Goal: Information Seeking & Learning: Check status

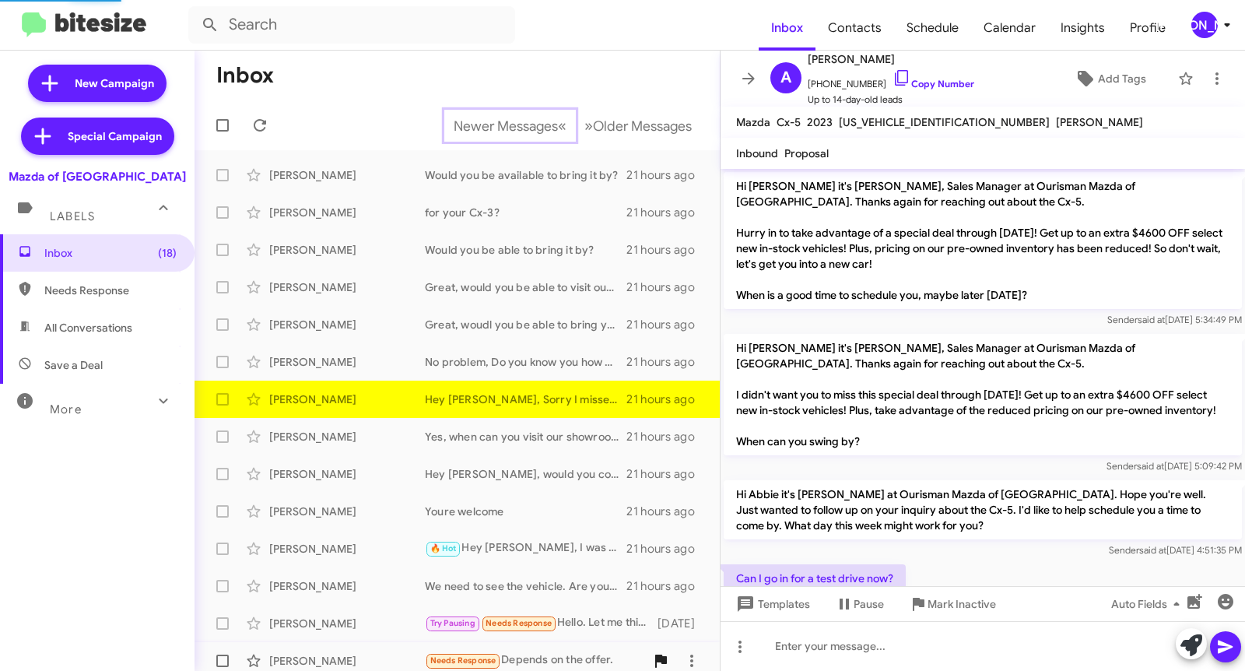
scroll to position [117, 0]
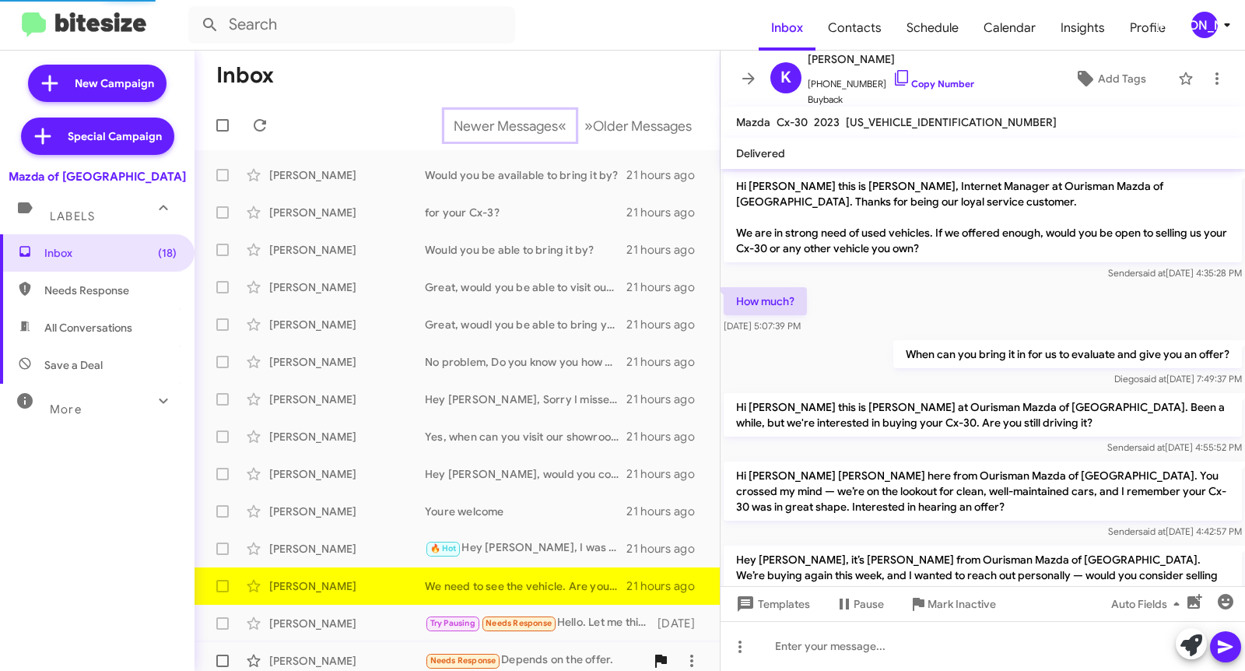
scroll to position [177, 0]
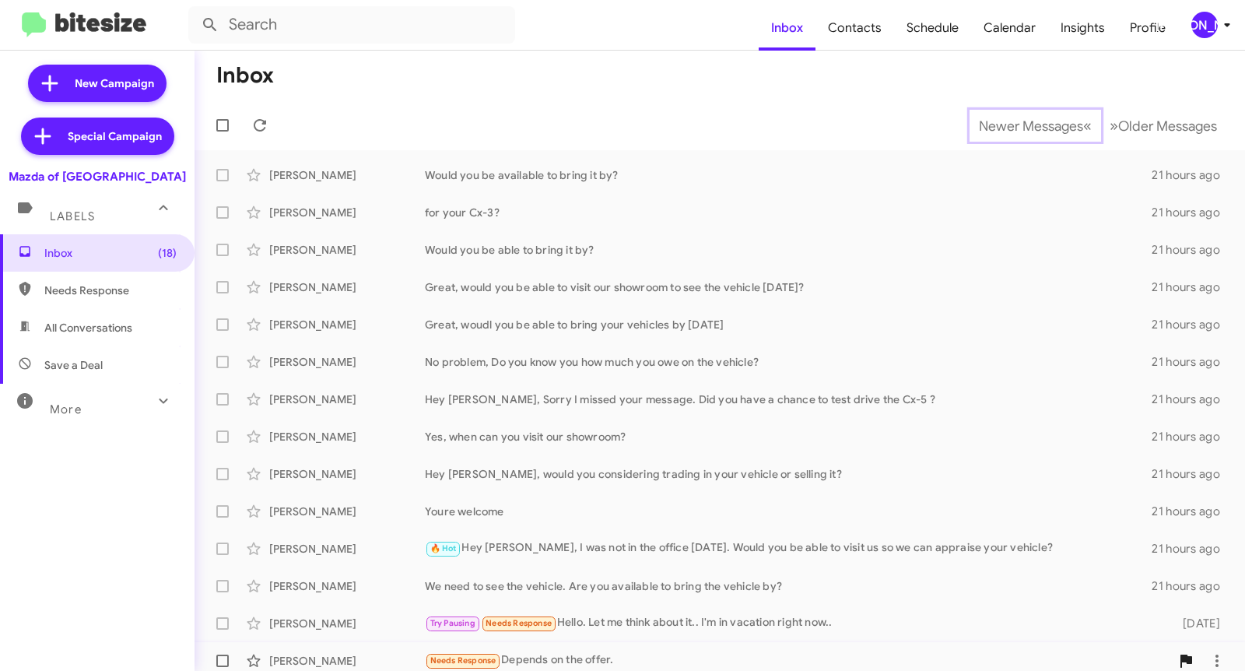
scroll to position [9, 0]
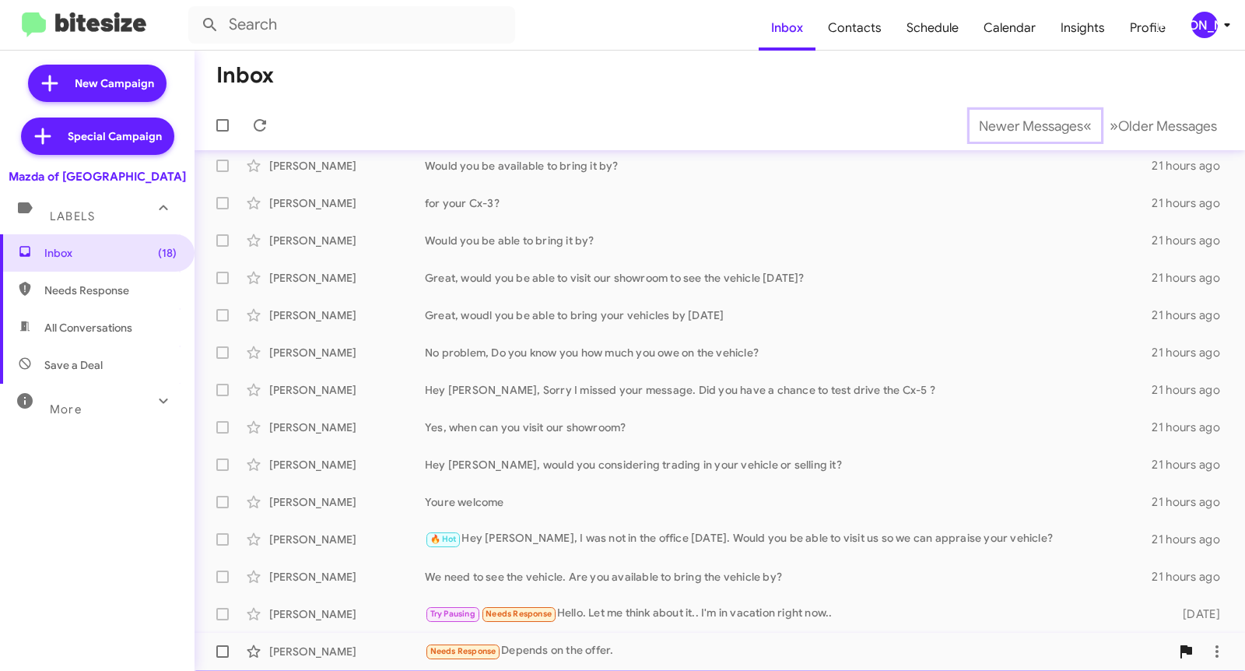
scroll to position [47, 0]
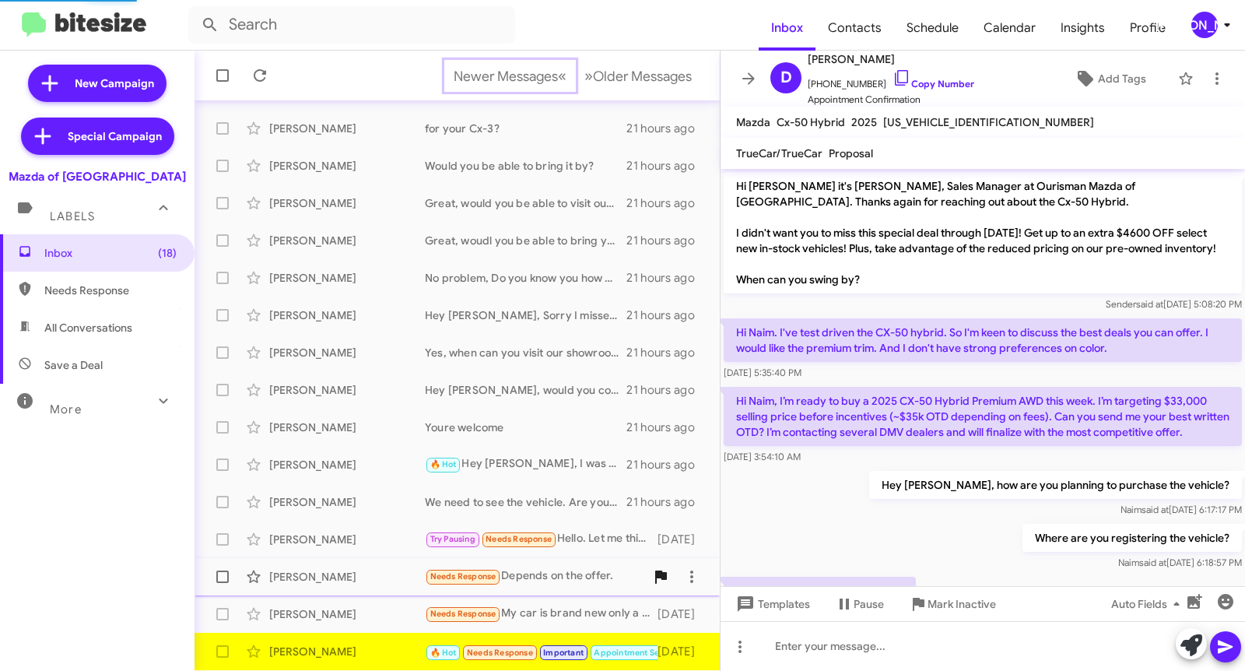
scroll to position [1068, 0]
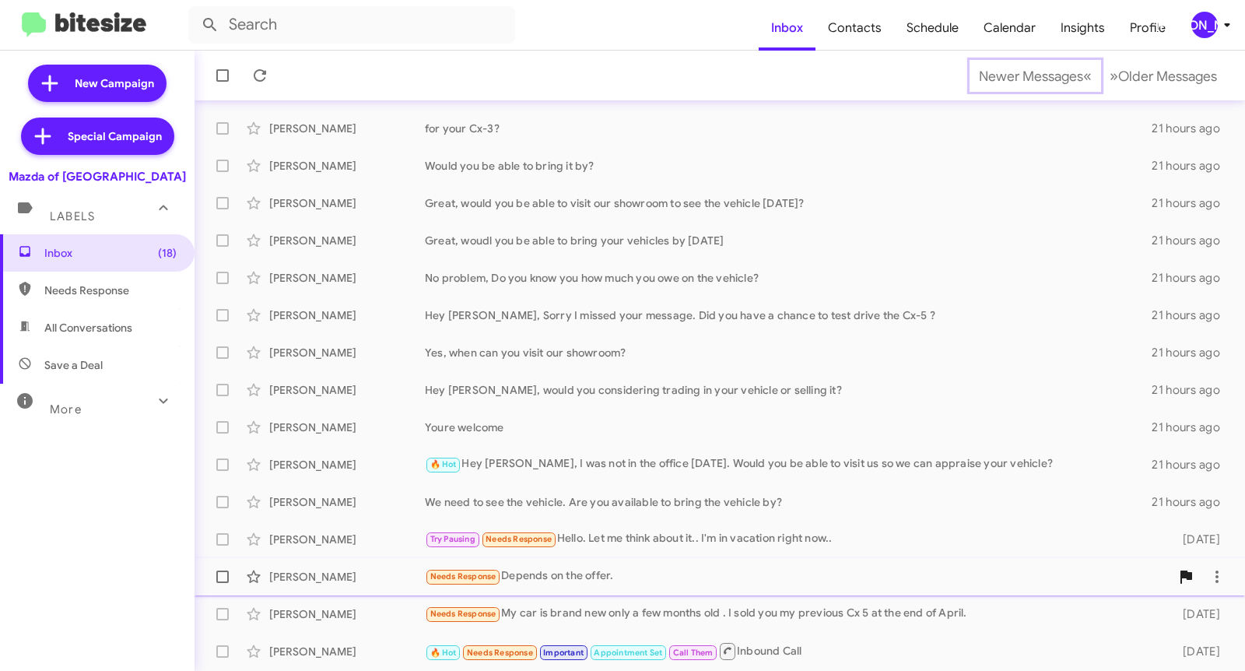
scroll to position [121, 0]
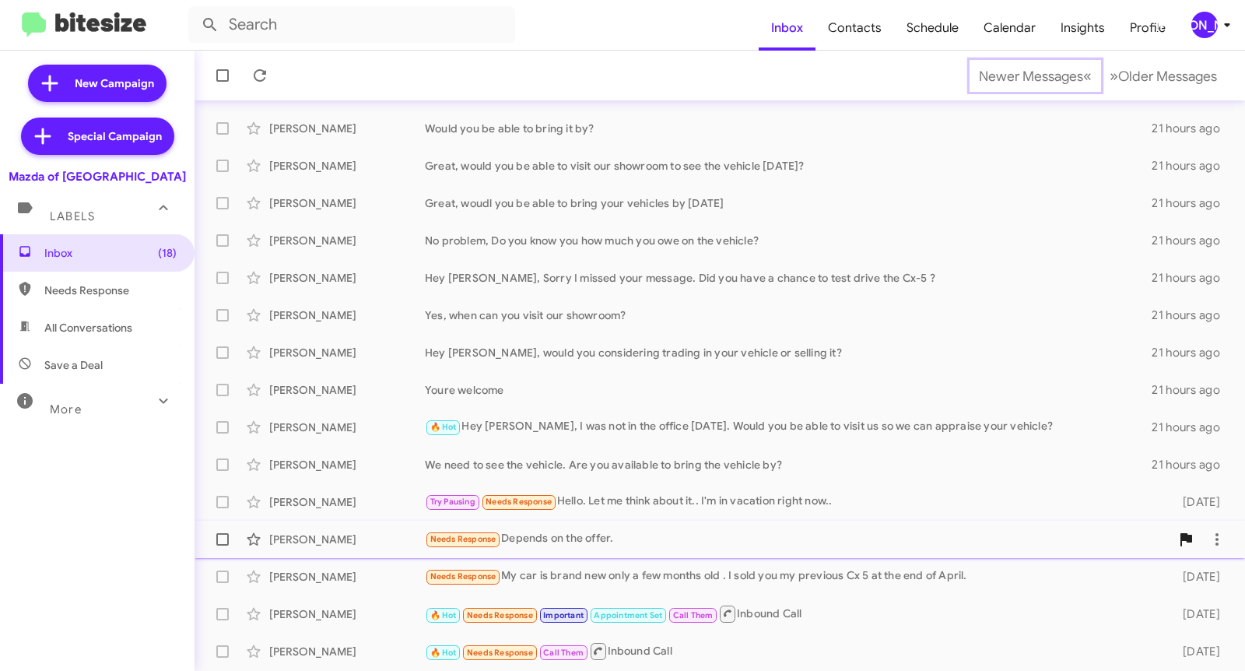
scroll to position [159, 0]
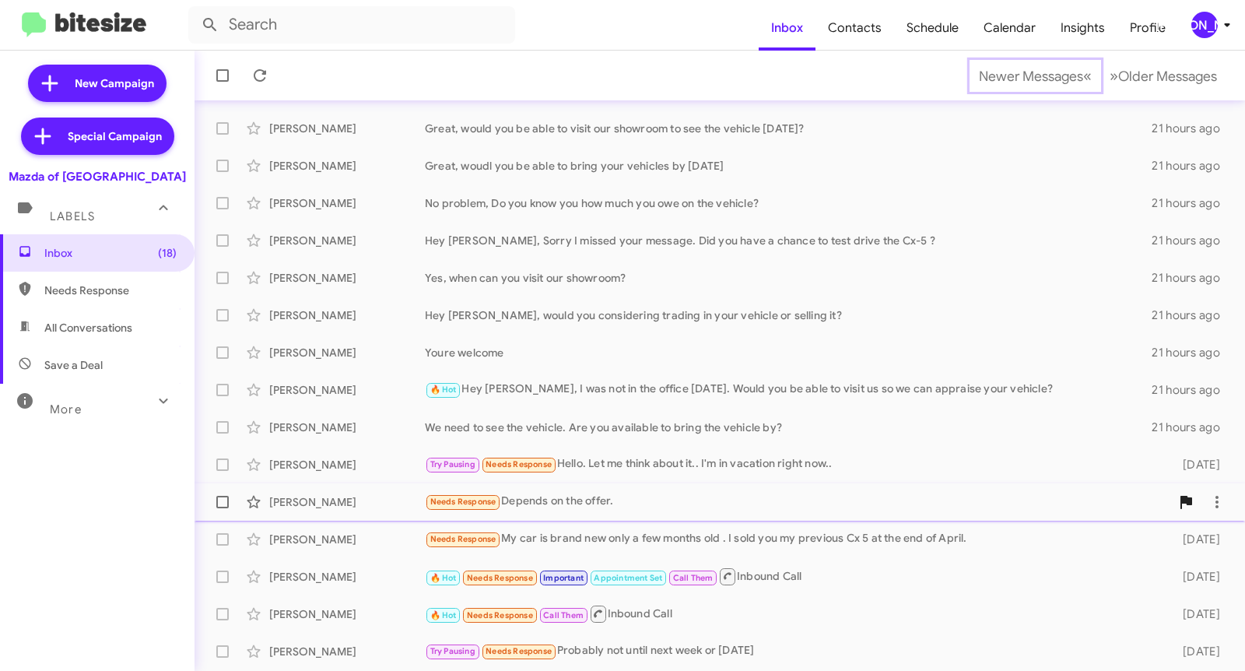
scroll to position [196, 0]
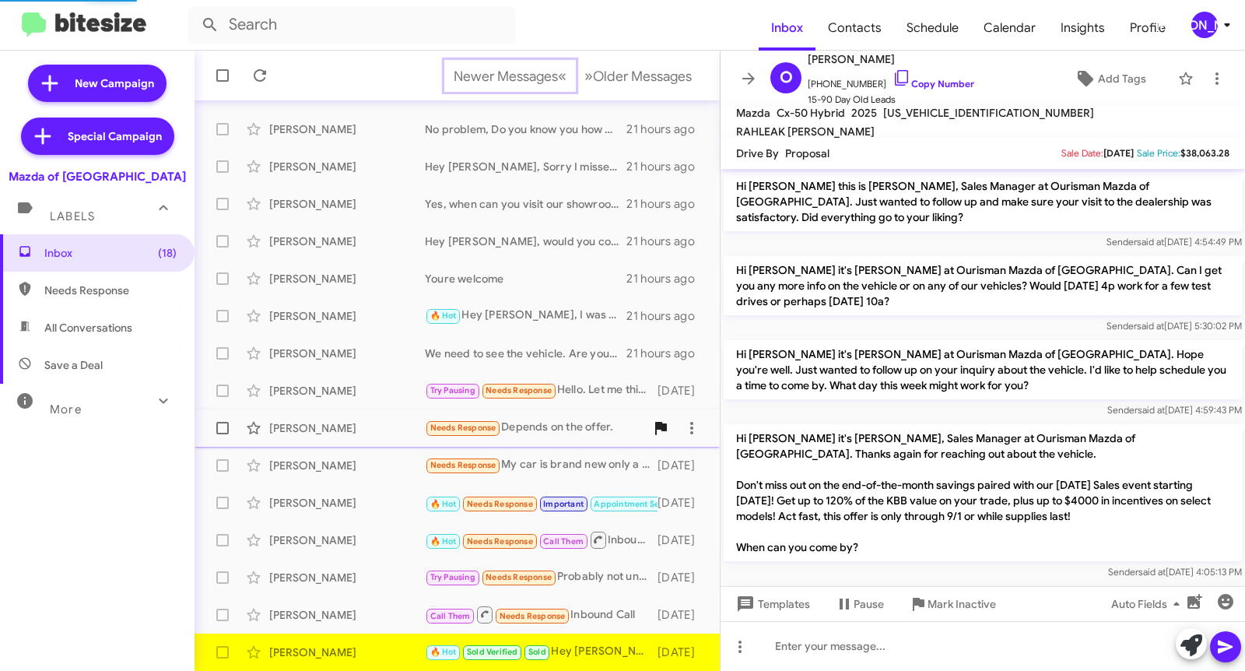
scroll to position [1074, 0]
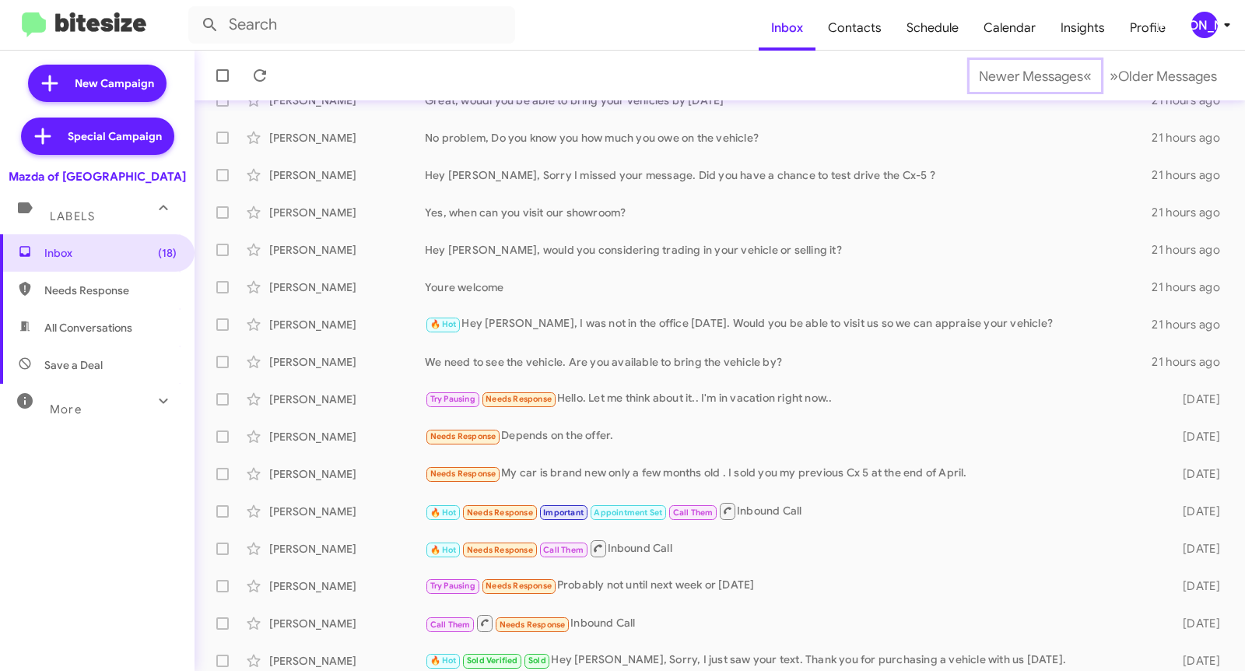
scroll to position [233, 0]
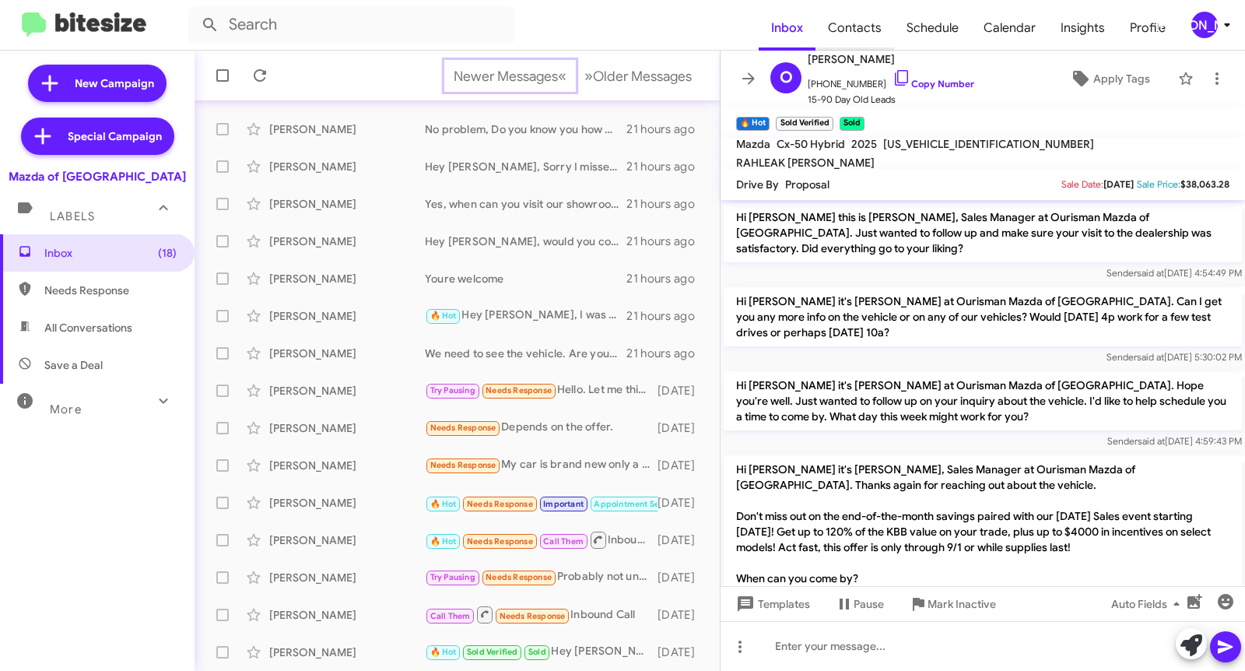
scroll to position [1105, 0]
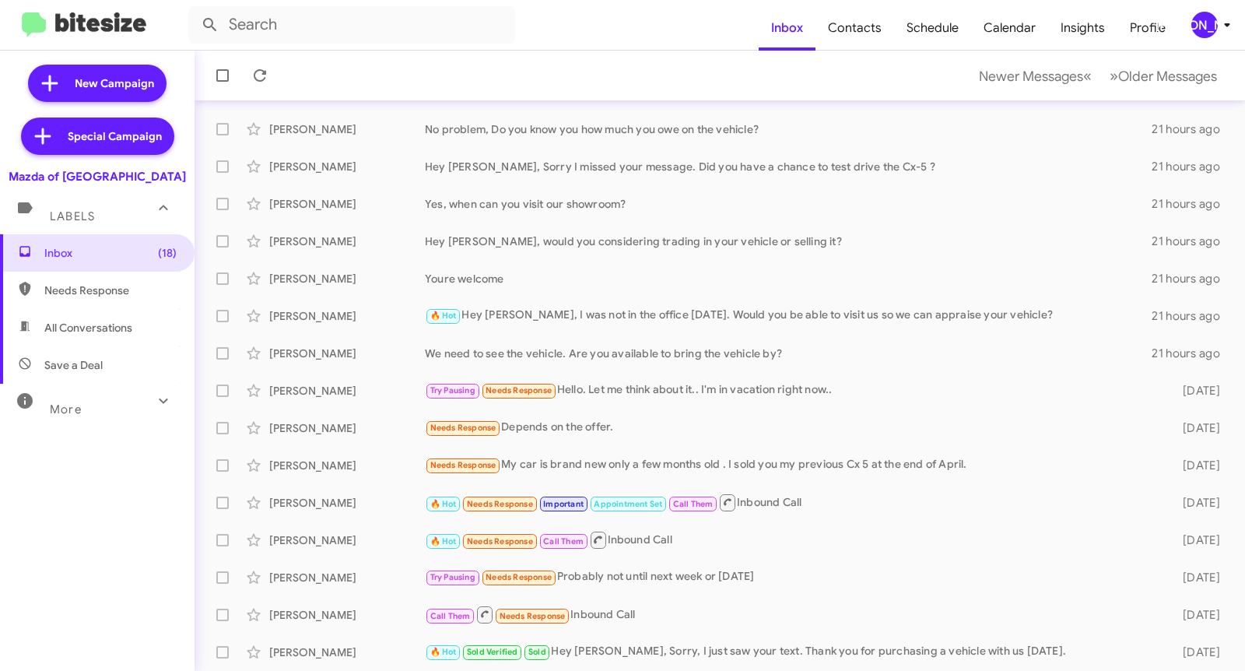
click at [154, 408] on icon at bounding box center [163, 400] width 19 height 19
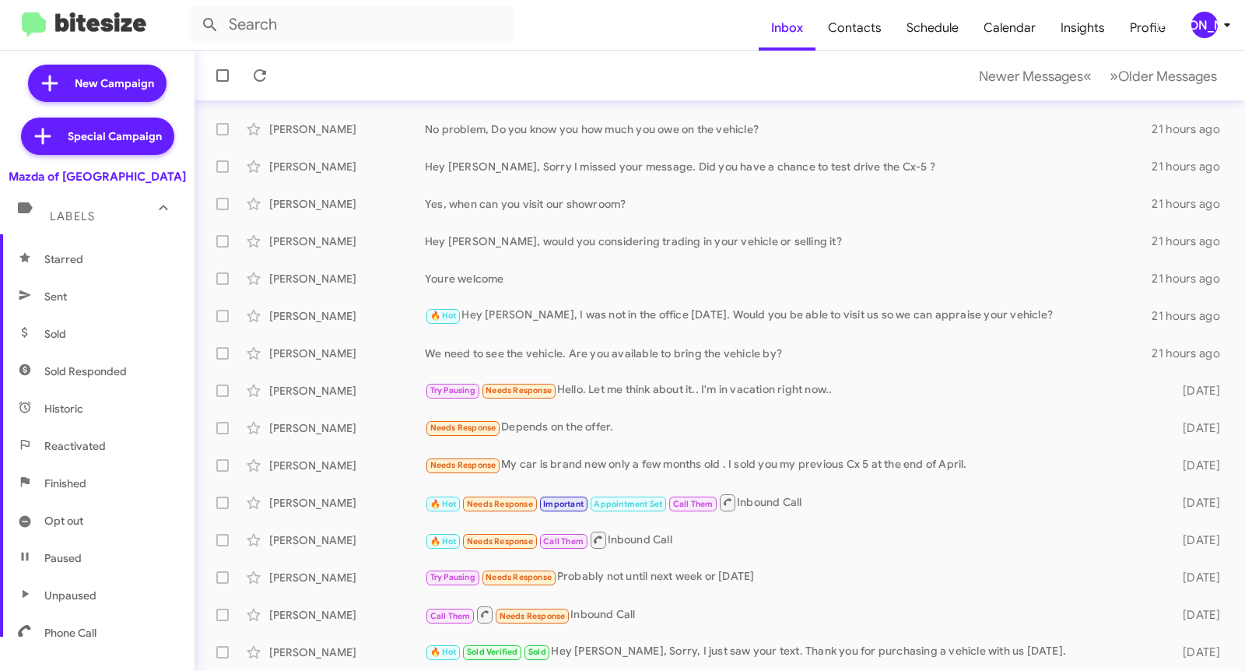
scroll to position [332, 0]
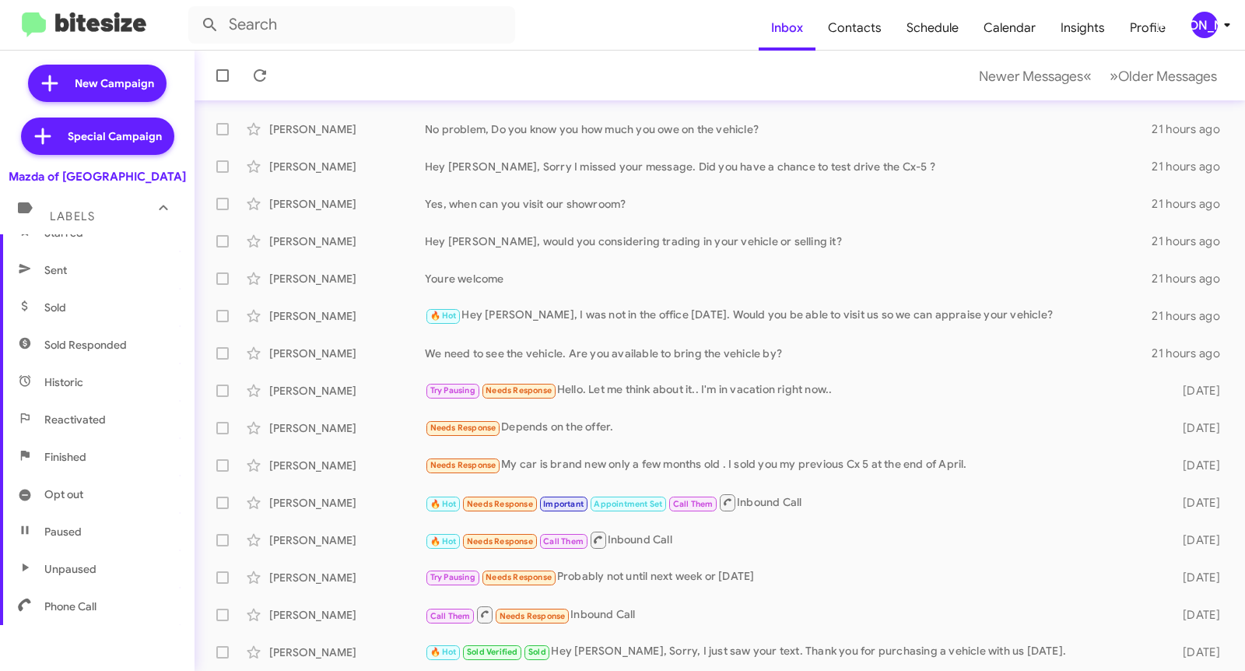
click at [79, 489] on span "Opt out" at bounding box center [63, 494] width 39 height 16
type input "in:opt-out"
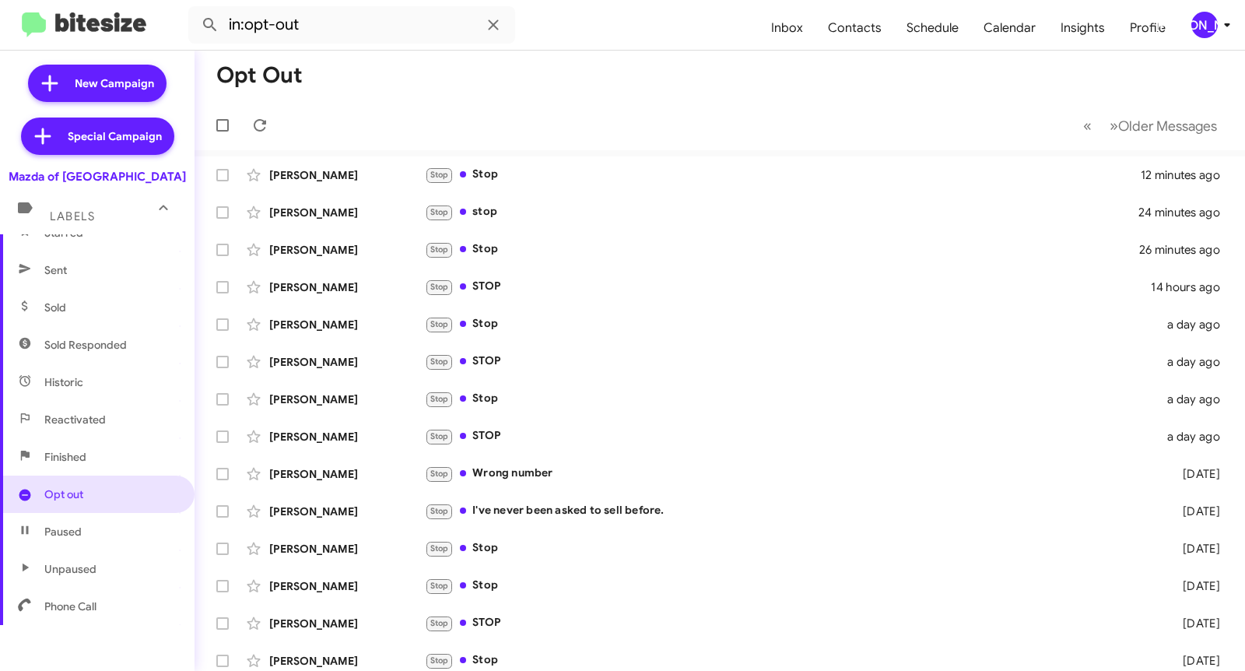
click at [1146, 107] on mat-toolbar-row "« Previous » Next Older Messages" at bounding box center [720, 125] width 1051 height 50
click at [1141, 111] on button "» Next Older Messages" at bounding box center [1164, 126] width 126 height 32
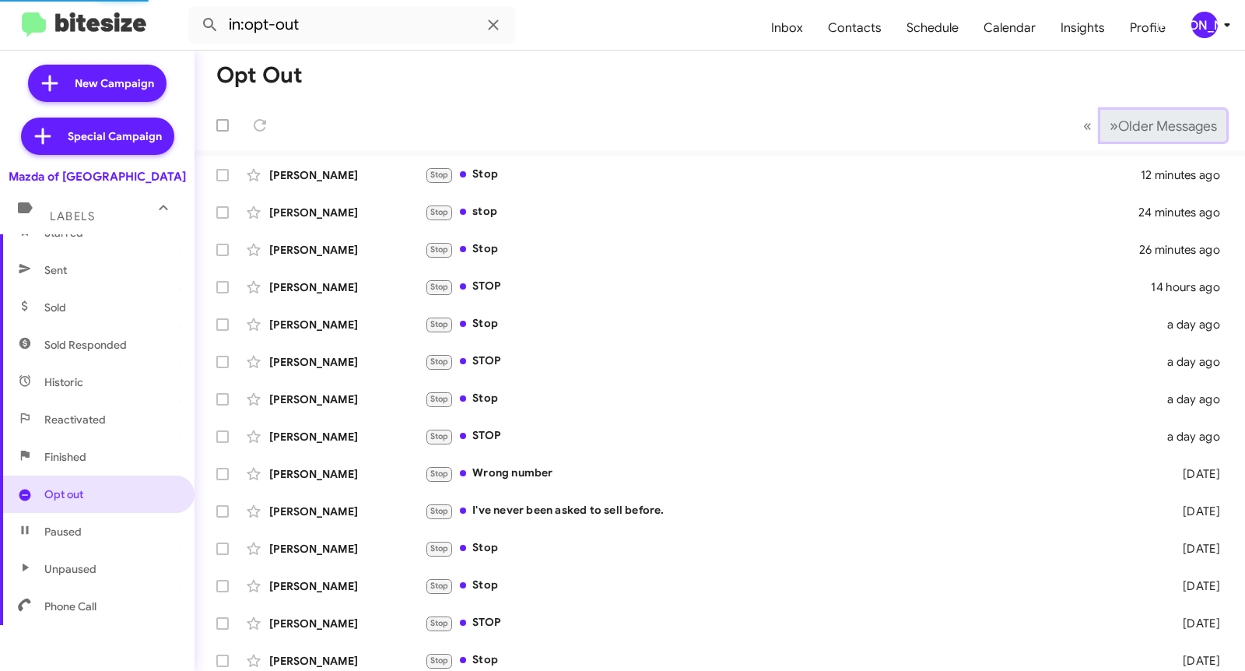
click at [1141, 111] on button "» Next Older Messages" at bounding box center [1164, 126] width 126 height 32
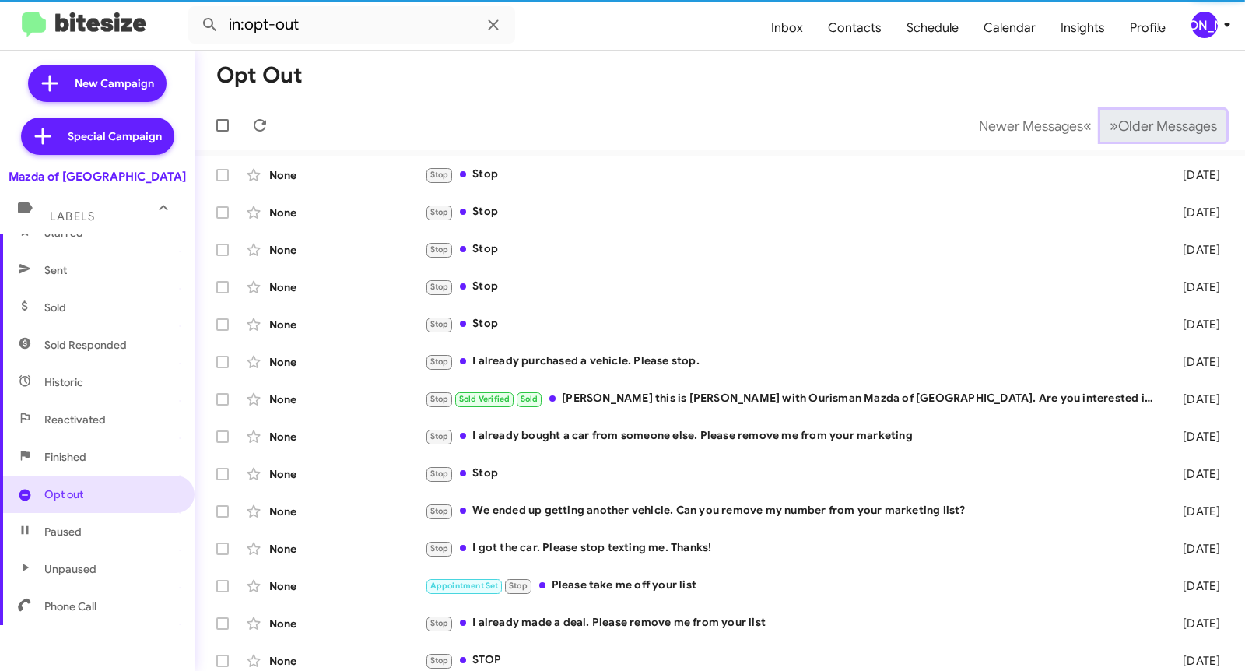
click at [1141, 111] on button "» Next Older Messages" at bounding box center [1164, 126] width 126 height 32
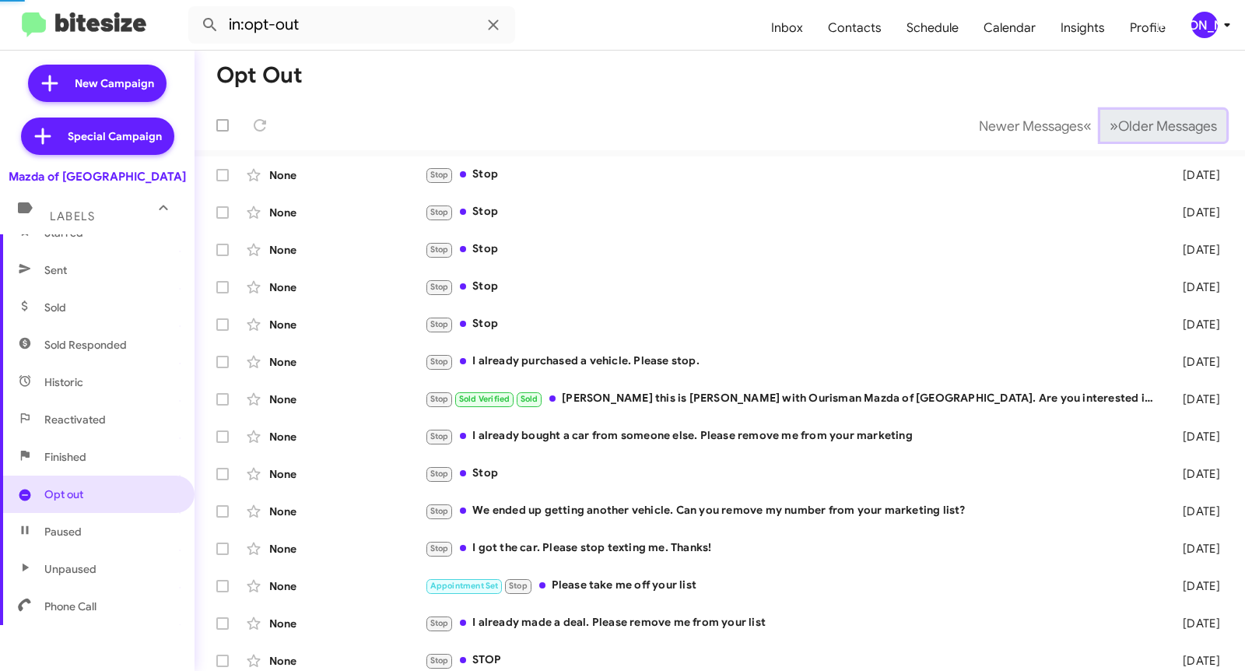
click at [1141, 111] on button "» Next Older Messages" at bounding box center [1164, 126] width 126 height 32
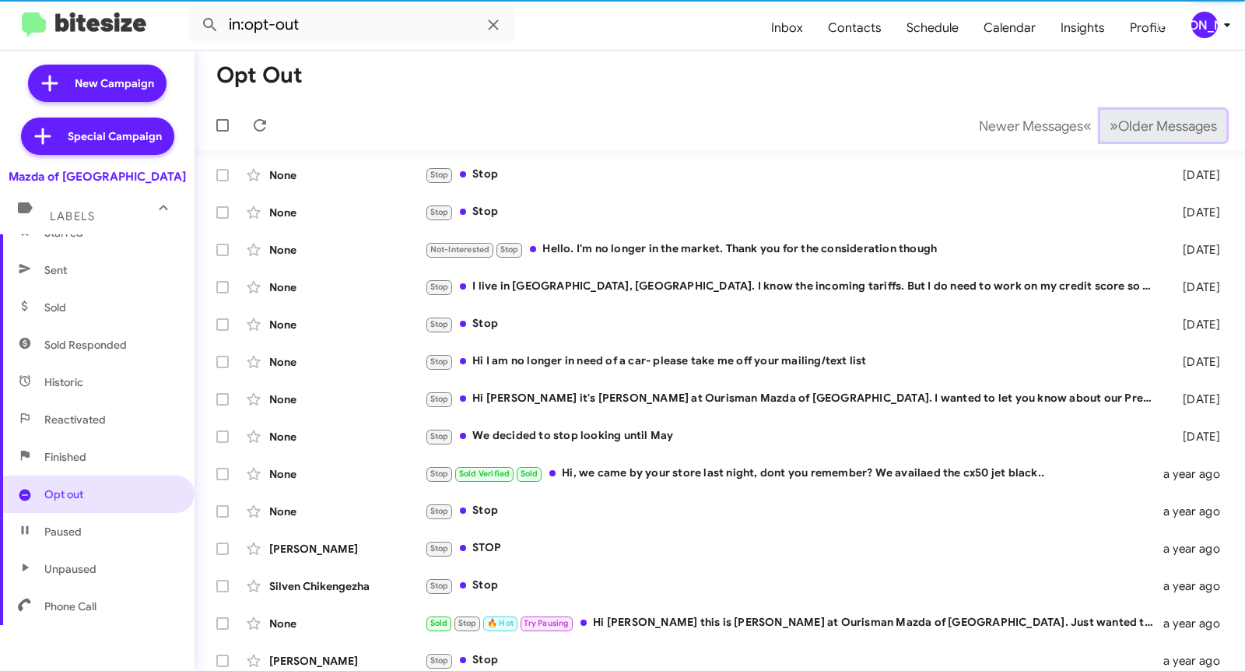
click at [1141, 111] on button "» Next Older Messages" at bounding box center [1164, 126] width 126 height 32
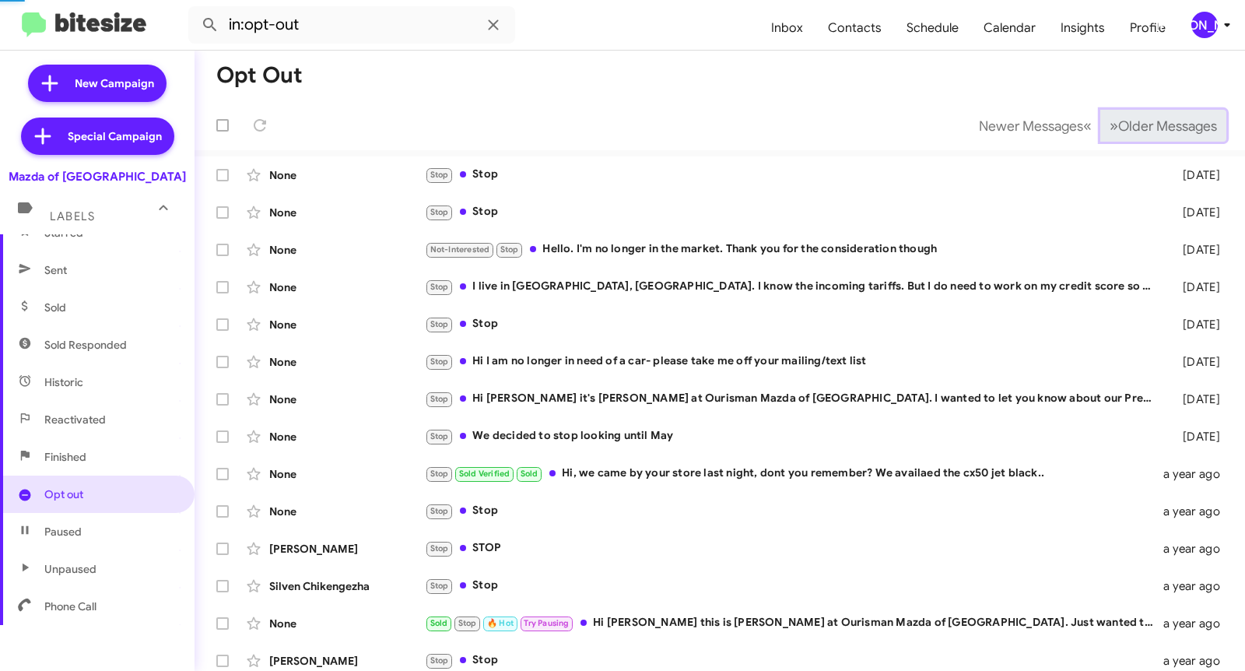
click at [1141, 111] on button "» Next Older Messages" at bounding box center [1164, 126] width 126 height 32
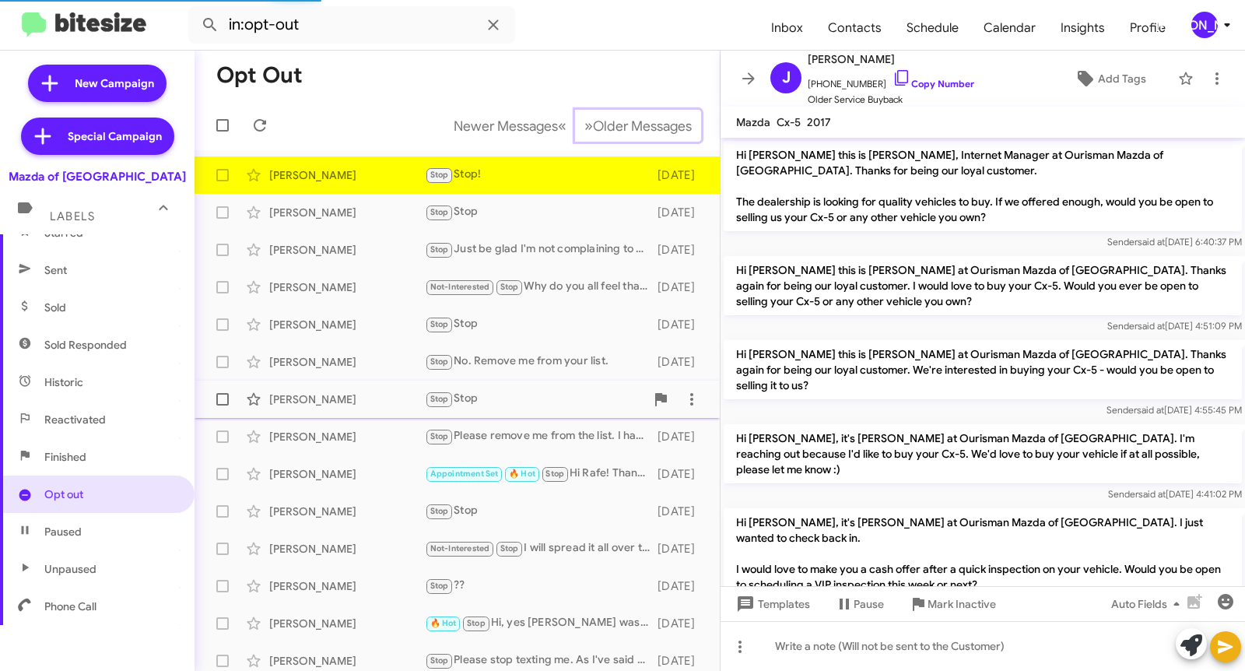
scroll to position [95, 0]
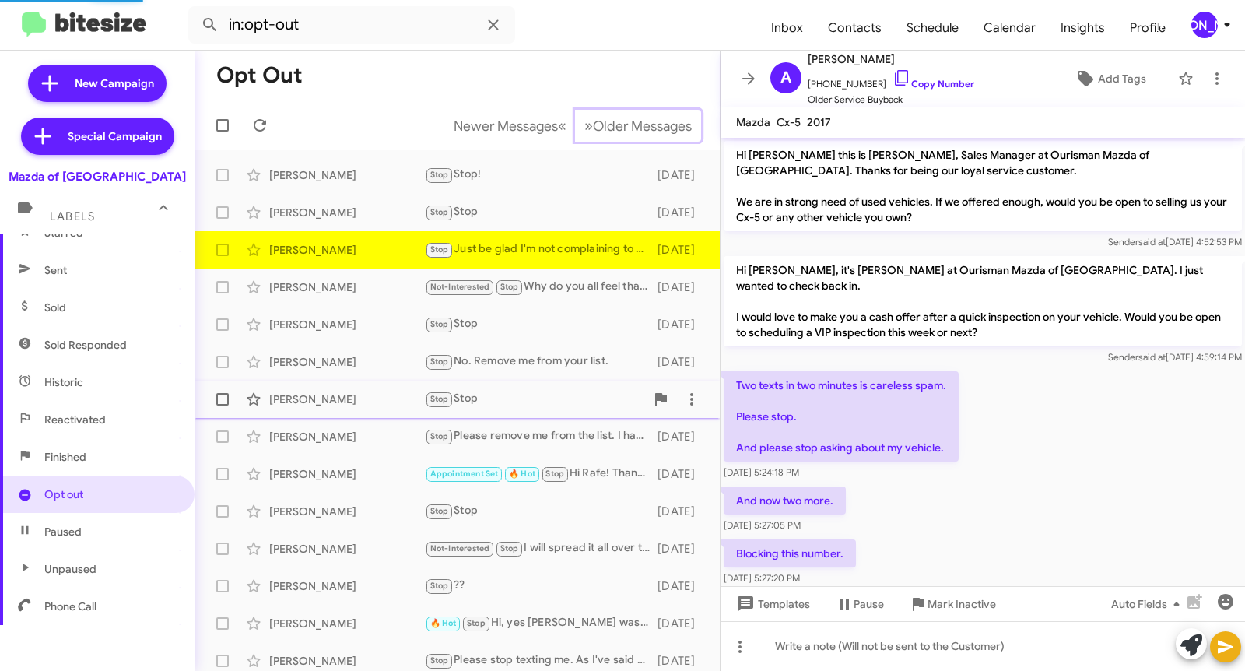
scroll to position [64, 0]
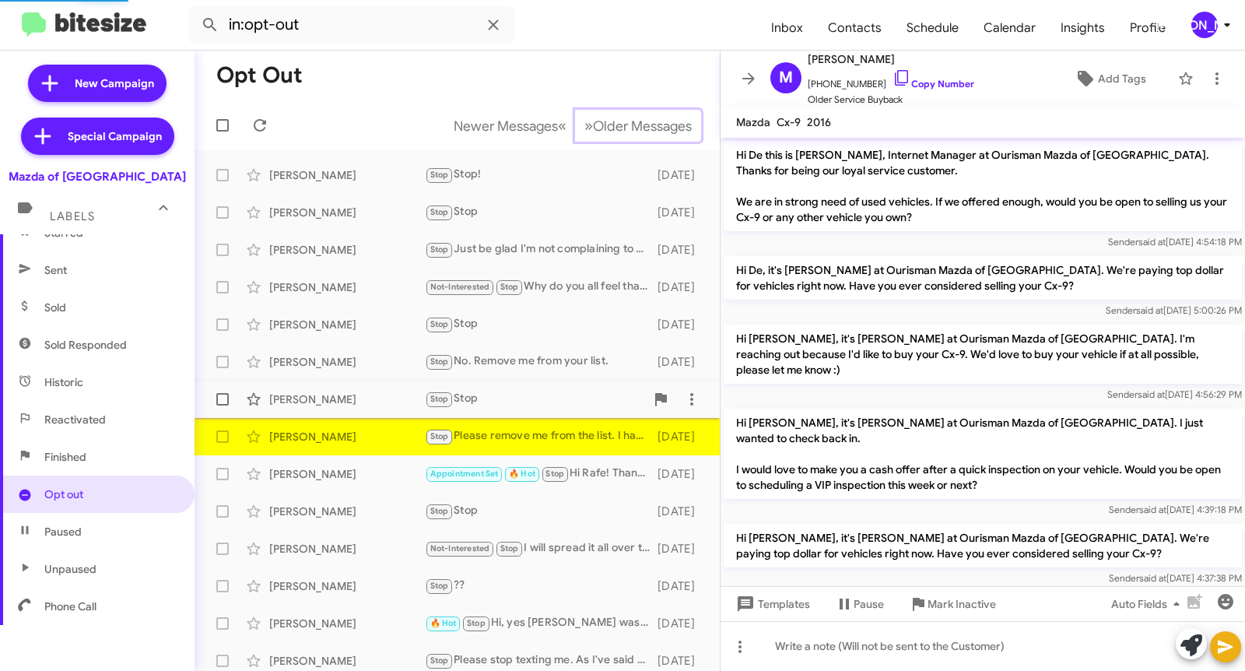
scroll to position [168, 0]
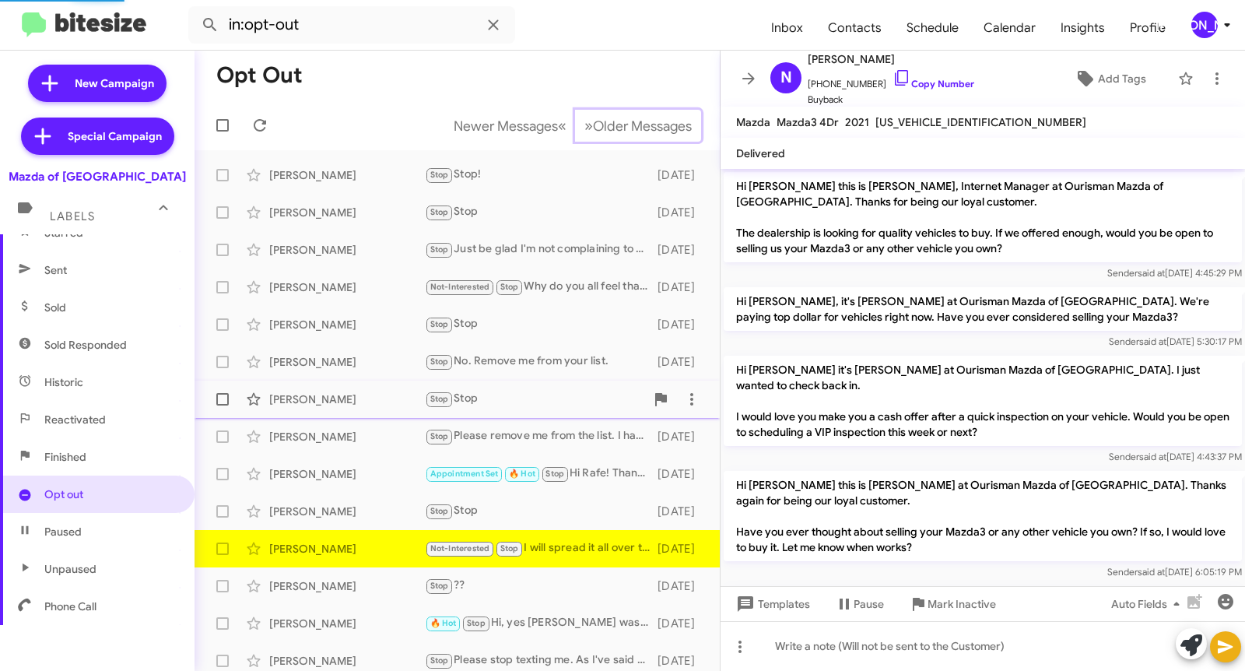
scroll to position [525, 0]
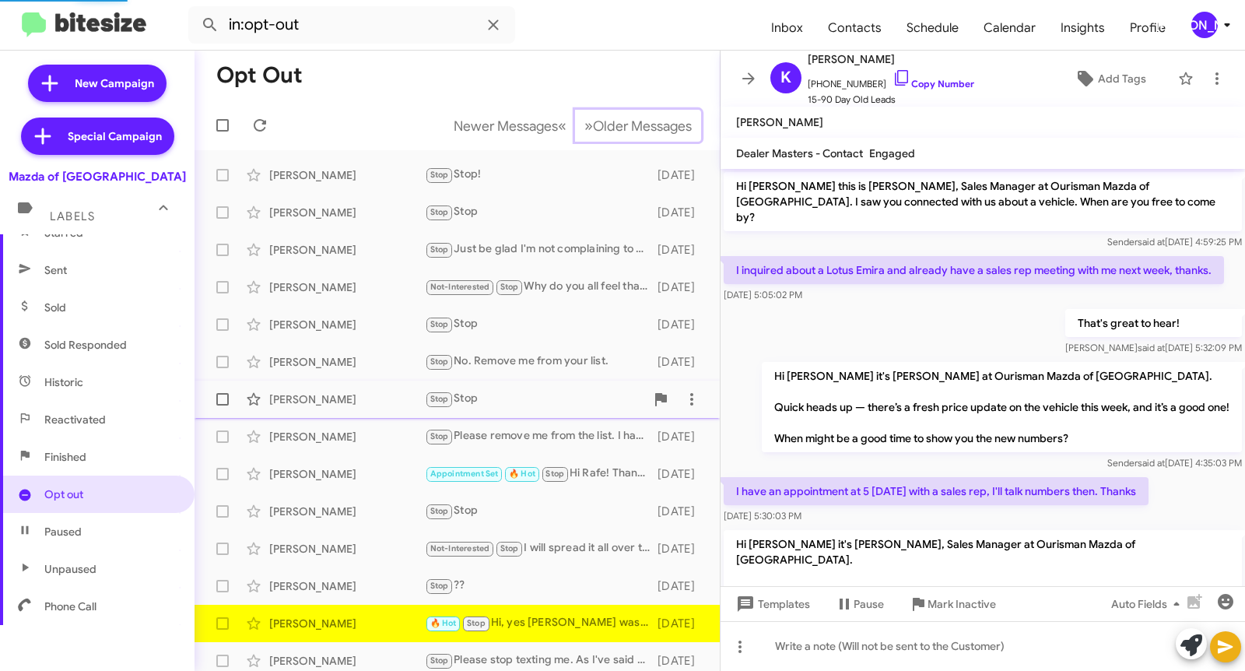
scroll to position [305, 0]
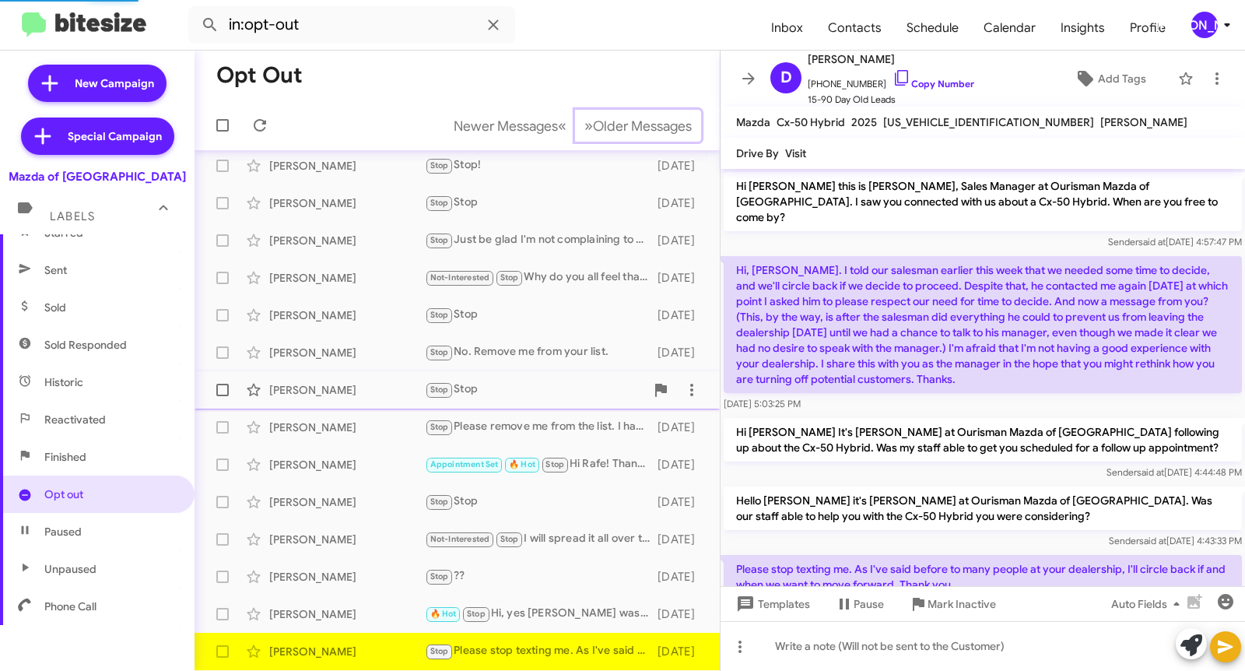
scroll to position [54, 0]
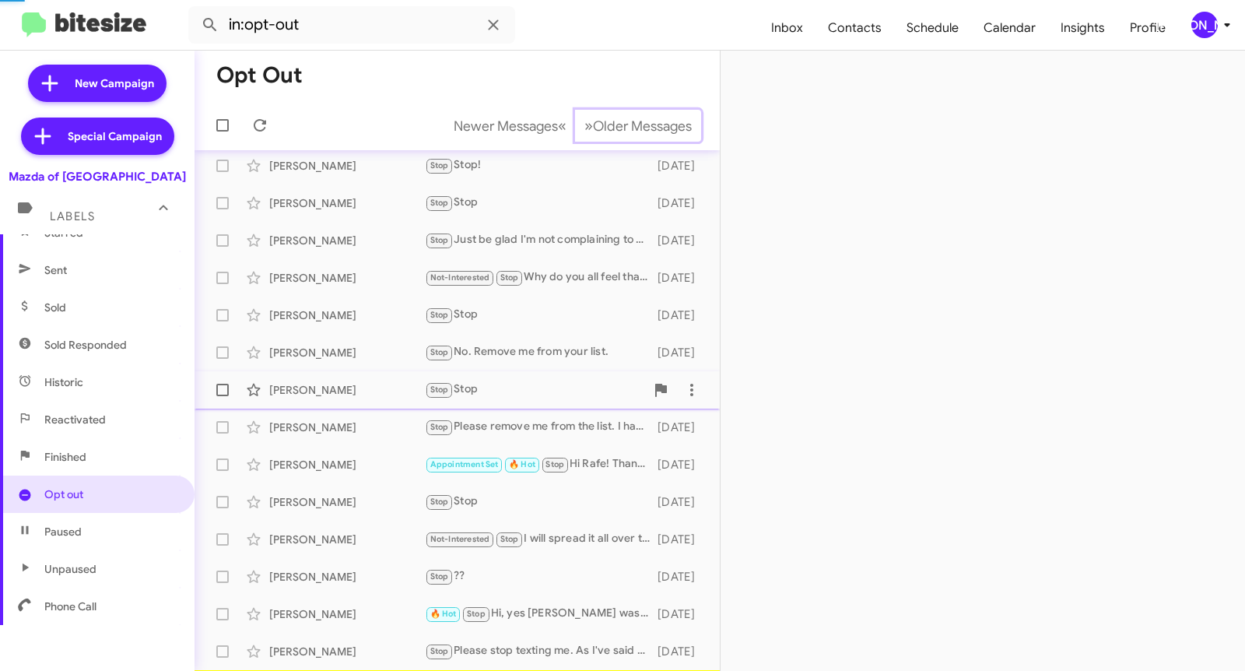
scroll to position [47, 0]
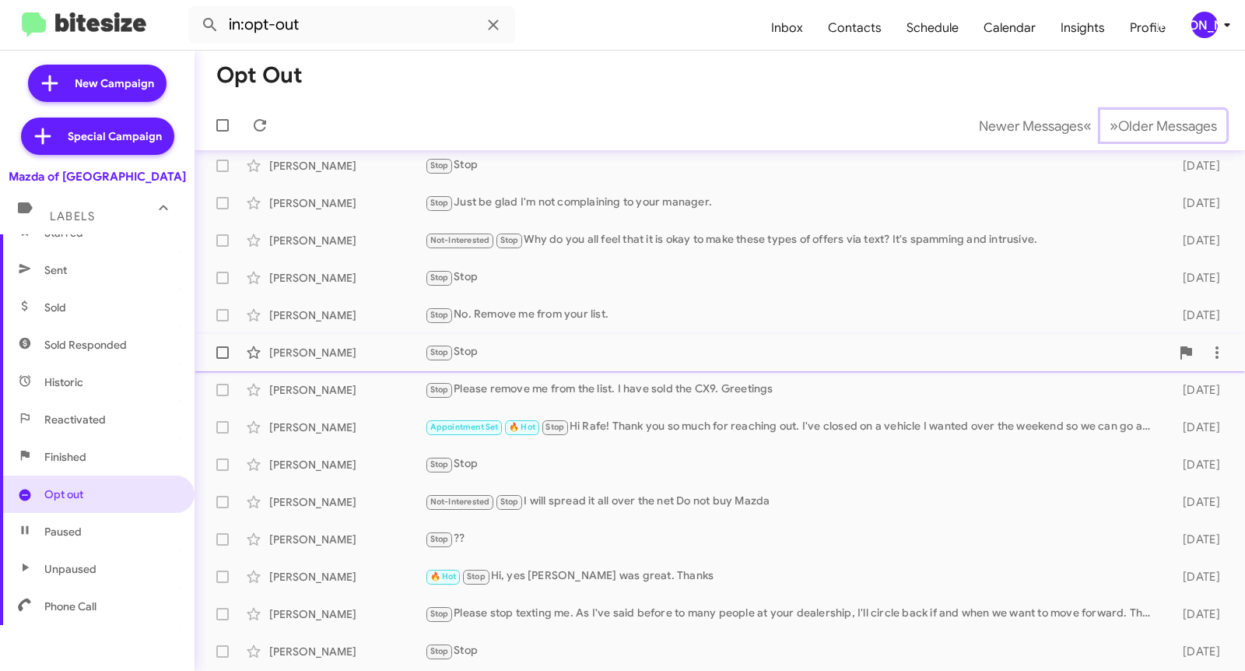
scroll to position [84, 0]
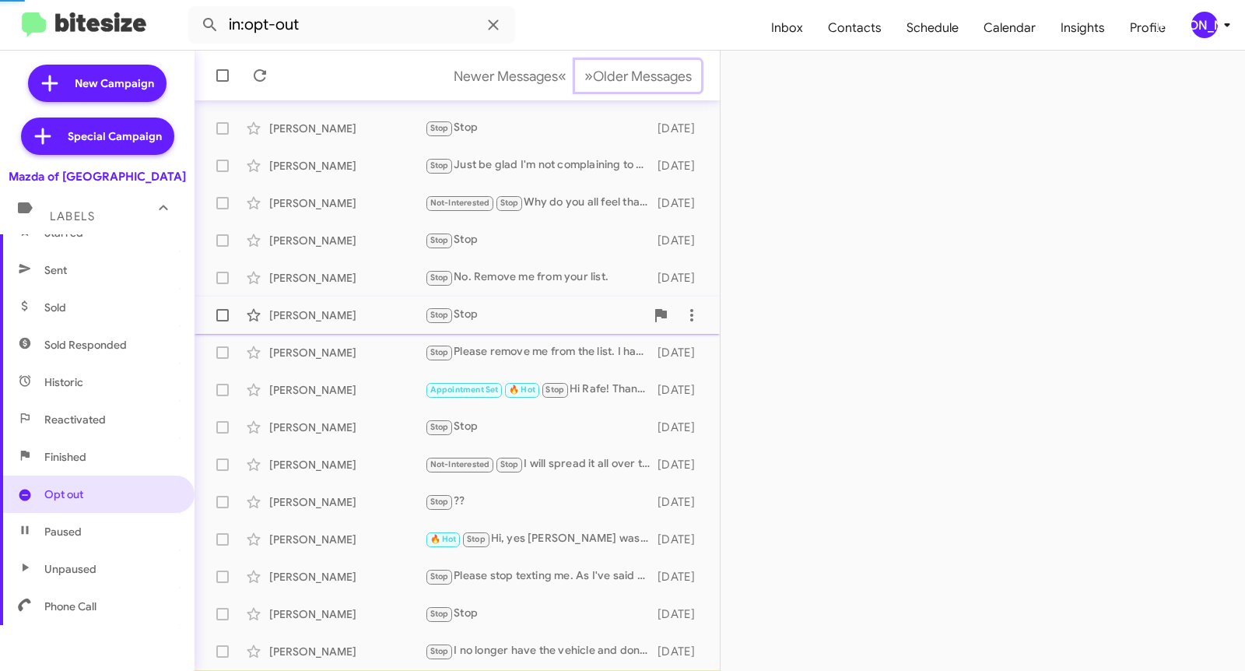
scroll to position [121, 0]
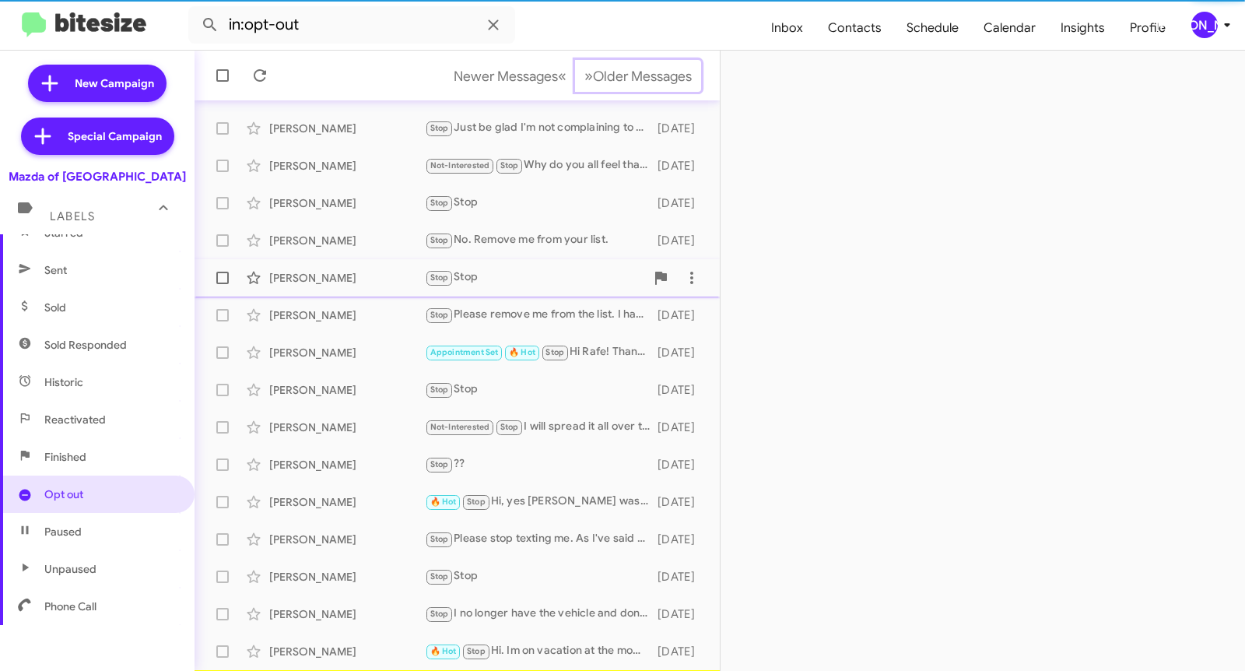
scroll to position [159, 0]
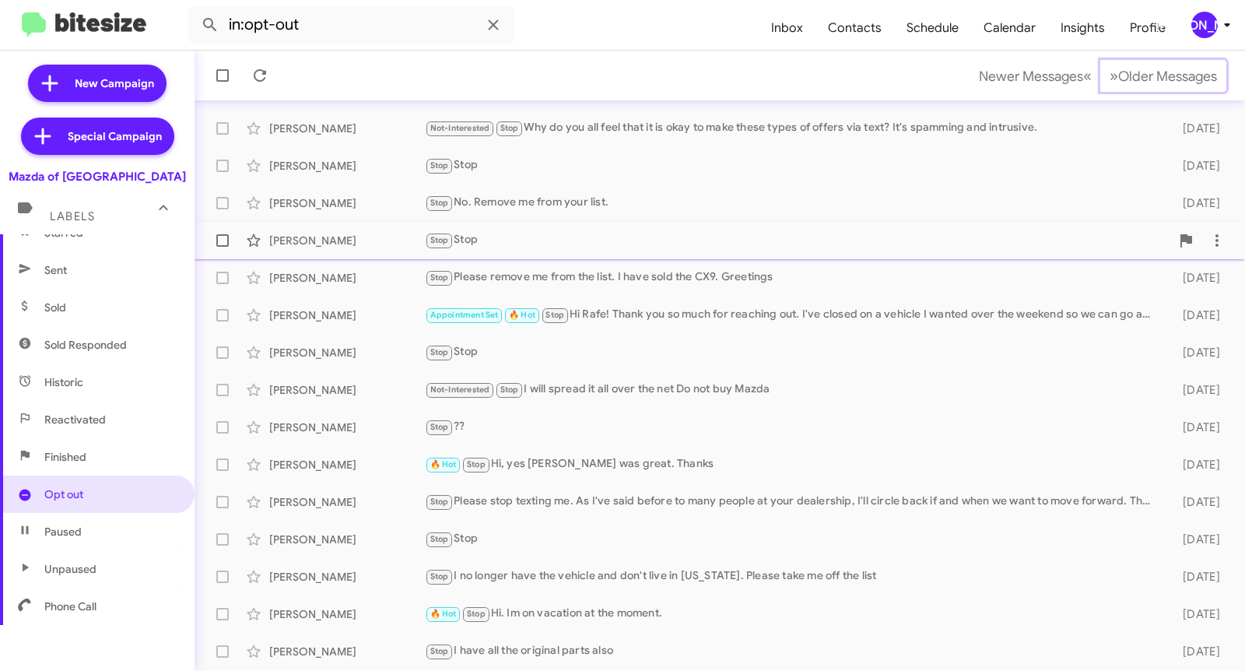
scroll to position [196, 0]
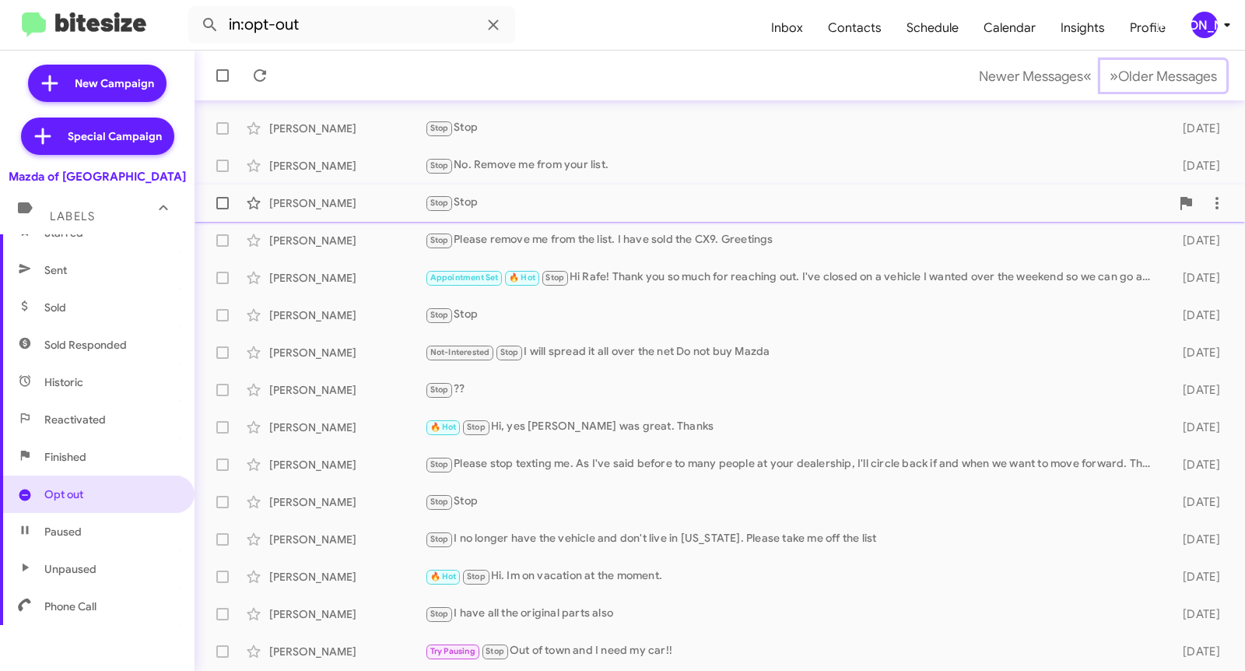
scroll to position [233, 0]
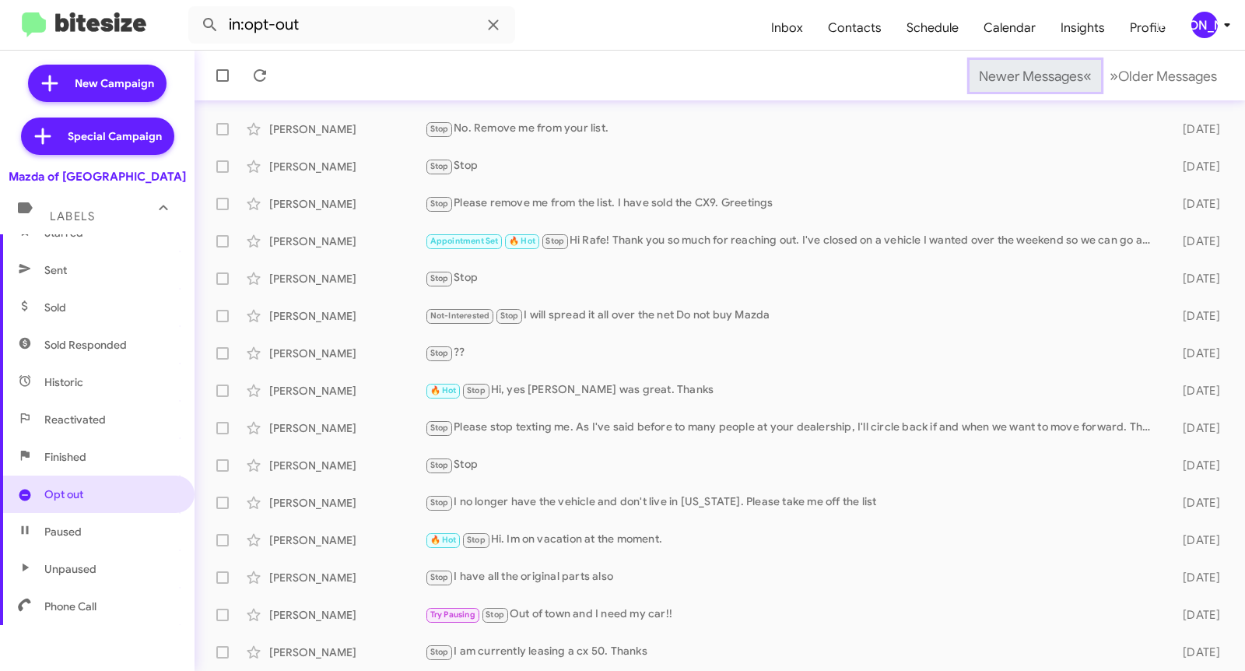
click at [998, 75] on span "Newer Messages" at bounding box center [1031, 76] width 104 height 17
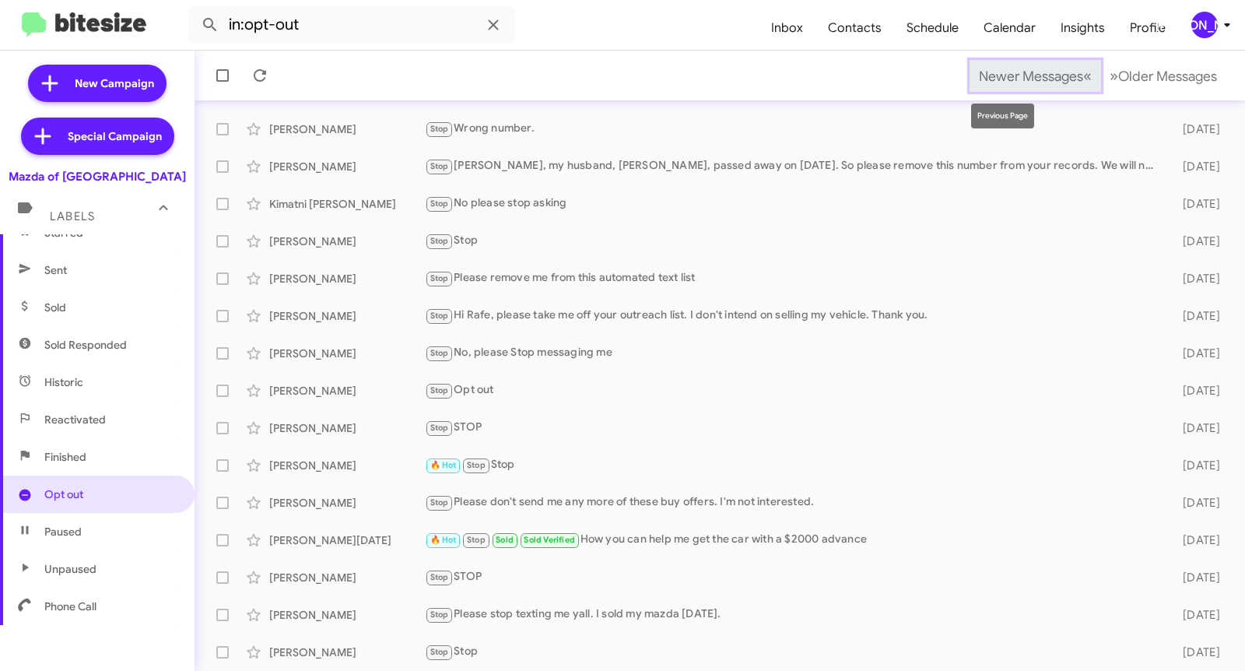
scroll to position [106, 0]
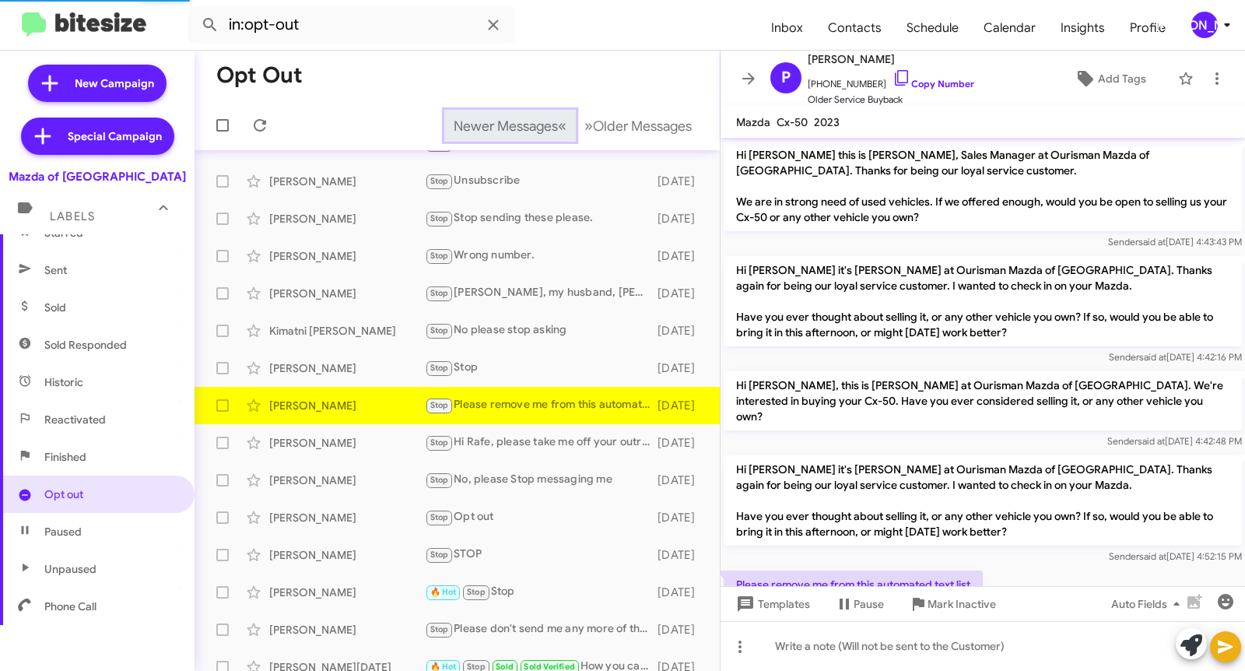
scroll to position [39, 0]
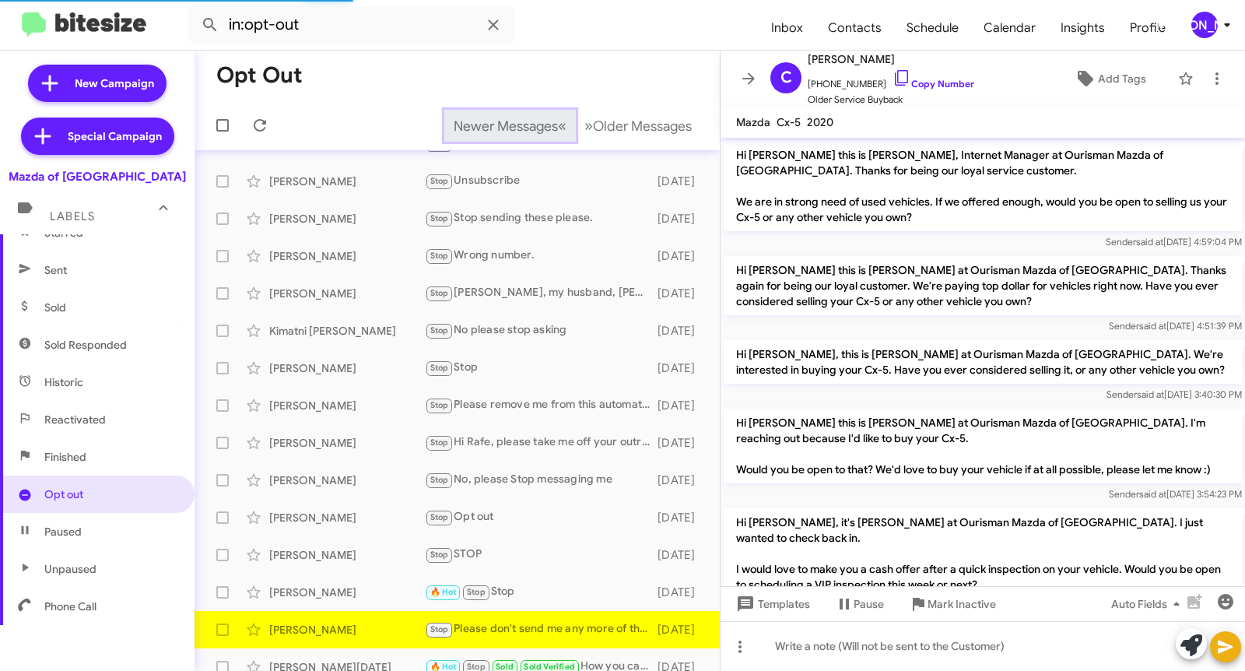
scroll to position [126, 0]
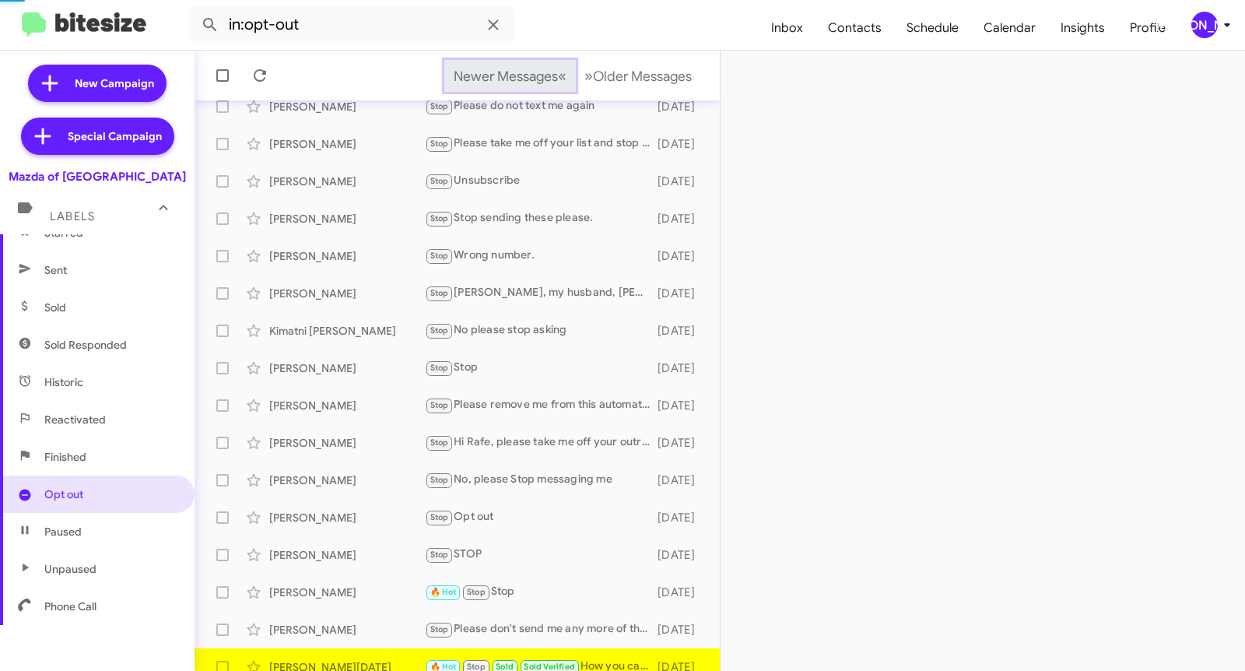
scroll to position [121, 0]
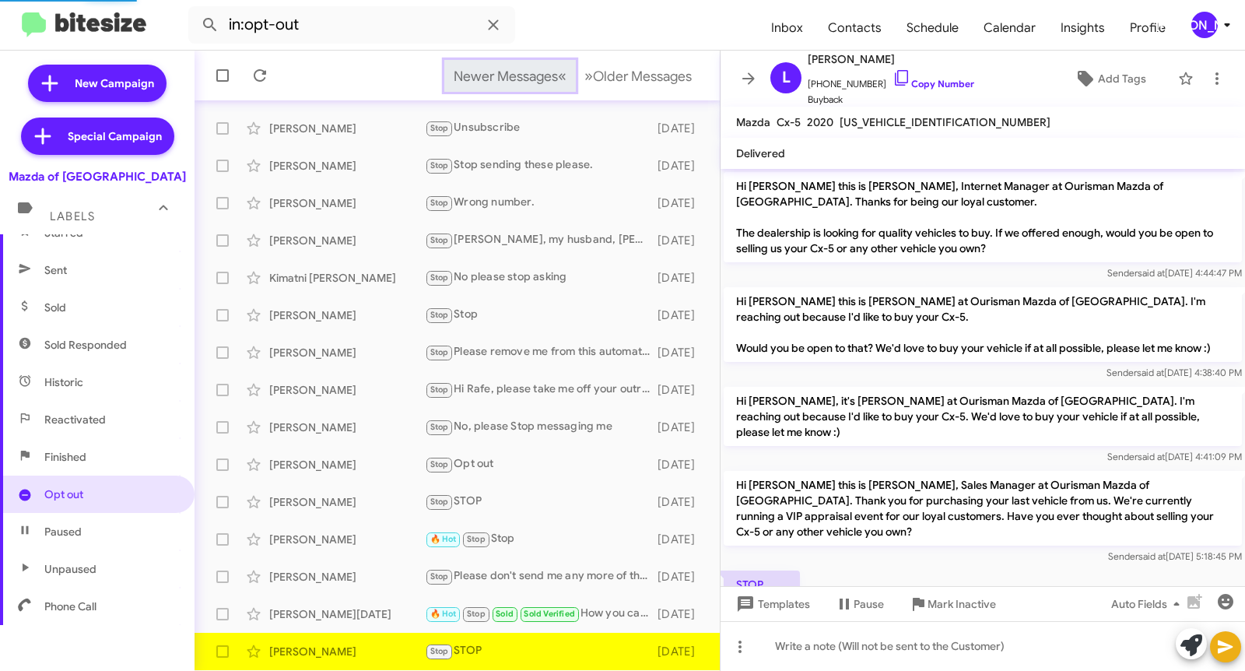
scroll to position [70, 0]
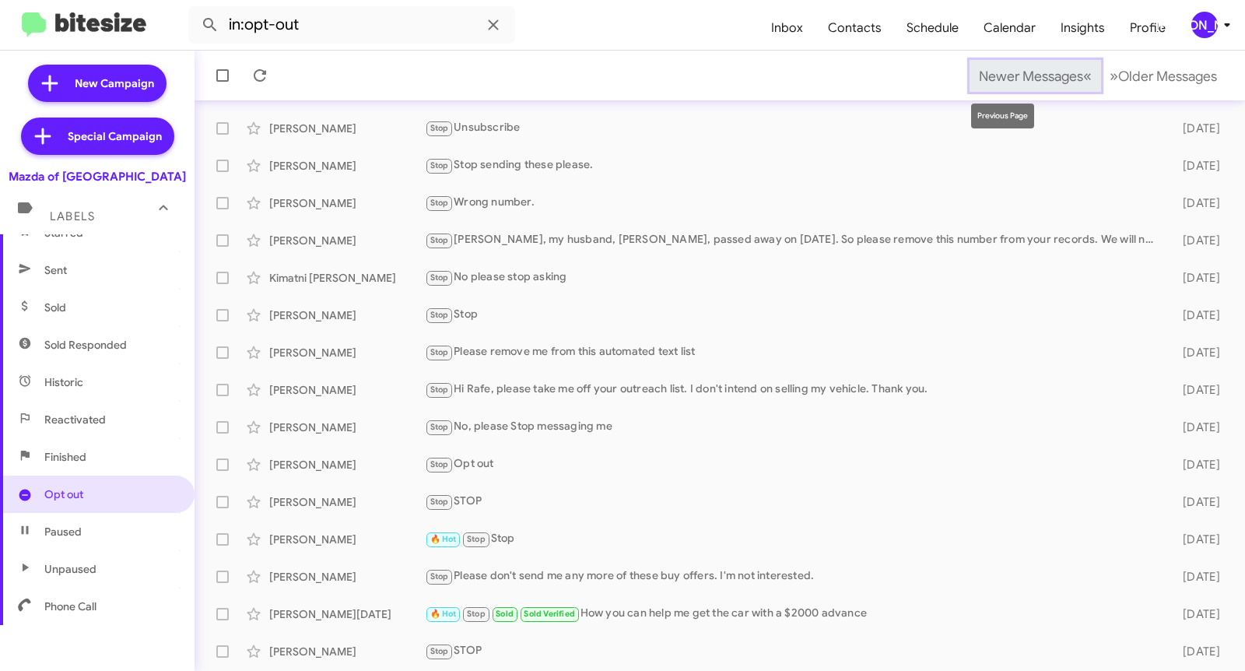
scroll to position [196, 0]
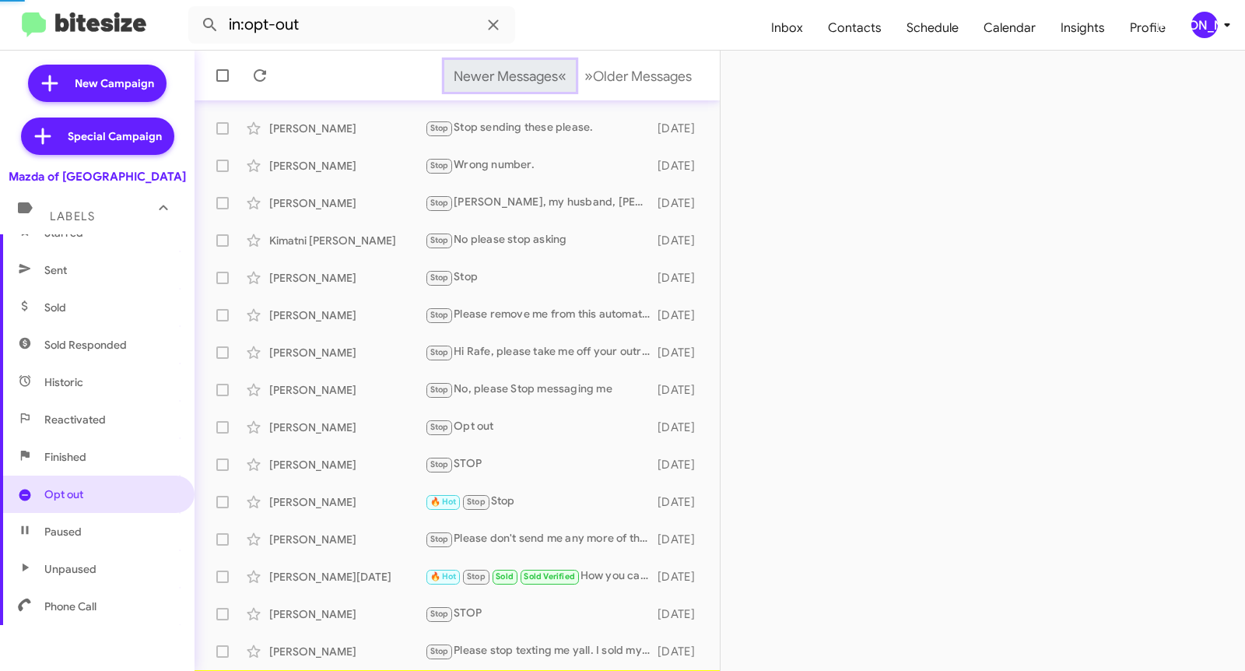
scroll to position [233, 0]
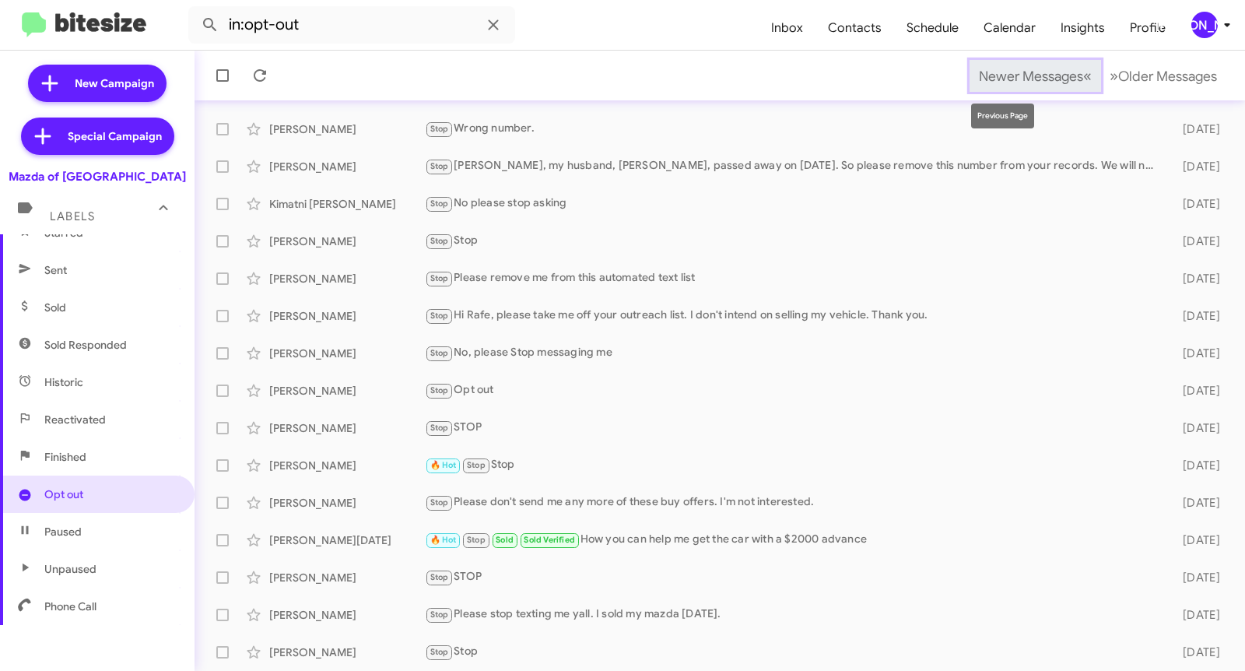
click at [998, 75] on span "Newer Messages" at bounding box center [1031, 76] width 104 height 17
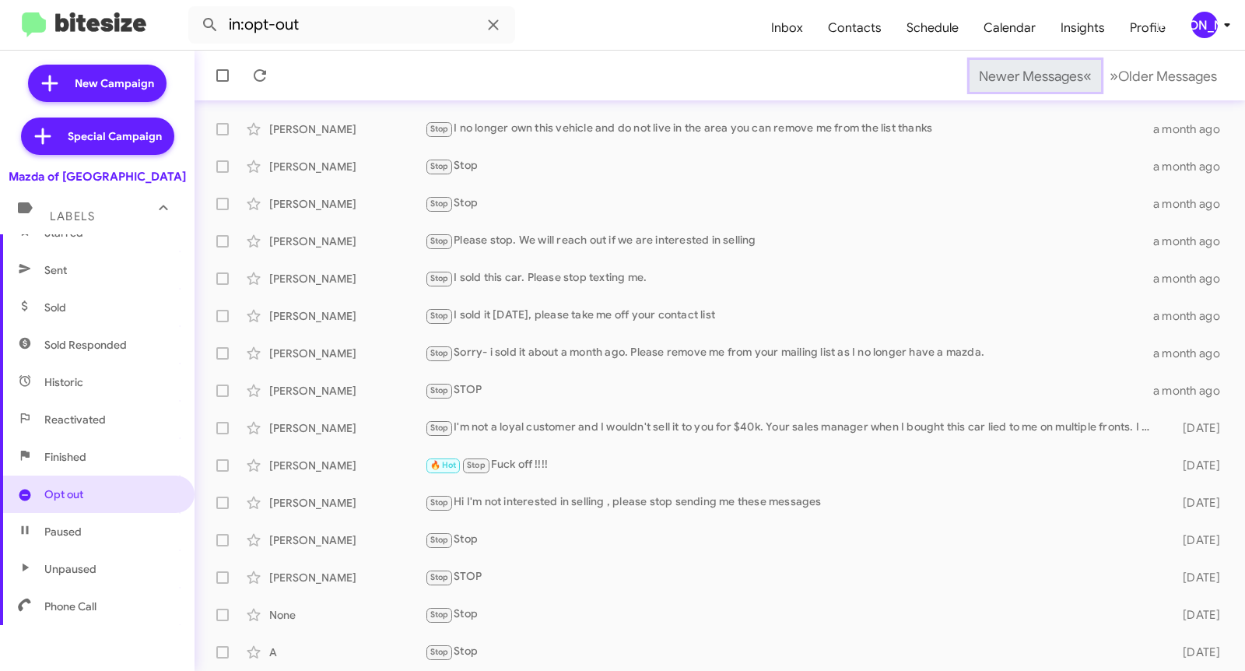
scroll to position [106, 0]
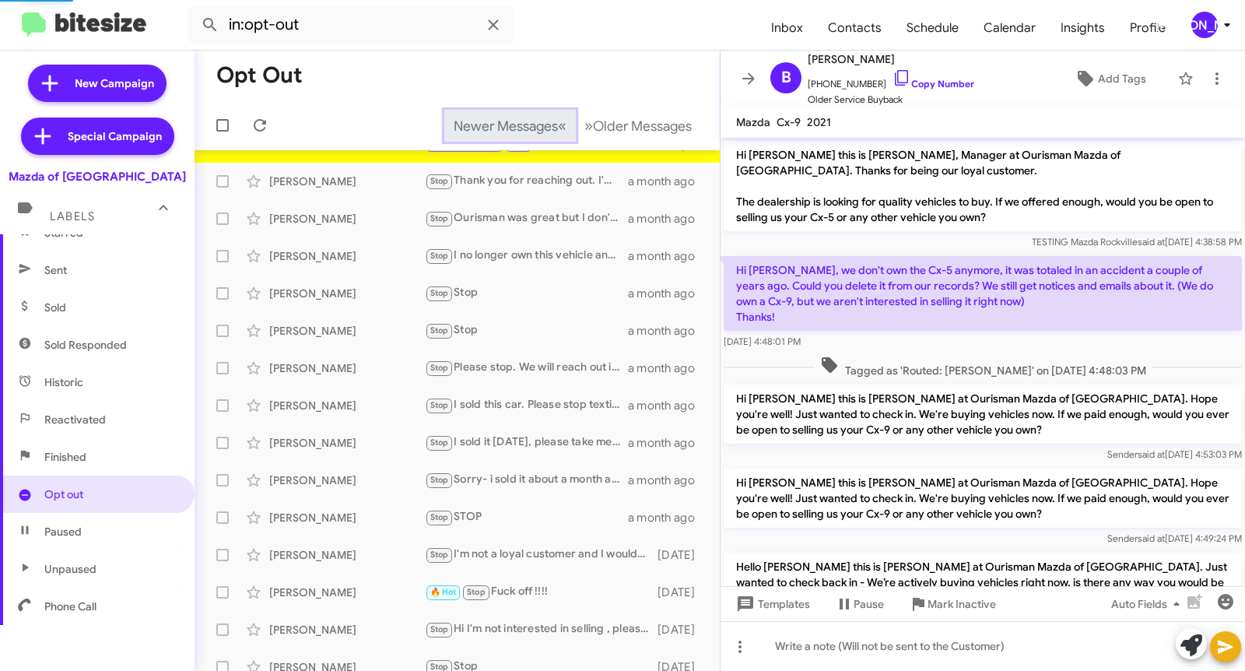
scroll to position [145, 0]
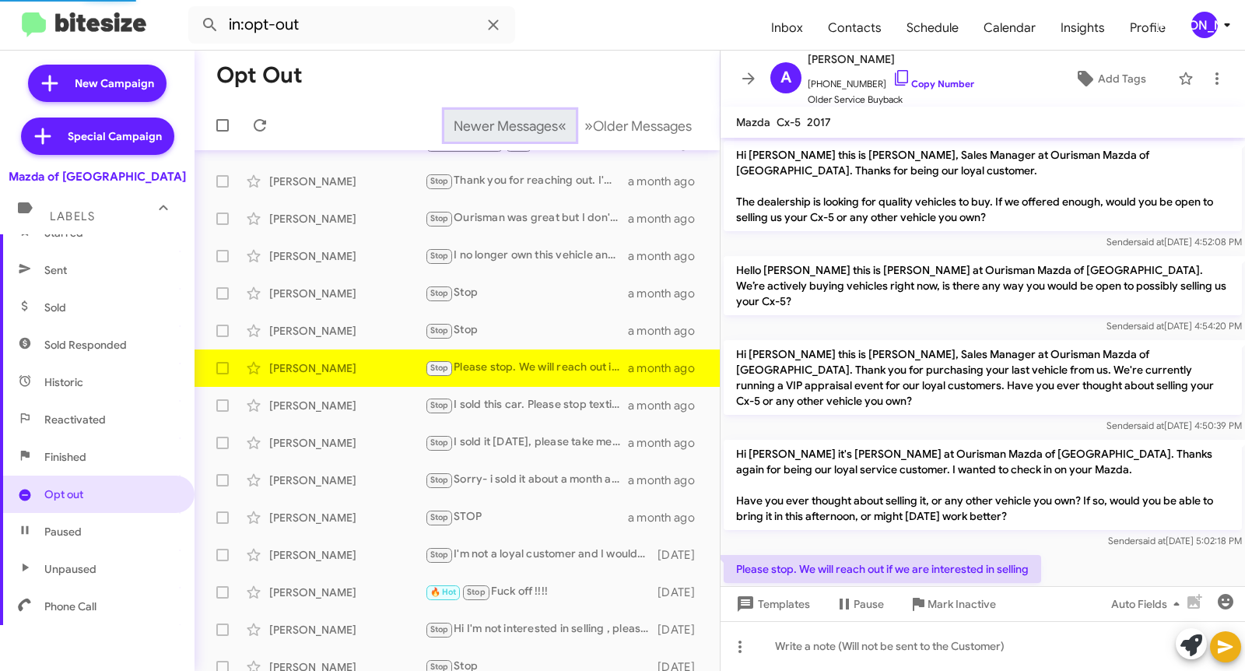
scroll to position [39, 0]
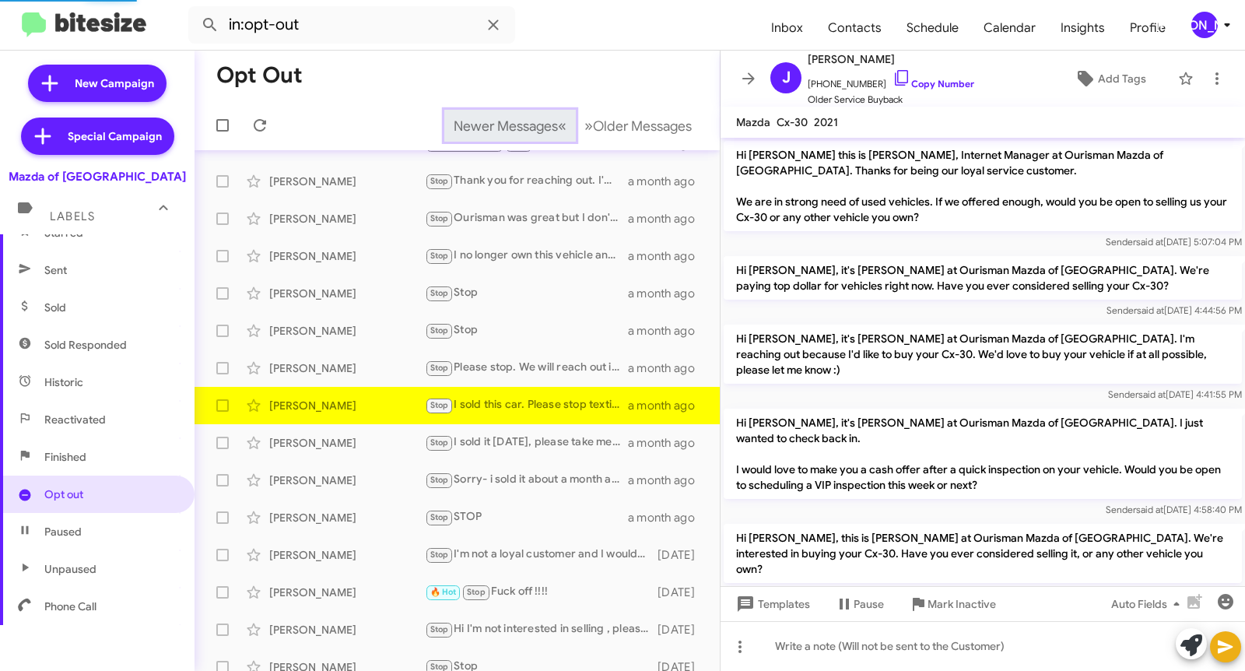
scroll to position [184, 0]
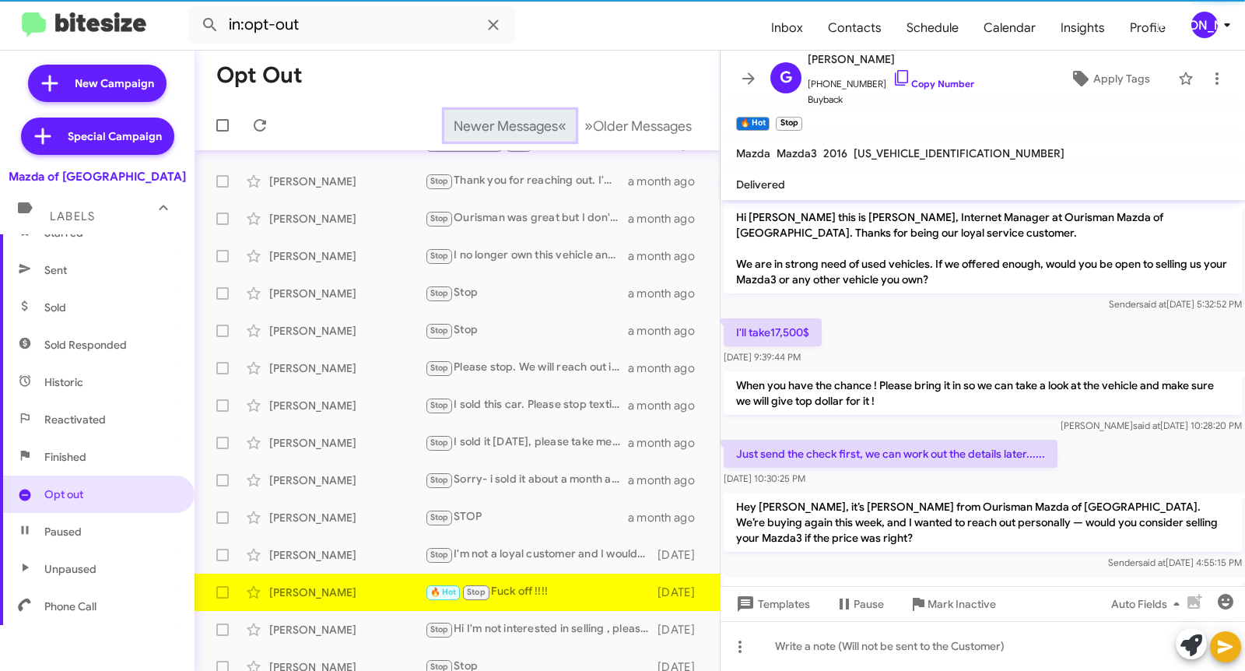
scroll to position [255, 0]
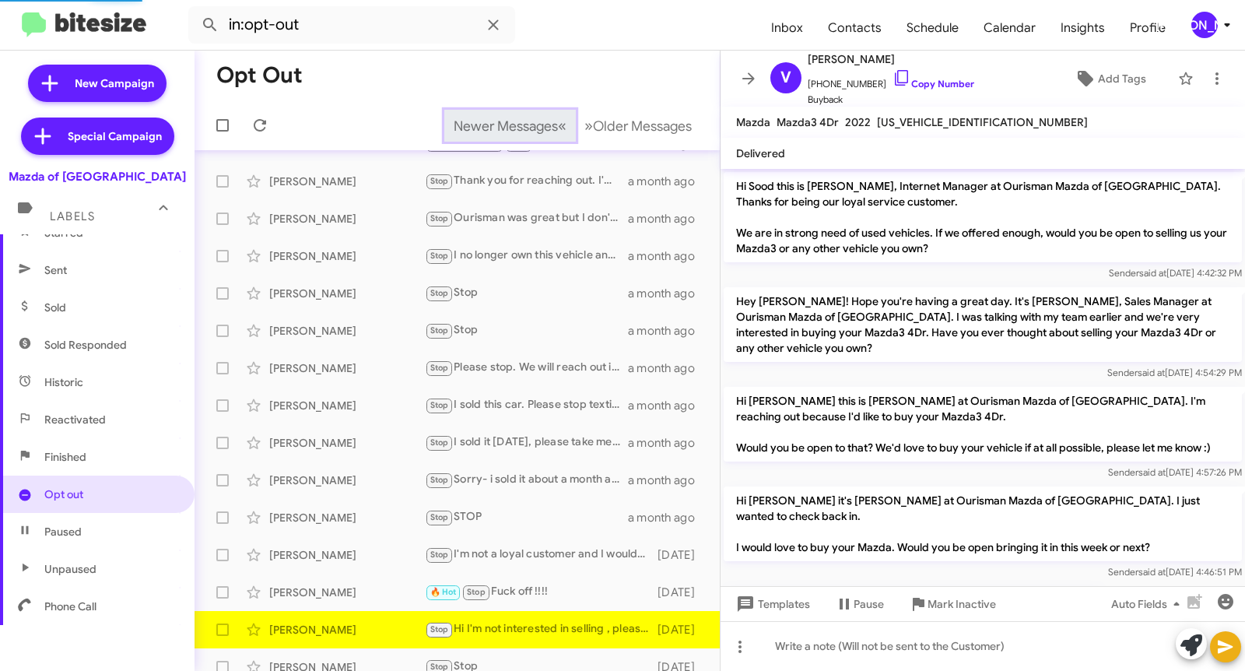
scroll to position [86, 0]
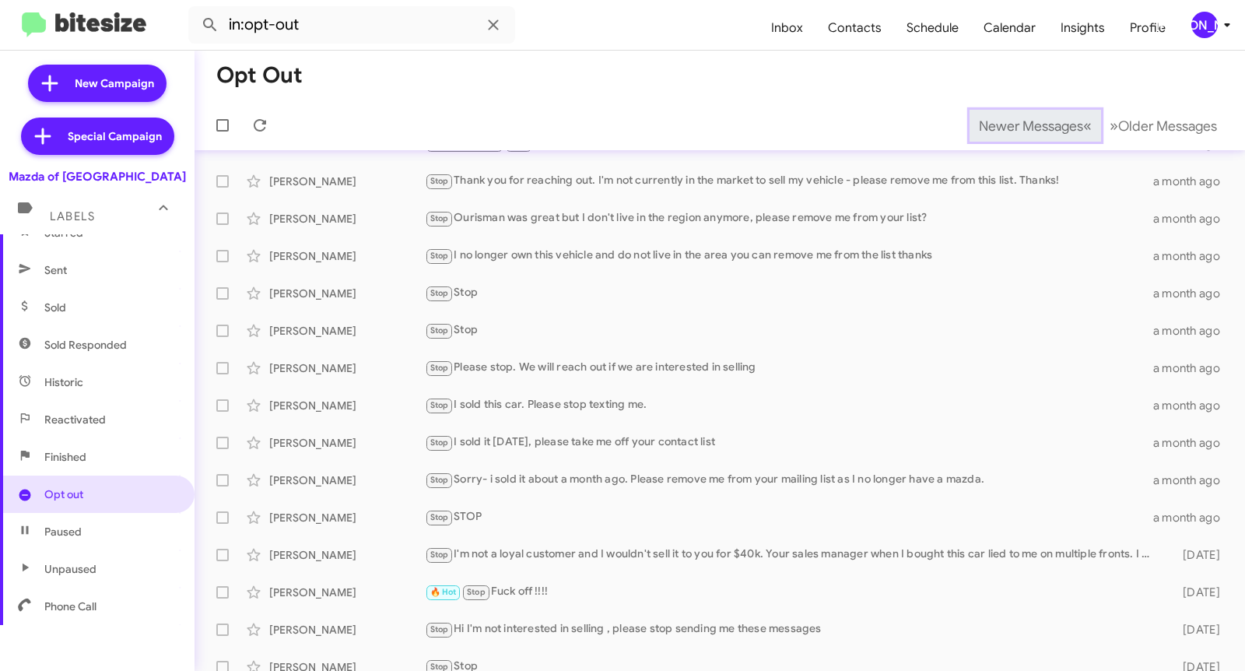
scroll to position [121, 0]
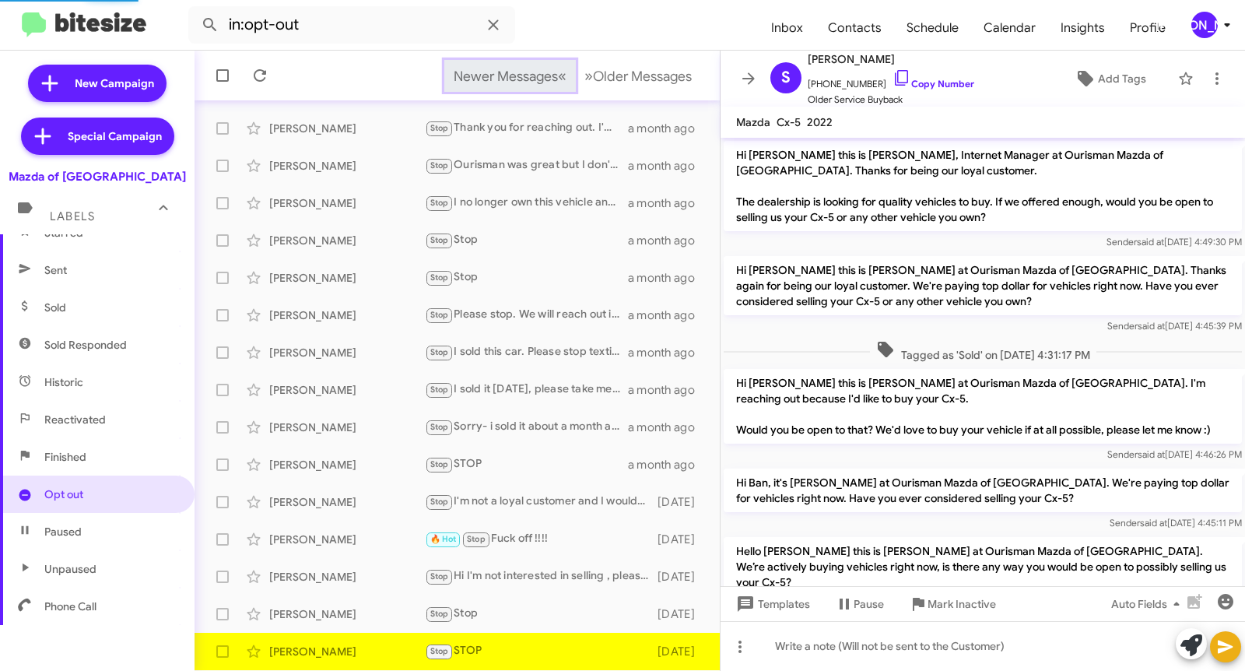
scroll to position [321, 0]
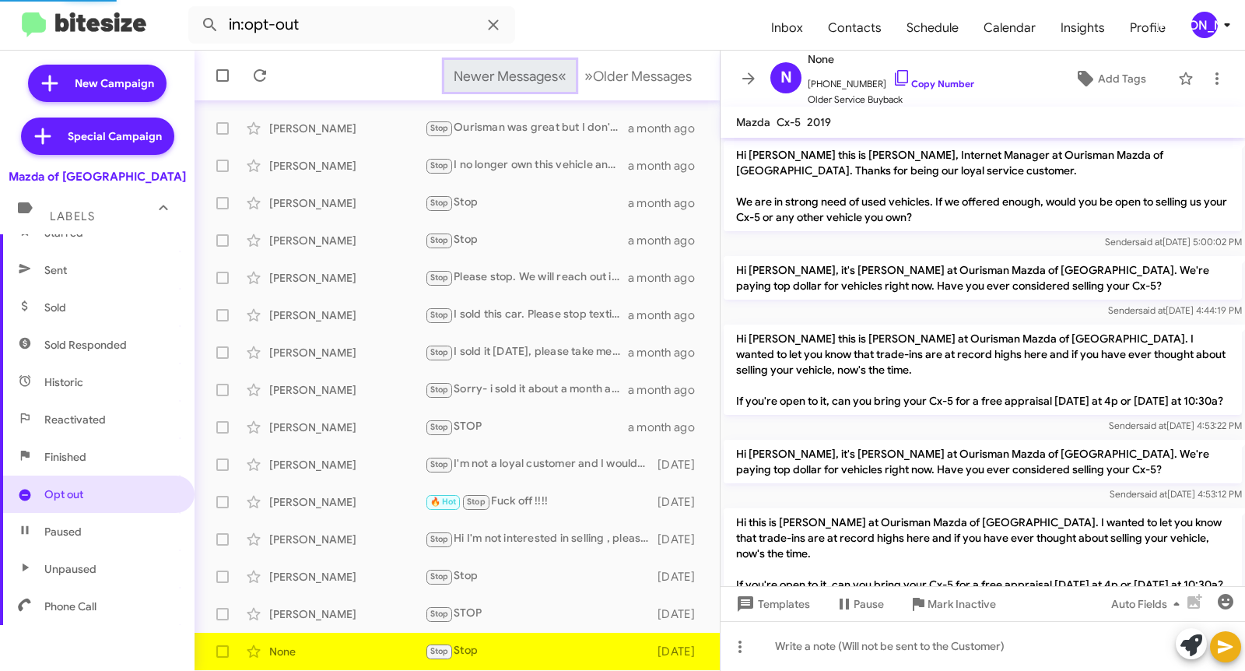
scroll to position [431, 0]
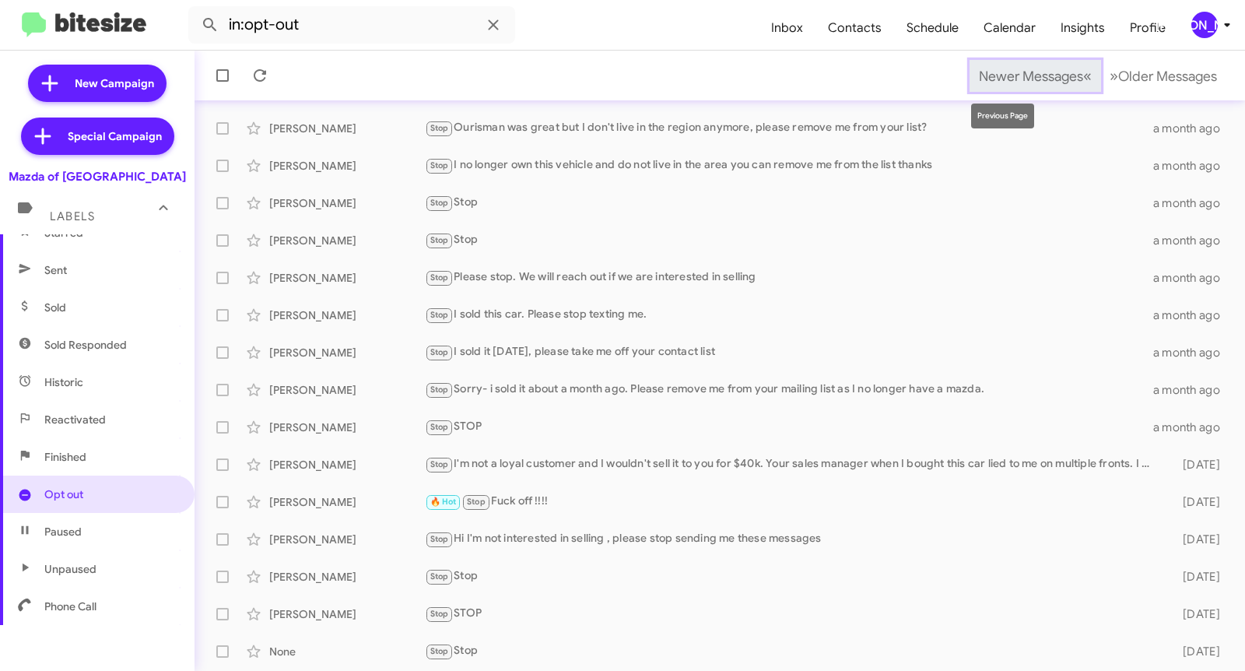
scroll to position [233, 0]
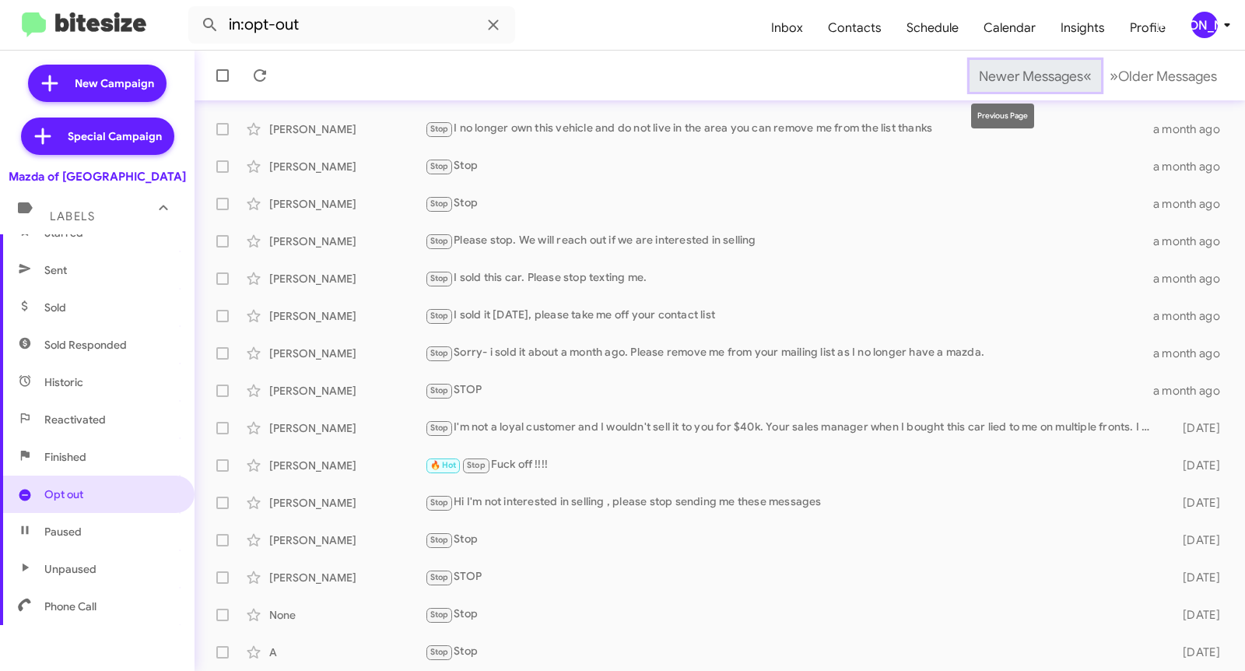
click at [998, 75] on span "Newer Messages" at bounding box center [1031, 76] width 104 height 17
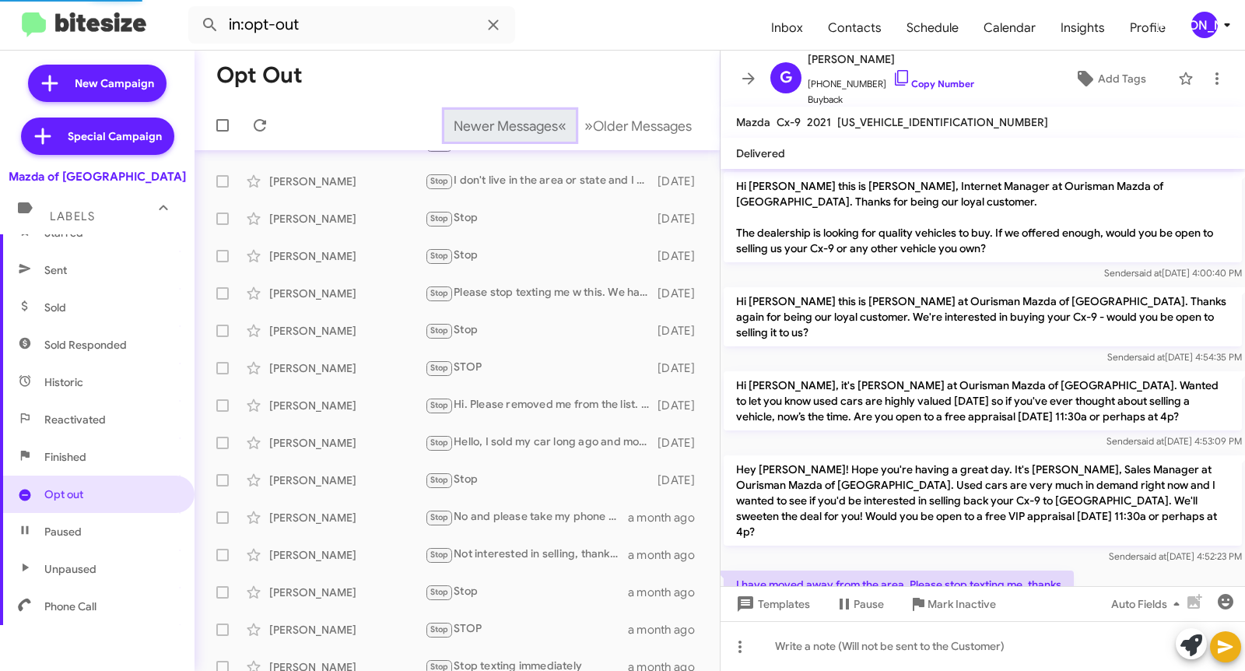
scroll to position [168, 0]
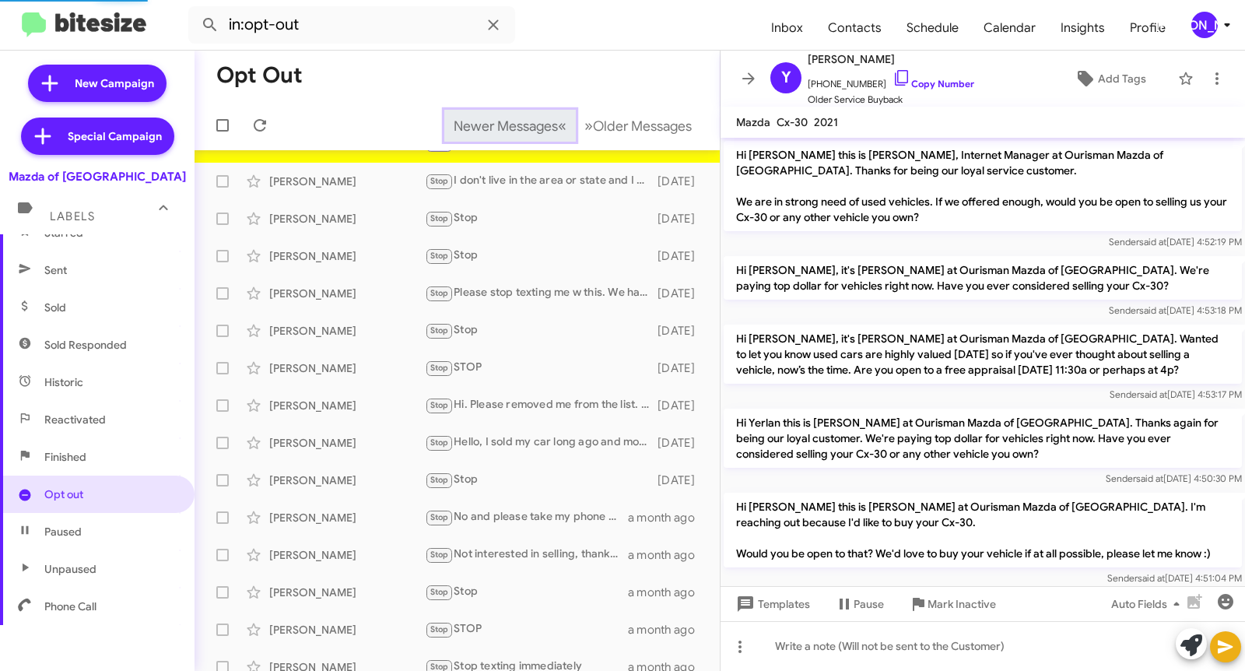
scroll to position [950, 0]
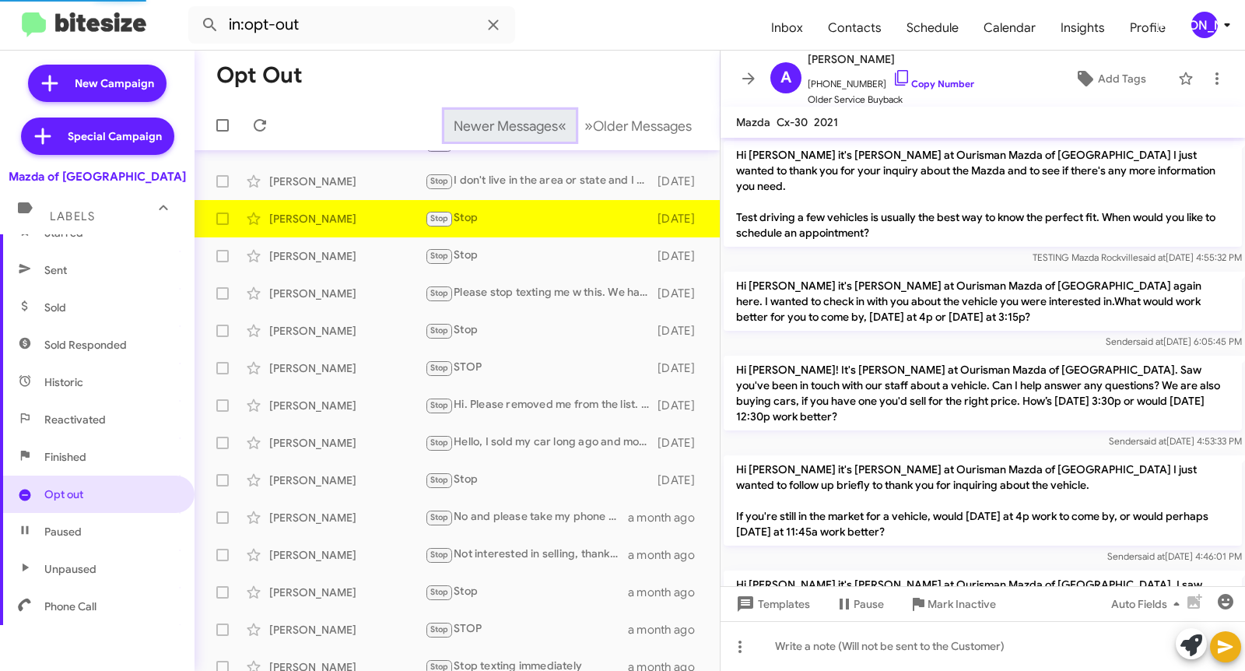
scroll to position [939, 0]
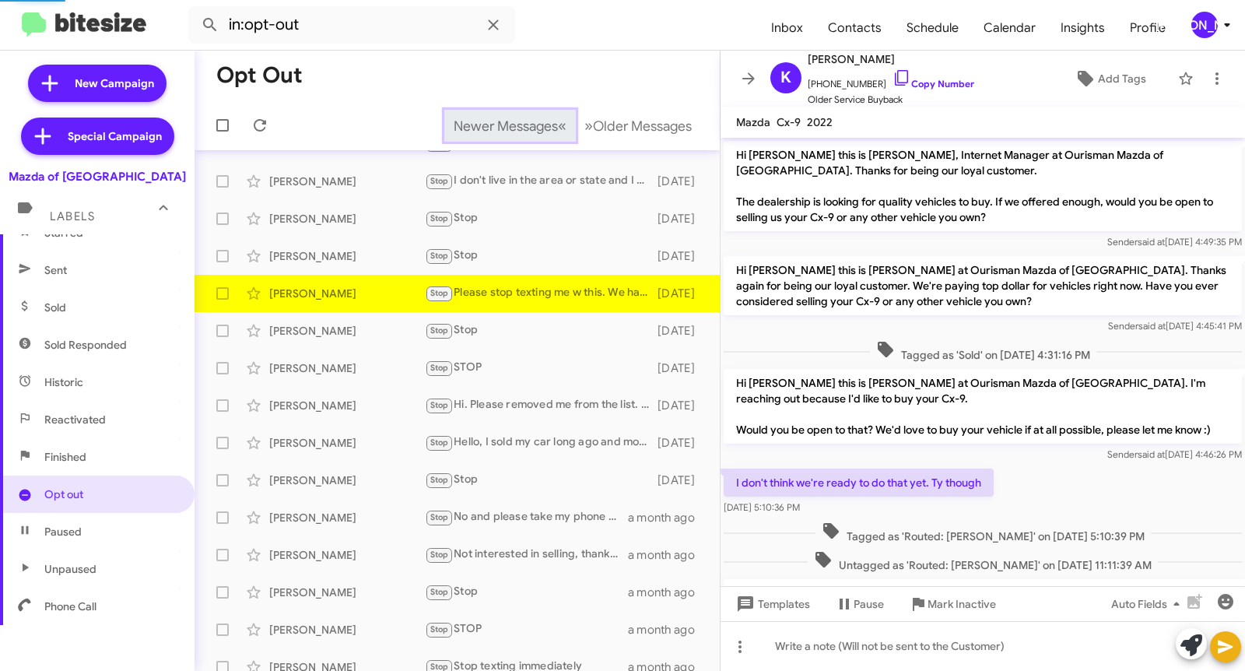
scroll to position [444, 0]
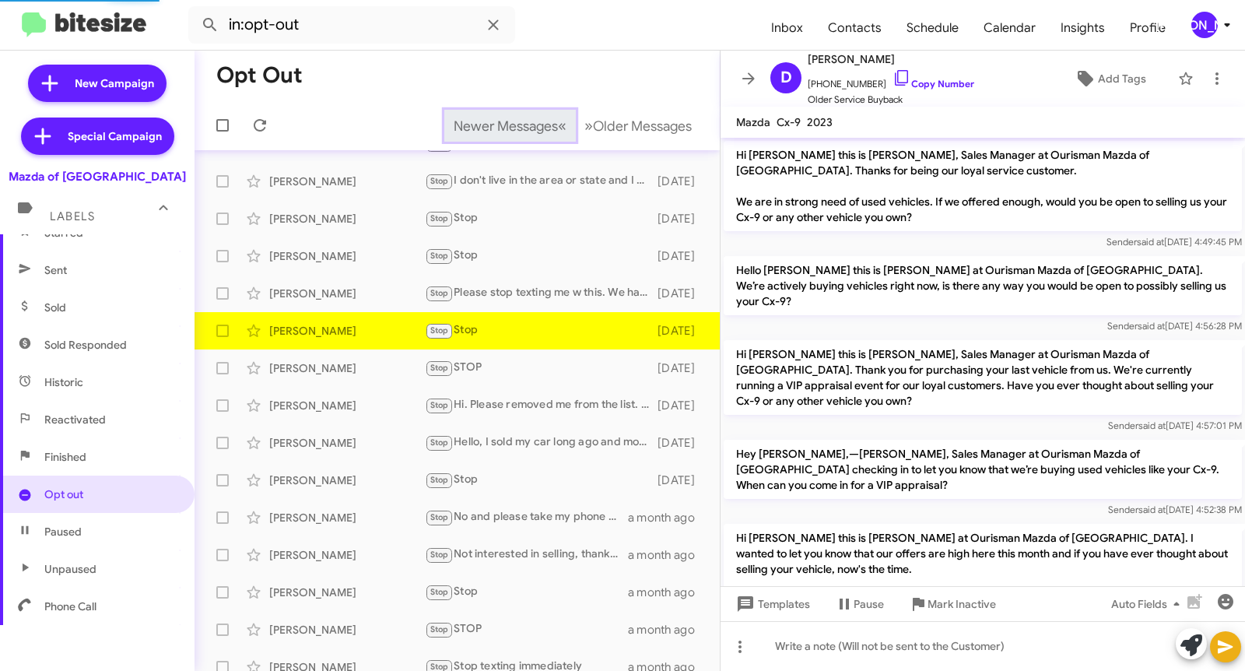
scroll to position [142, 0]
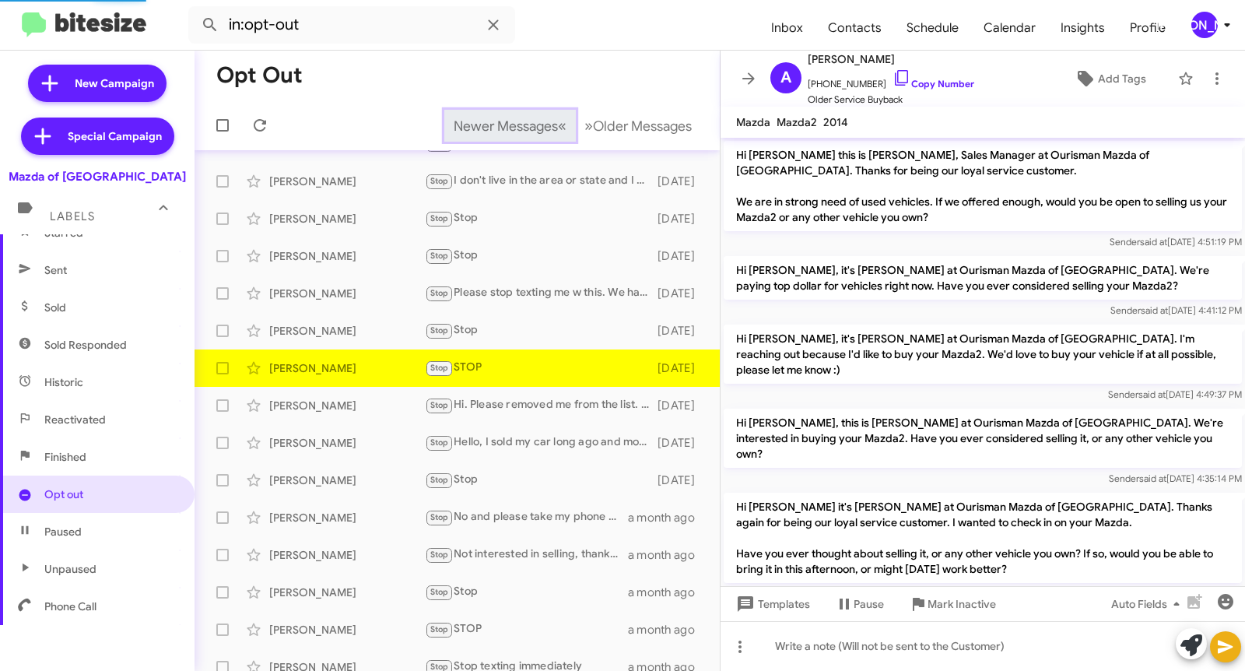
scroll to position [215, 0]
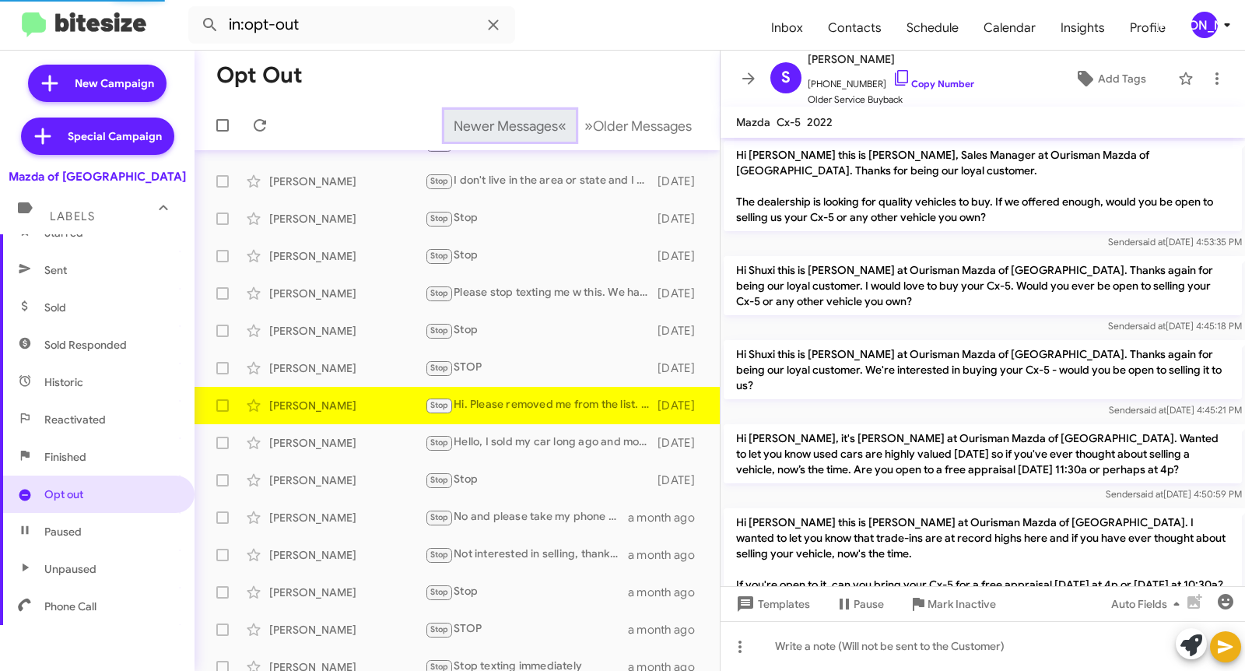
scroll to position [406, 0]
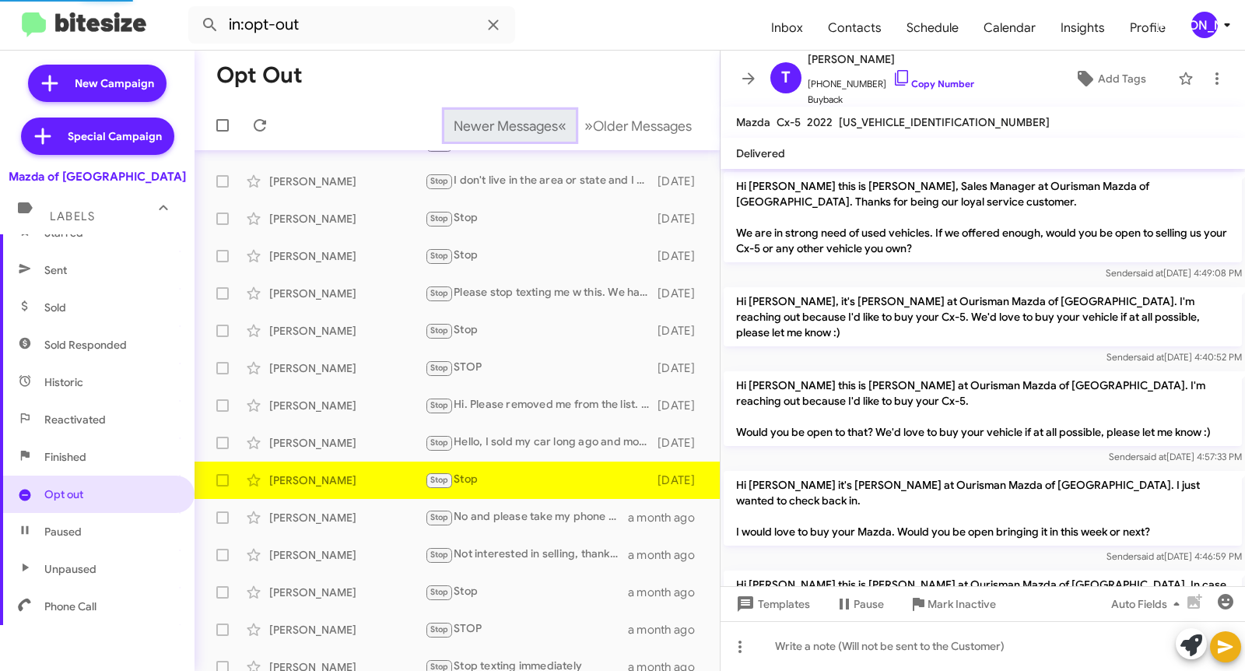
scroll to position [173, 0]
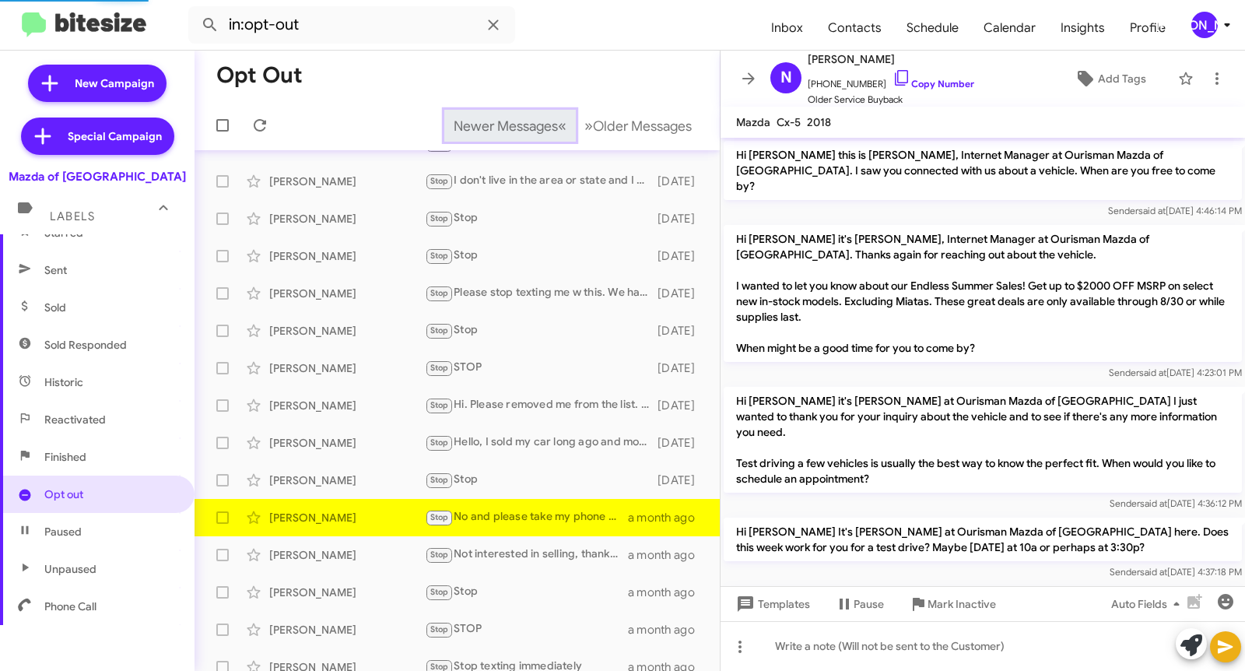
scroll to position [1348, 0]
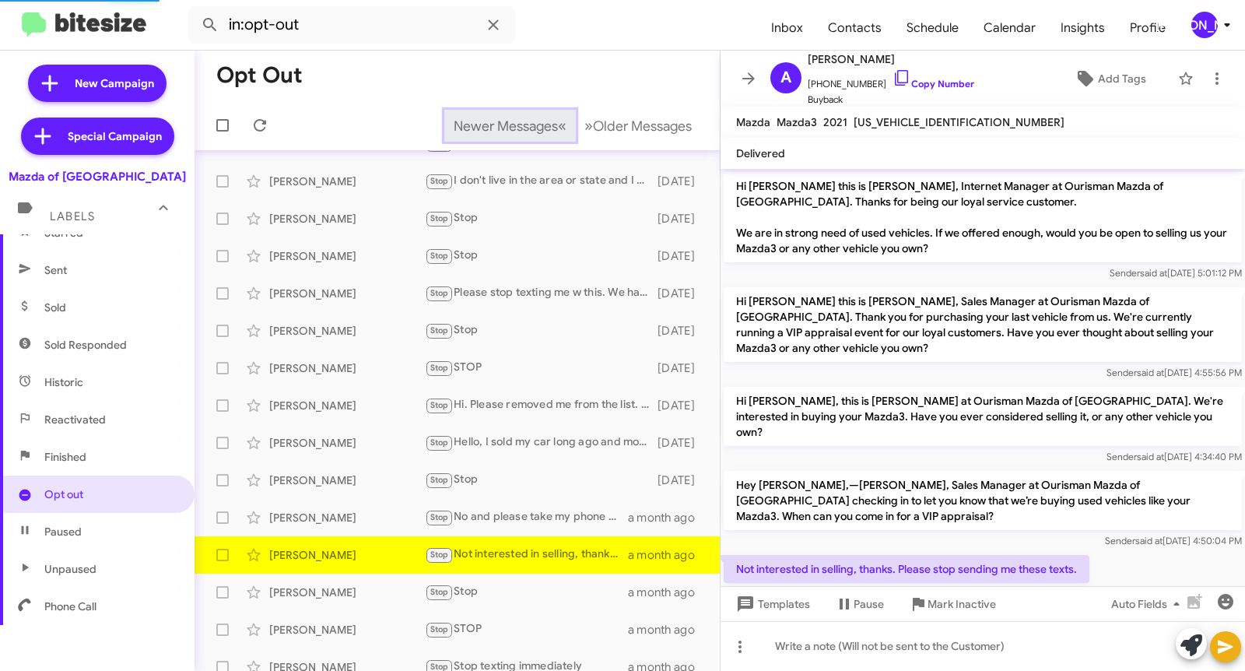
scroll to position [23, 0]
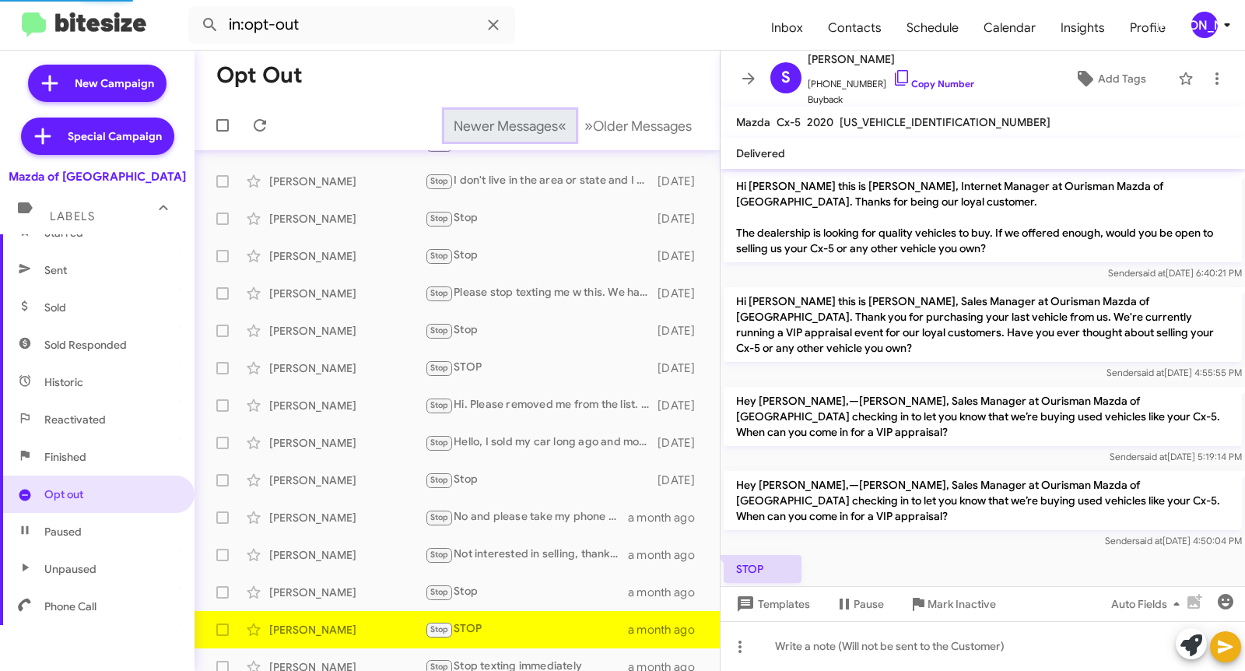
scroll to position [39, 0]
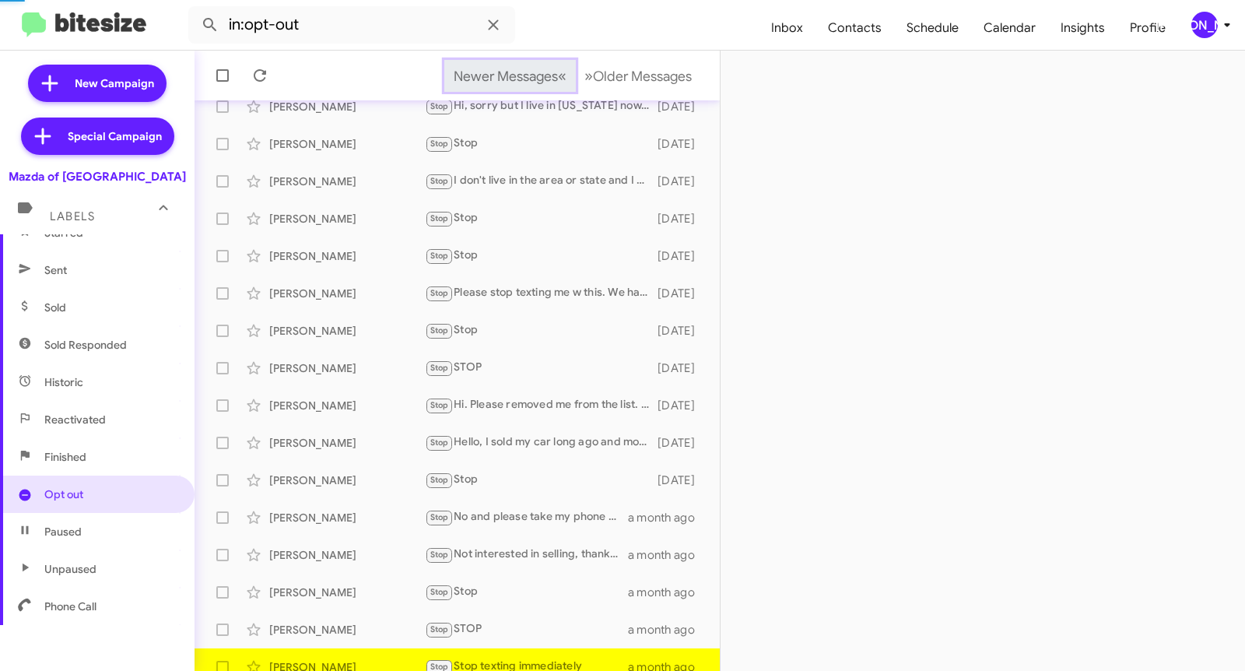
scroll to position [121, 0]
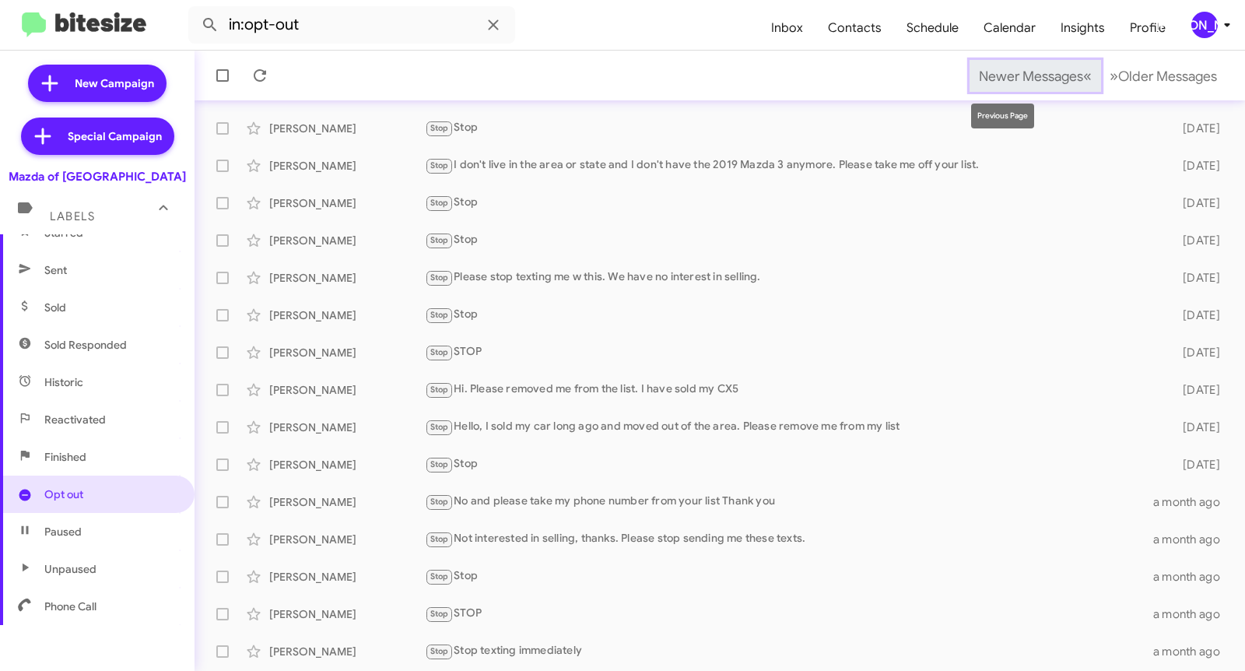
scroll to position [159, 0]
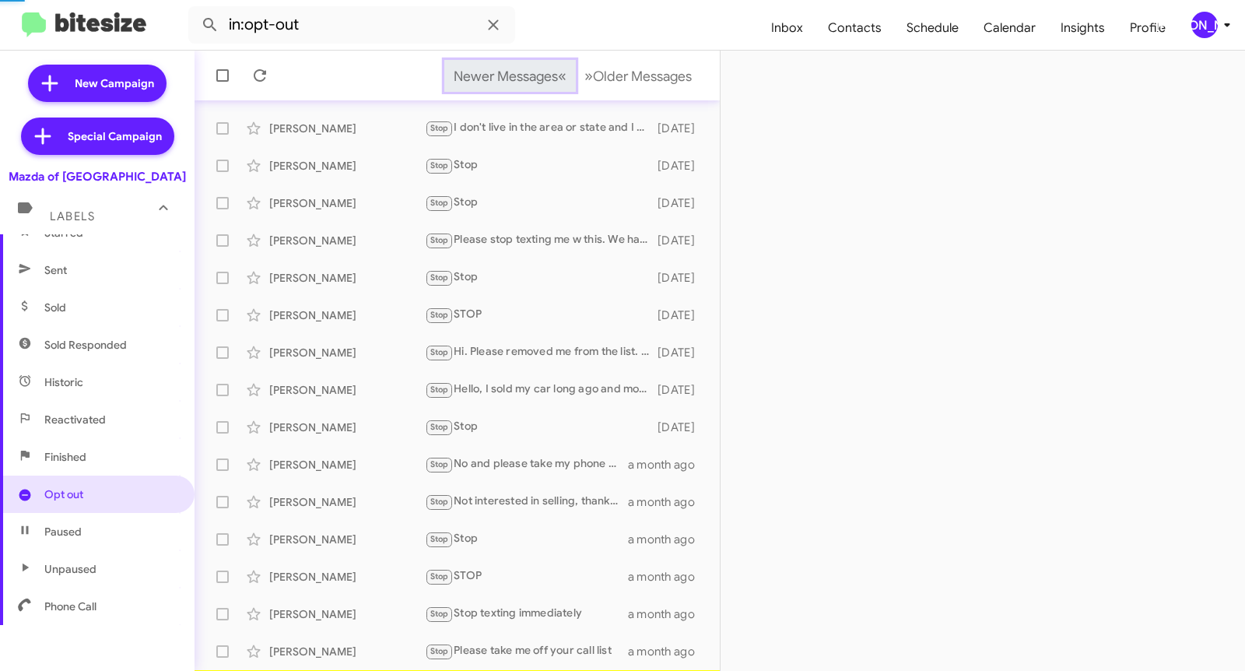
scroll to position [196, 0]
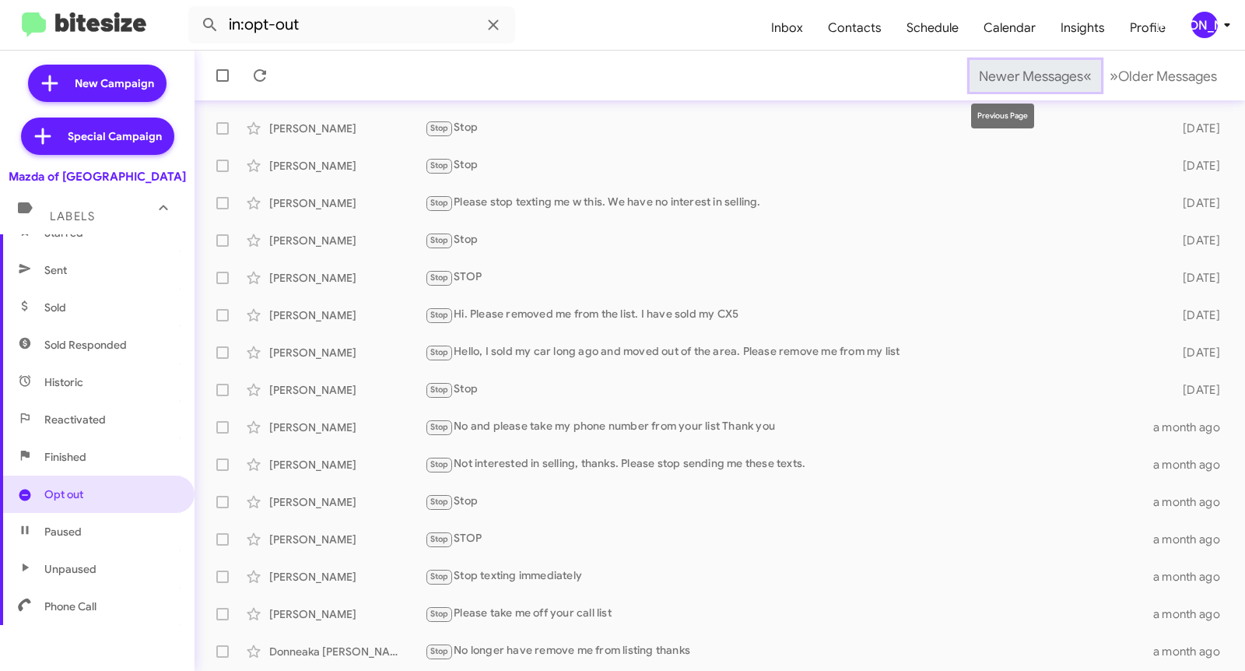
scroll to position [233, 0]
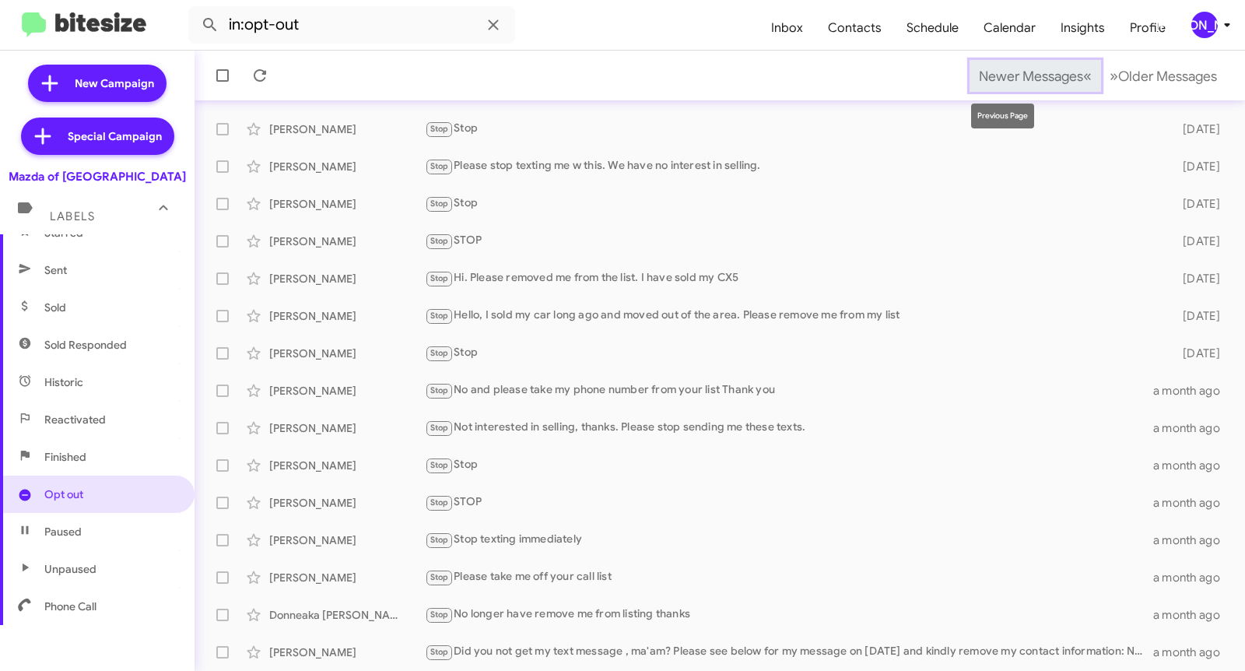
click at [998, 75] on span "Newer Messages" at bounding box center [1031, 76] width 104 height 17
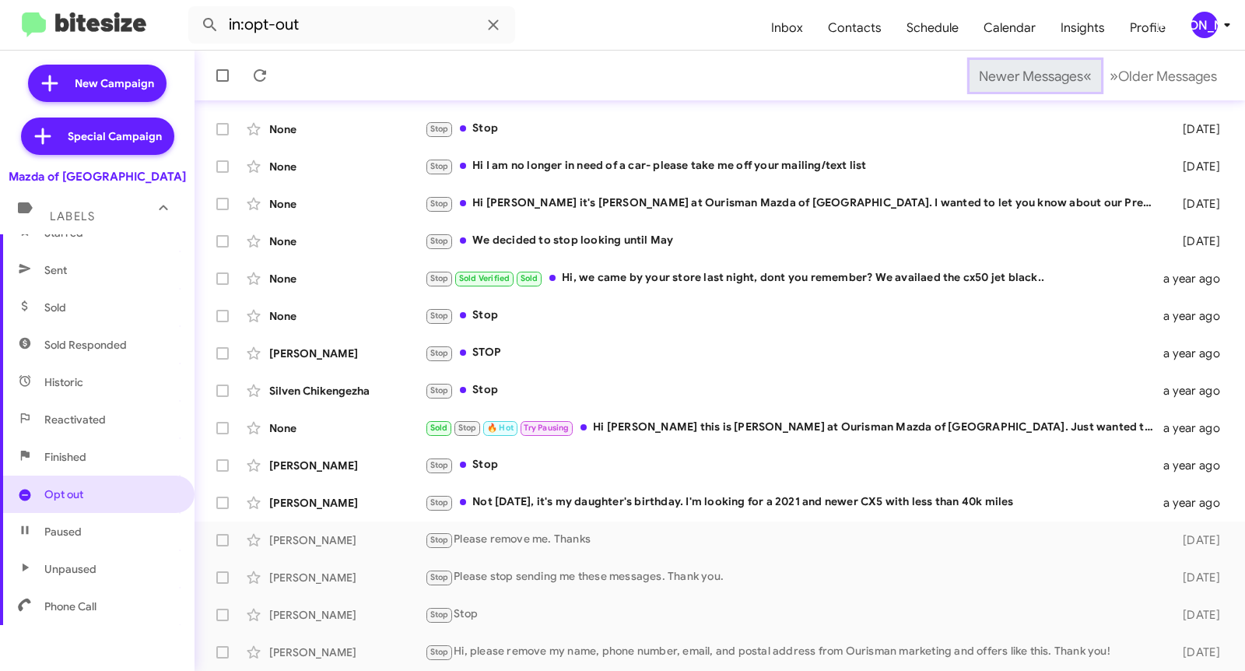
scroll to position [106, 0]
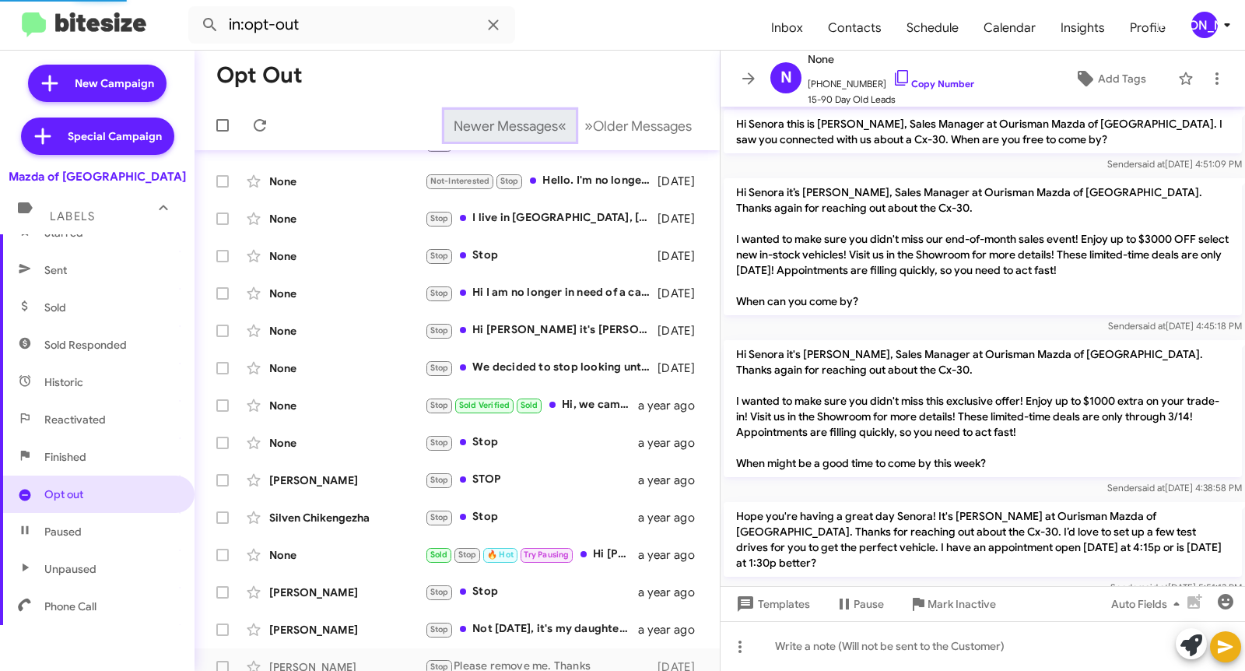
scroll to position [430, 0]
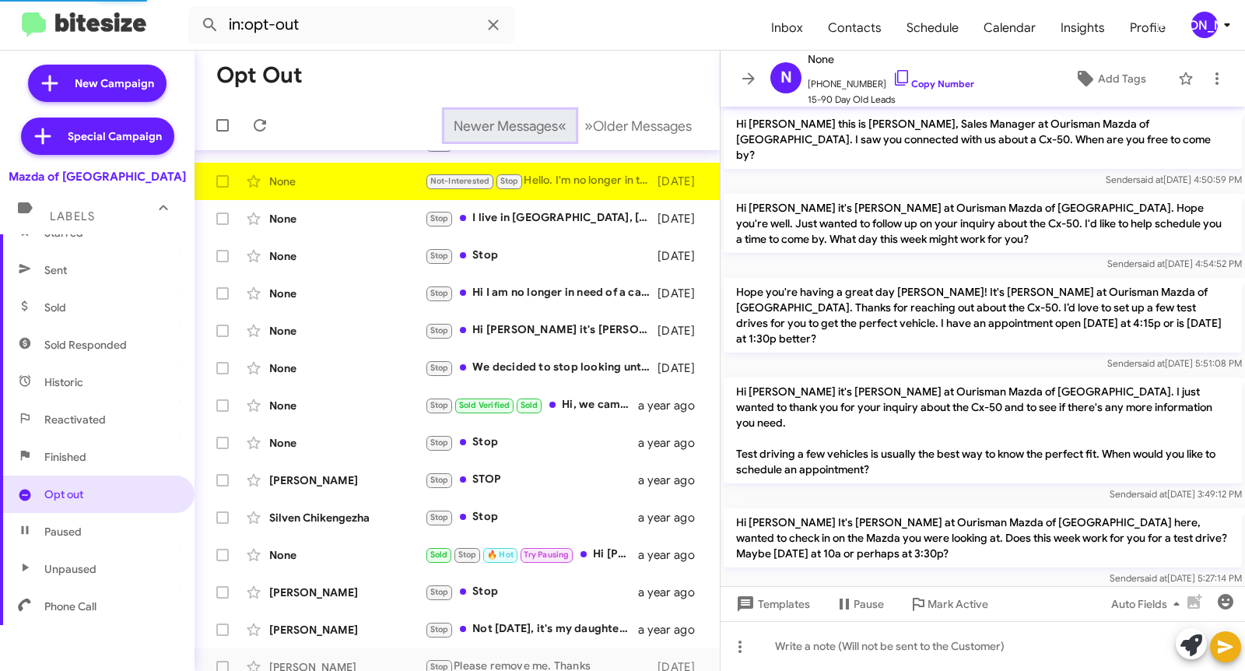
scroll to position [115, 0]
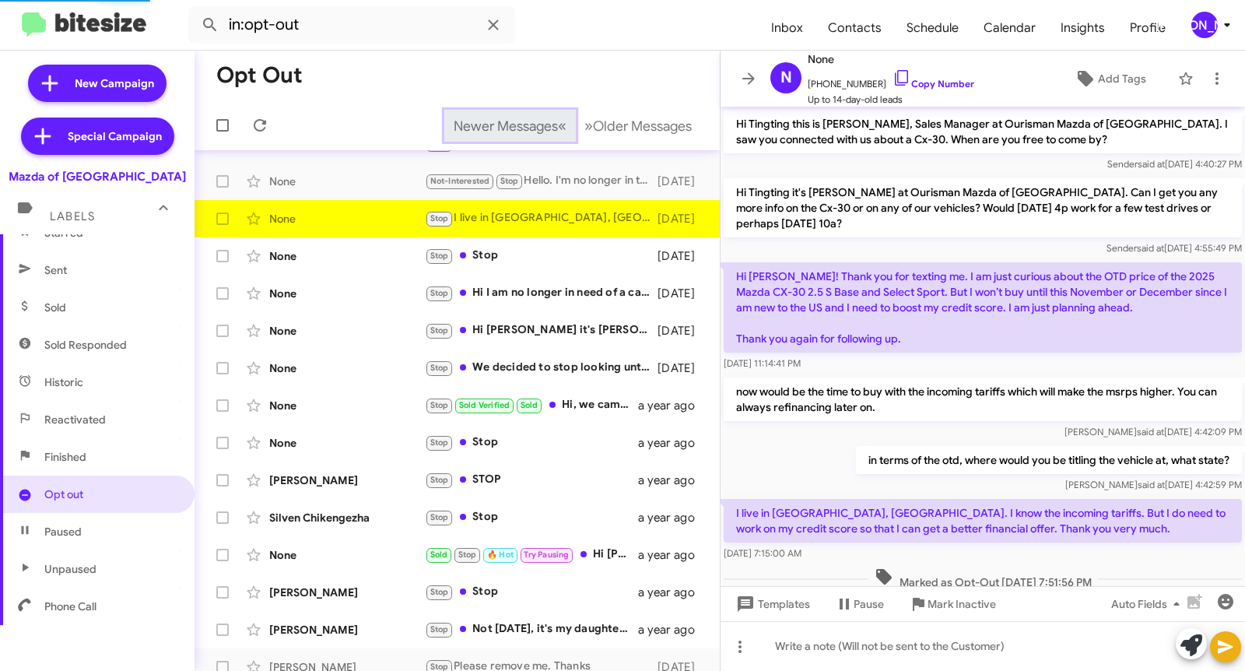
scroll to position [51, 0]
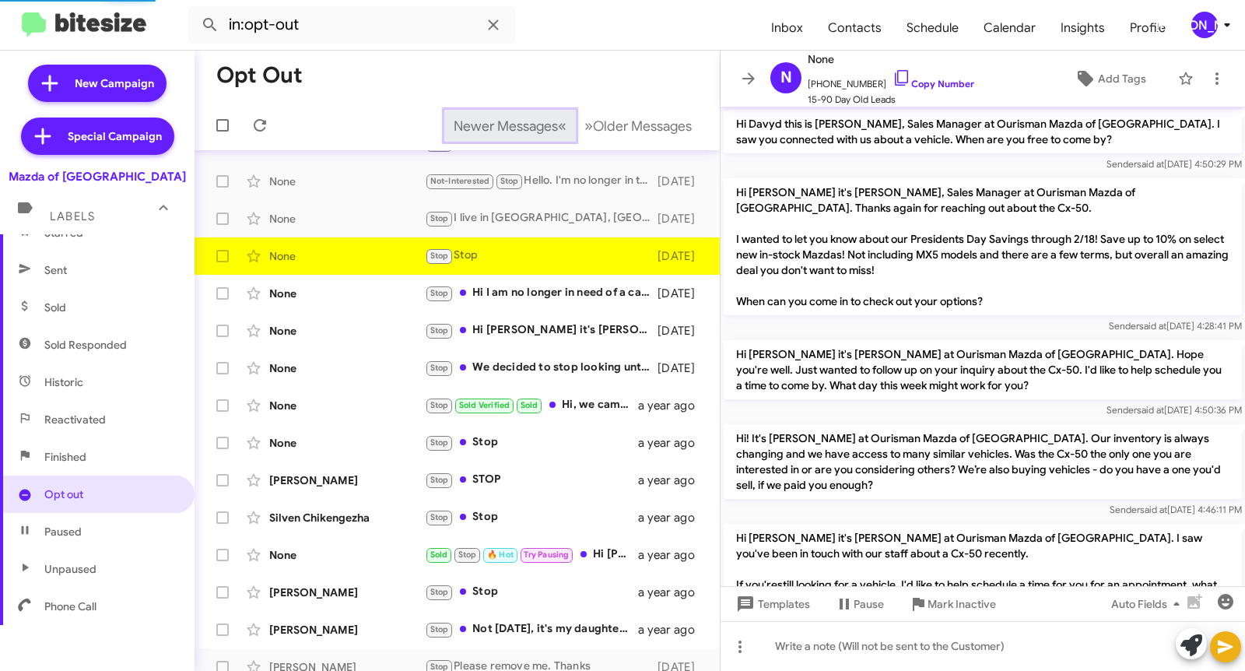
scroll to position [430, 0]
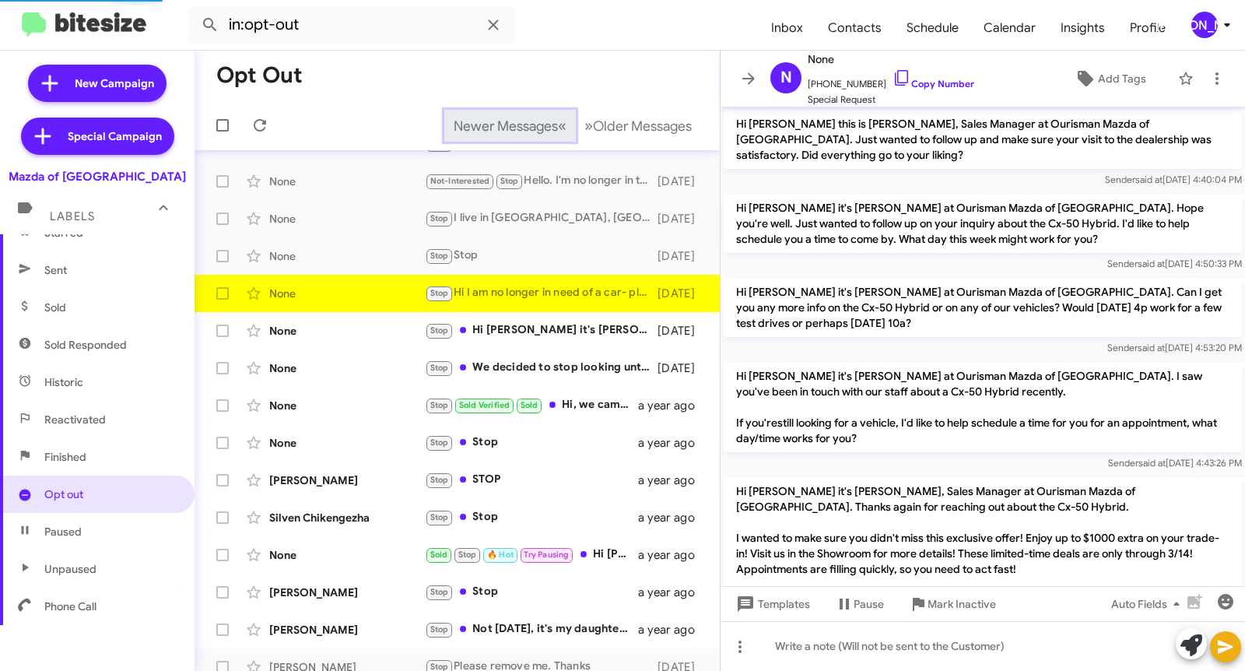
scroll to position [160, 0]
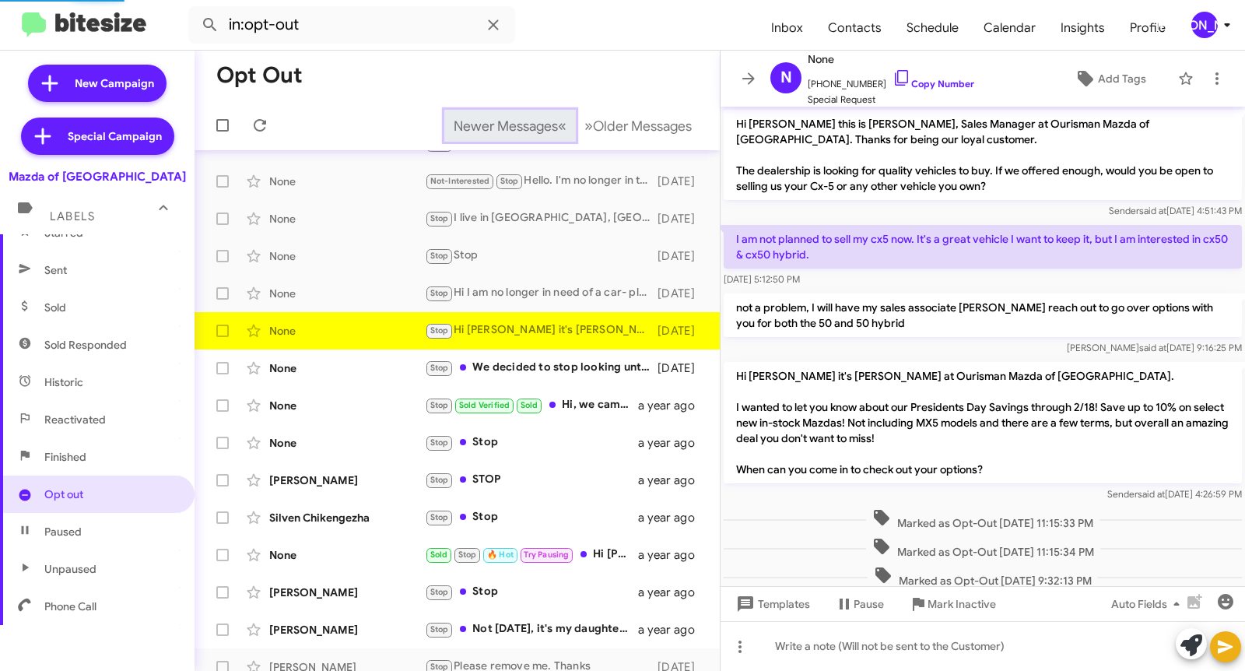
scroll to position [403, 0]
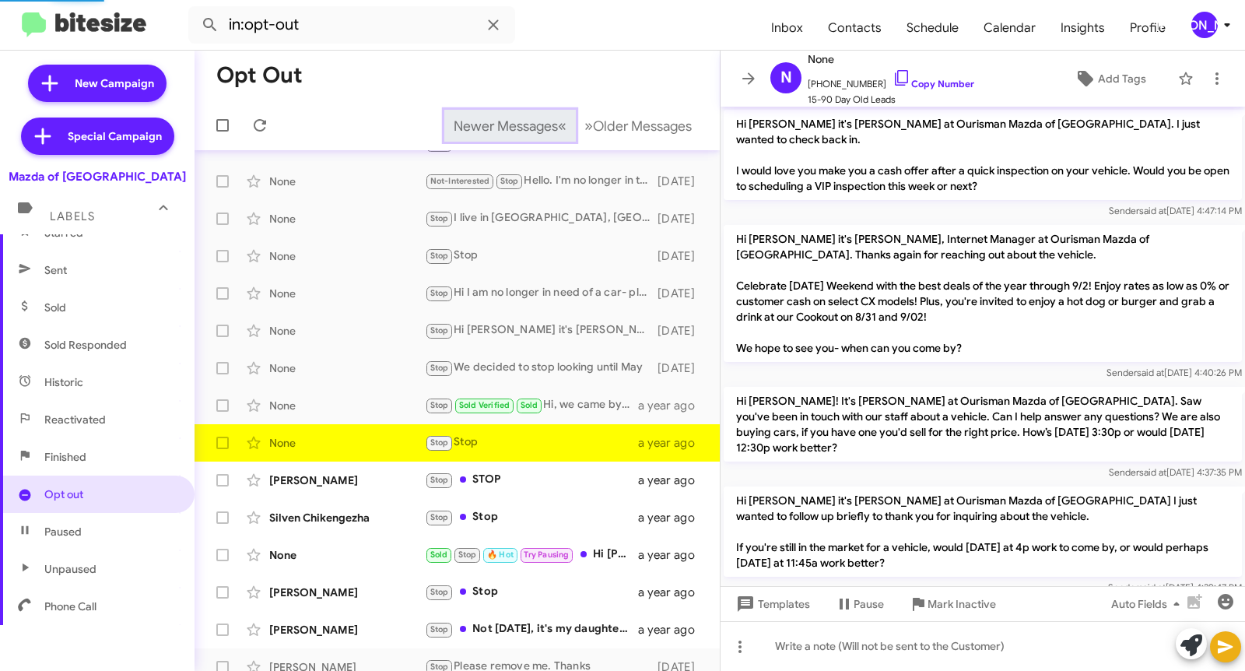
scroll to position [1661, 0]
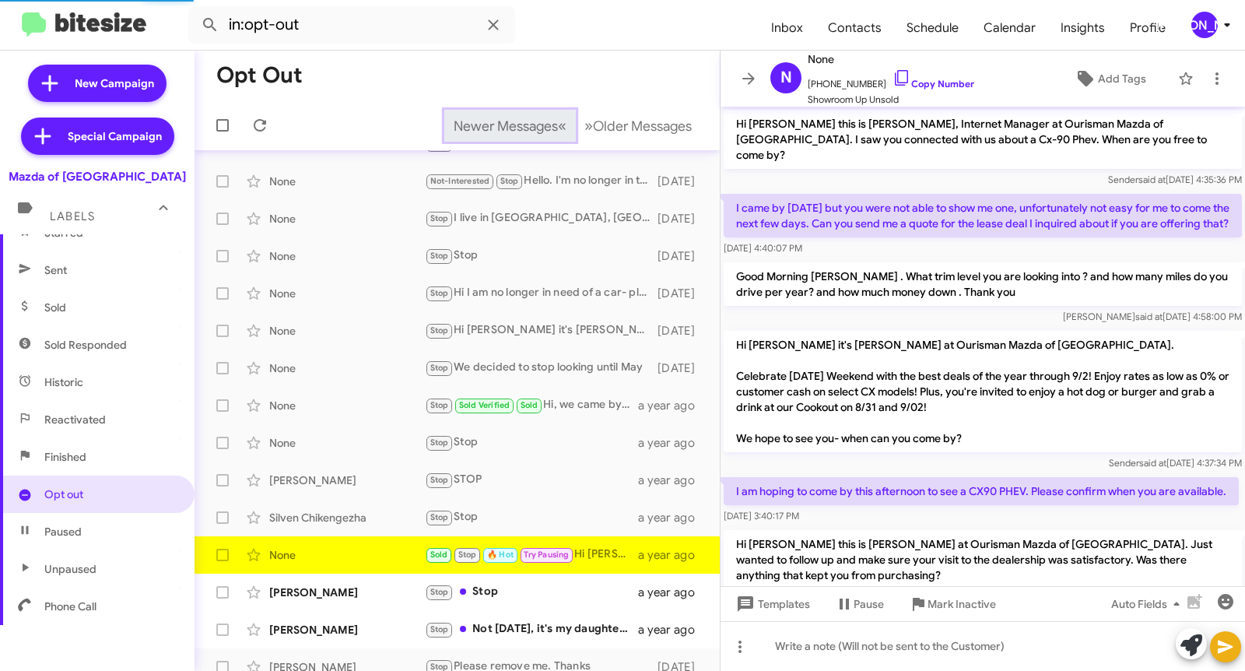
scroll to position [198, 0]
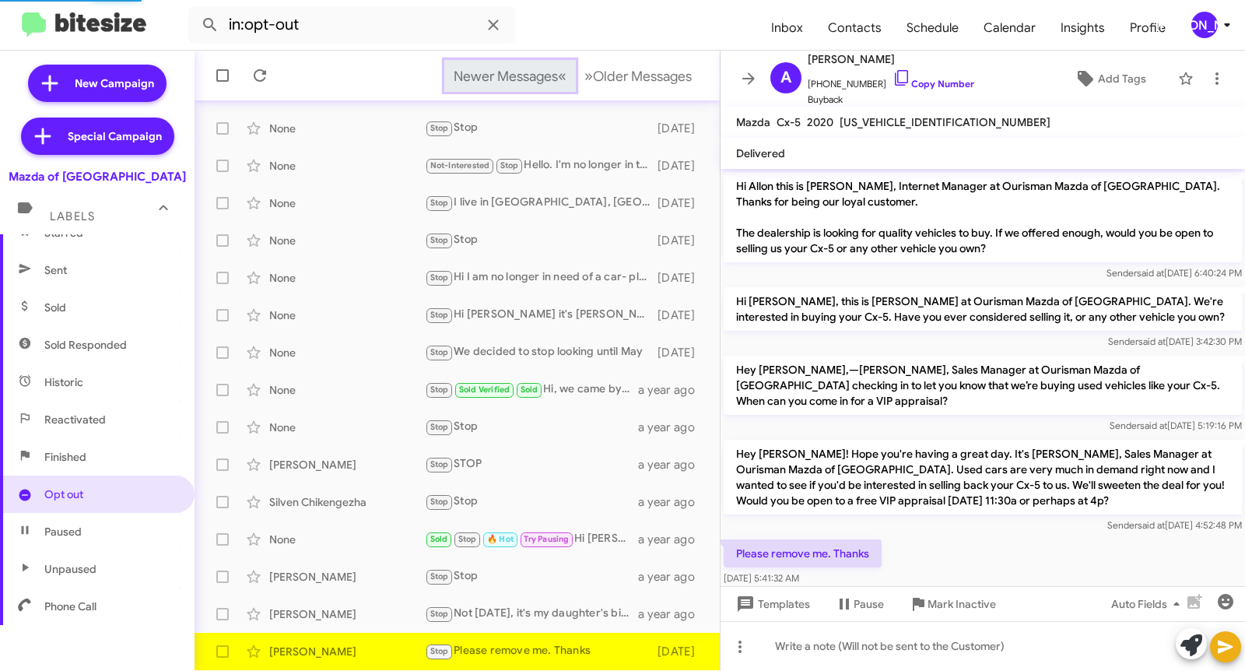
scroll to position [23, 0]
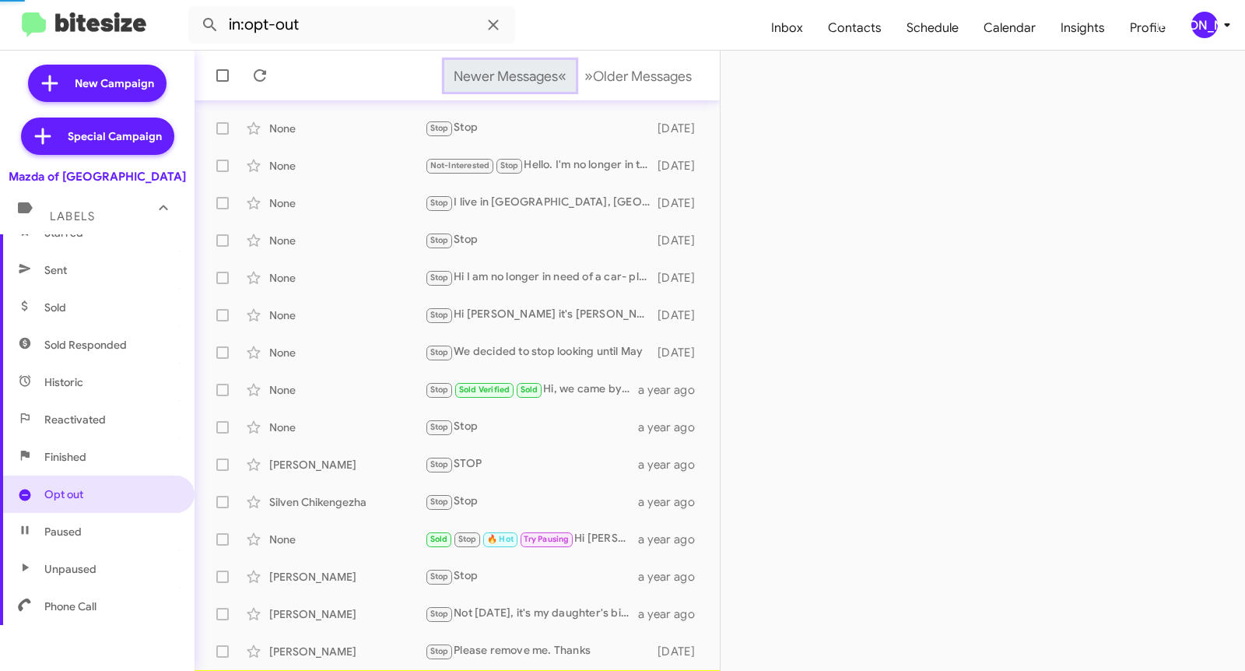
scroll to position [159, 0]
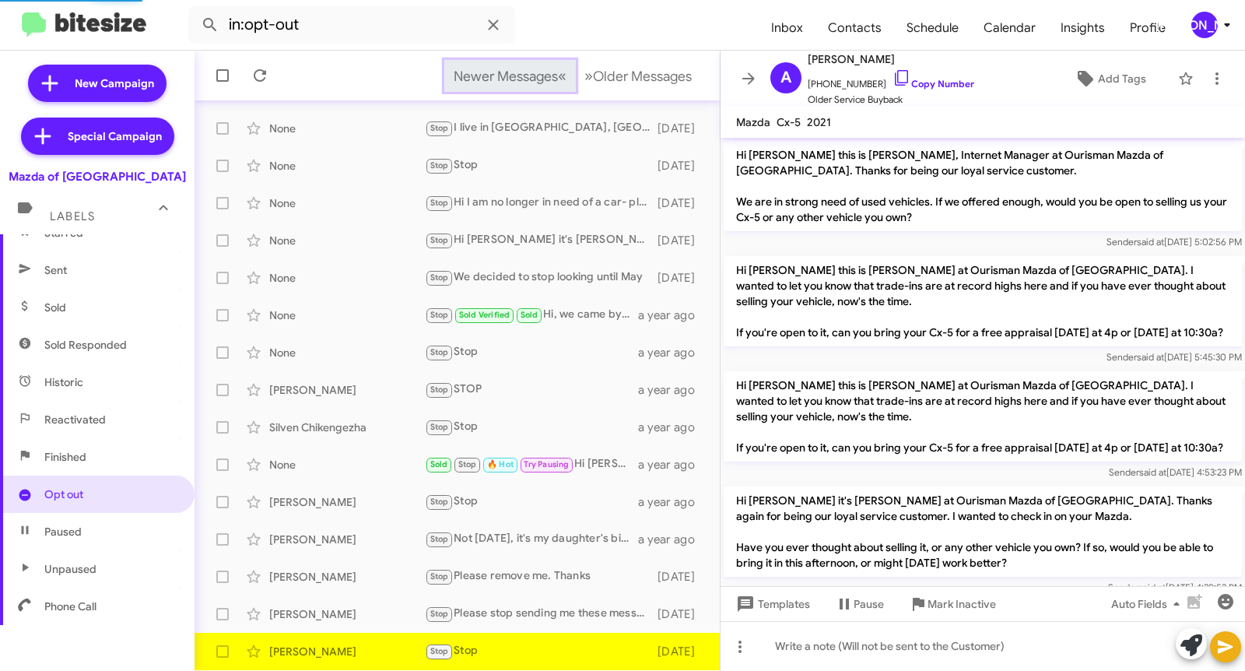
scroll to position [676, 0]
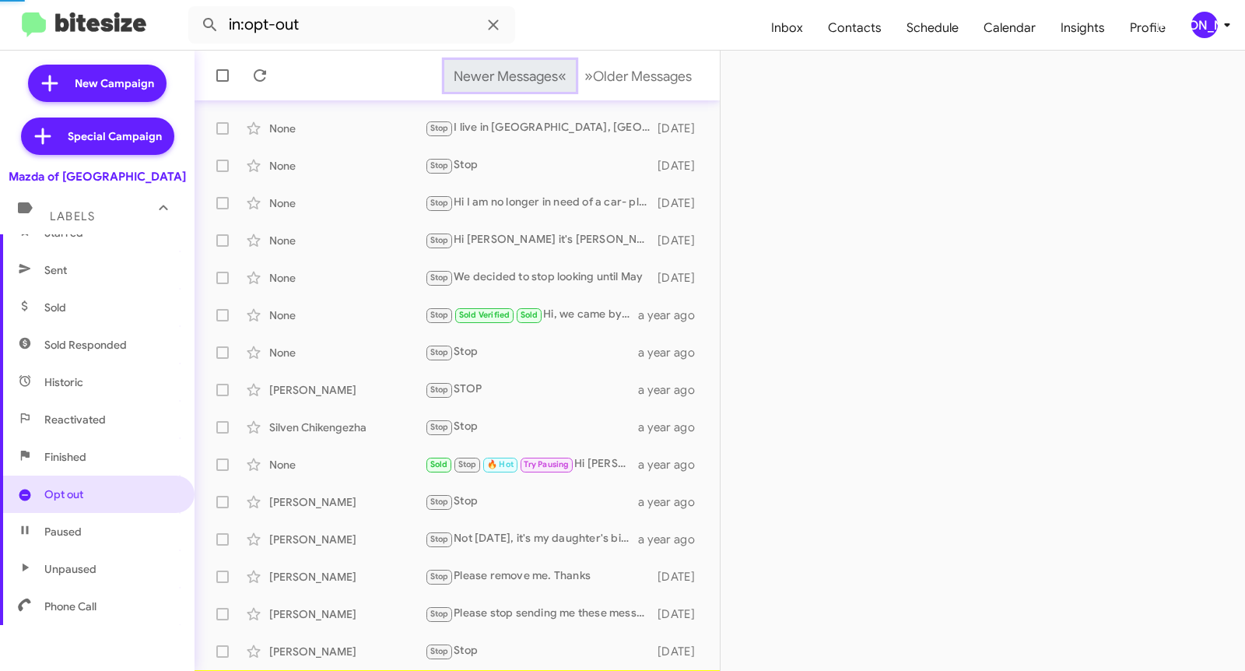
scroll to position [233, 0]
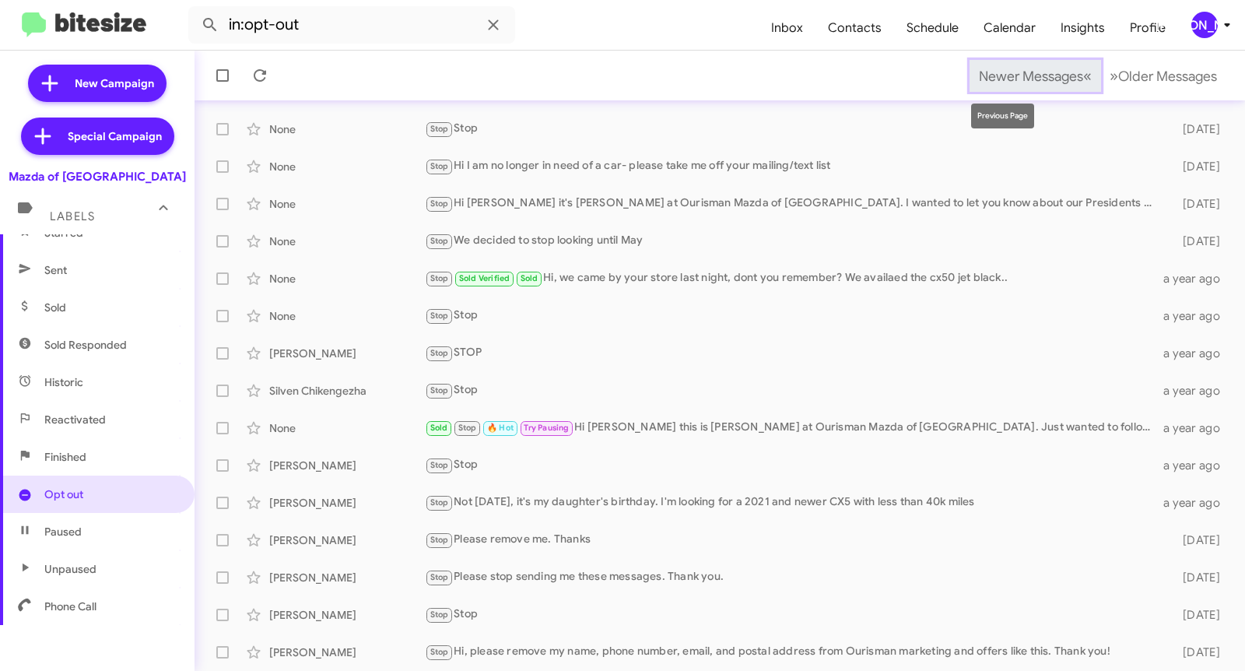
click at [998, 75] on span "Newer Messages" at bounding box center [1031, 76] width 104 height 17
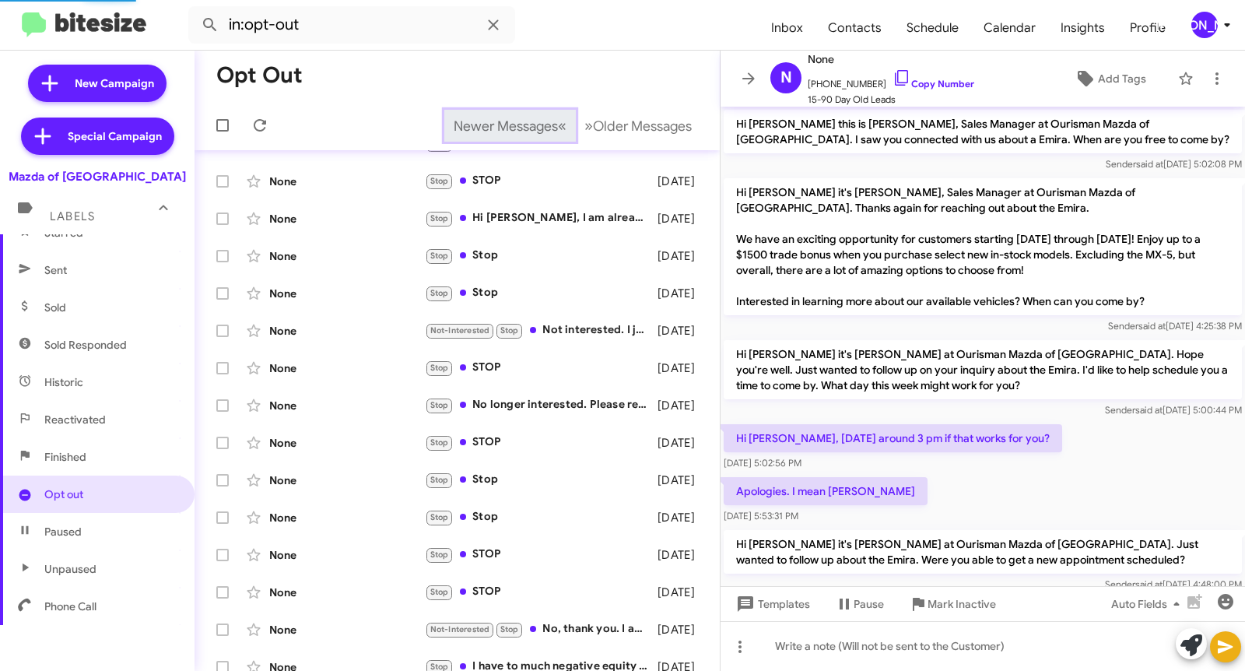
scroll to position [139, 0]
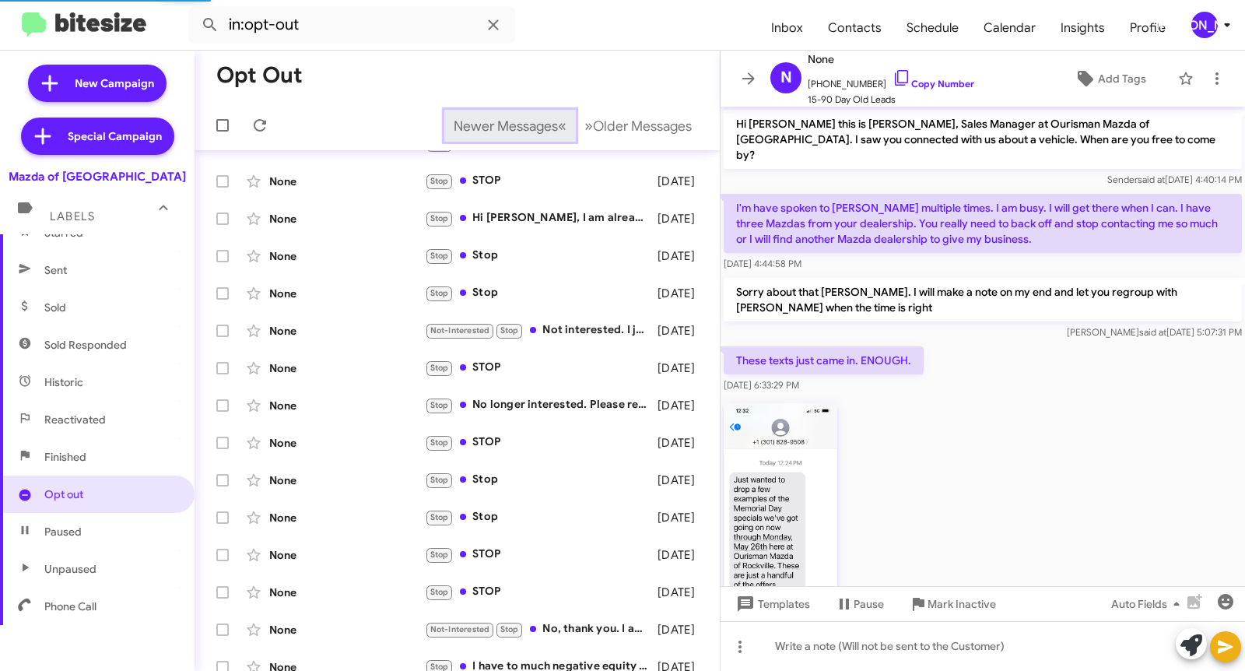
scroll to position [981, 0]
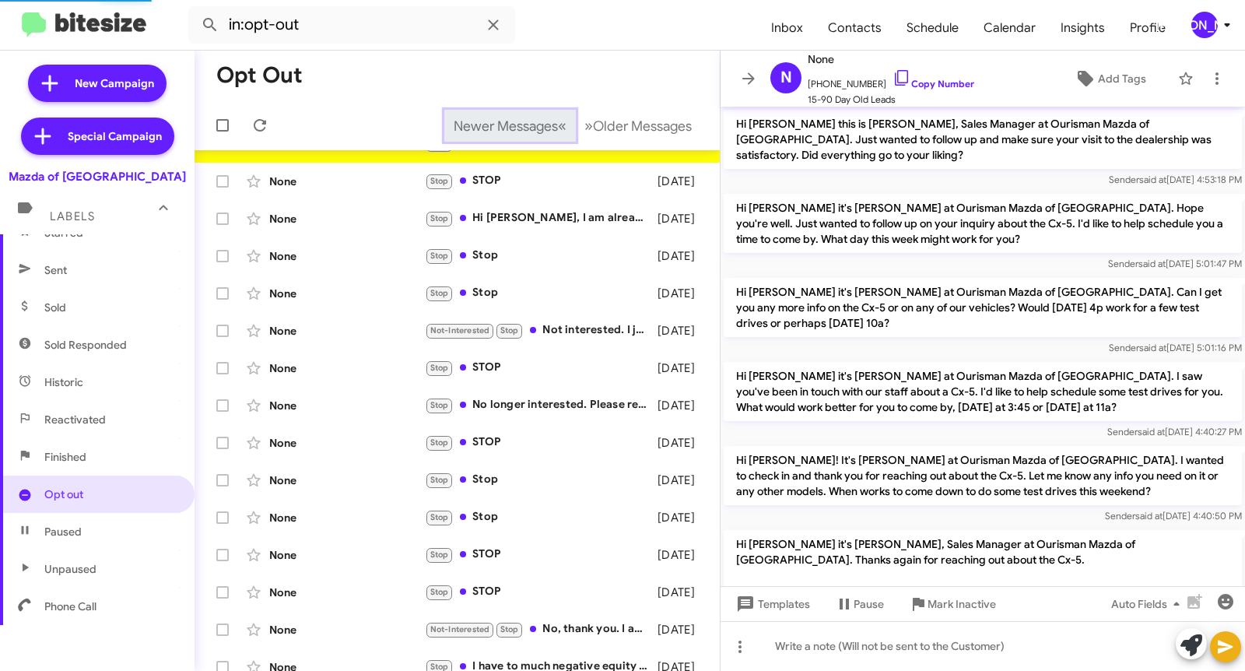
scroll to position [525, 0]
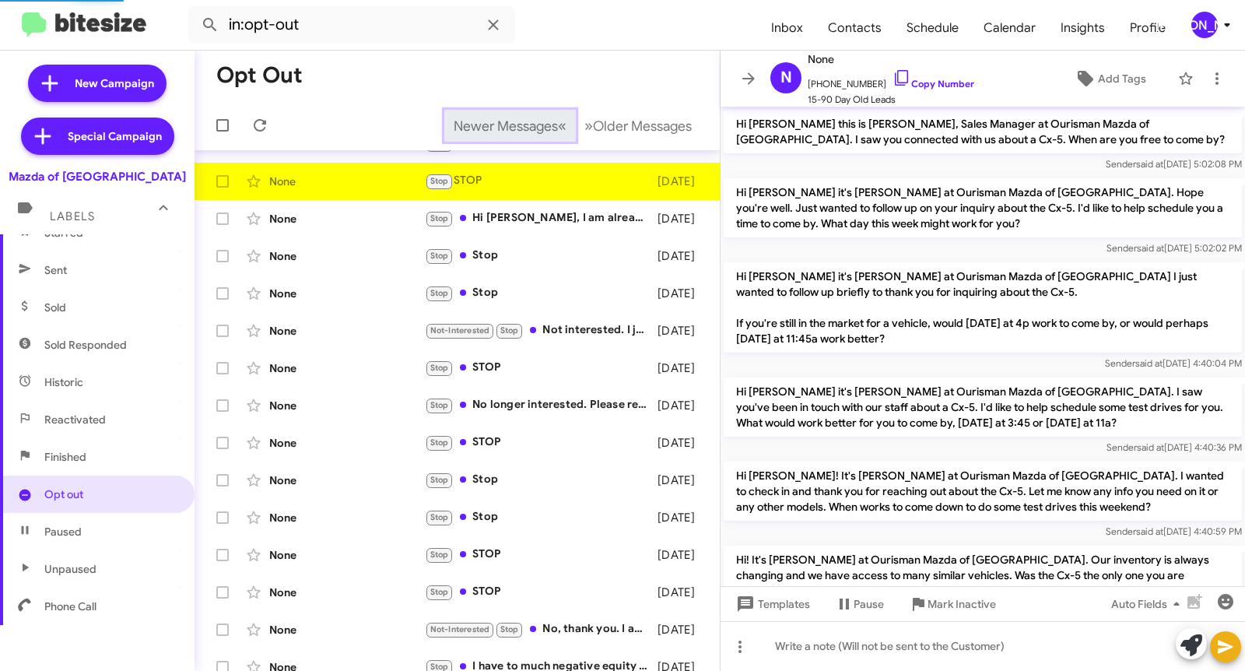
scroll to position [360, 0]
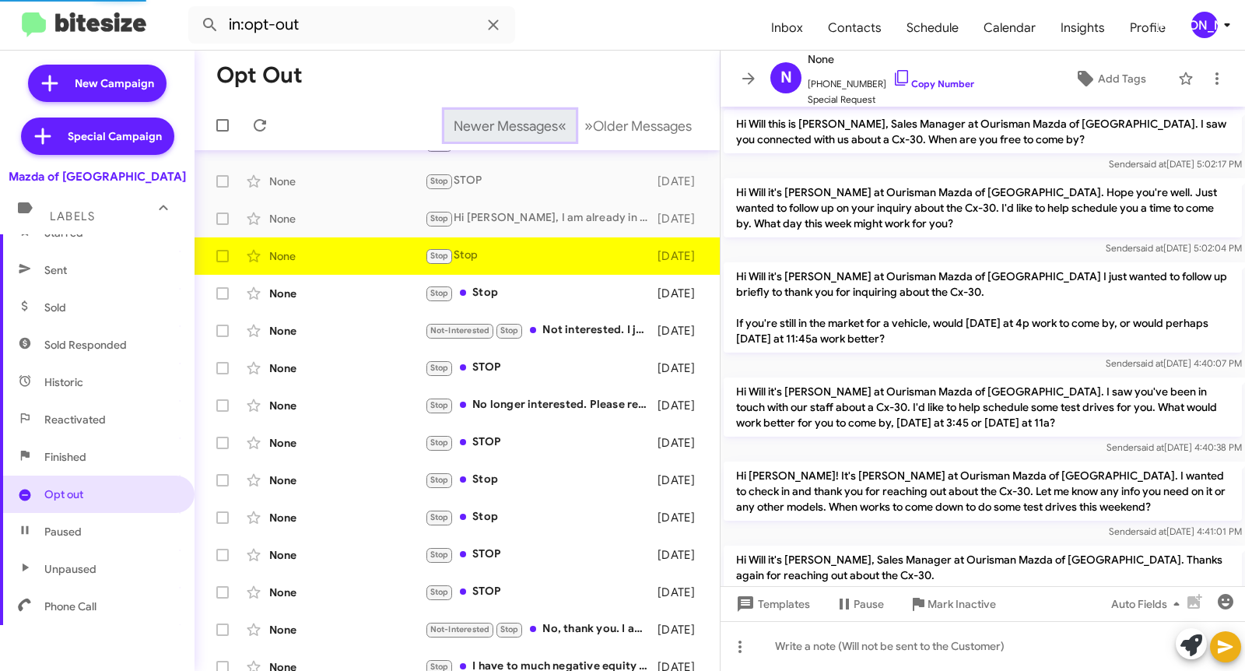
scroll to position [232, 0]
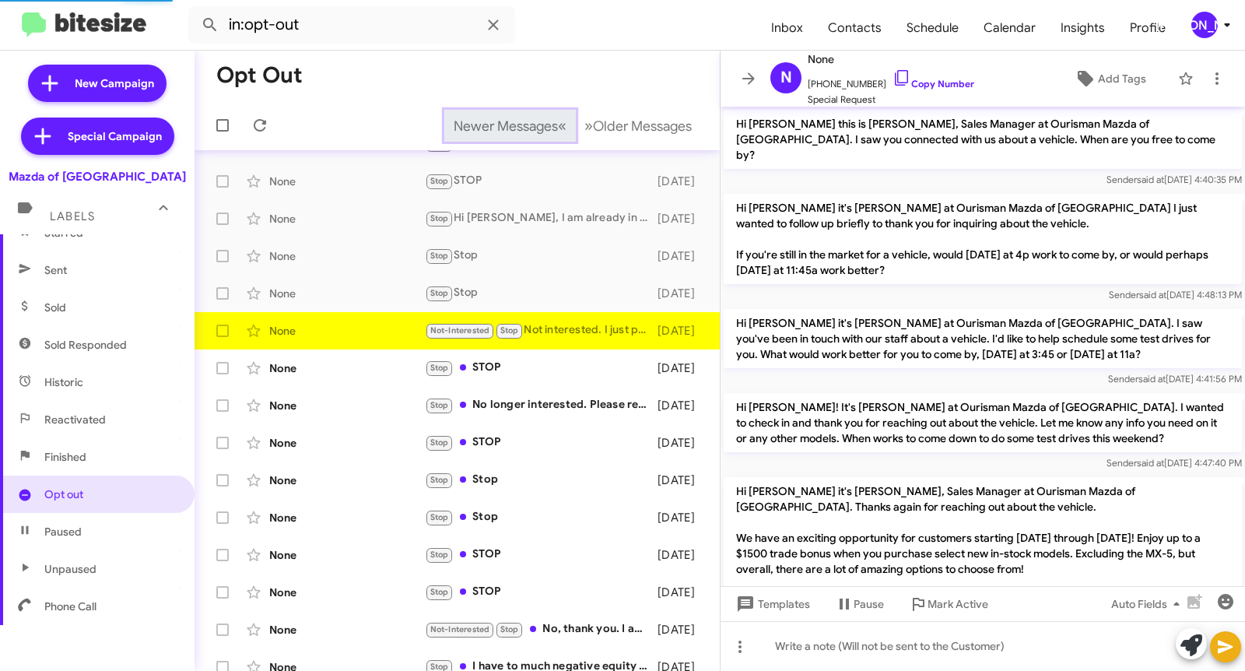
scroll to position [177, 0]
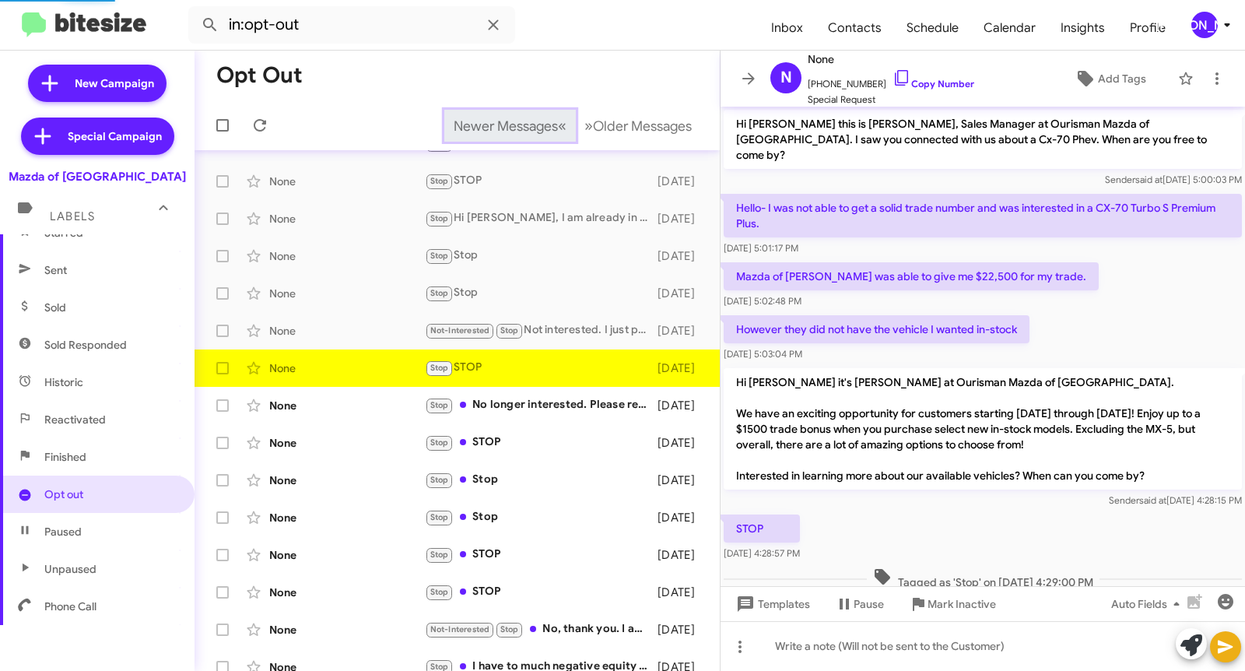
scroll to position [20, 0]
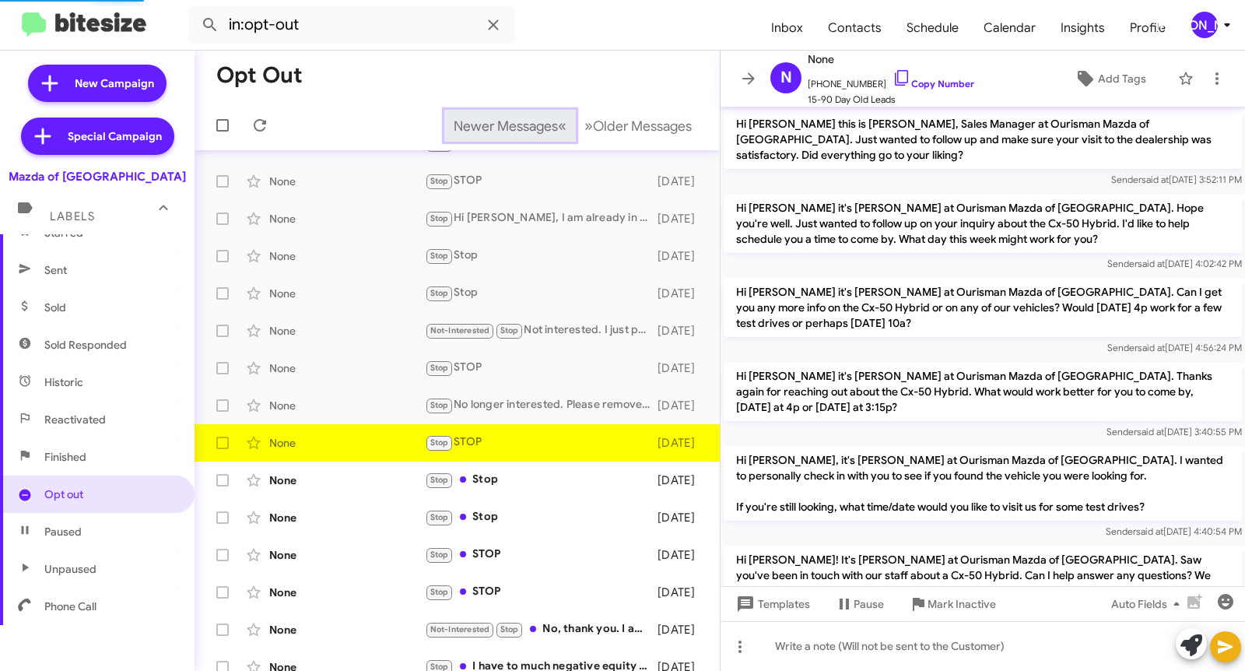
scroll to position [377, 0]
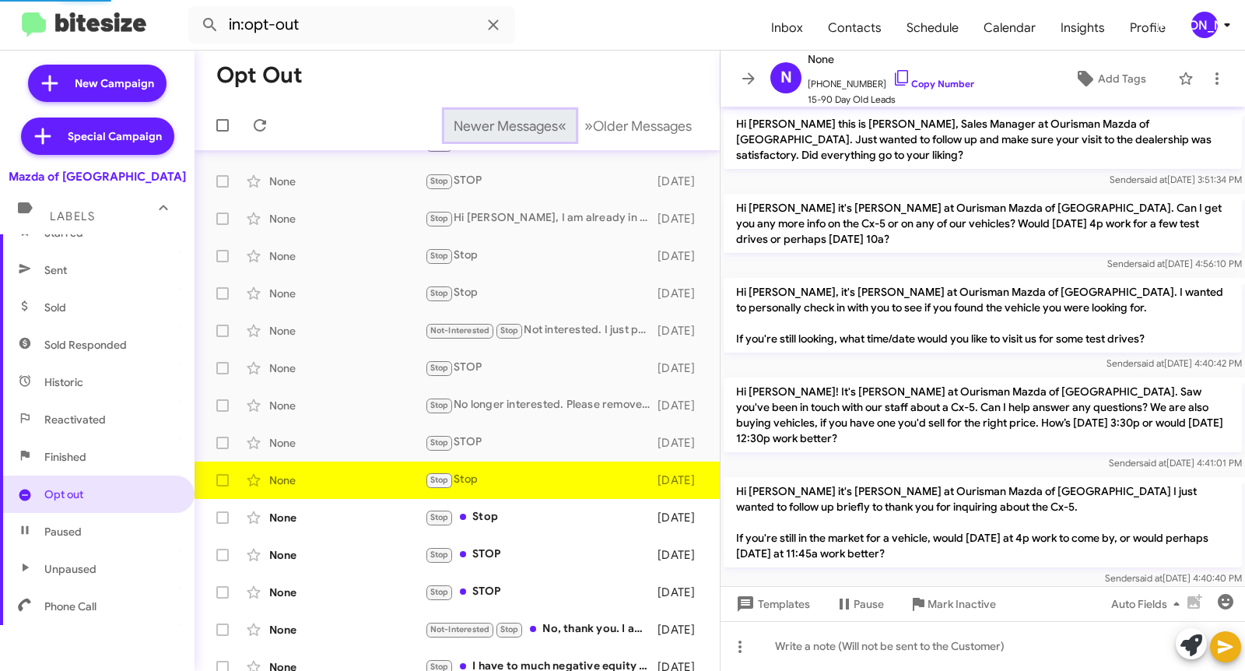
scroll to position [201, 0]
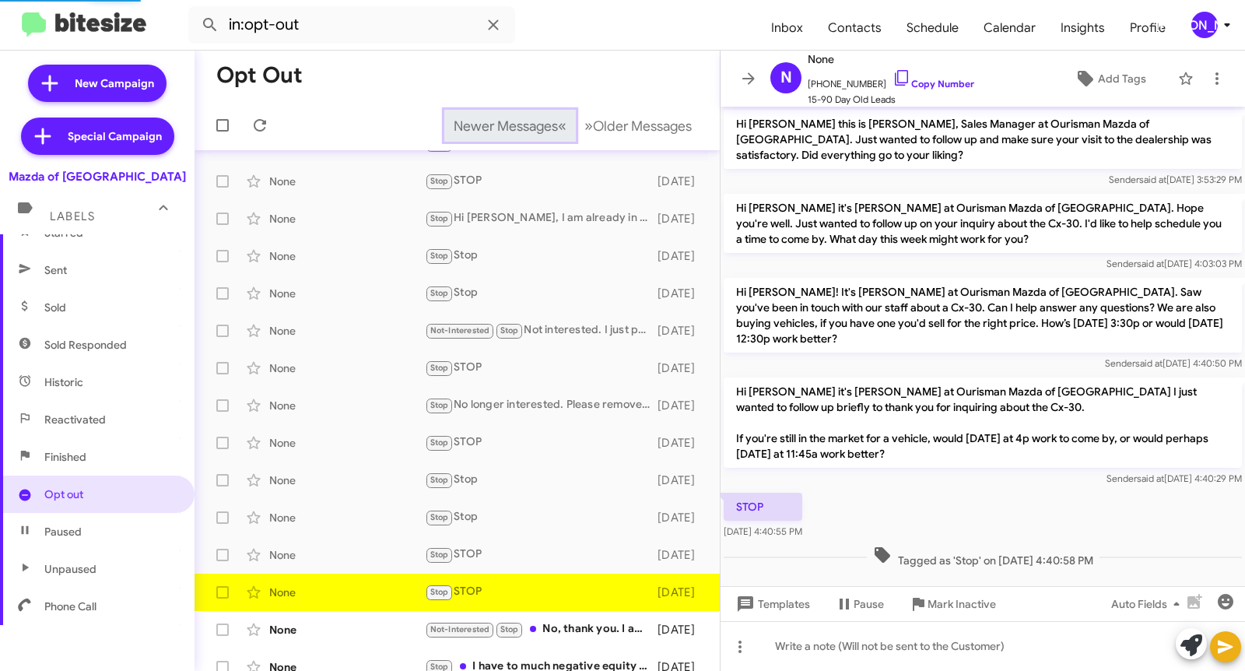
scroll to position [9, 0]
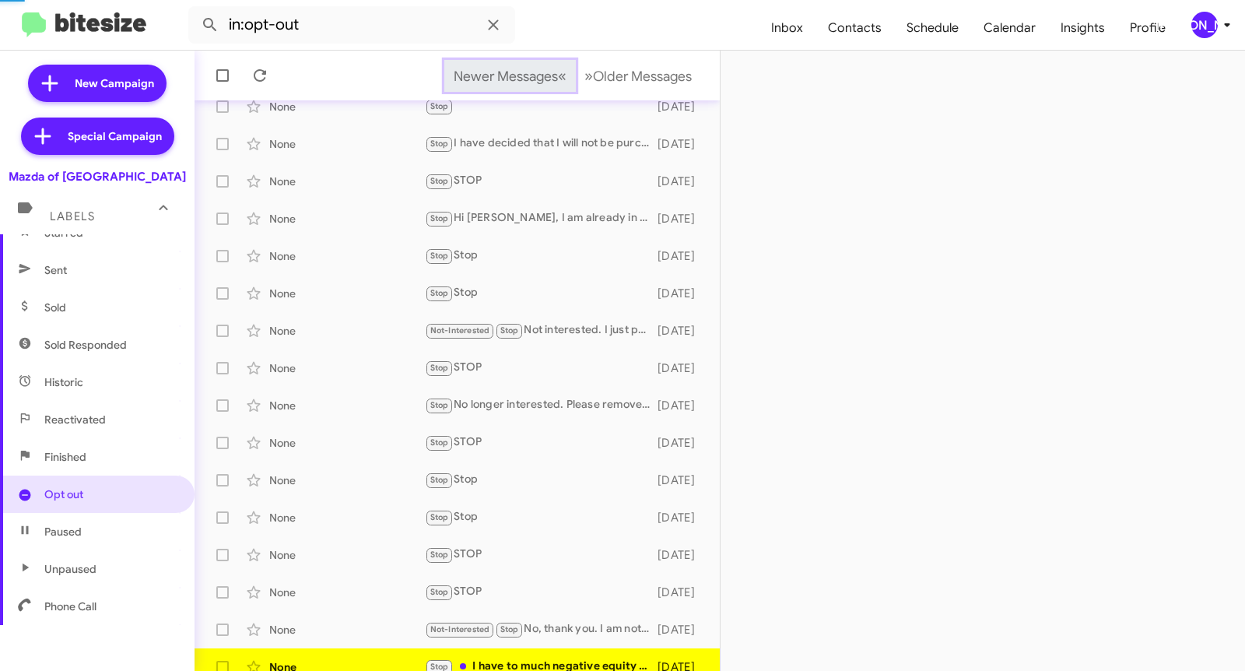
scroll to position [121, 0]
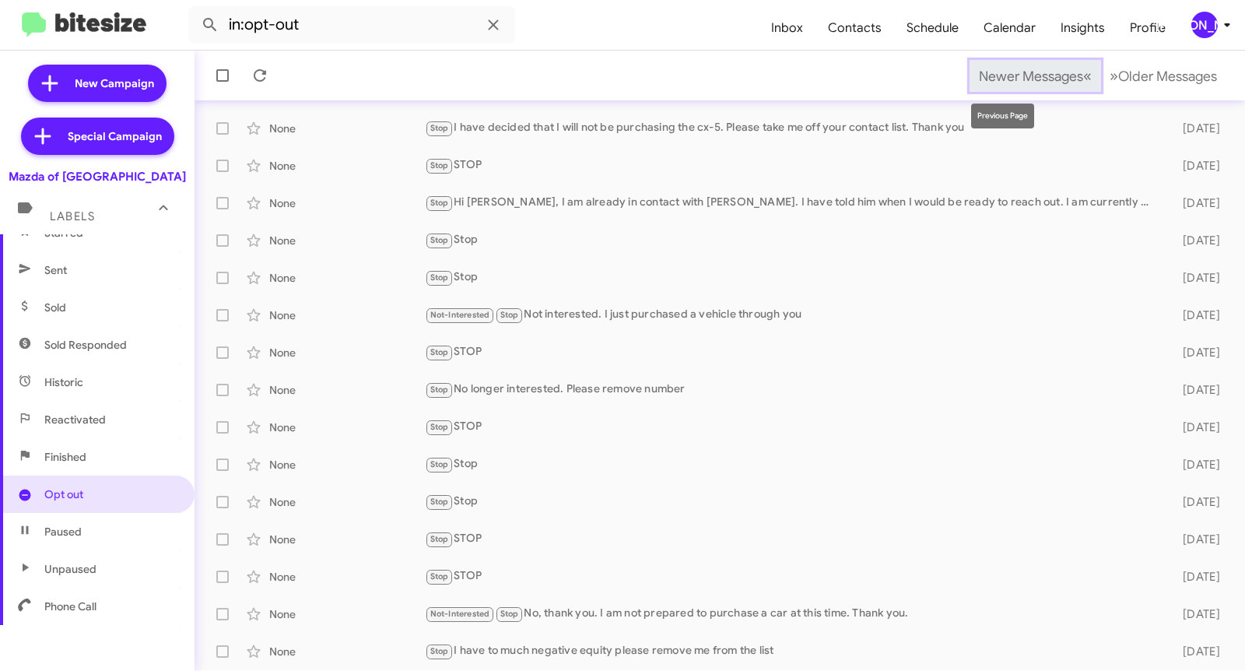
scroll to position [159, 0]
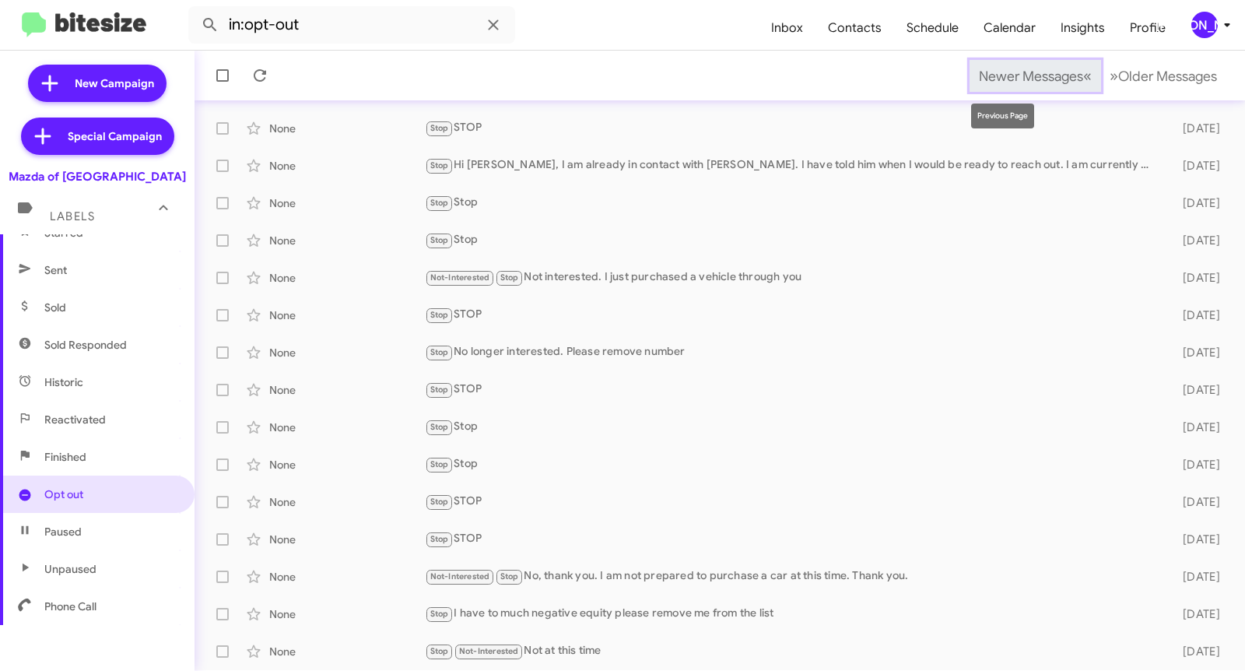
scroll to position [196, 0]
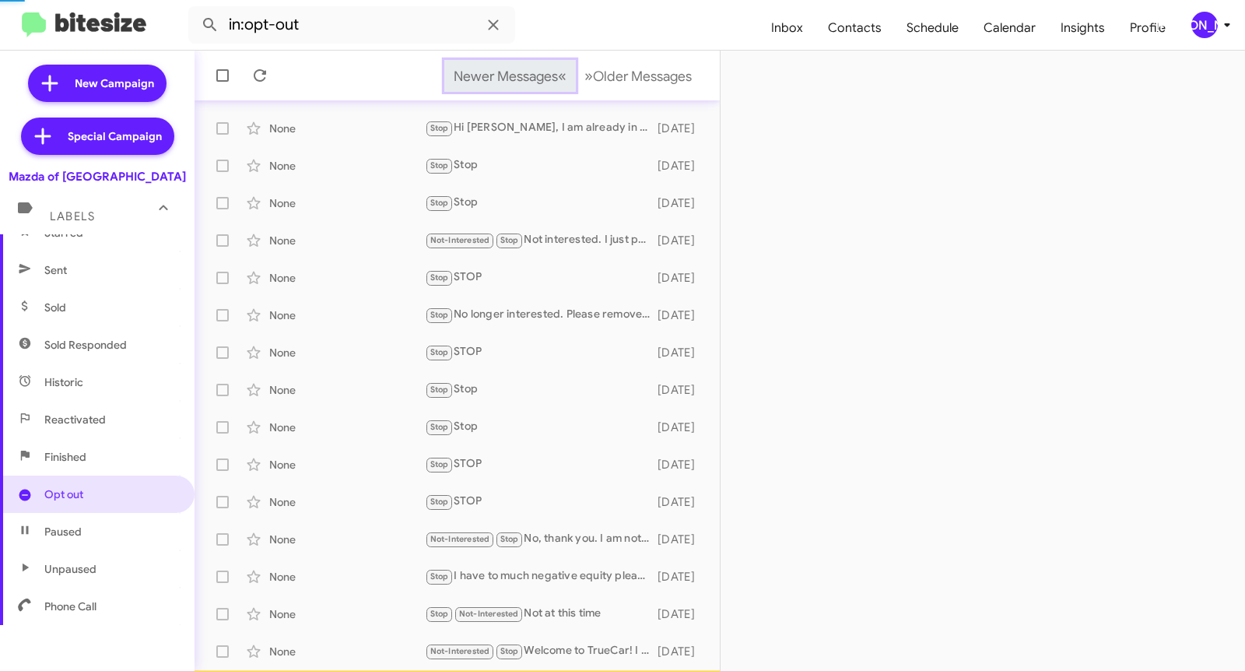
scroll to position [233, 0]
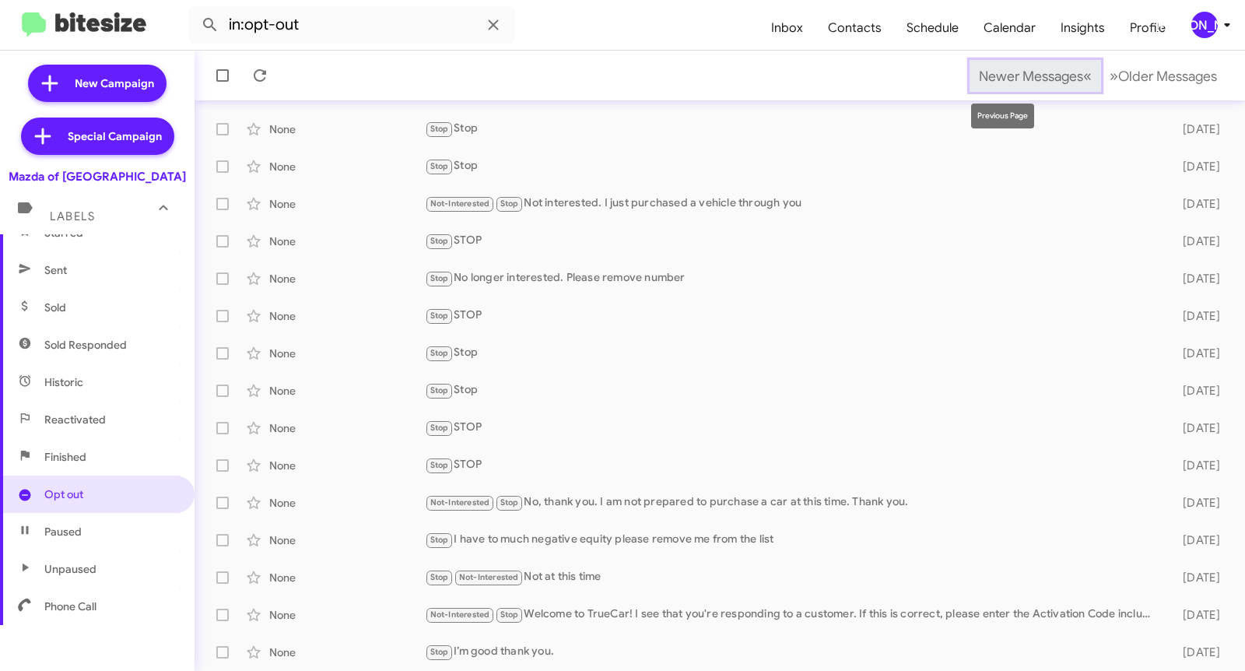
click at [998, 75] on span "Newer Messages" at bounding box center [1031, 76] width 104 height 17
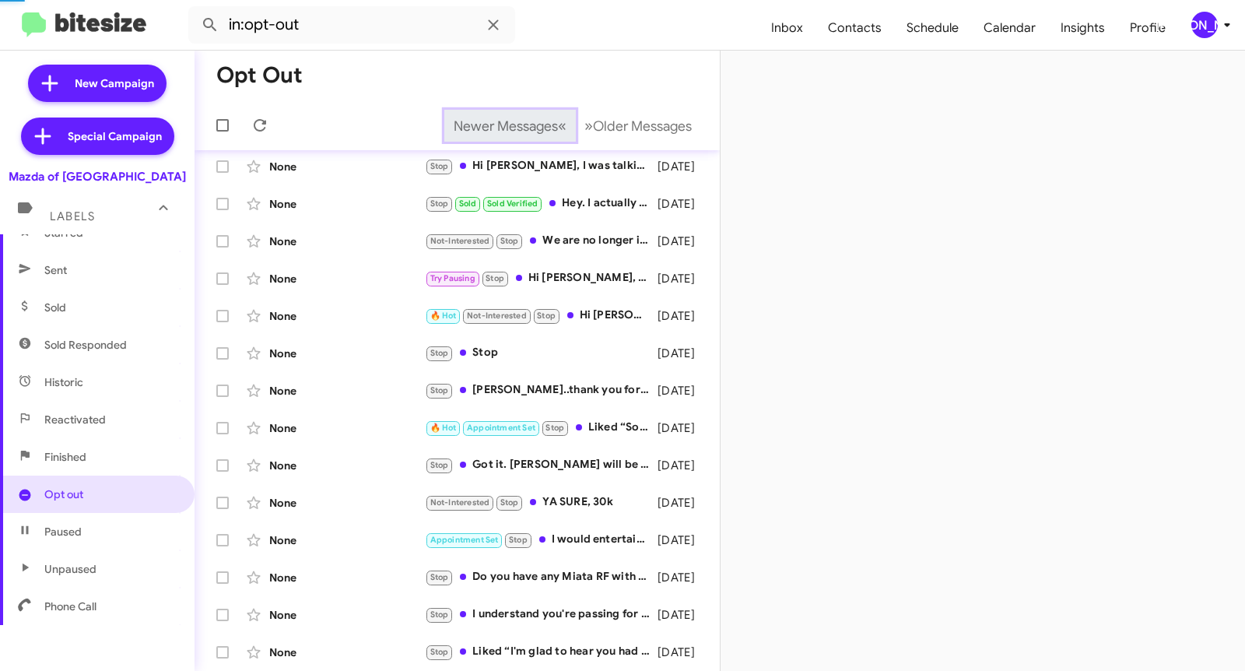
scroll to position [106, 0]
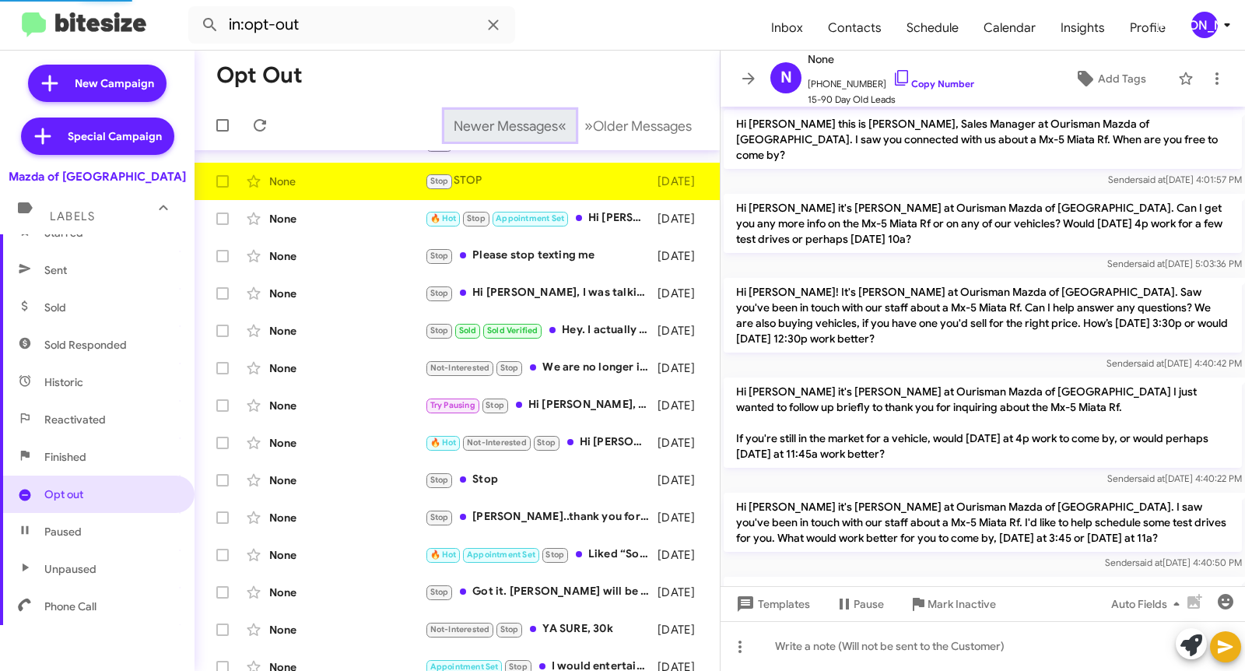
scroll to position [876, 0]
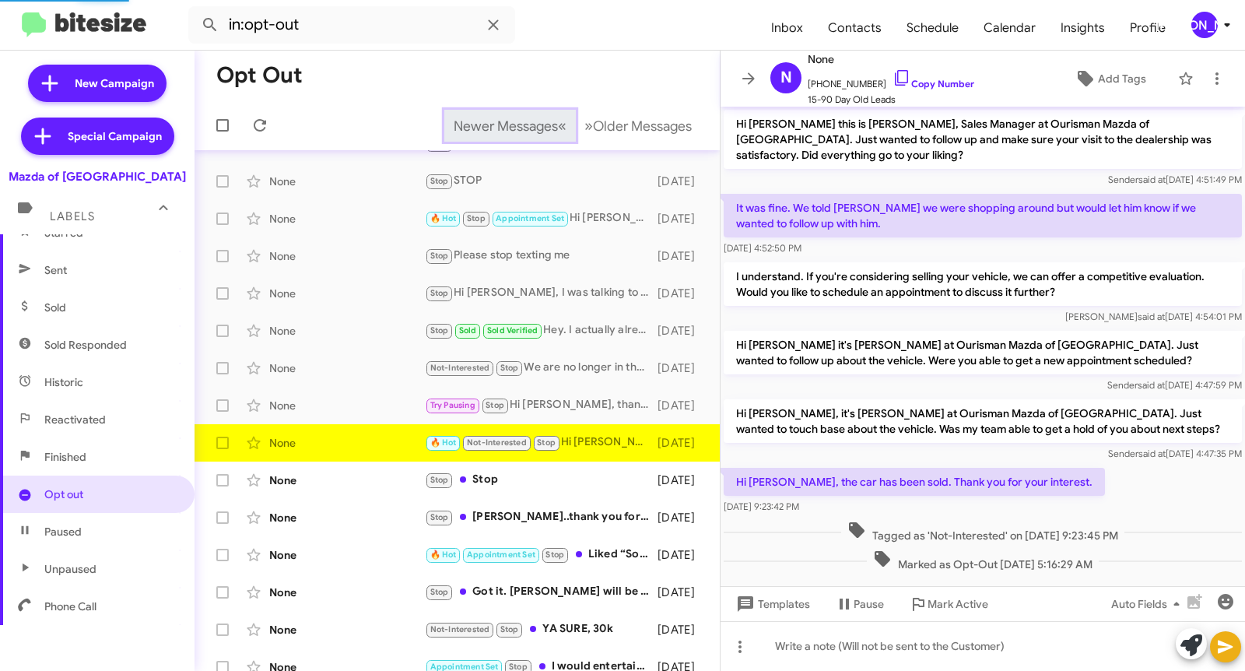
scroll to position [22, 0]
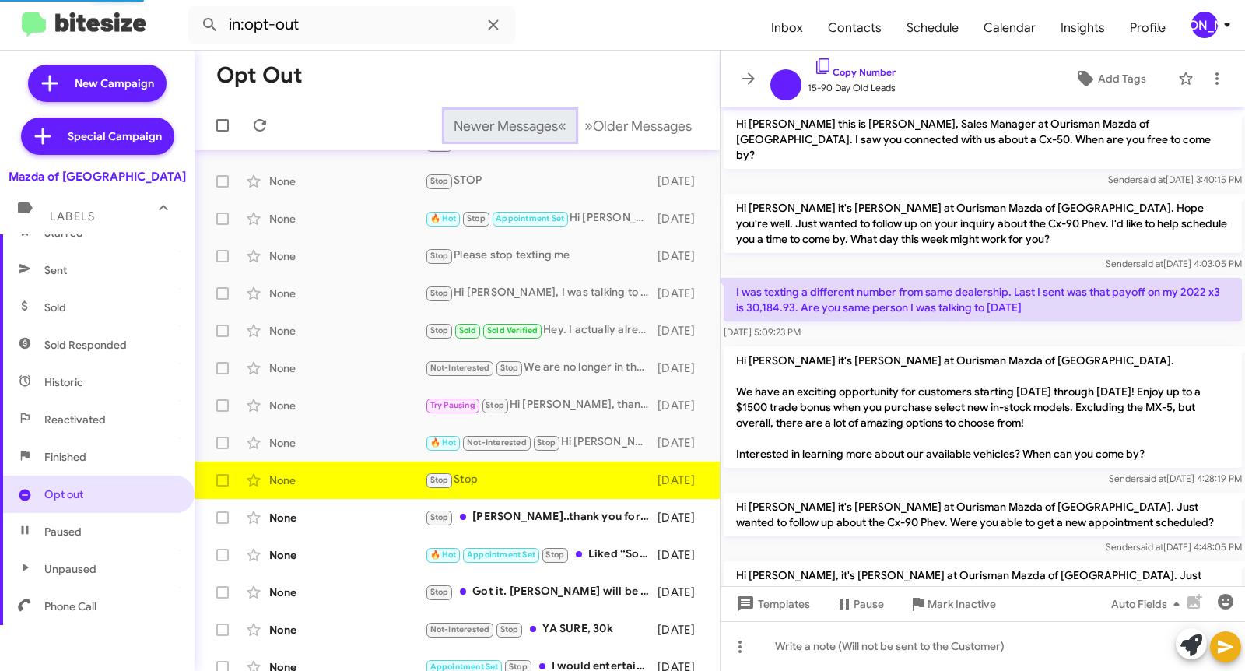
scroll to position [106, 0]
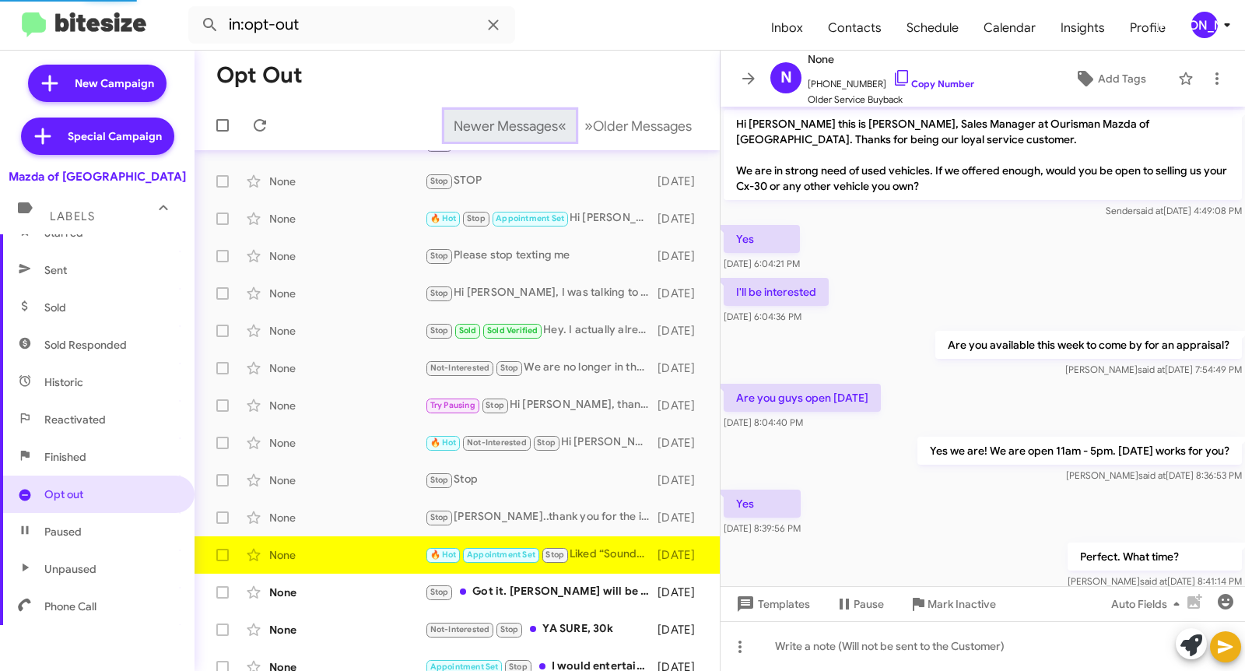
scroll to position [375, 0]
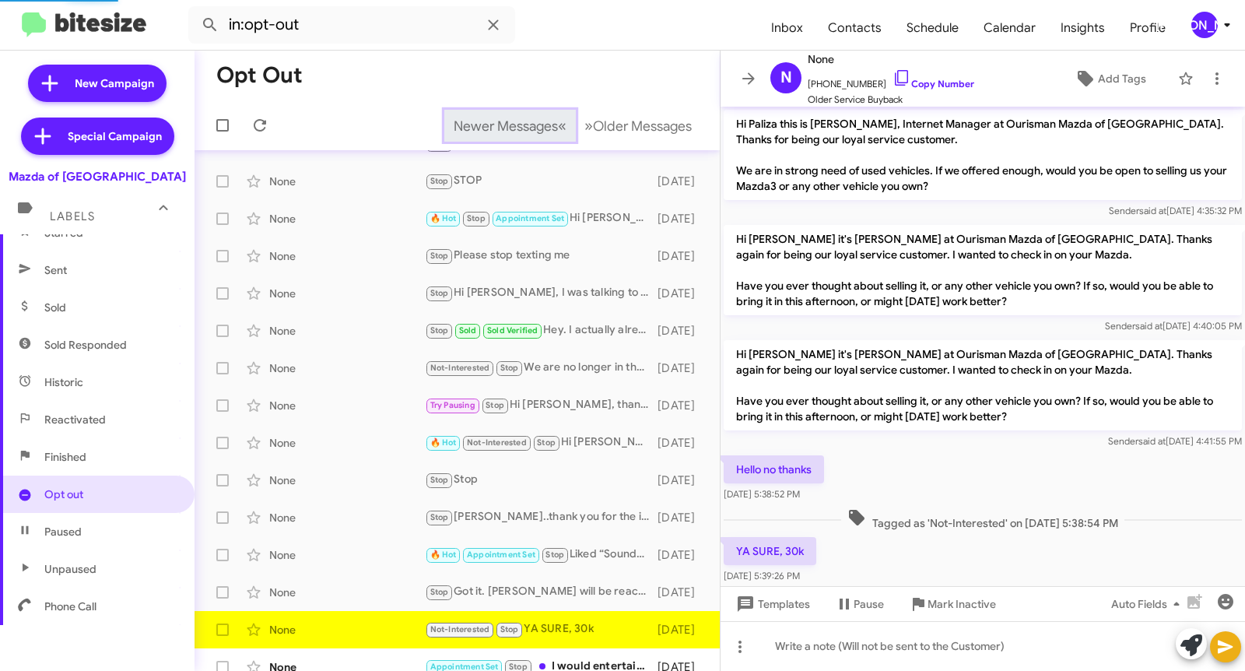
scroll to position [59, 0]
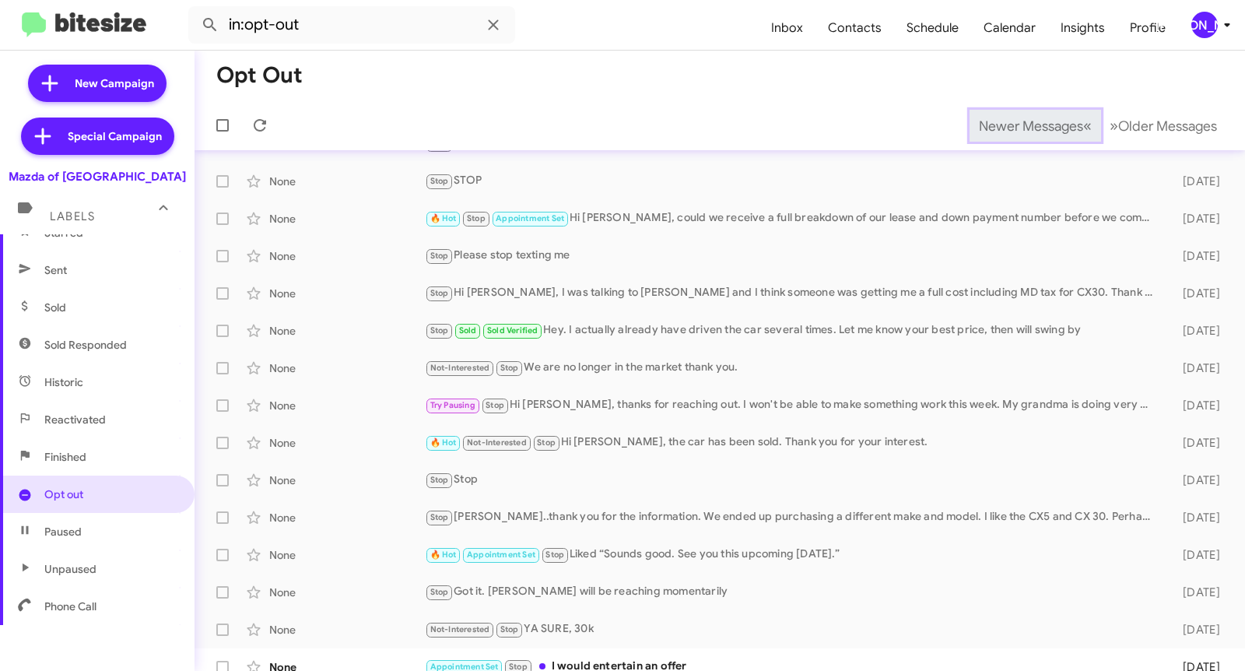
scroll to position [121, 0]
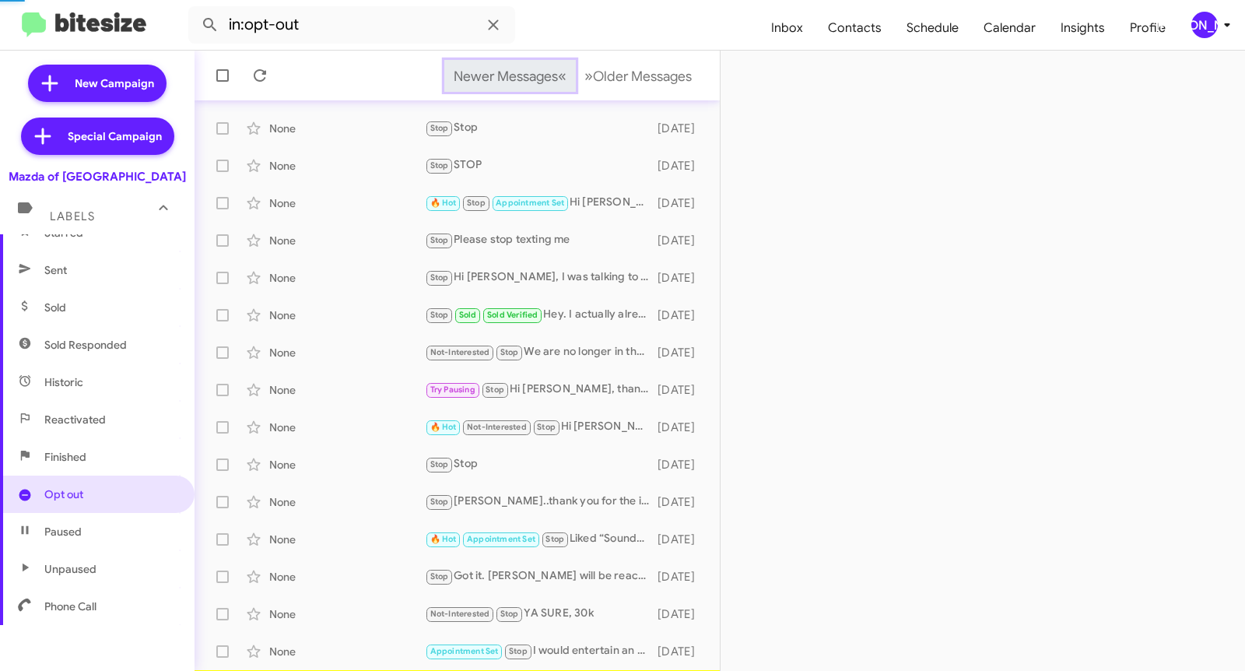
scroll to position [159, 0]
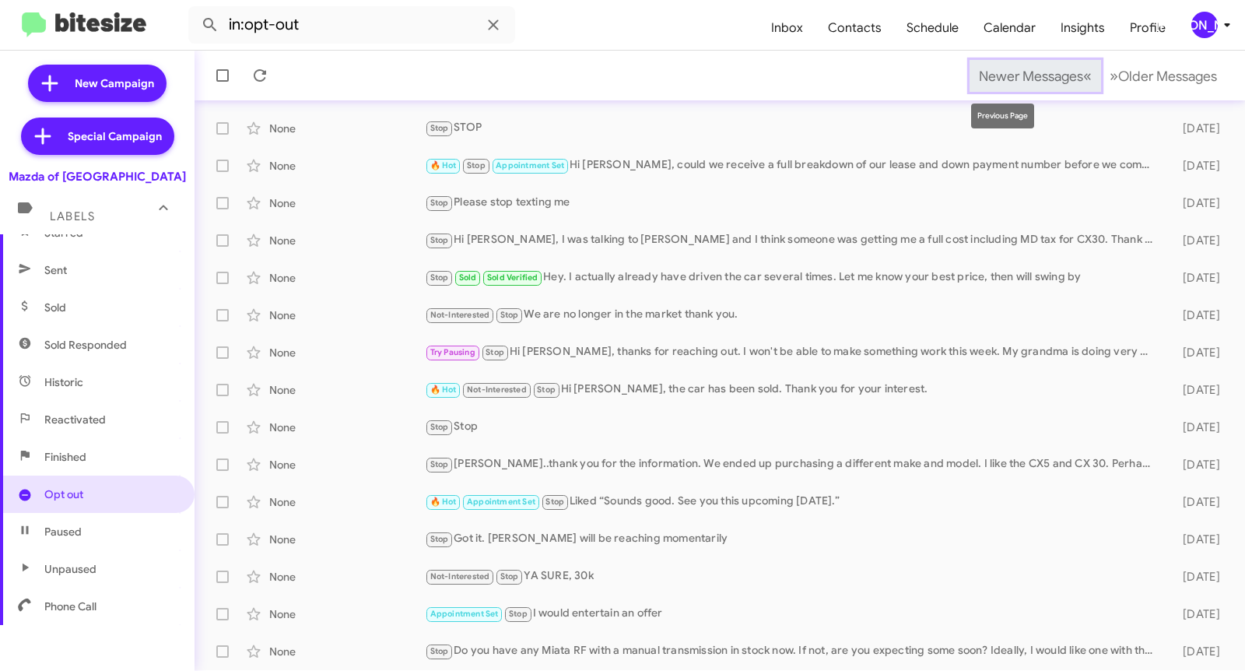
scroll to position [196, 0]
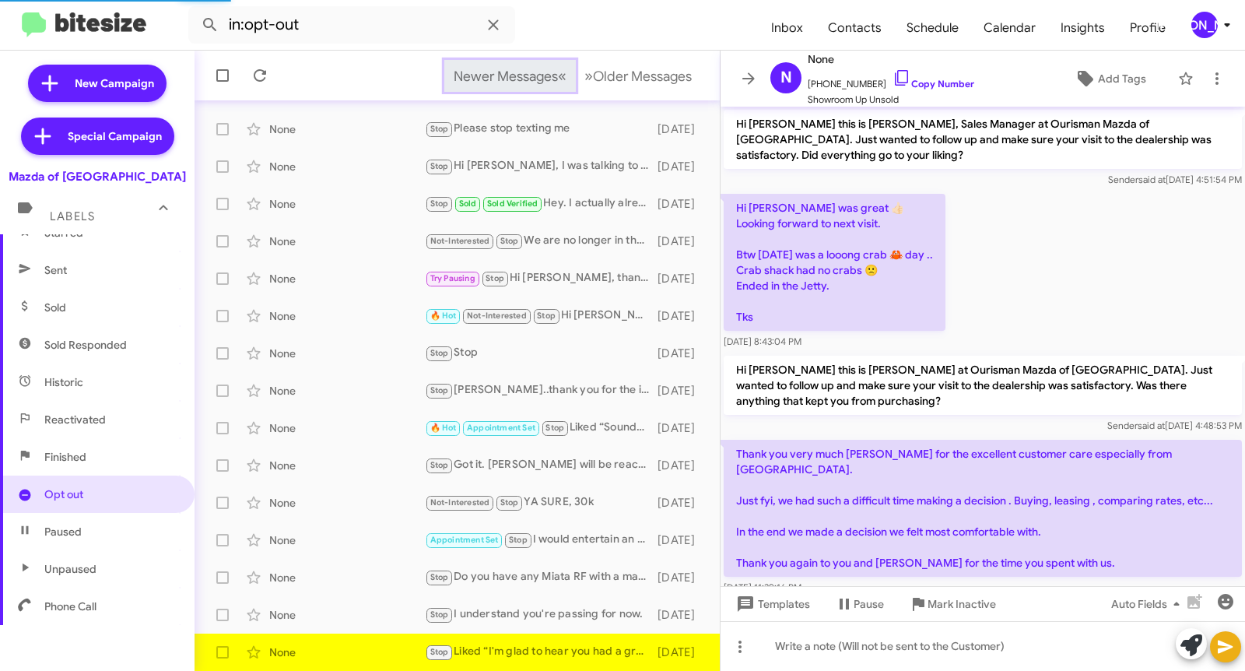
scroll to position [191, 0]
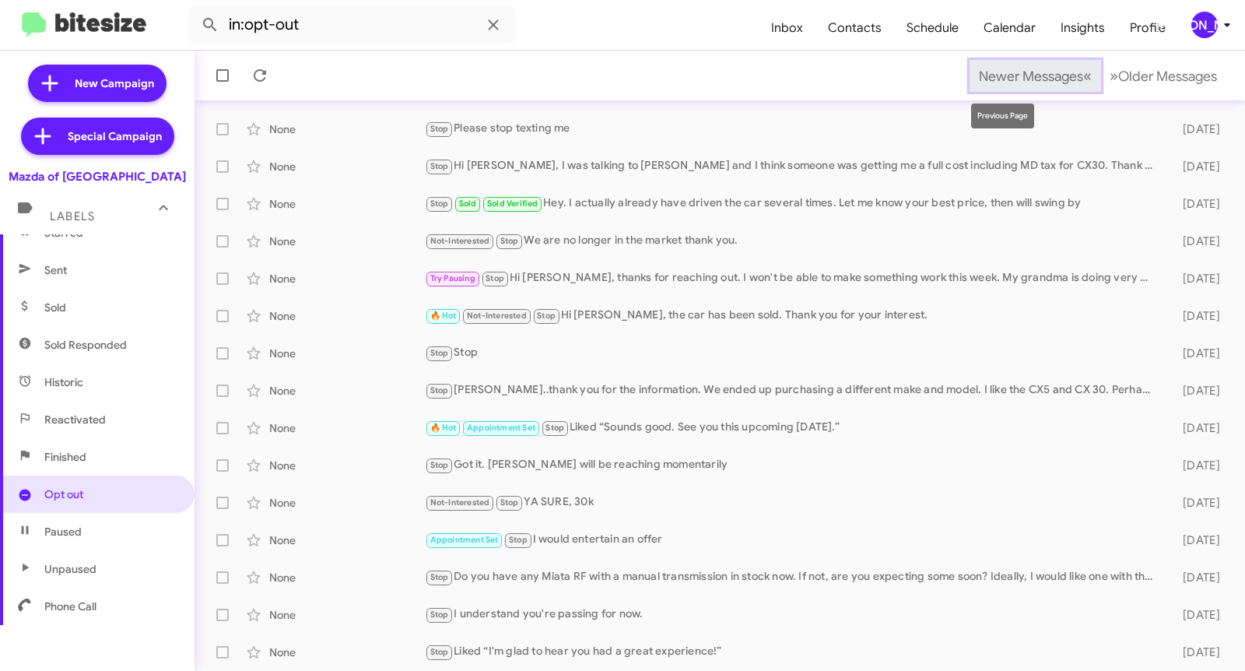
click at [998, 75] on span "Newer Messages" at bounding box center [1031, 76] width 104 height 17
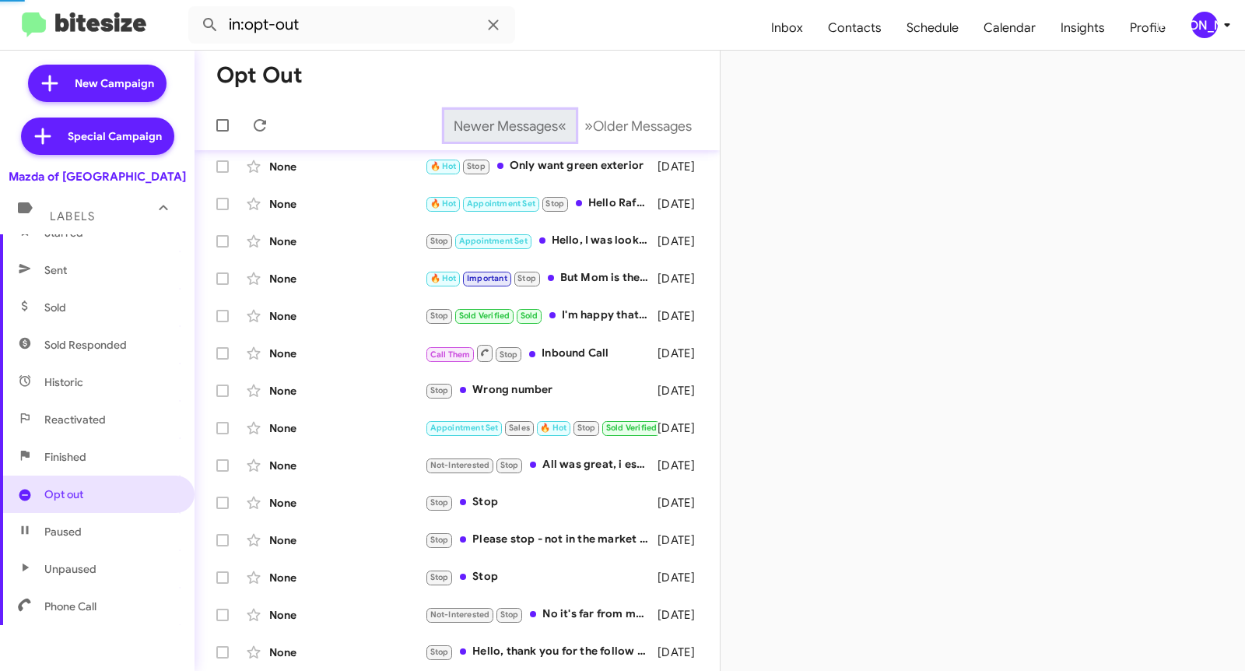
scroll to position [106, 0]
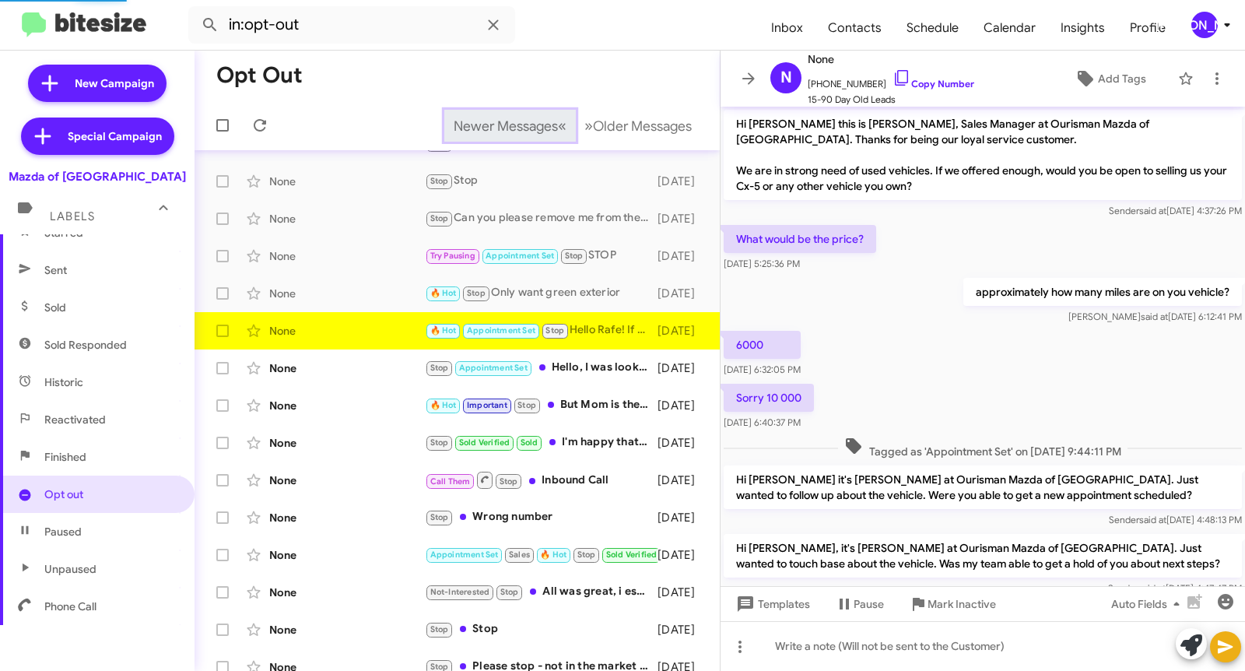
scroll to position [679, 0]
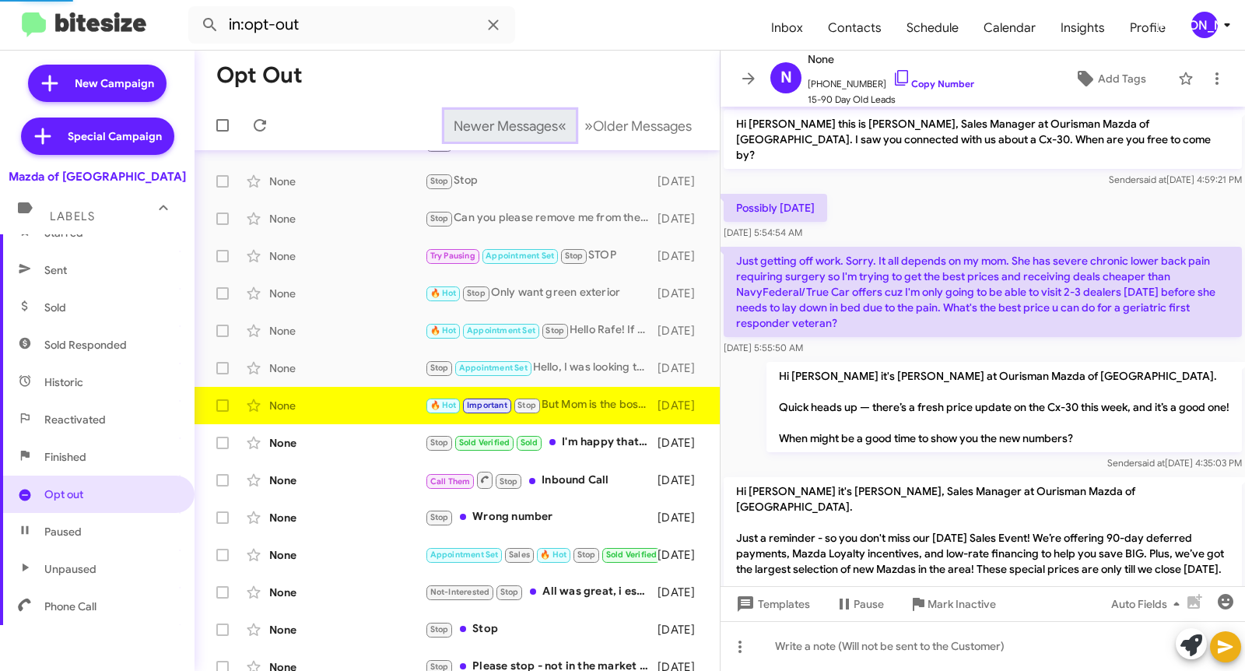
scroll to position [419, 0]
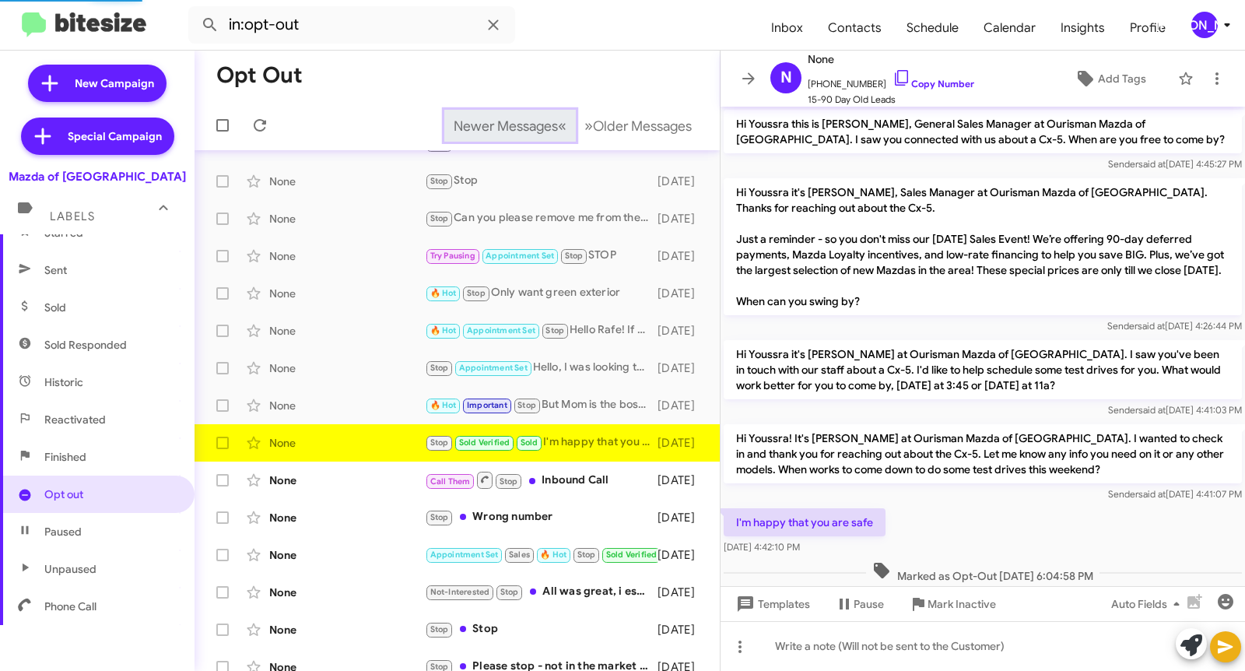
scroll to position [107, 0]
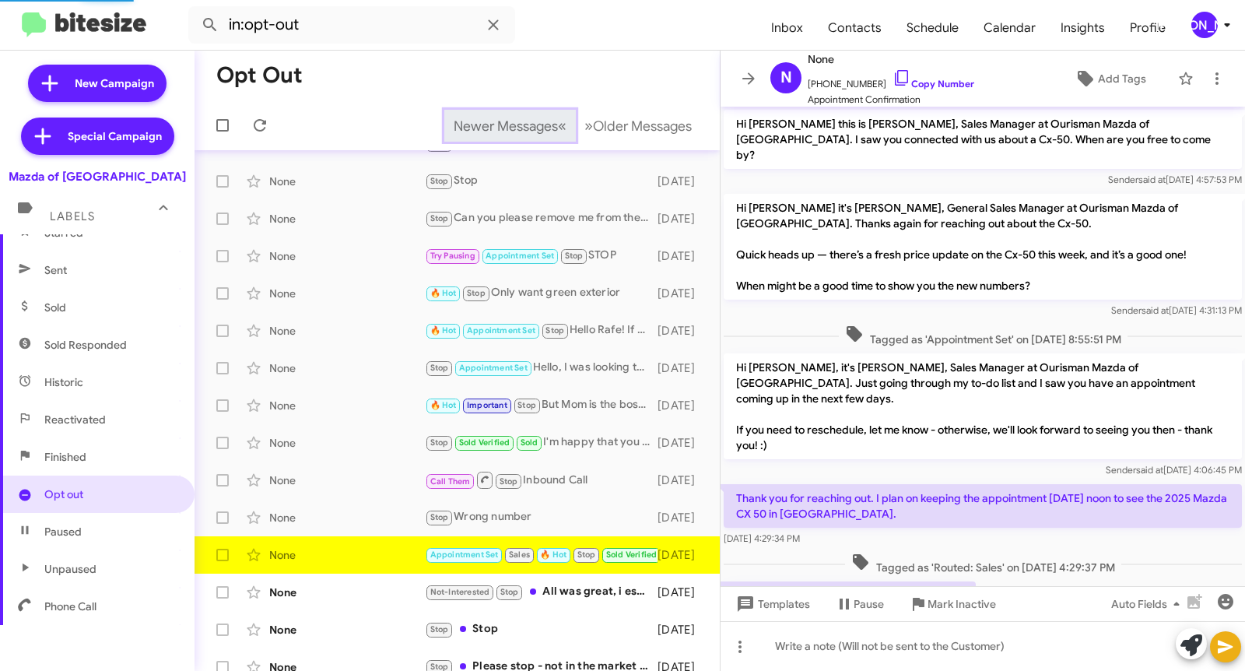
scroll to position [143, 0]
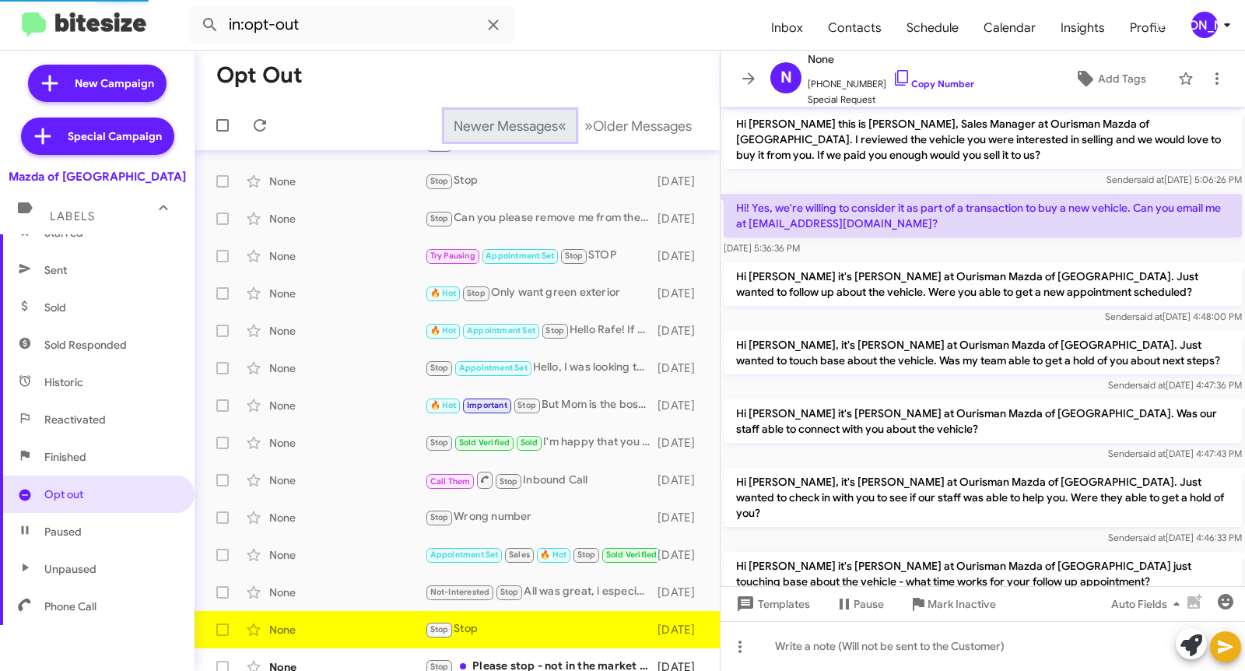
scroll to position [266, 0]
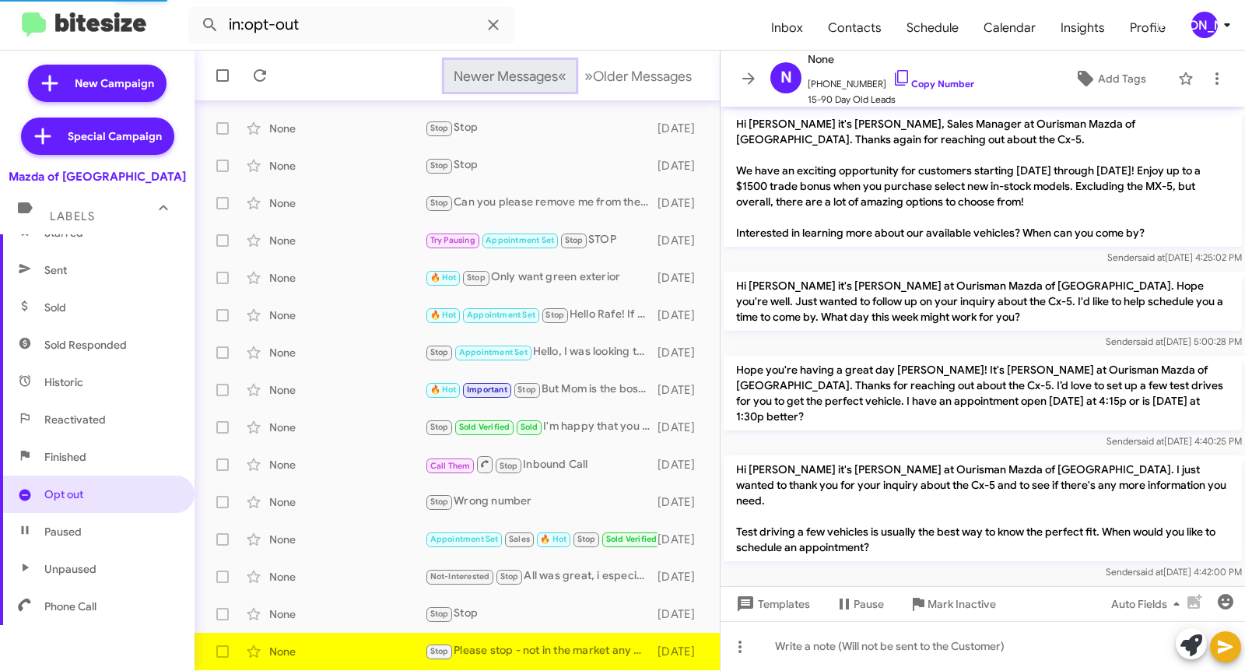
scroll to position [556, 0]
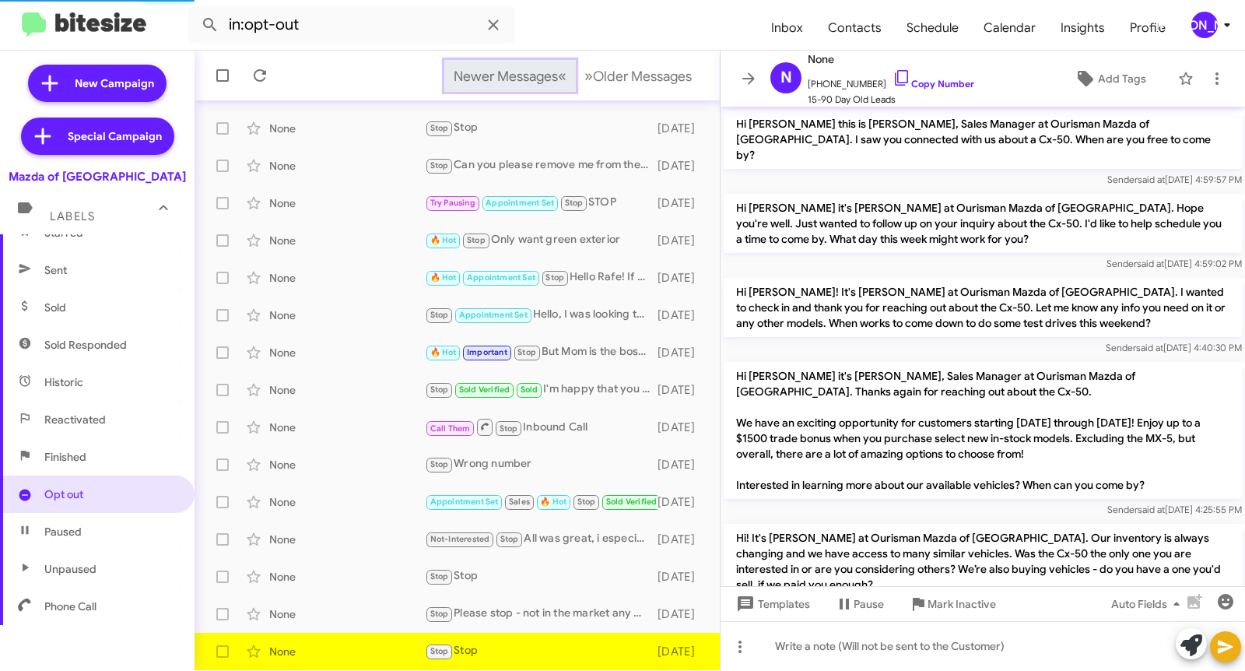
scroll to position [939, 0]
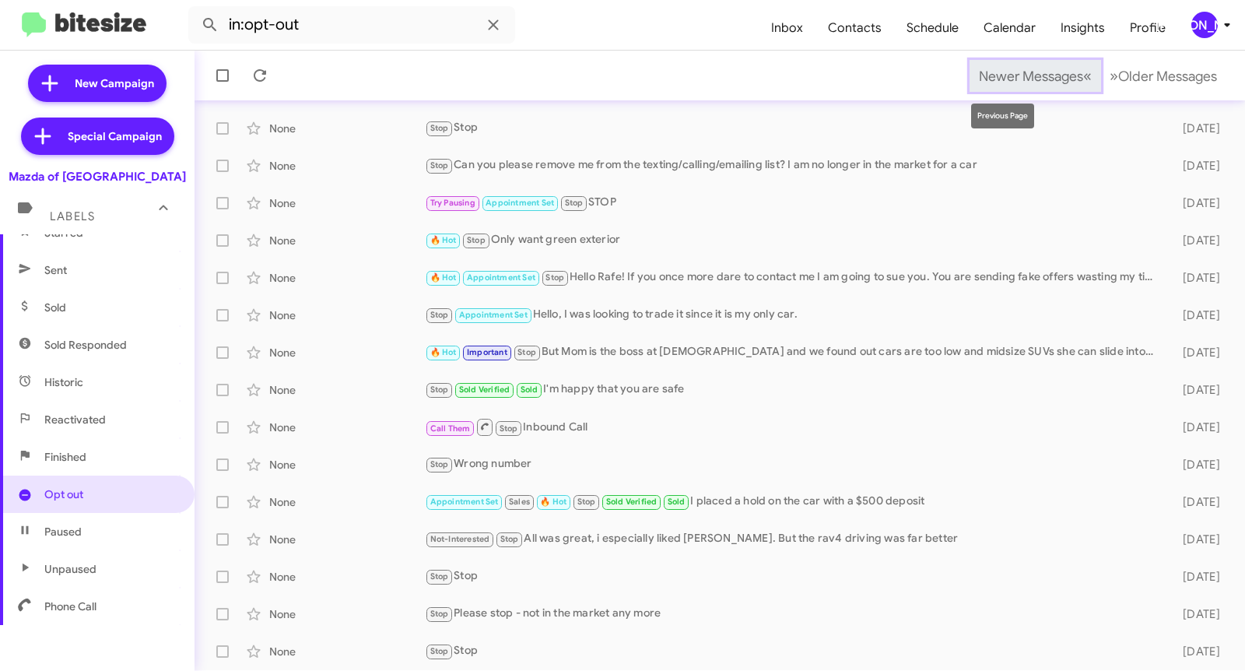
scroll to position [196, 0]
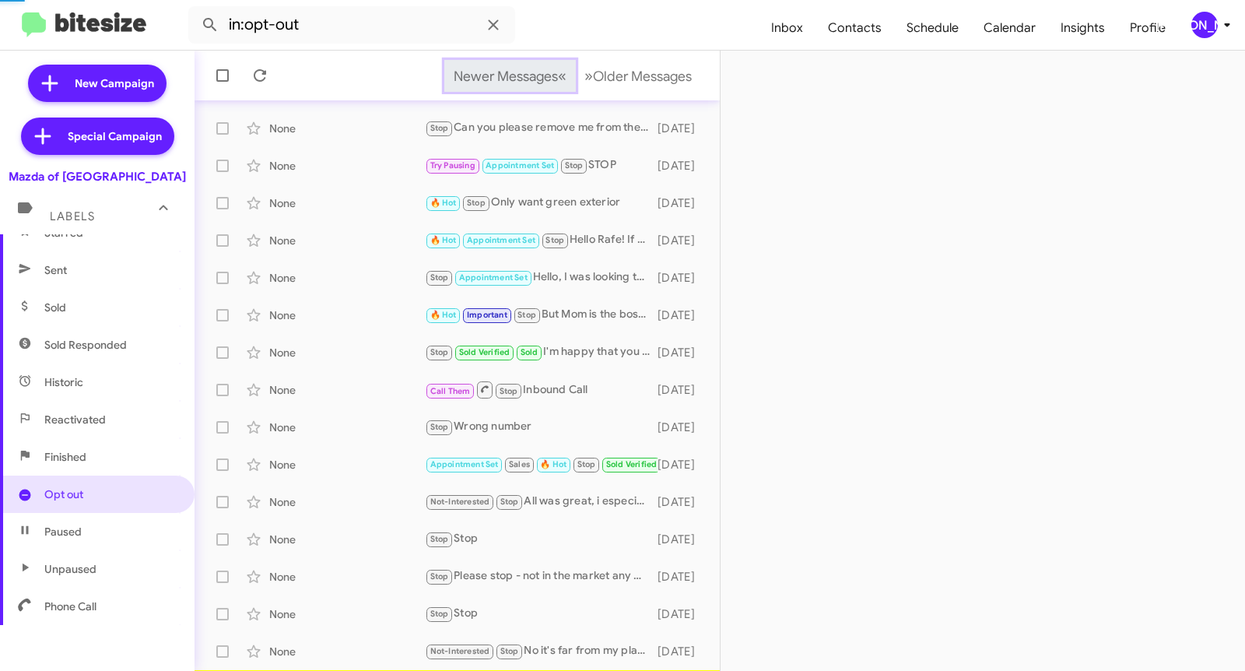
scroll to position [233, 0]
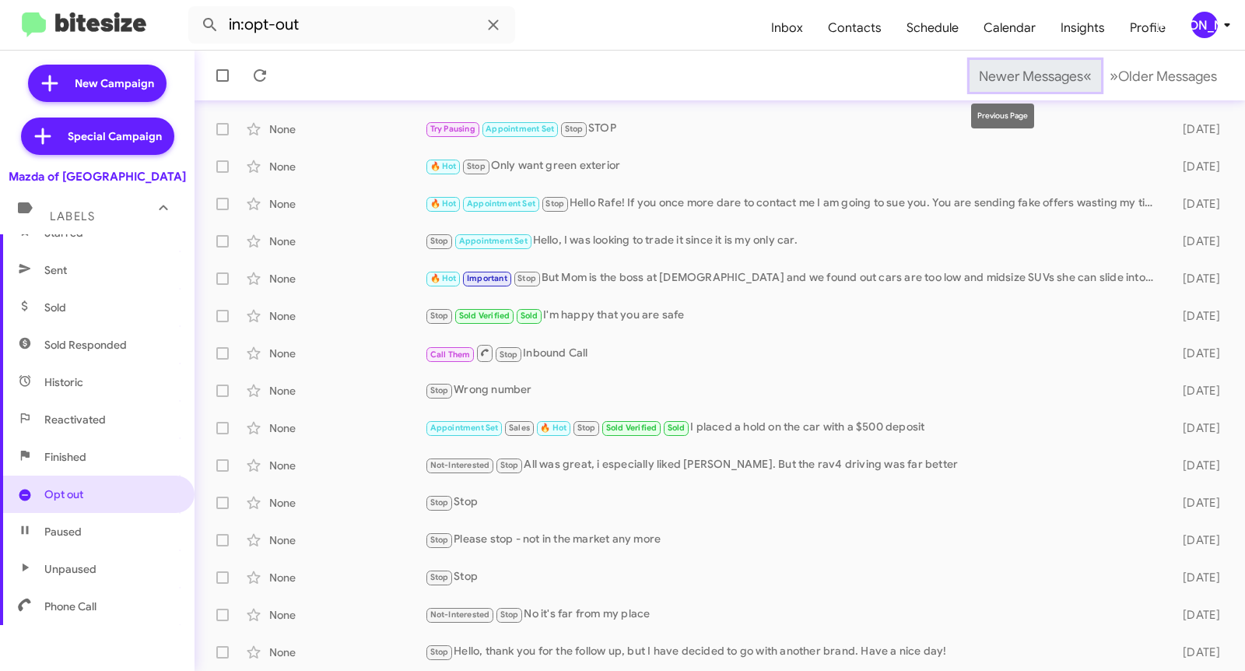
click at [998, 75] on span "Newer Messages" at bounding box center [1031, 76] width 104 height 17
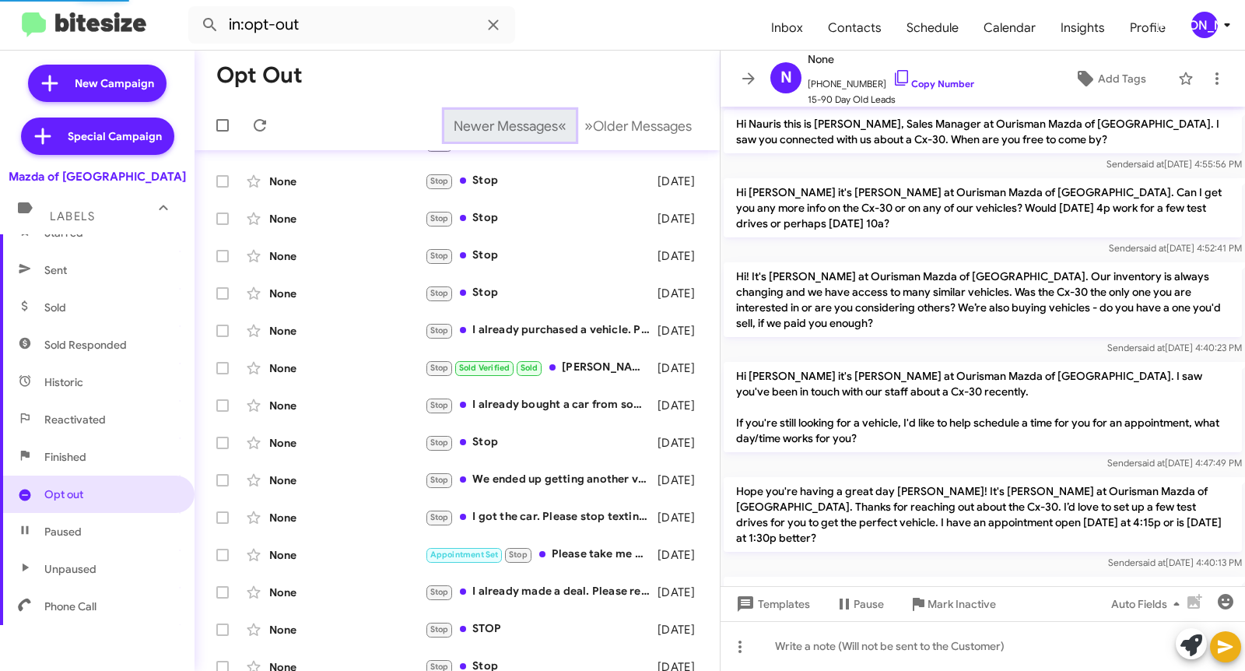
scroll to position [184, 0]
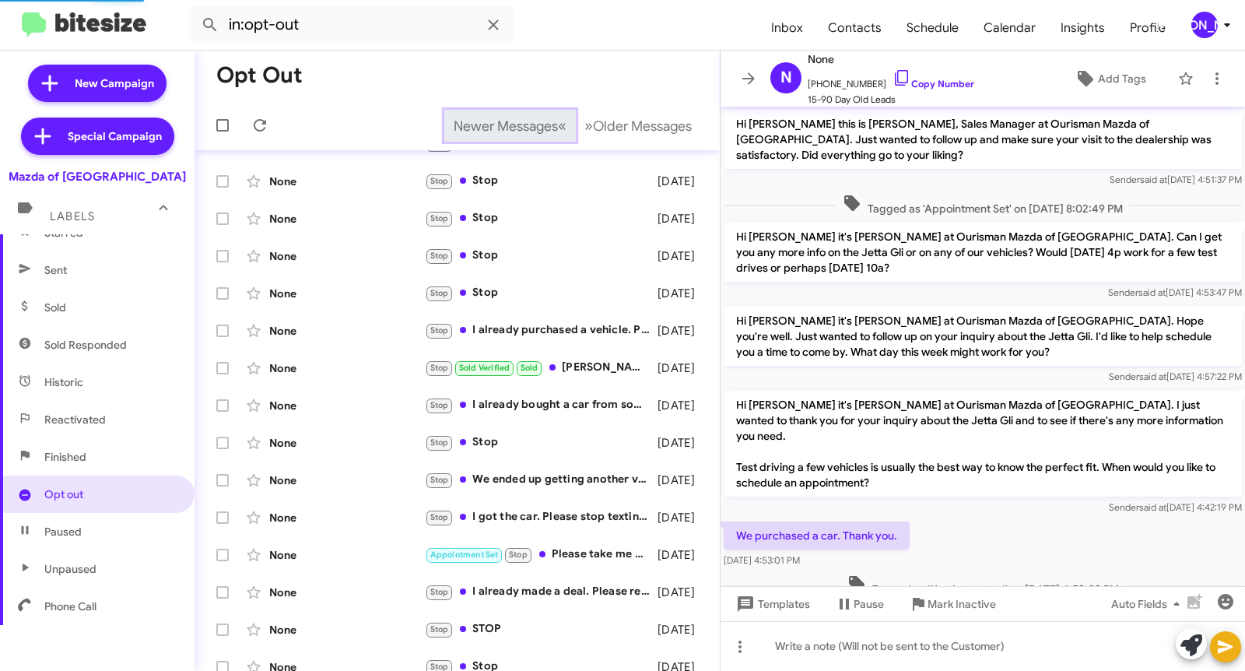
scroll to position [100, 0]
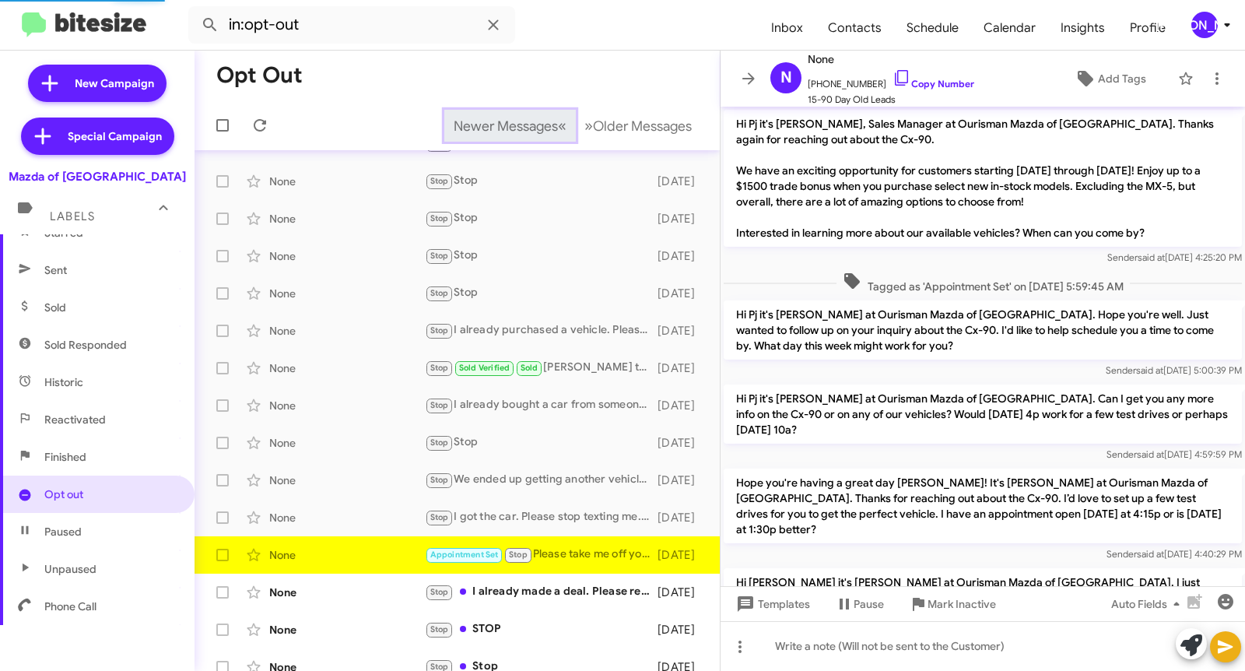
scroll to position [1076, 0]
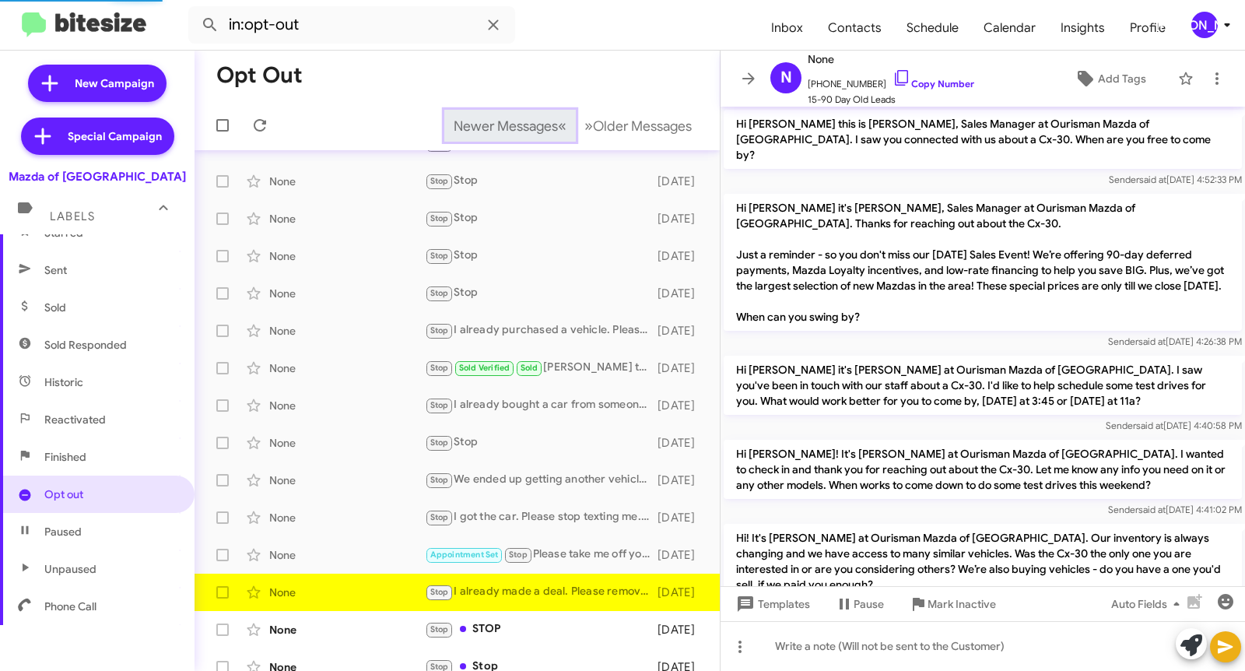
scroll to position [230, 0]
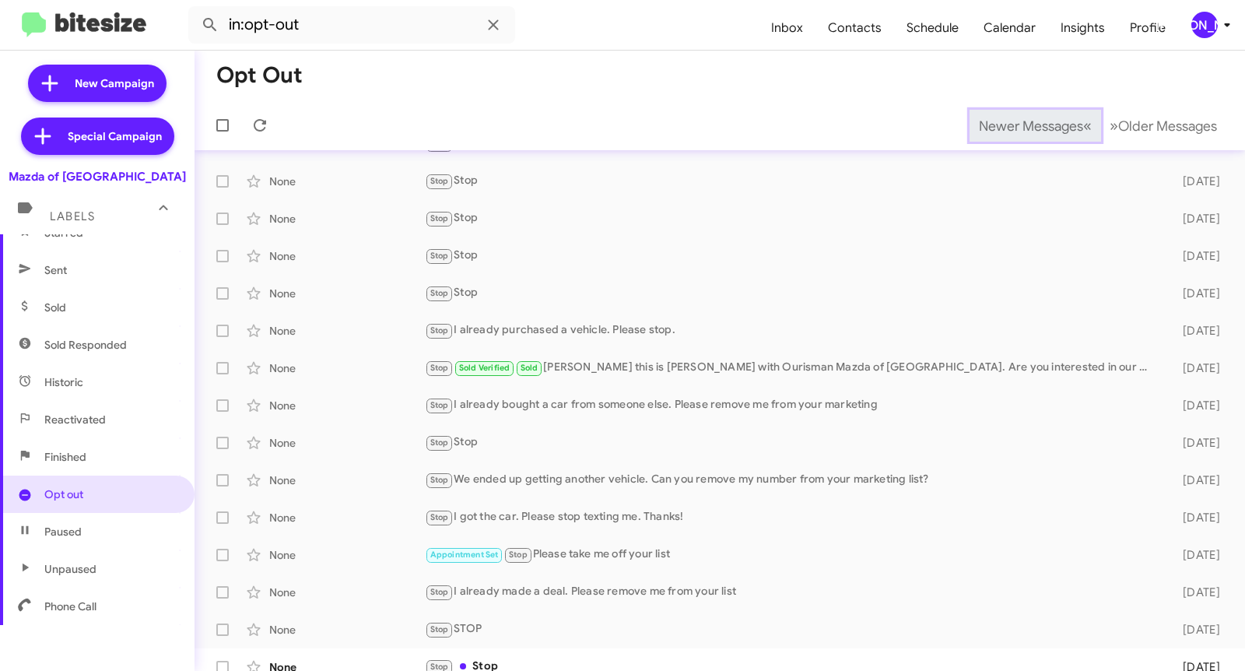
scroll to position [121, 0]
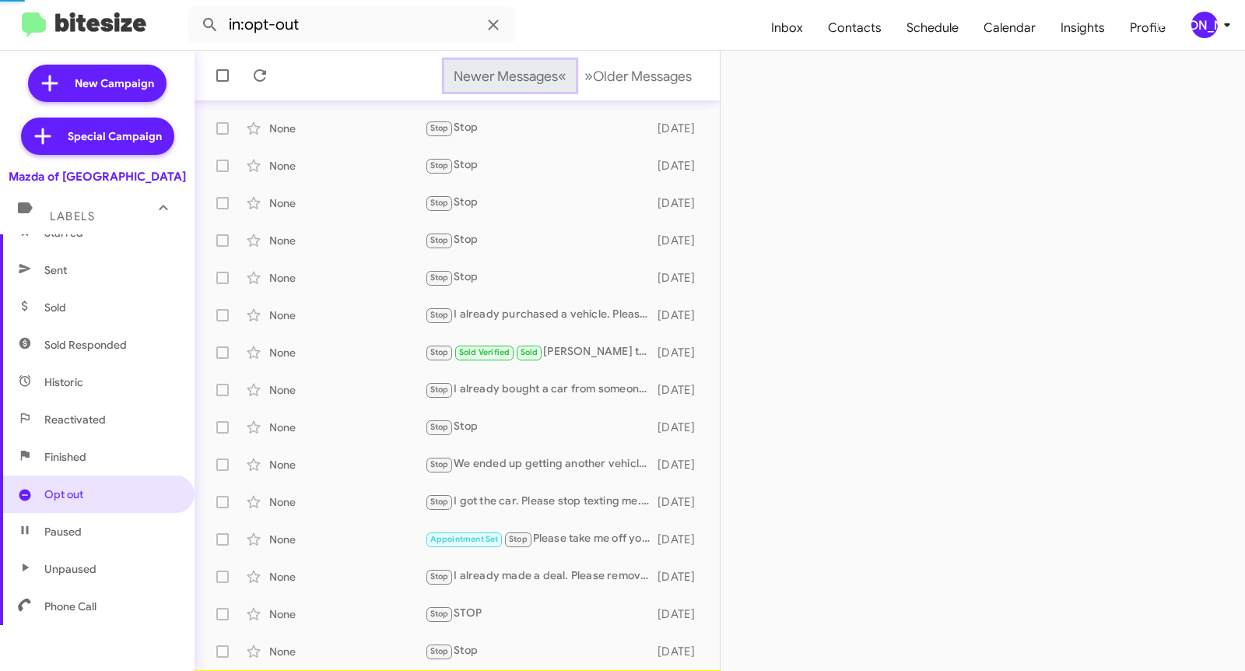
scroll to position [159, 0]
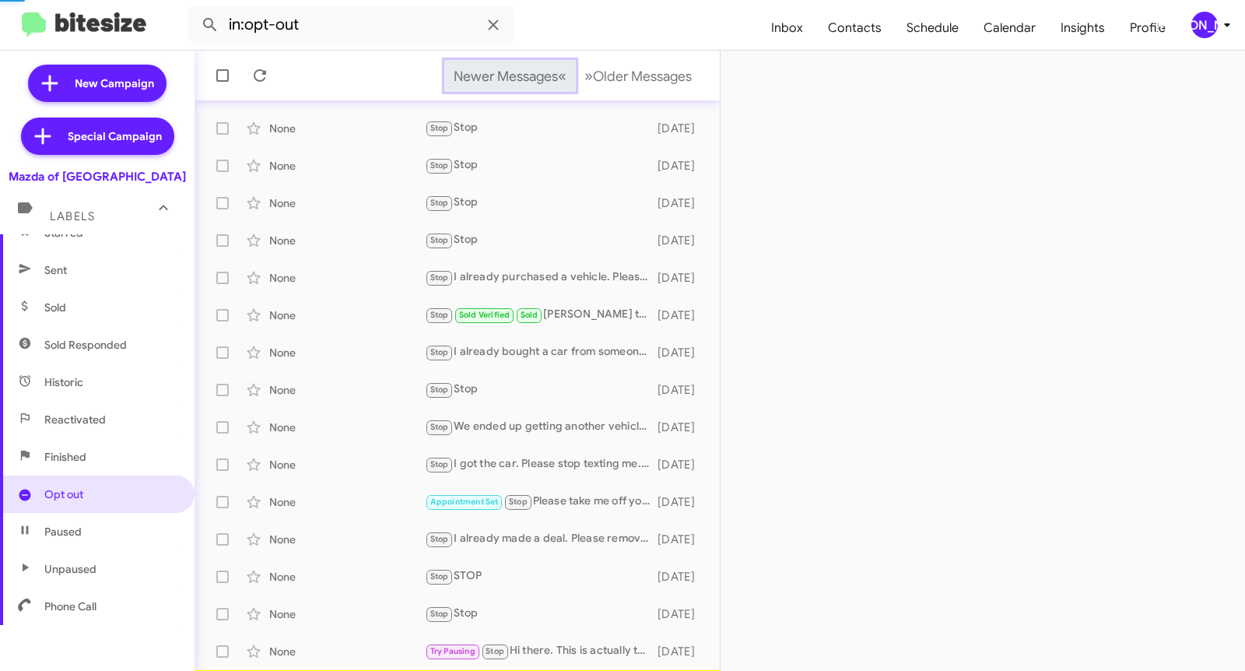
scroll to position [196, 0]
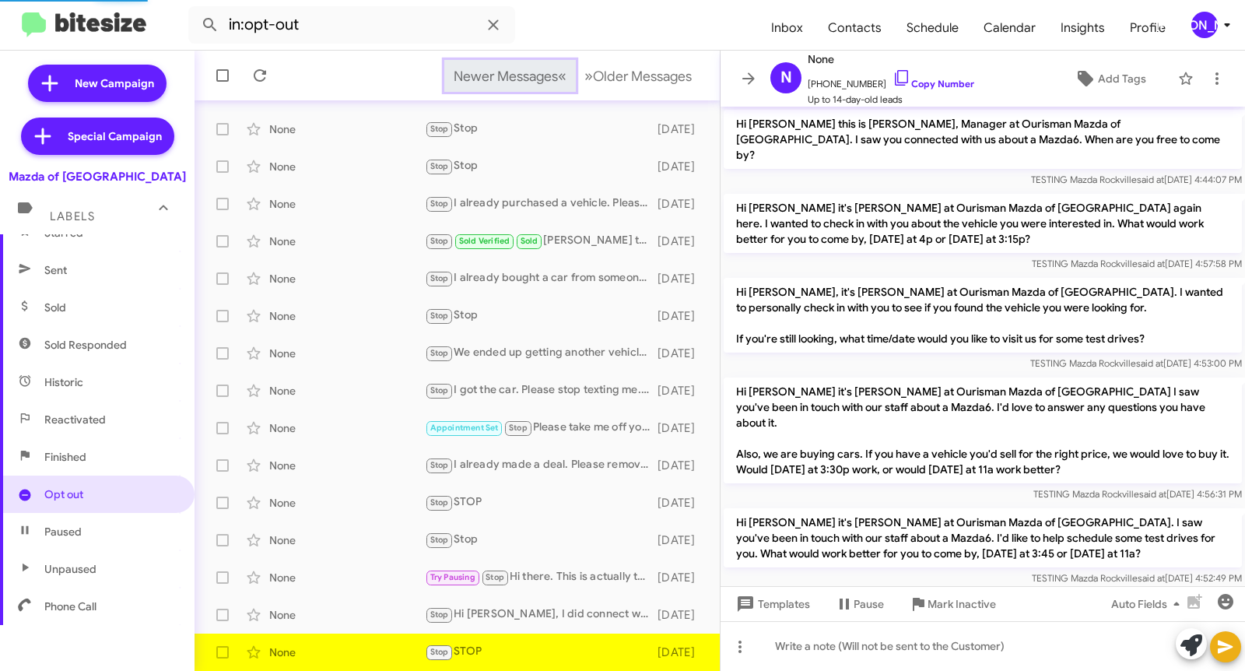
scroll to position [607, 0]
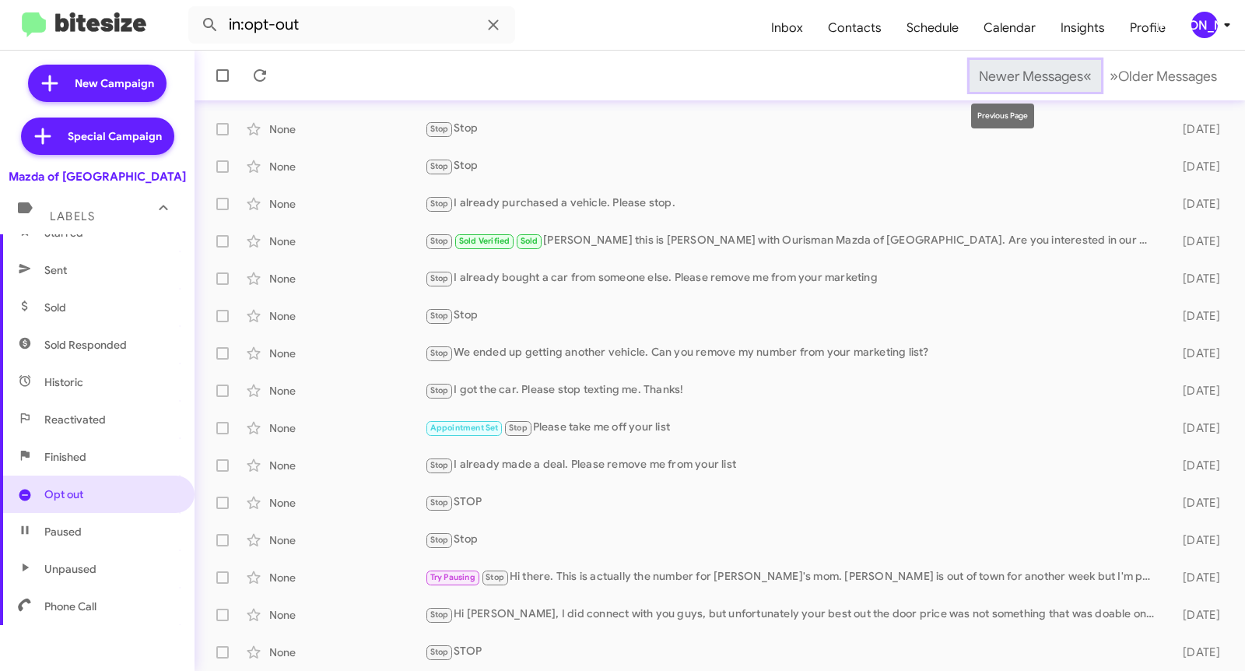
click at [998, 75] on span "Newer Messages" at bounding box center [1031, 76] width 104 height 17
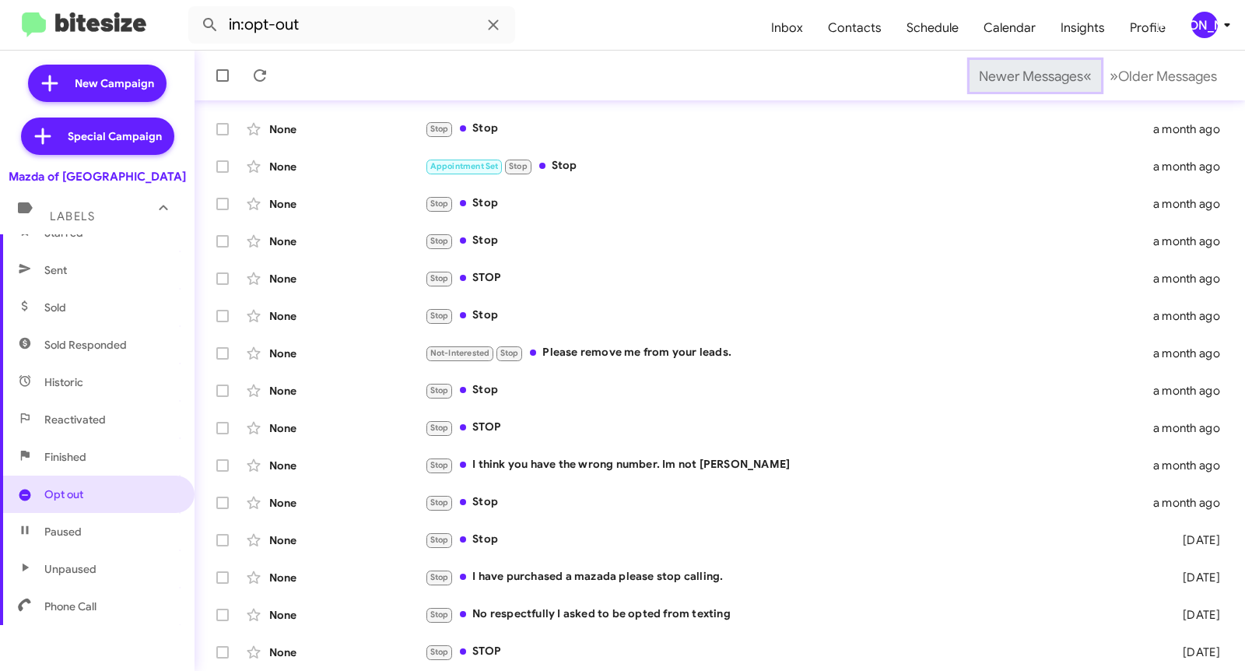
scroll to position [106, 0]
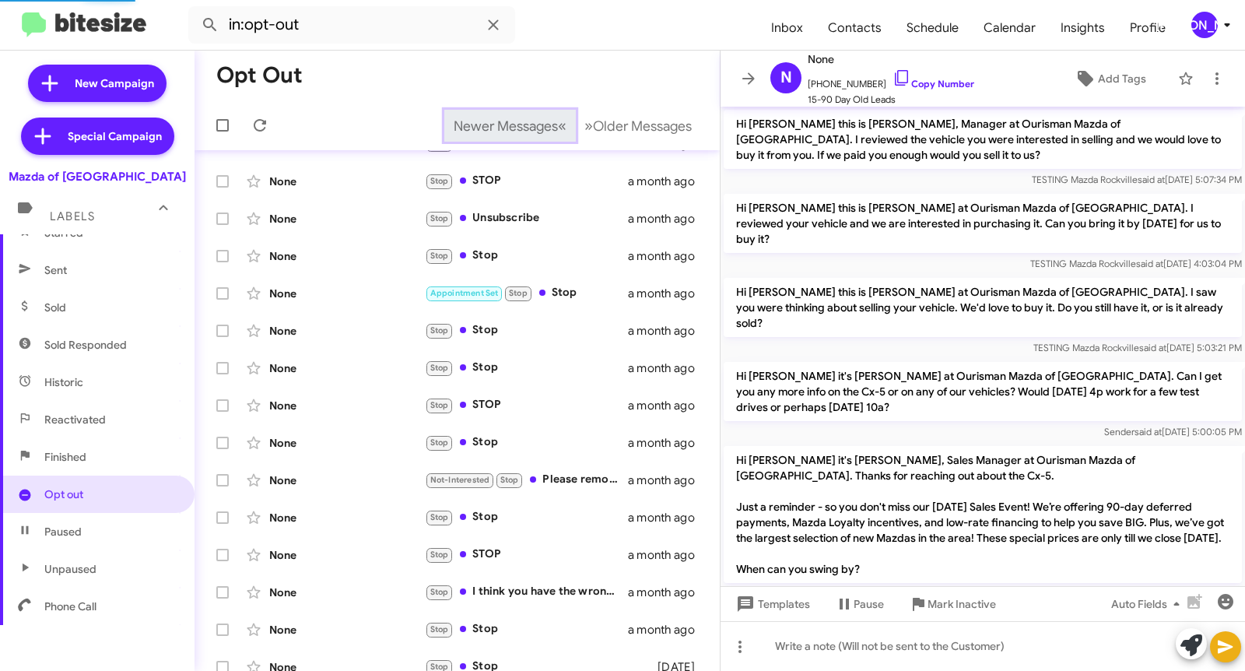
scroll to position [1004, 0]
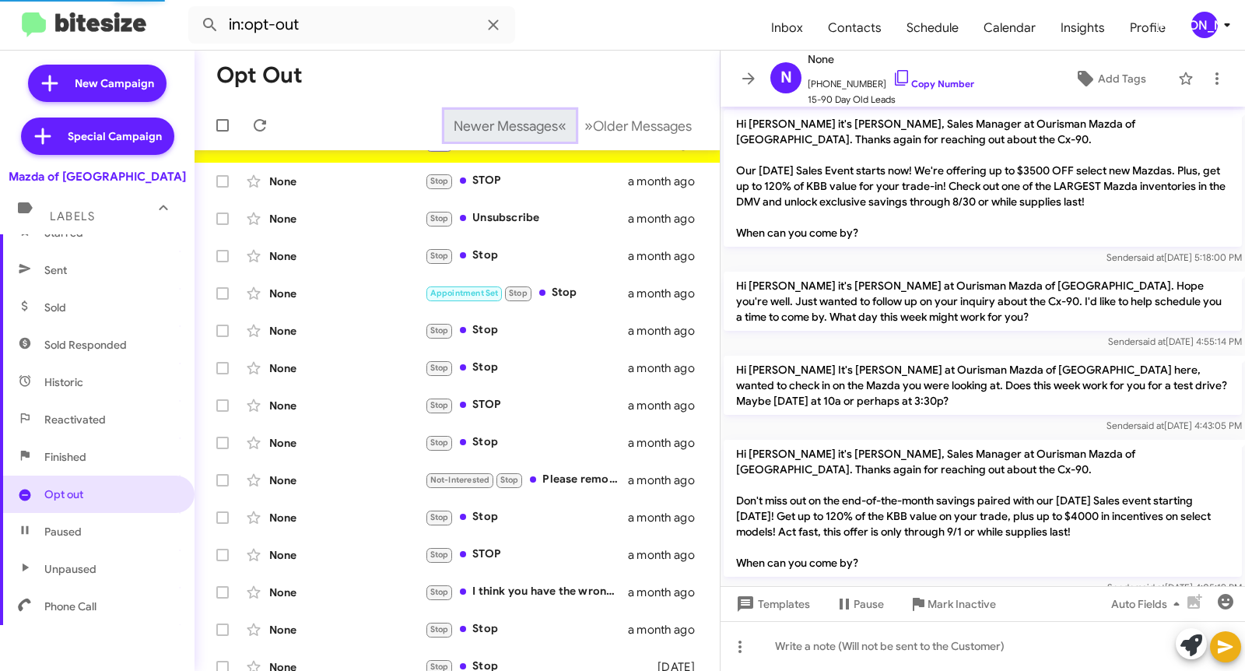
scroll to position [188, 0]
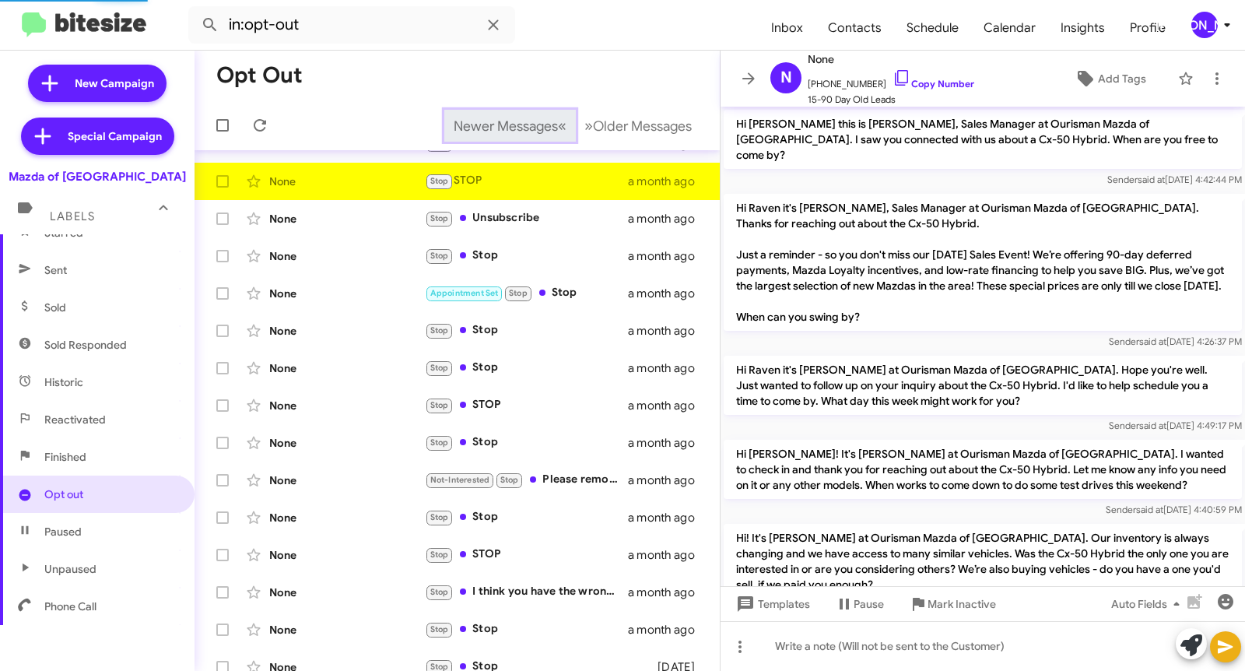
scroll to position [809, 0]
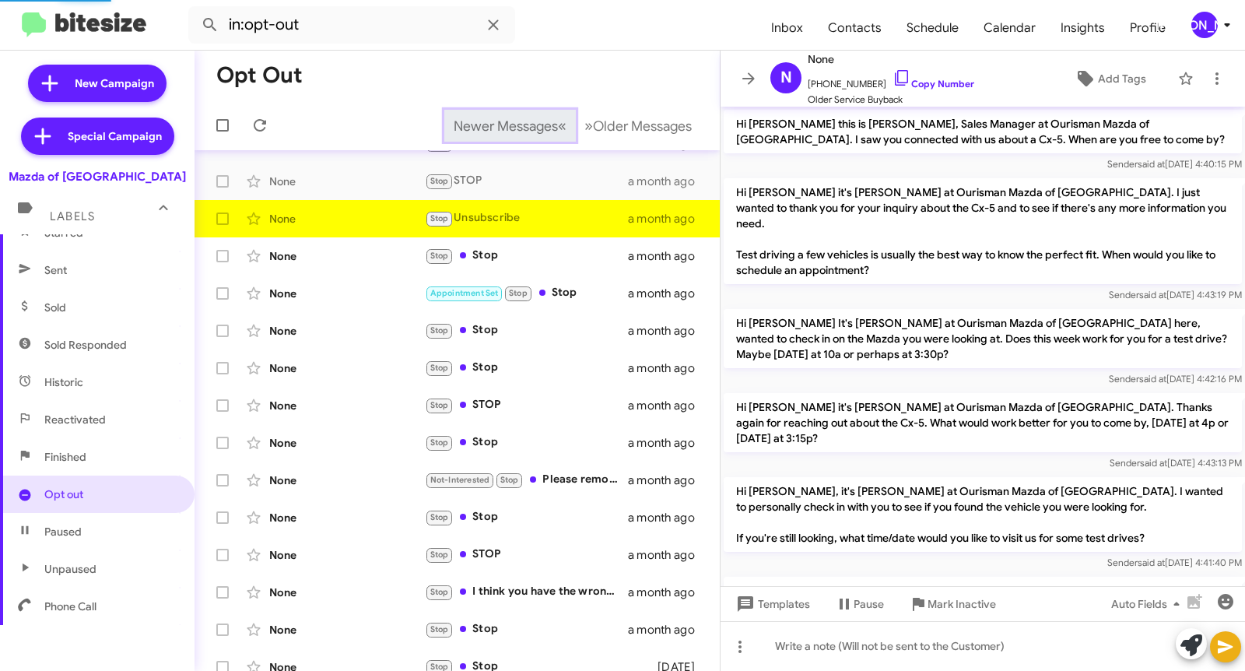
scroll to position [700, 0]
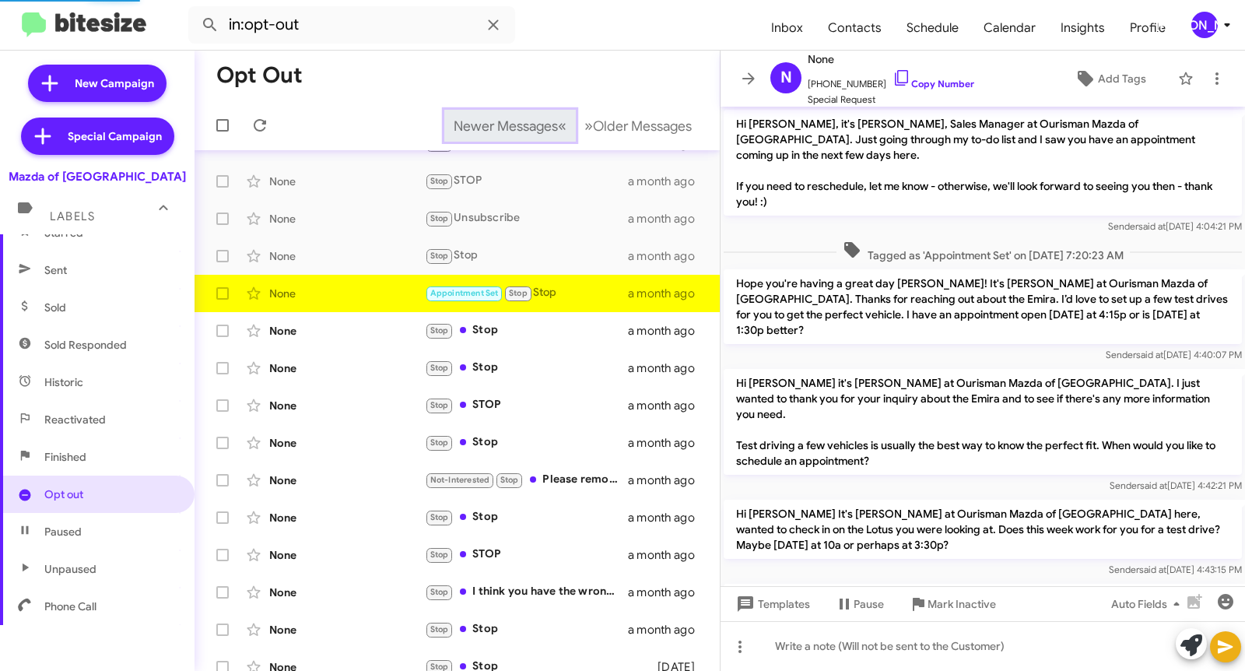
scroll to position [223, 0]
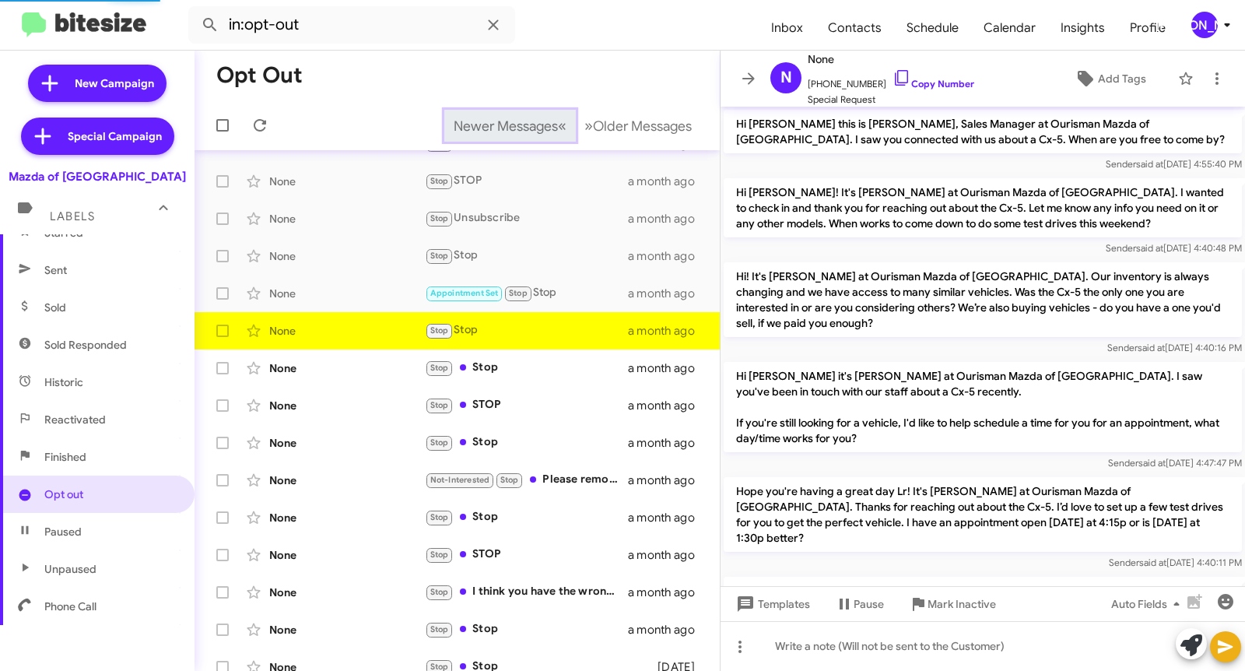
scroll to position [437, 0]
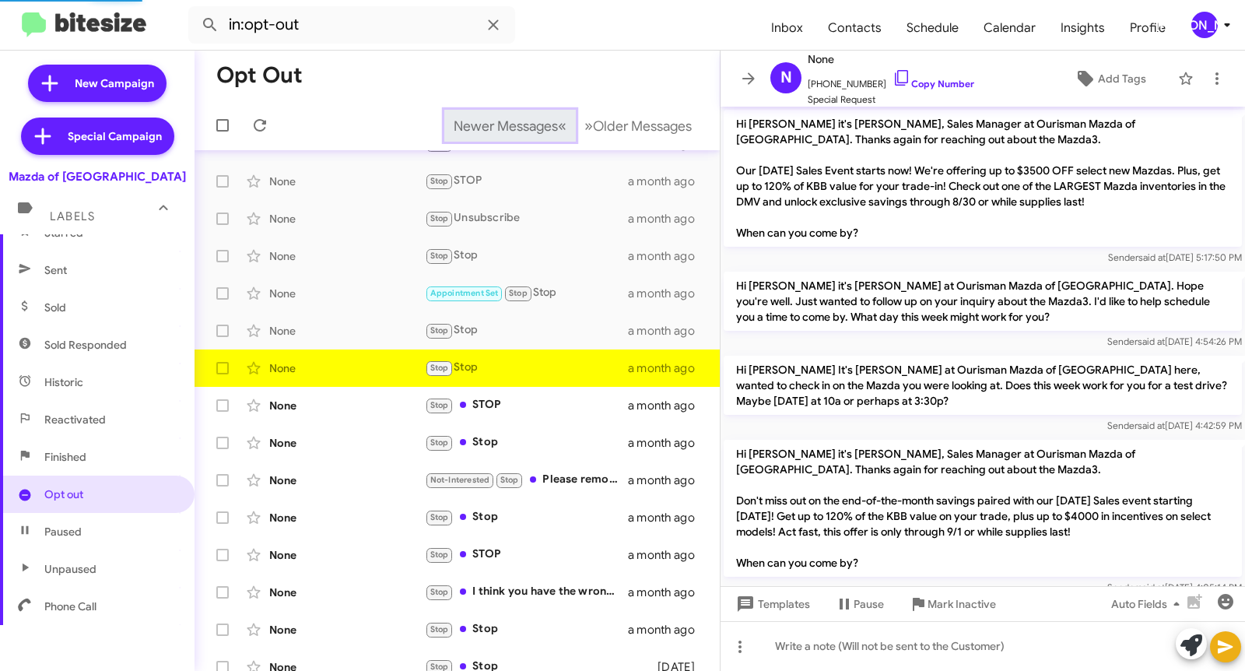
scroll to position [101, 0]
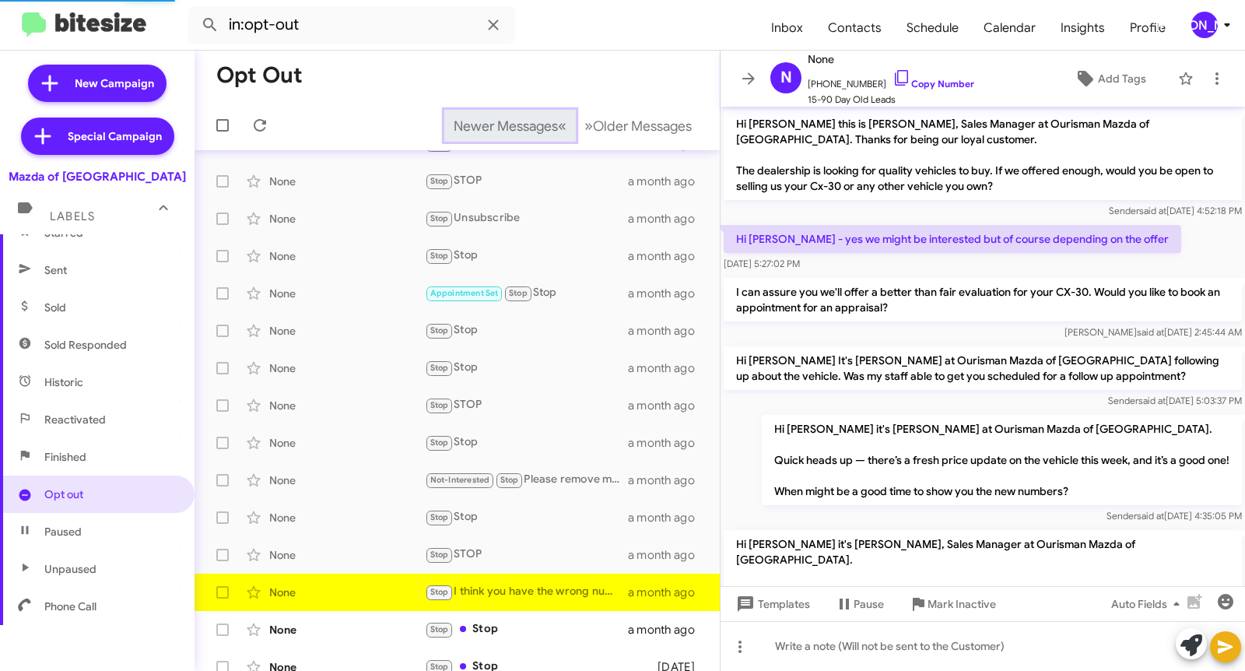
scroll to position [814, 0]
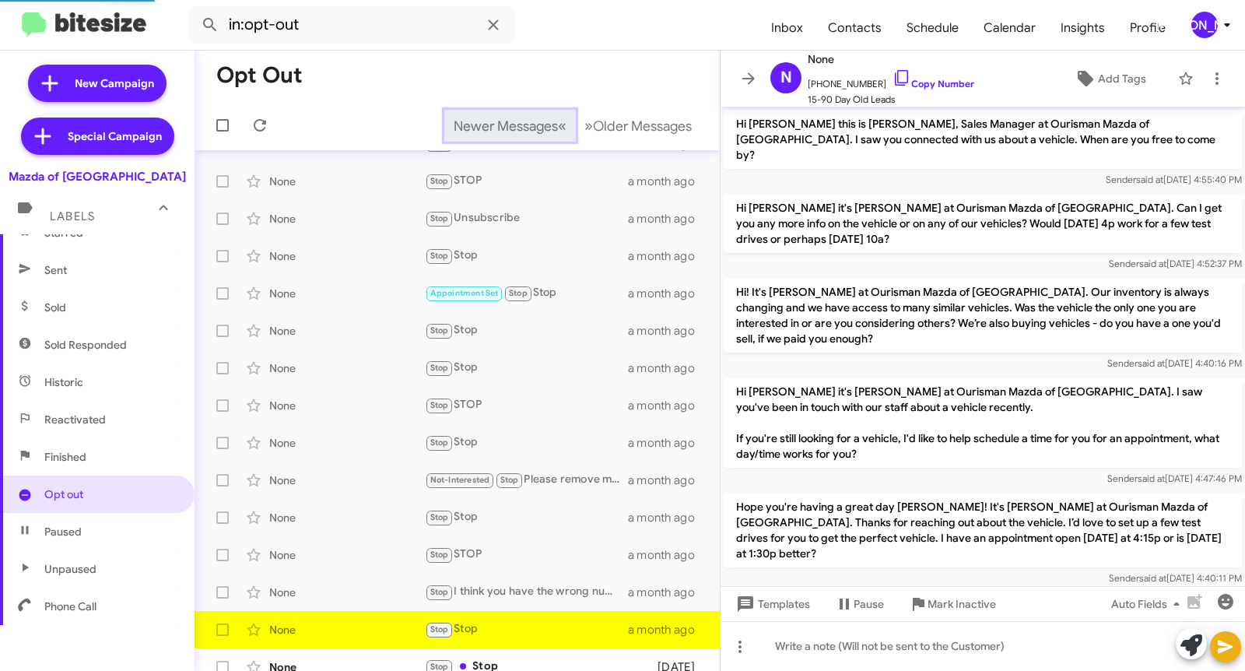
scroll to position [271, 0]
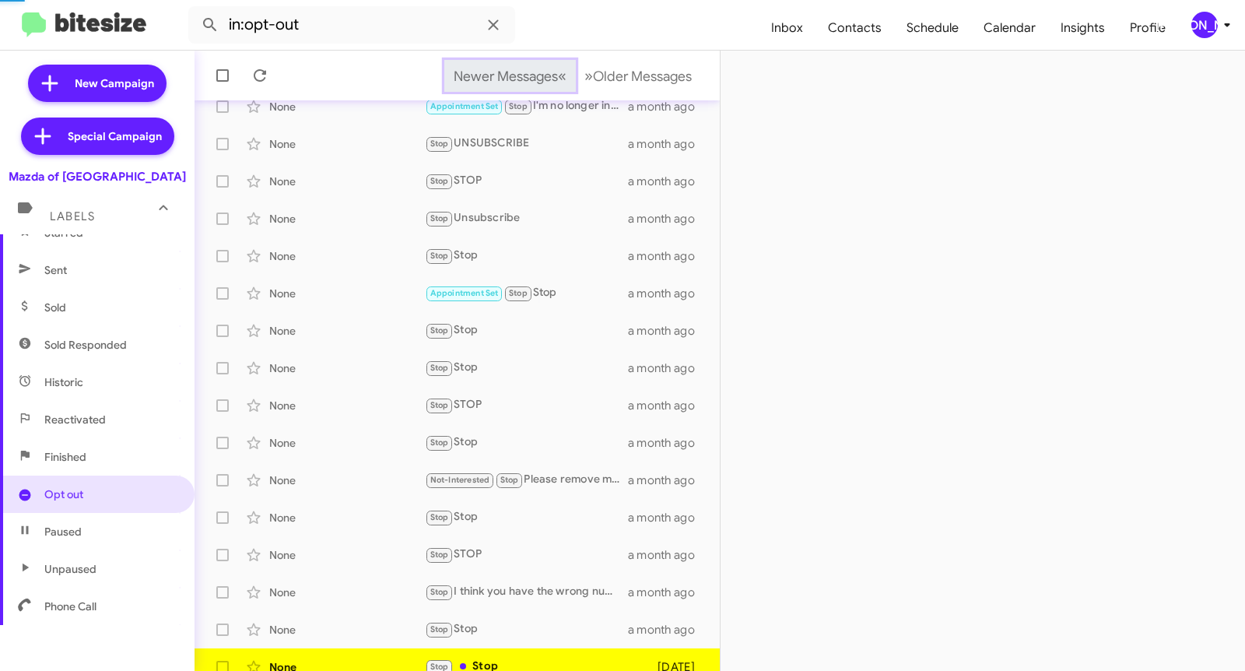
scroll to position [121, 0]
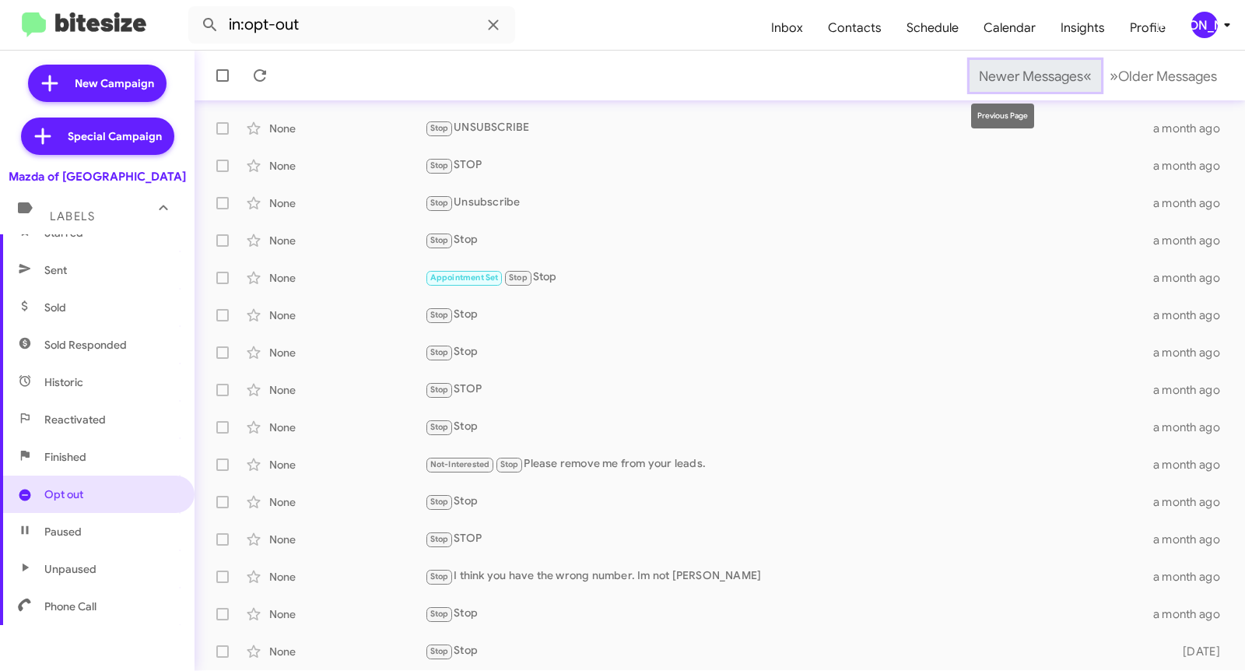
scroll to position [159, 0]
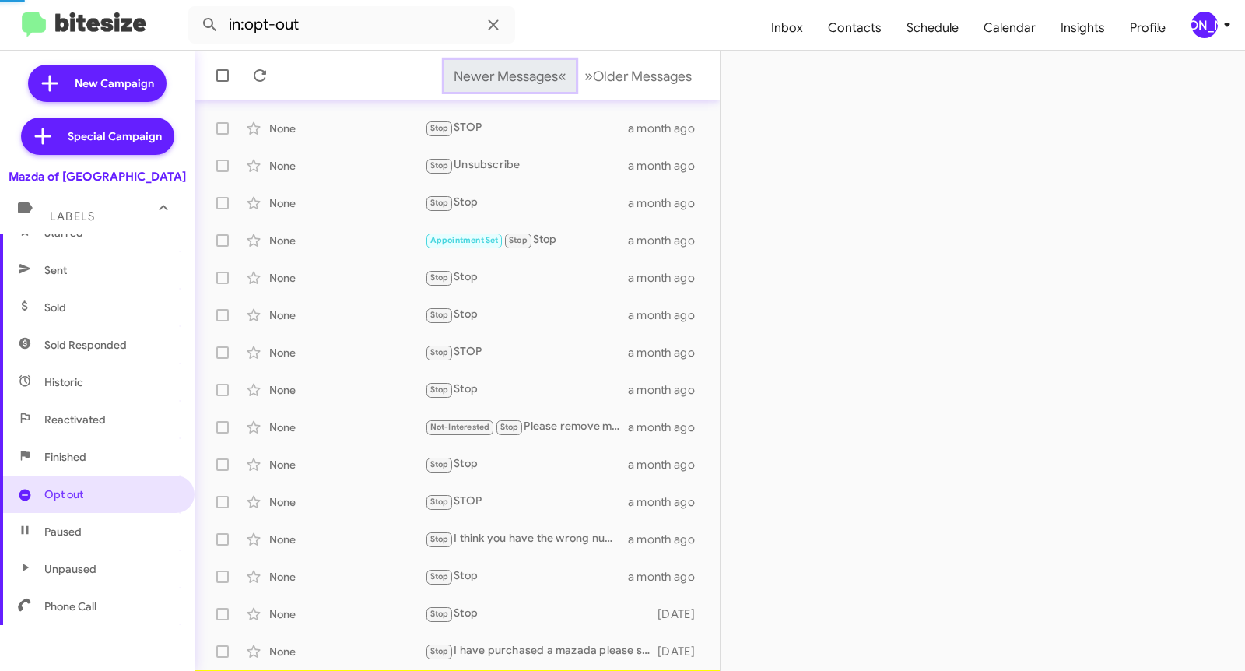
scroll to position [196, 0]
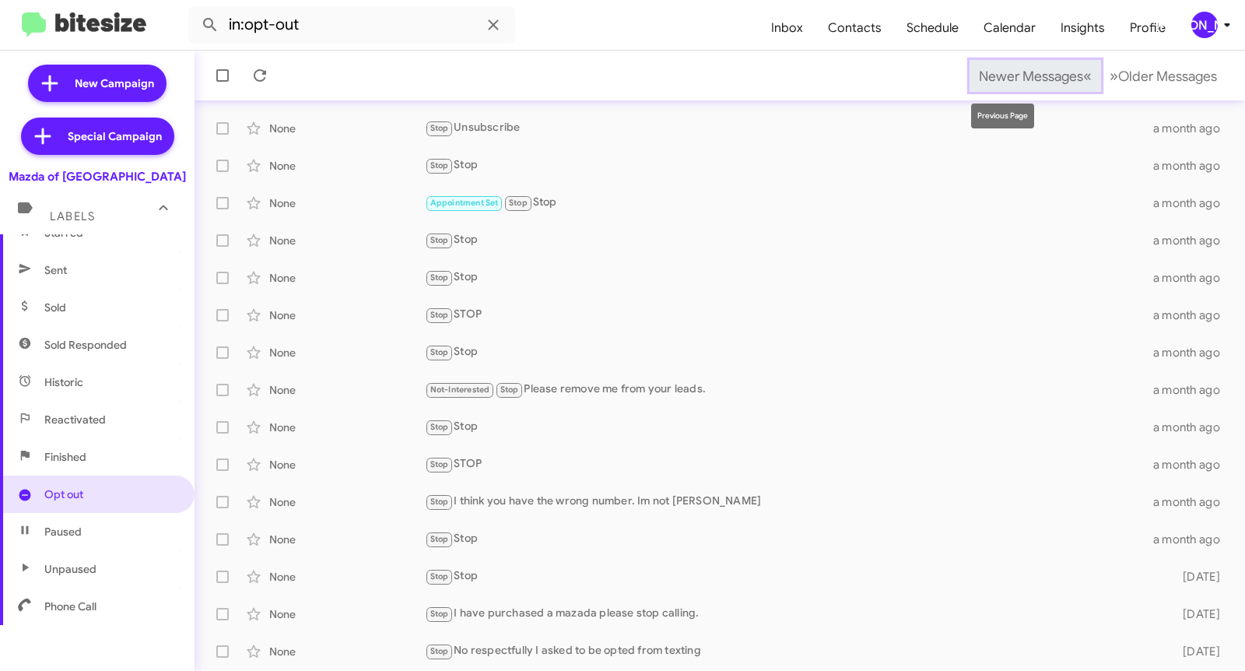
scroll to position [233, 0]
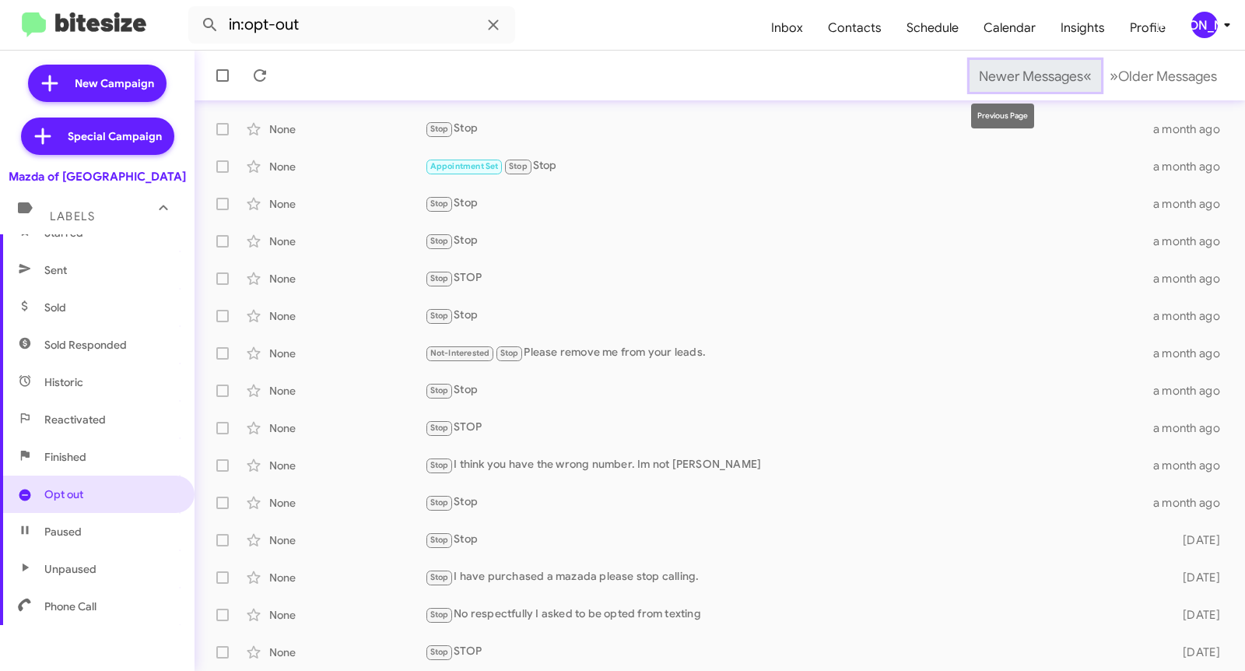
click at [998, 75] on span "Newer Messages" at bounding box center [1031, 76] width 104 height 17
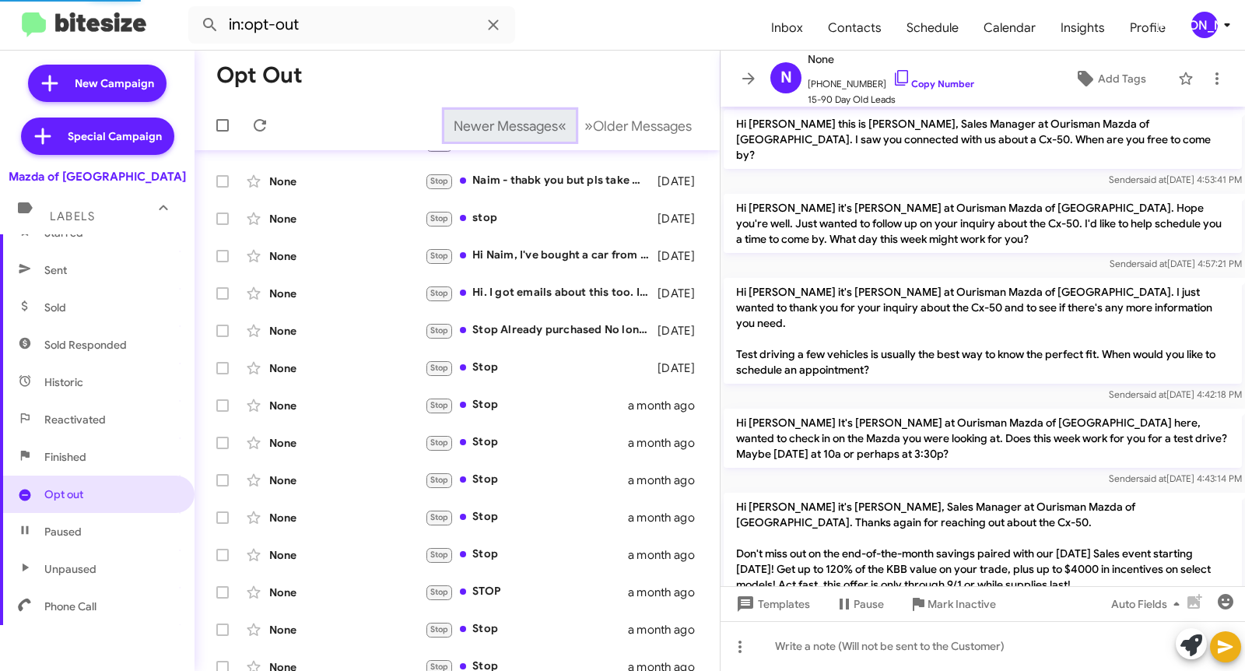
scroll to position [525, 0]
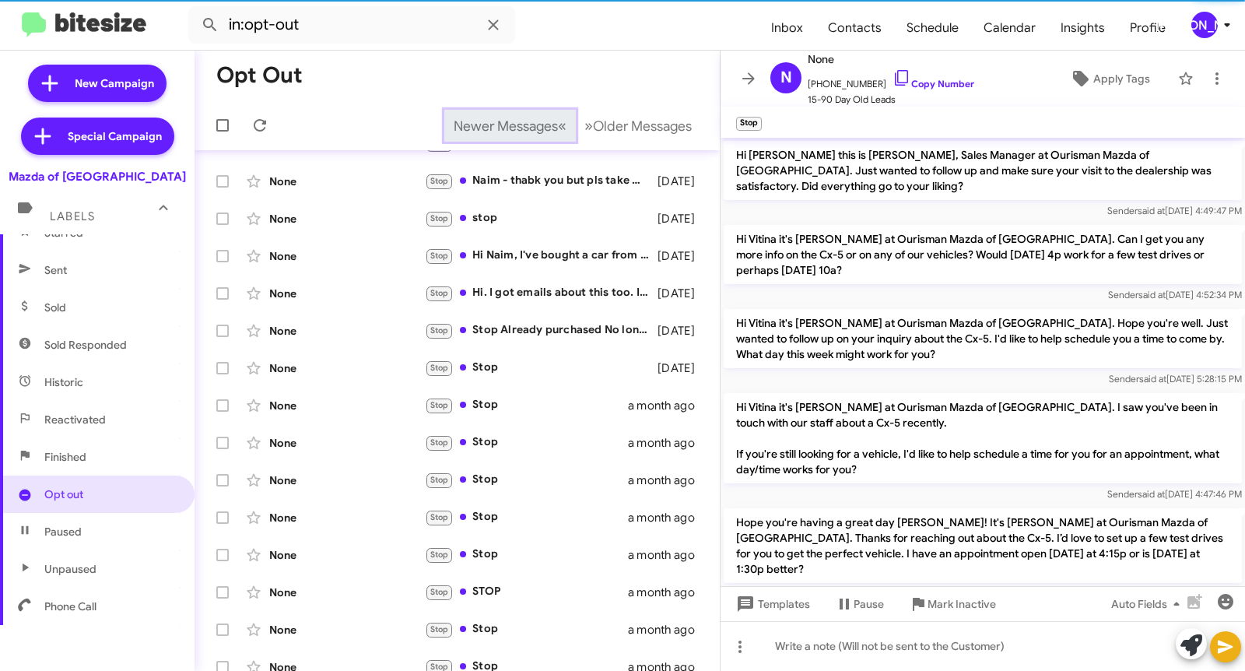
scroll to position [883, 0]
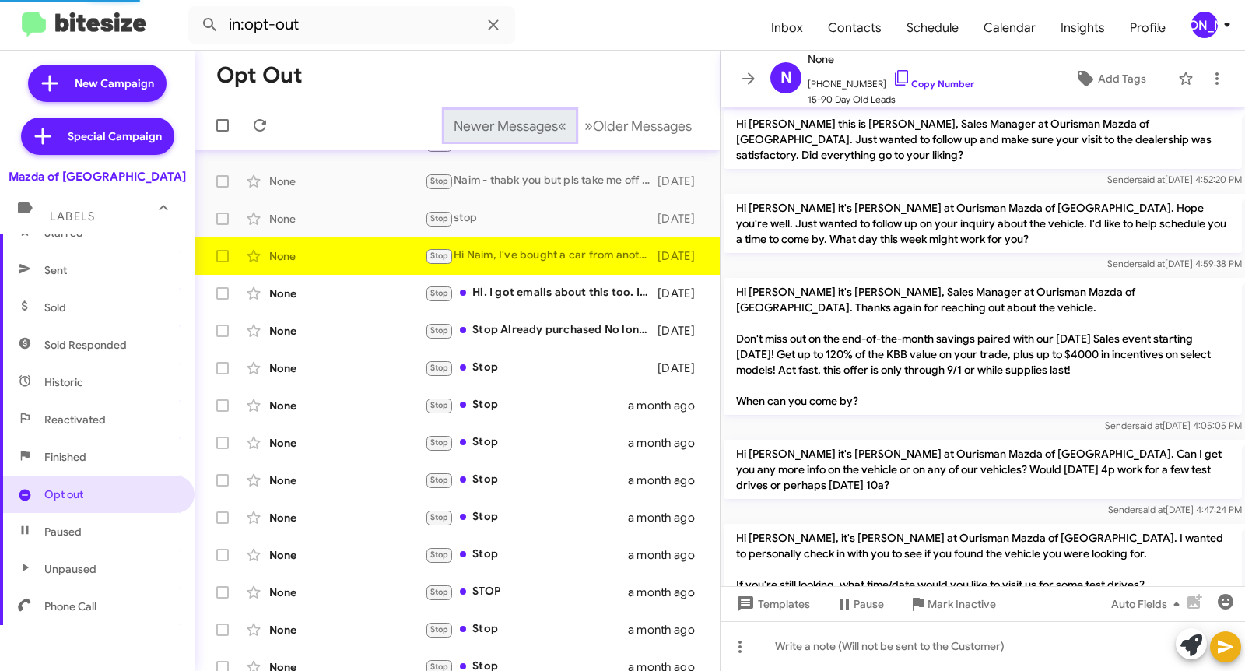
scroll to position [230, 0]
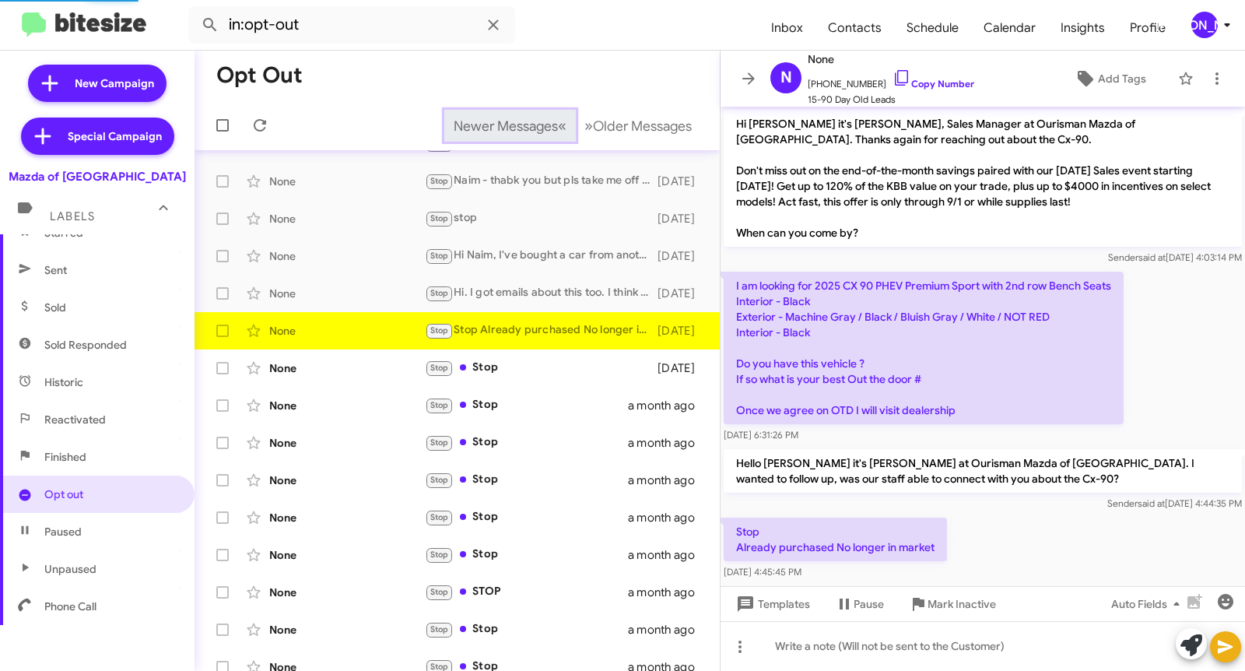
scroll to position [12, 0]
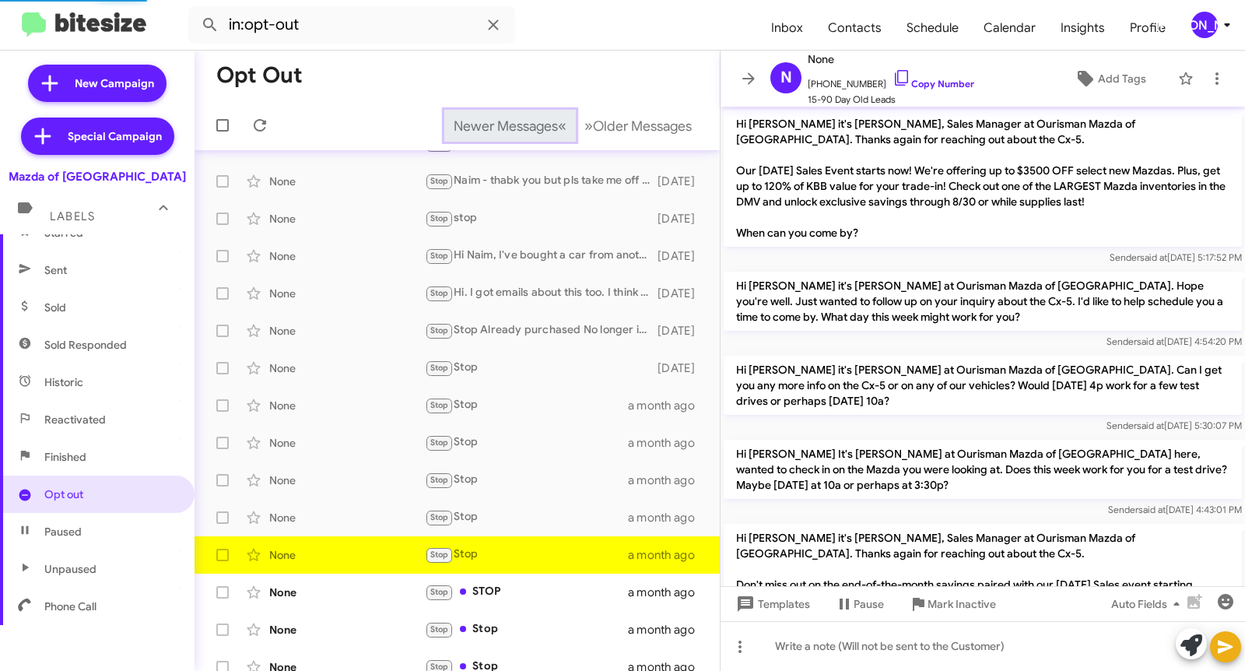
scroll to position [380, 0]
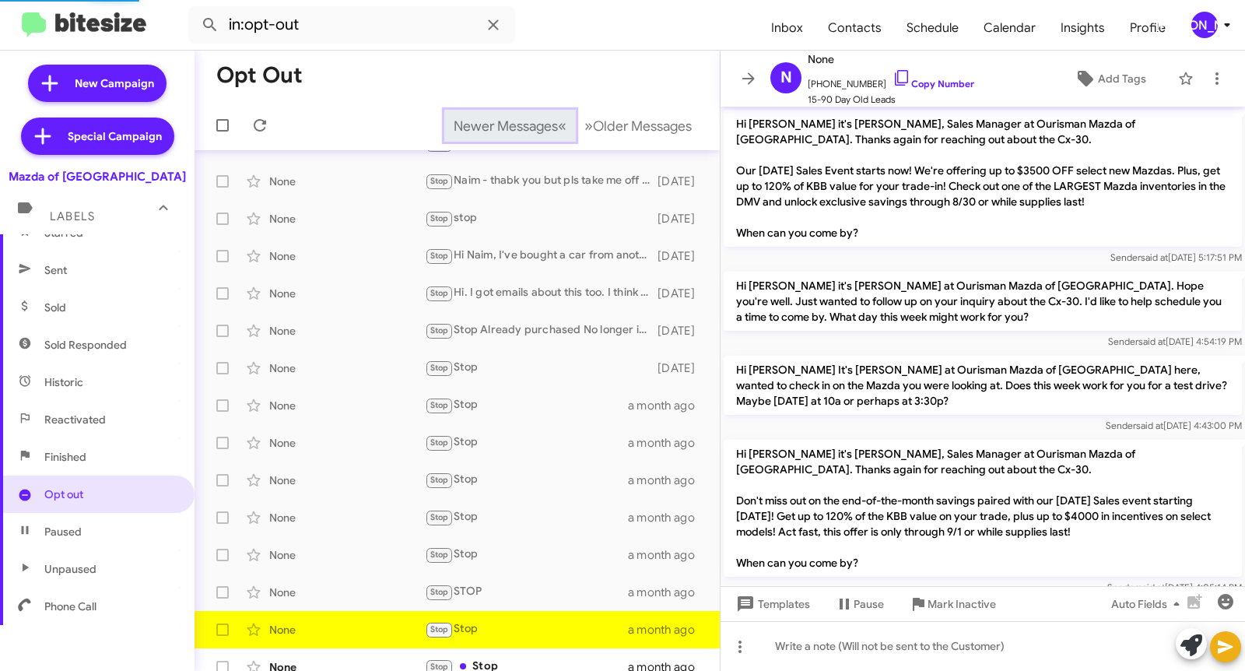
scroll to position [293, 0]
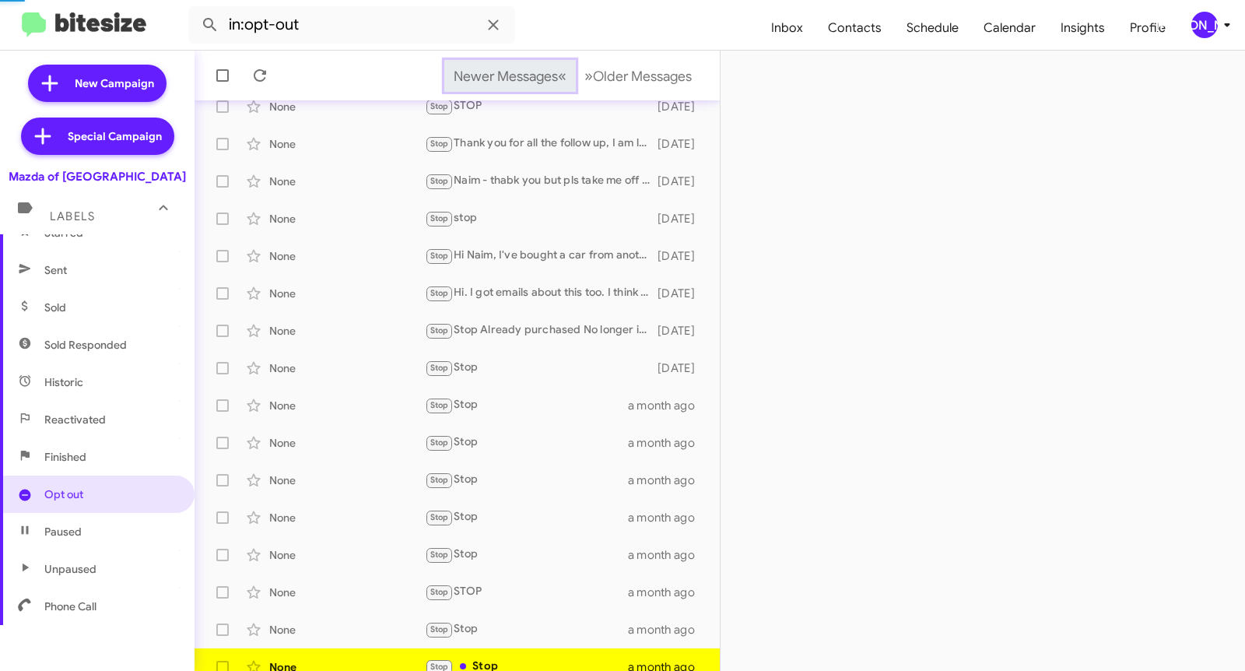
scroll to position [121, 0]
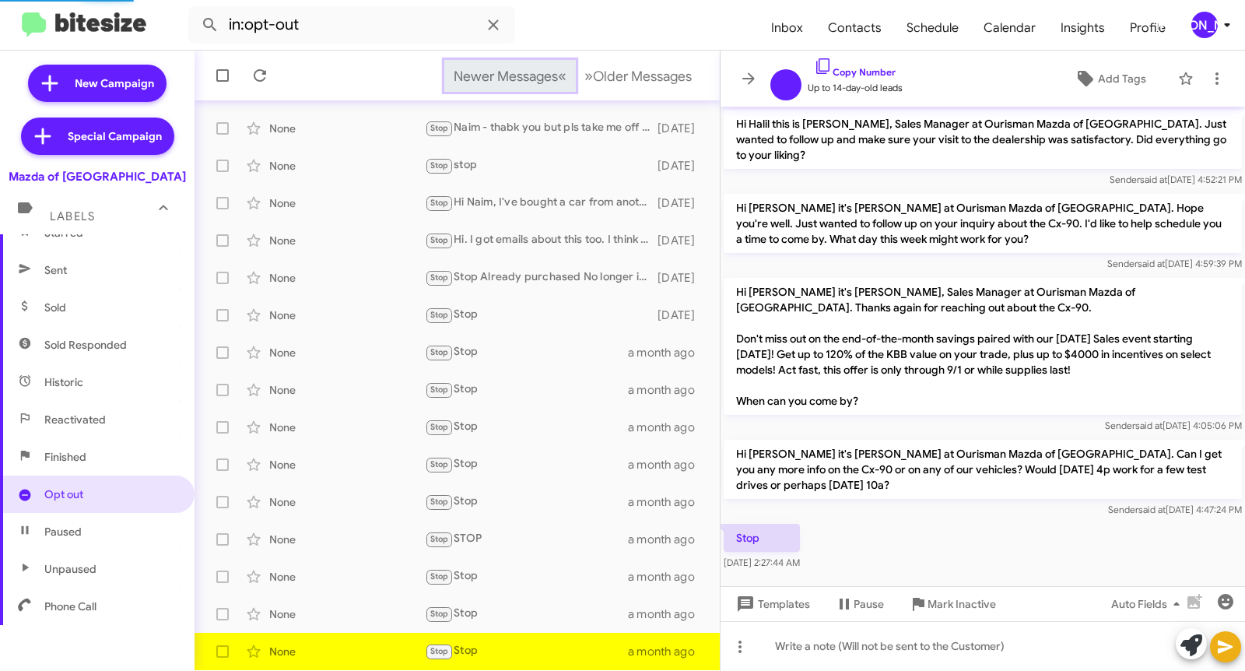
scroll to position [8, 0]
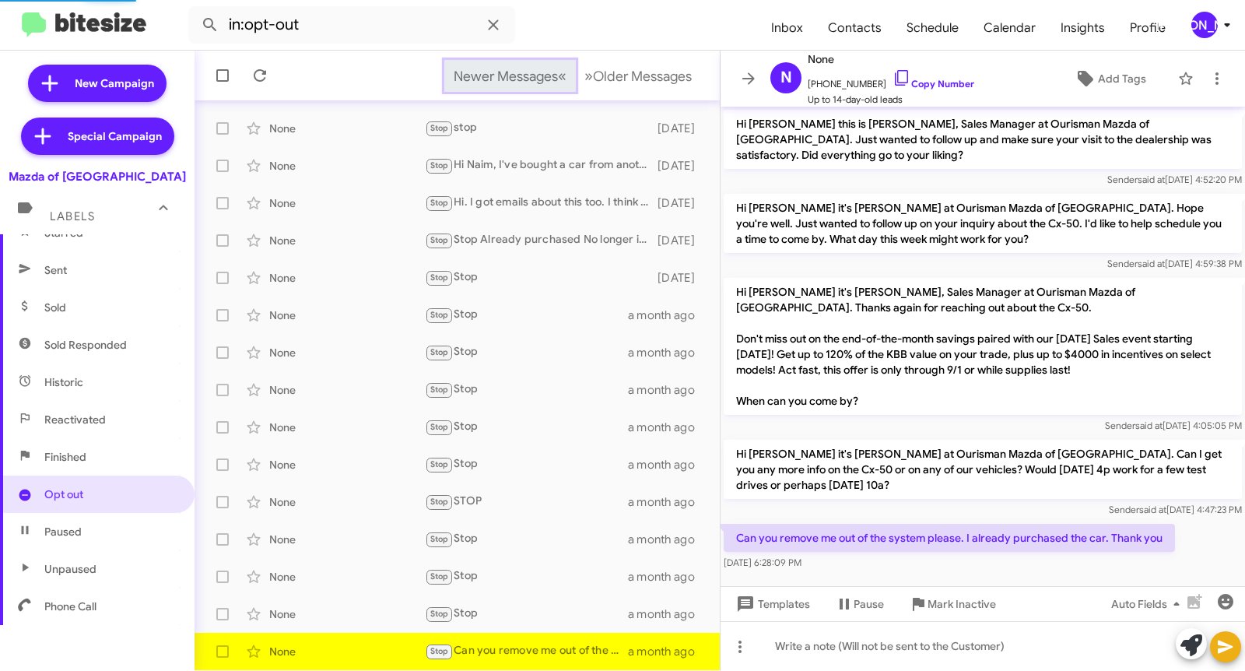
scroll to position [8, 0]
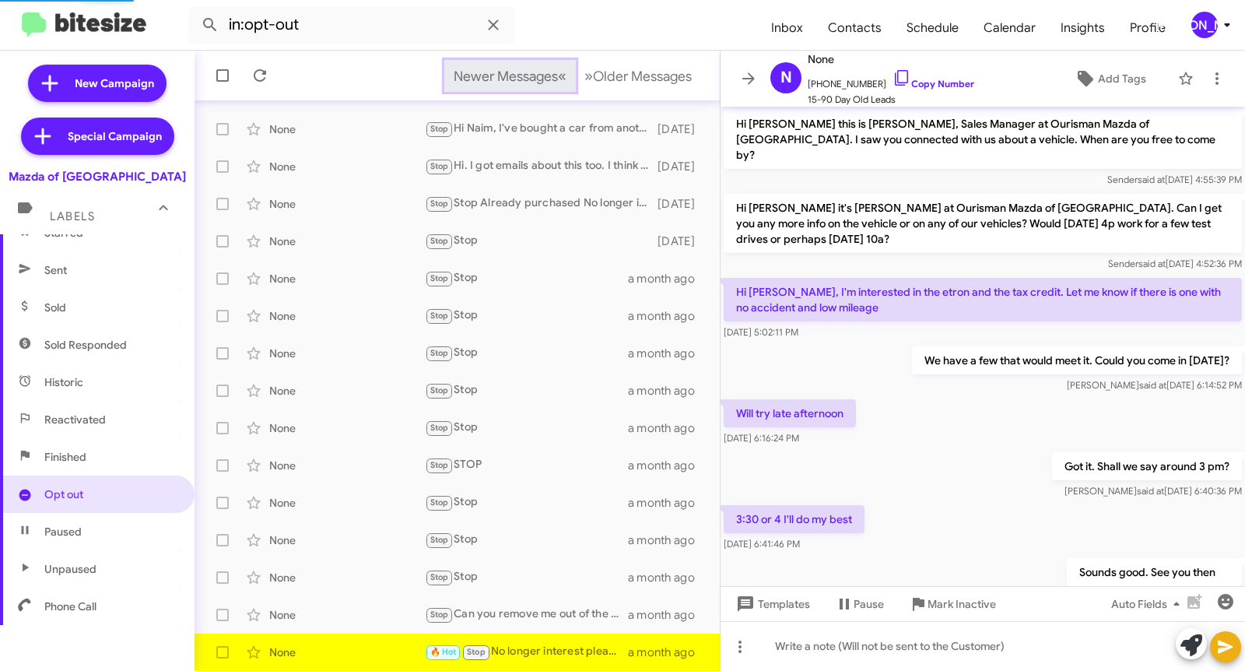
scroll to position [384, 0]
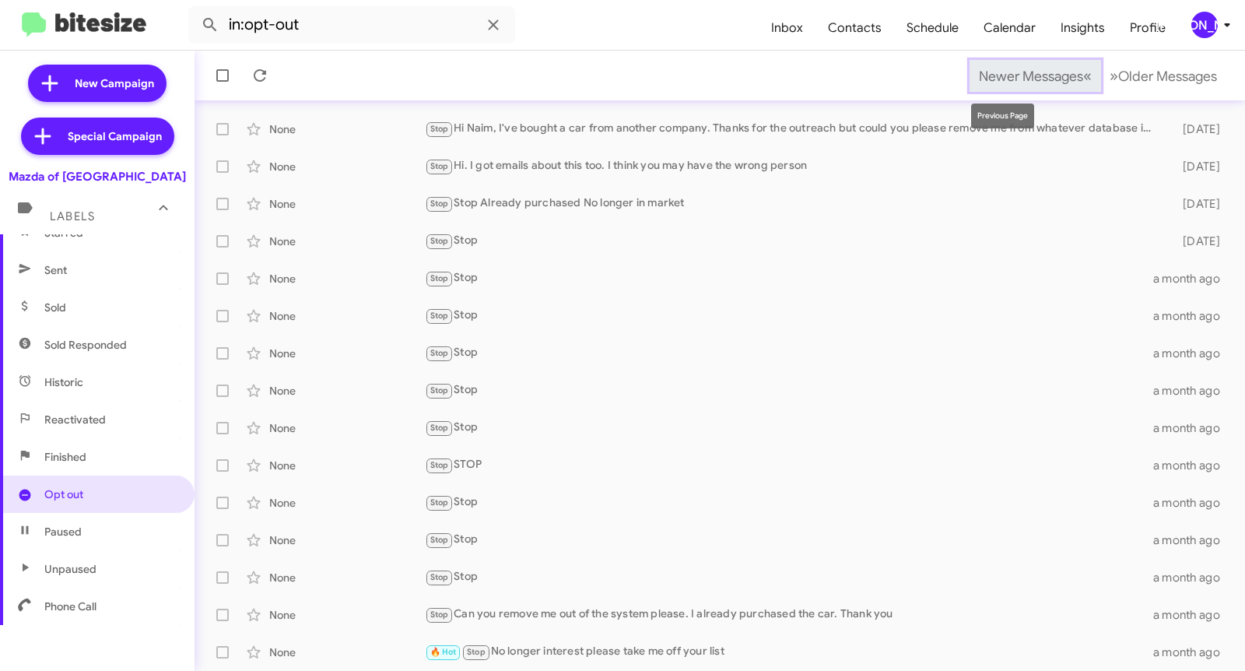
click at [998, 75] on span "Newer Messages" at bounding box center [1031, 76] width 104 height 17
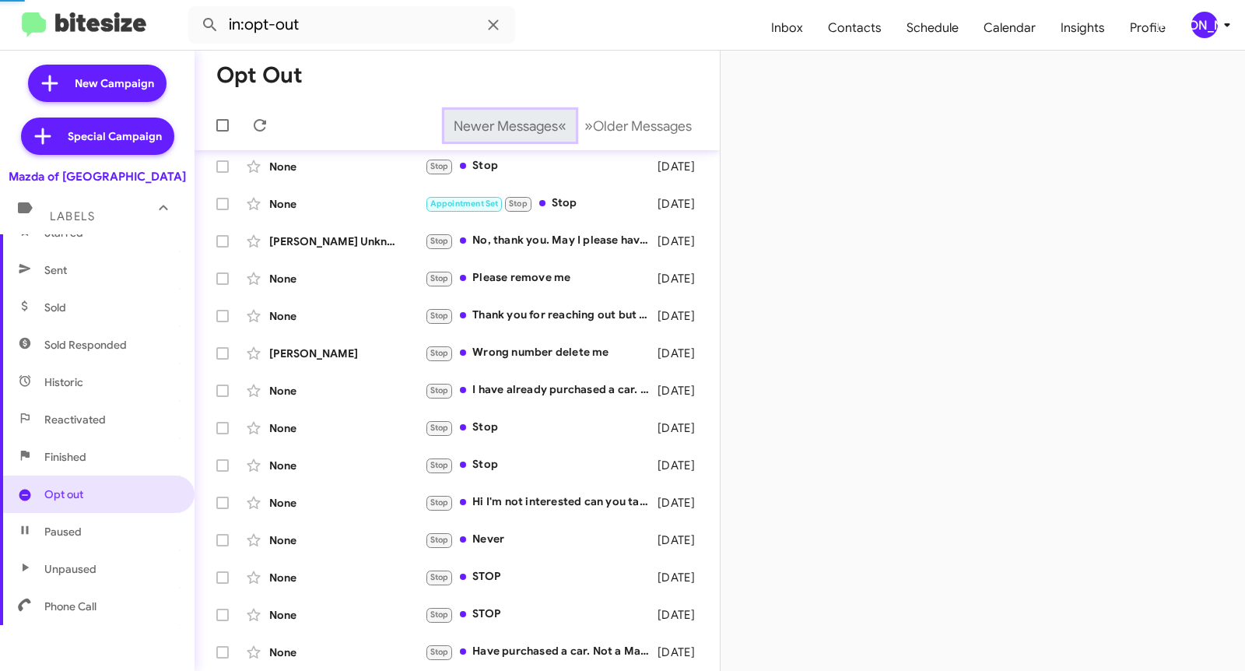
scroll to position [106, 0]
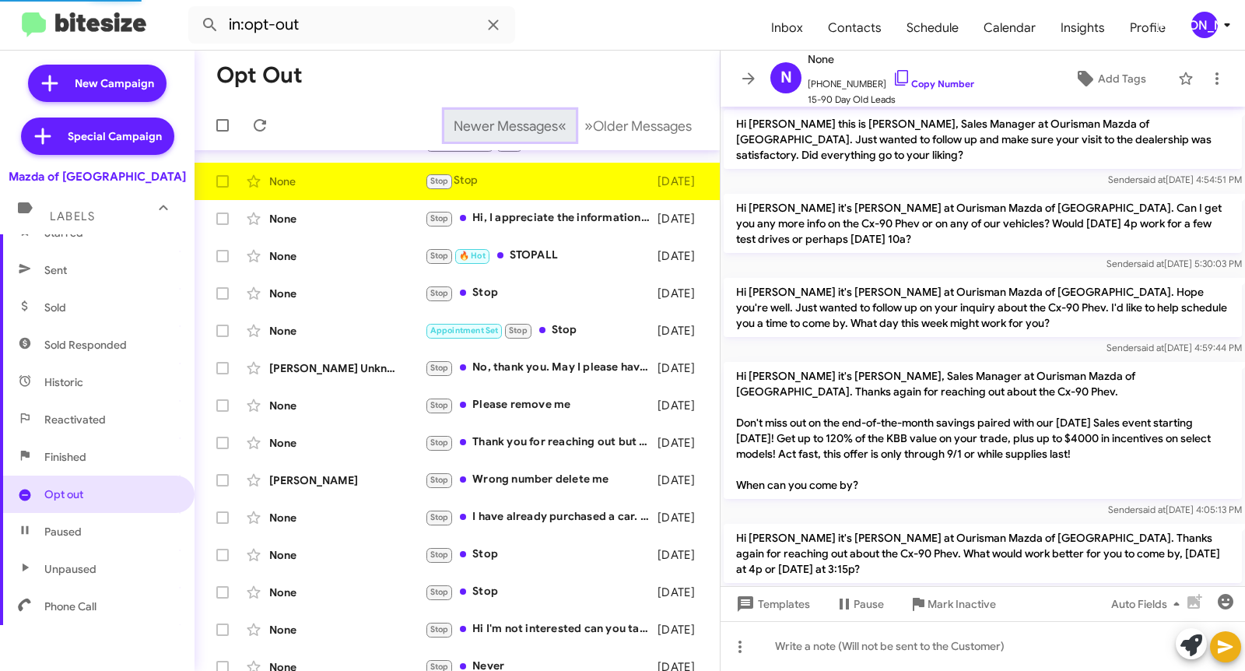
scroll to position [841, 0]
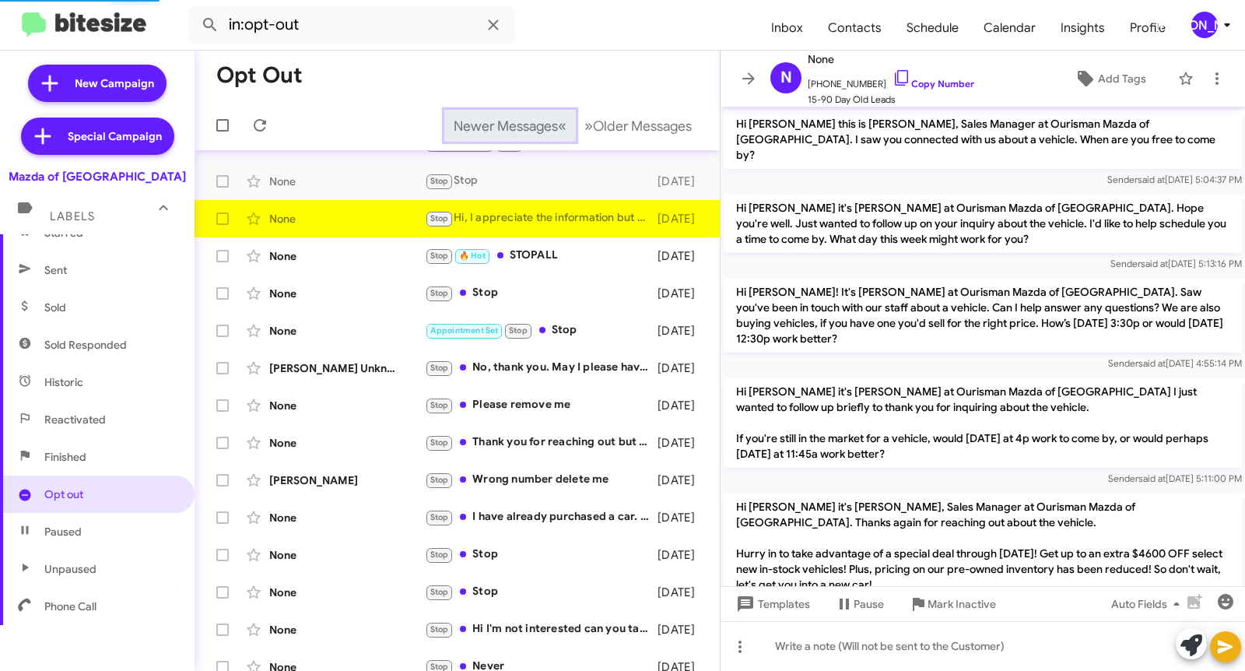
scroll to position [395, 0]
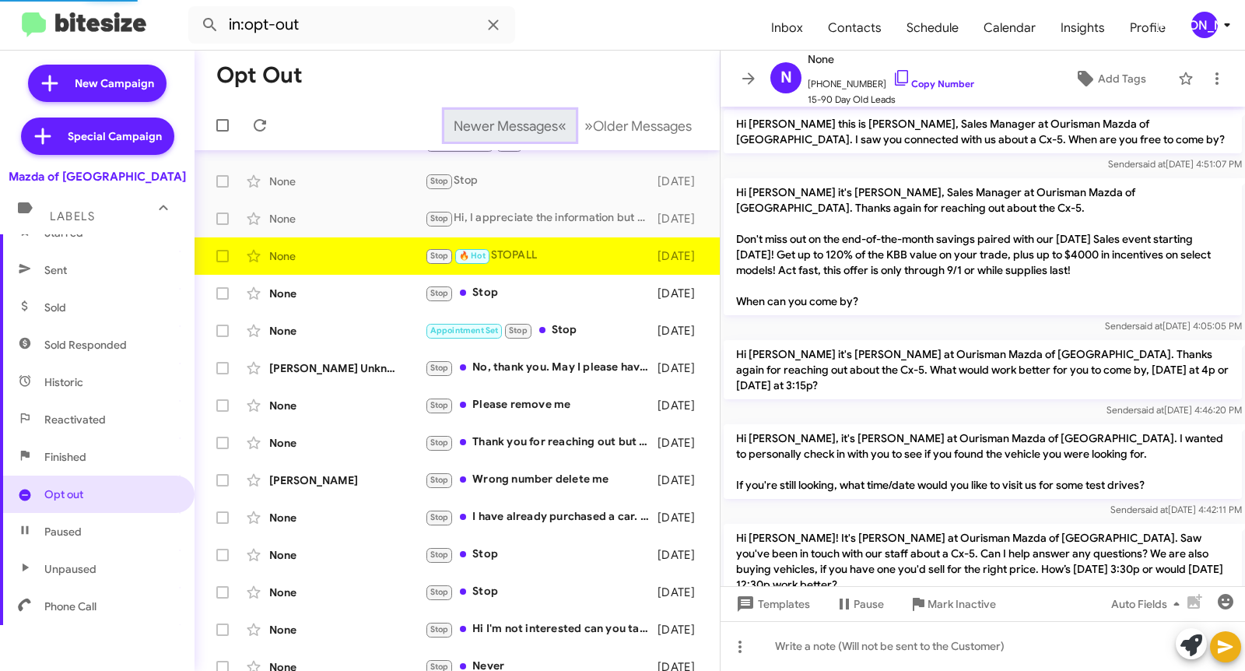
scroll to position [707, 0]
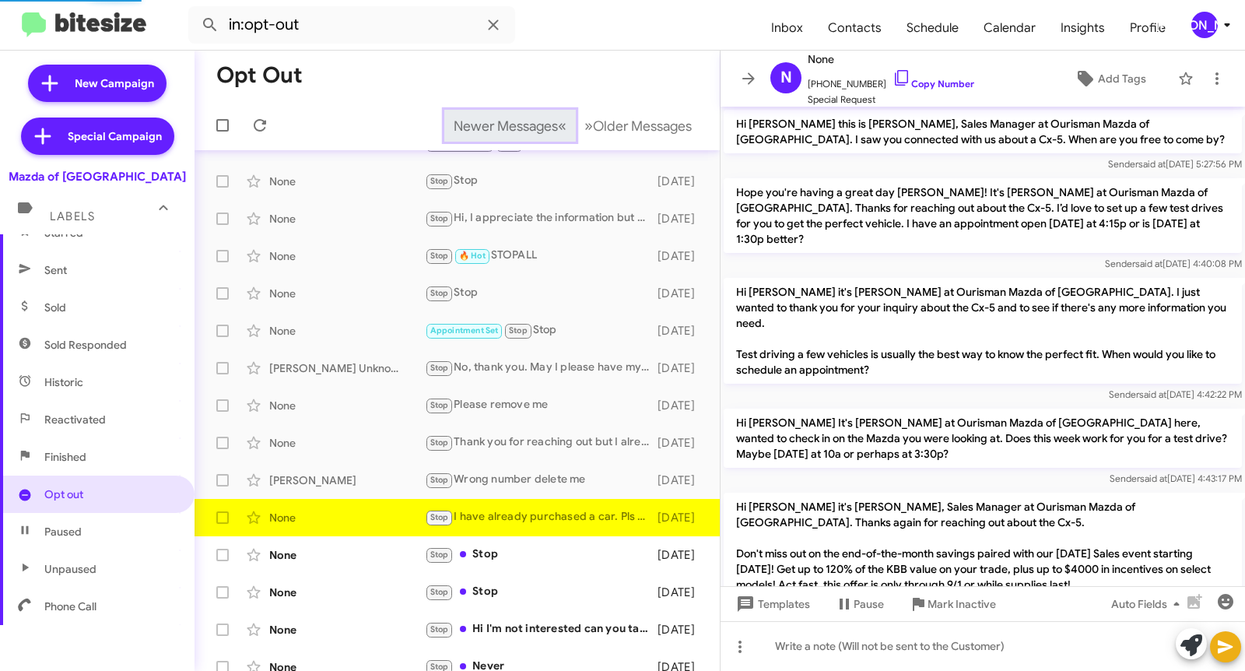
scroll to position [707, 0]
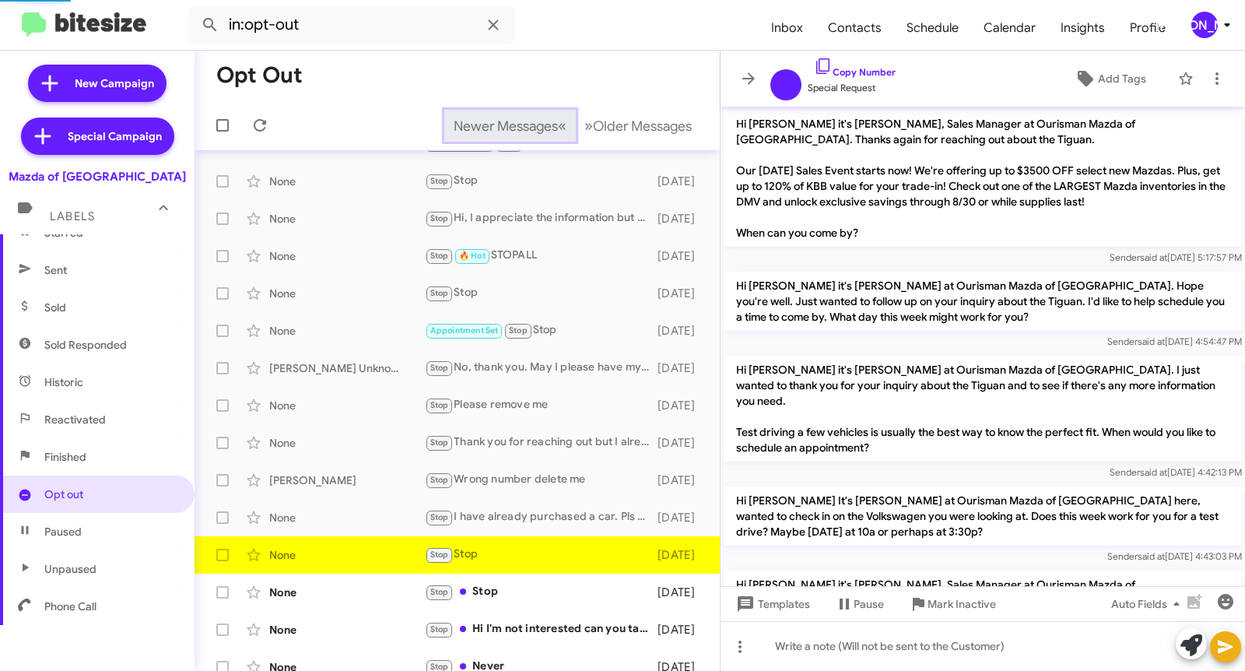
scroll to position [800, 0]
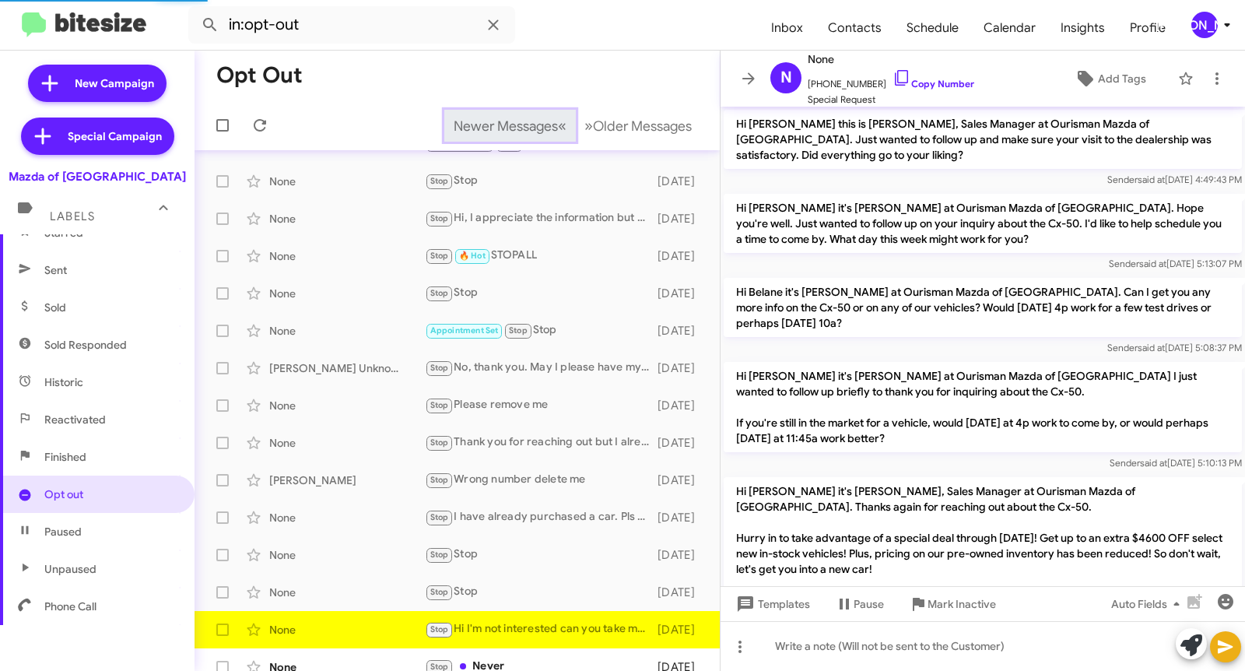
scroll to position [126, 0]
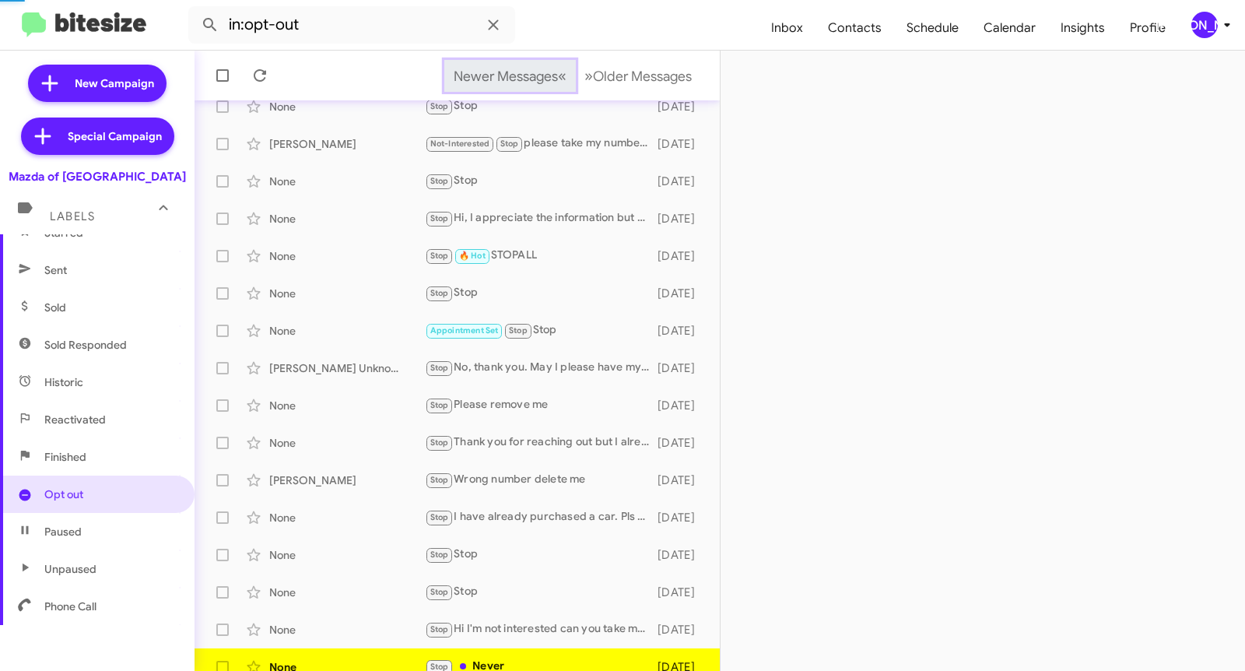
scroll to position [121, 0]
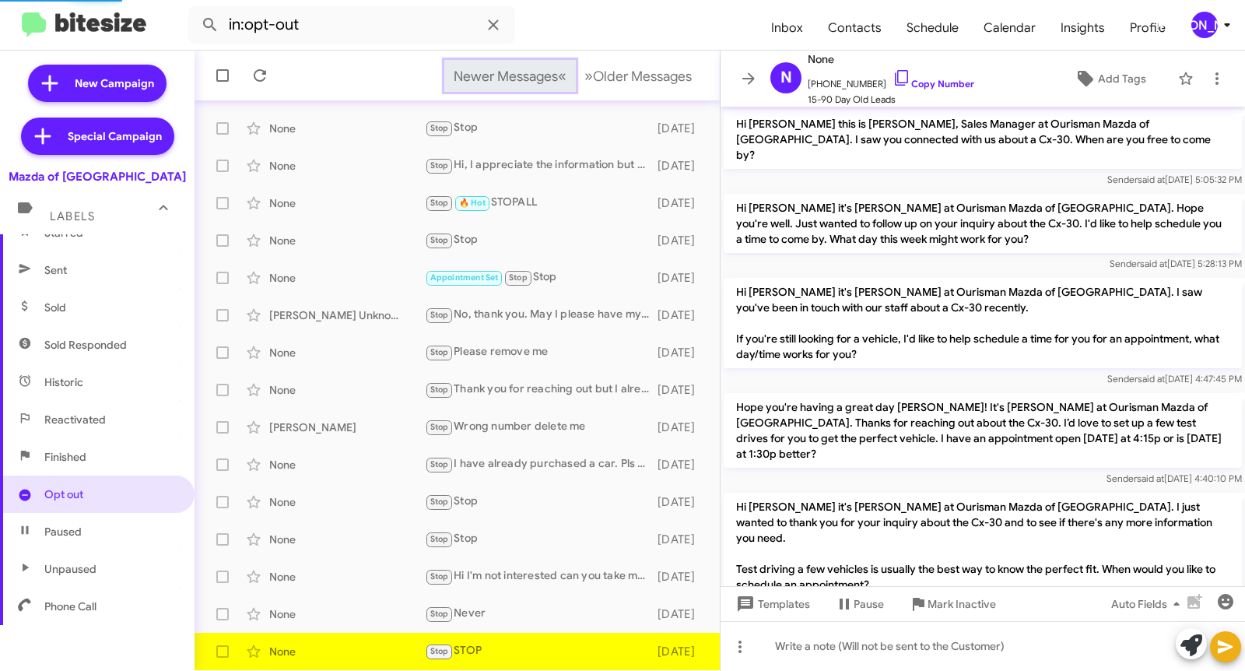
scroll to position [747, 0]
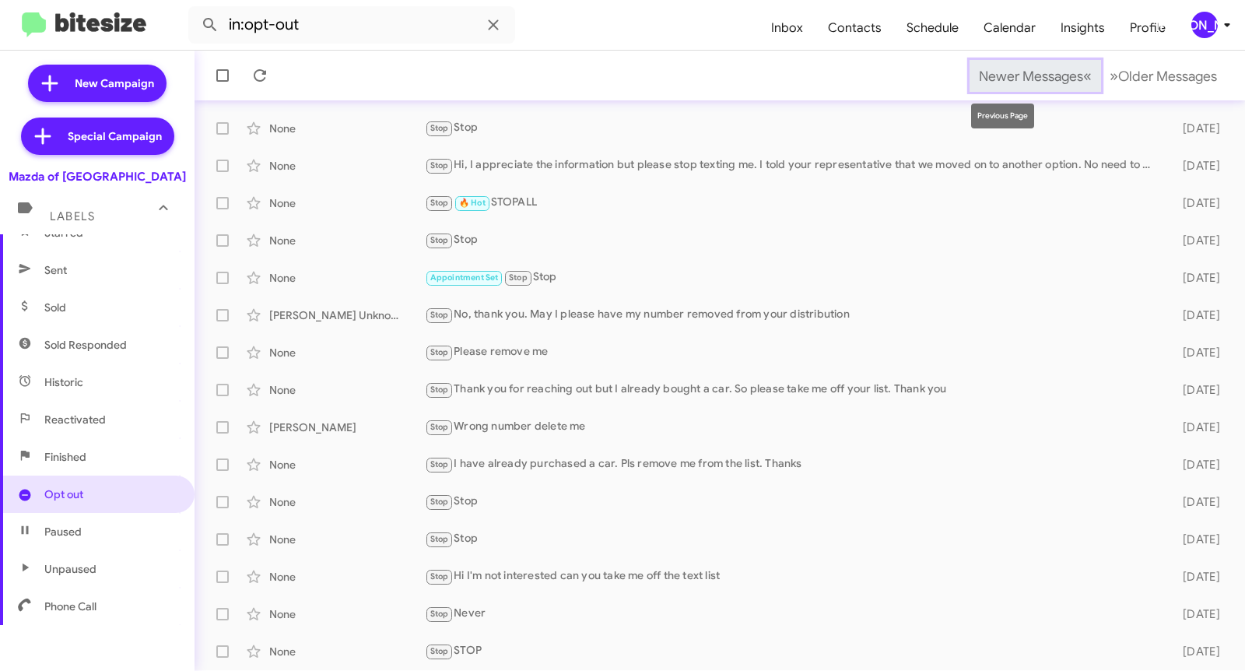
scroll to position [196, 0]
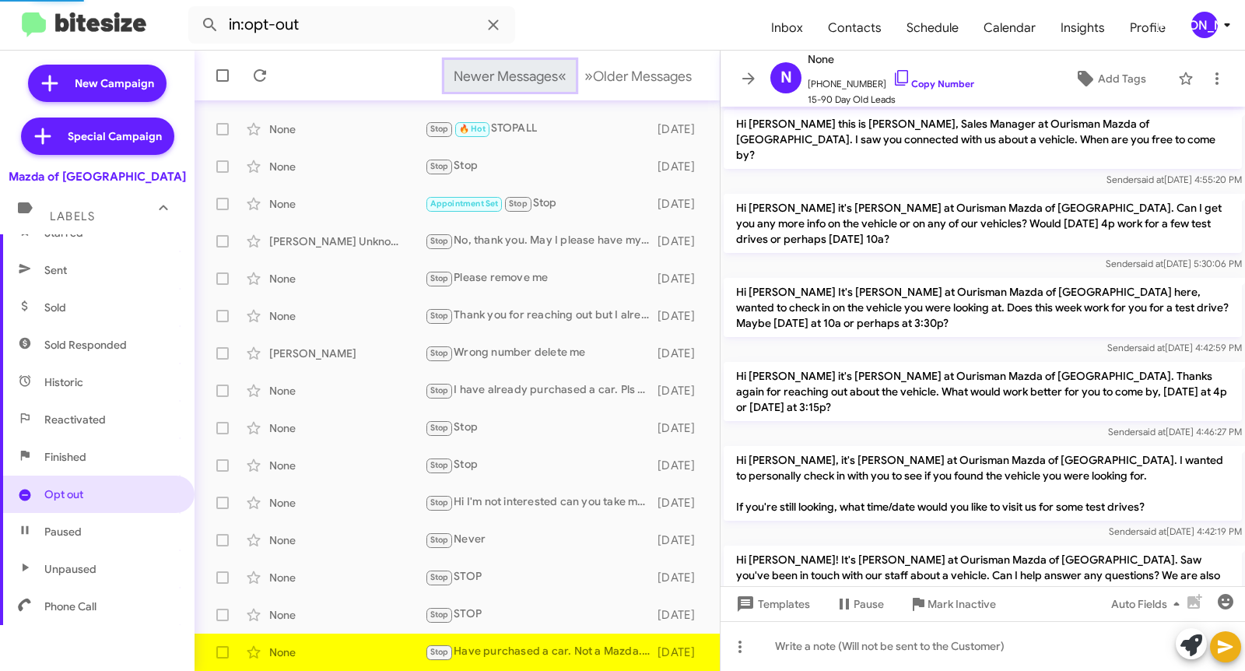
scroll to position [240, 0]
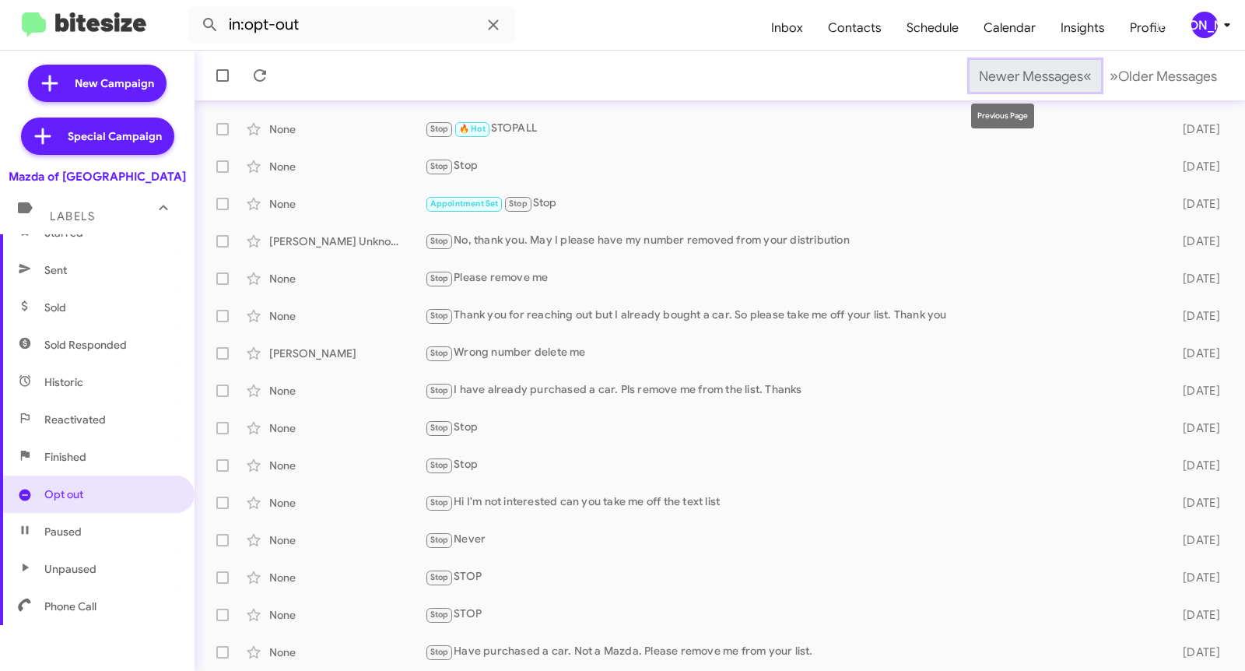
click at [998, 75] on span "Newer Messages" at bounding box center [1031, 76] width 104 height 17
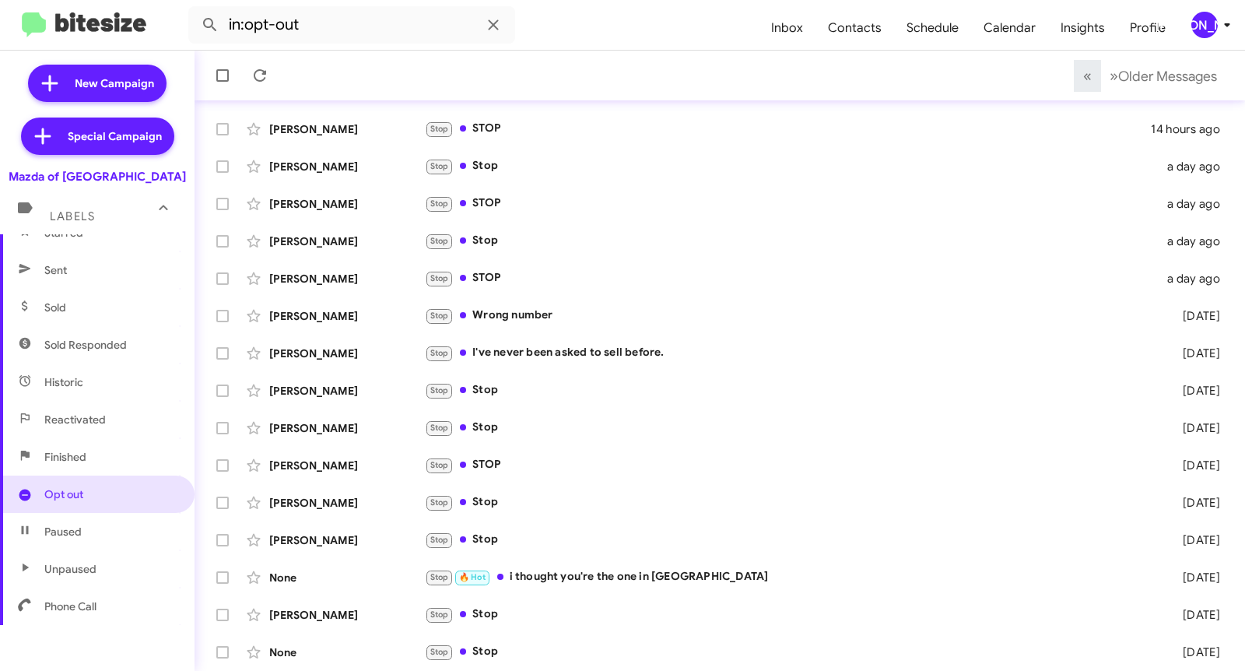
scroll to position [106, 0]
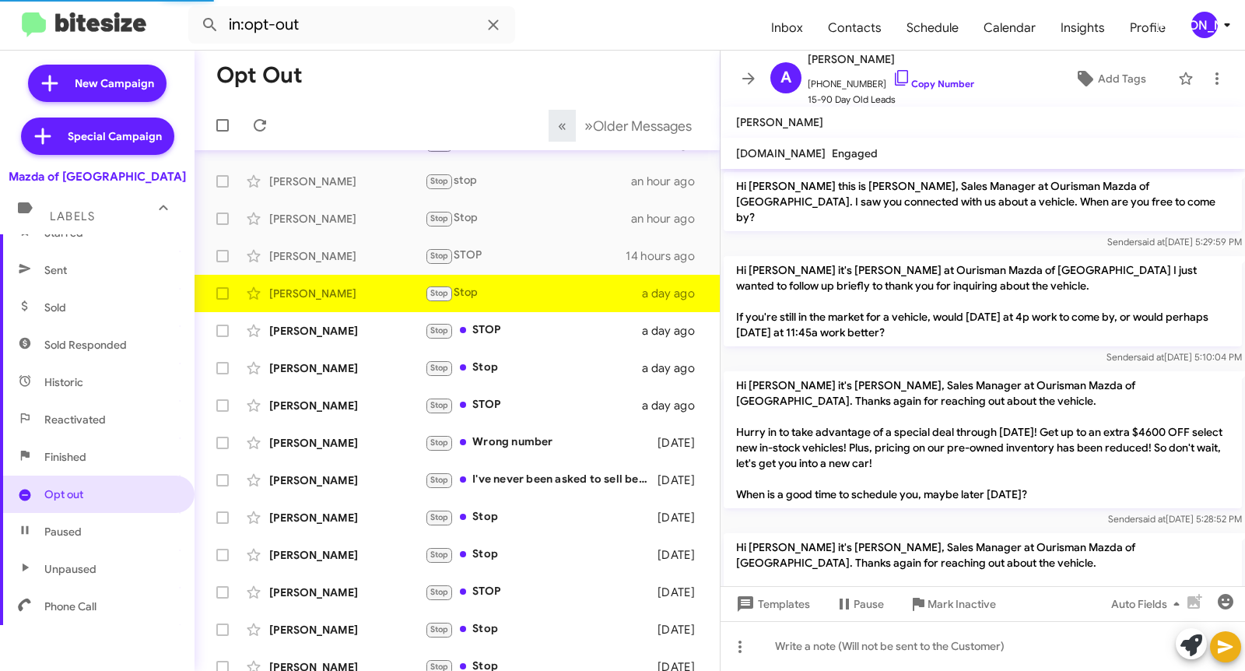
scroll to position [339, 0]
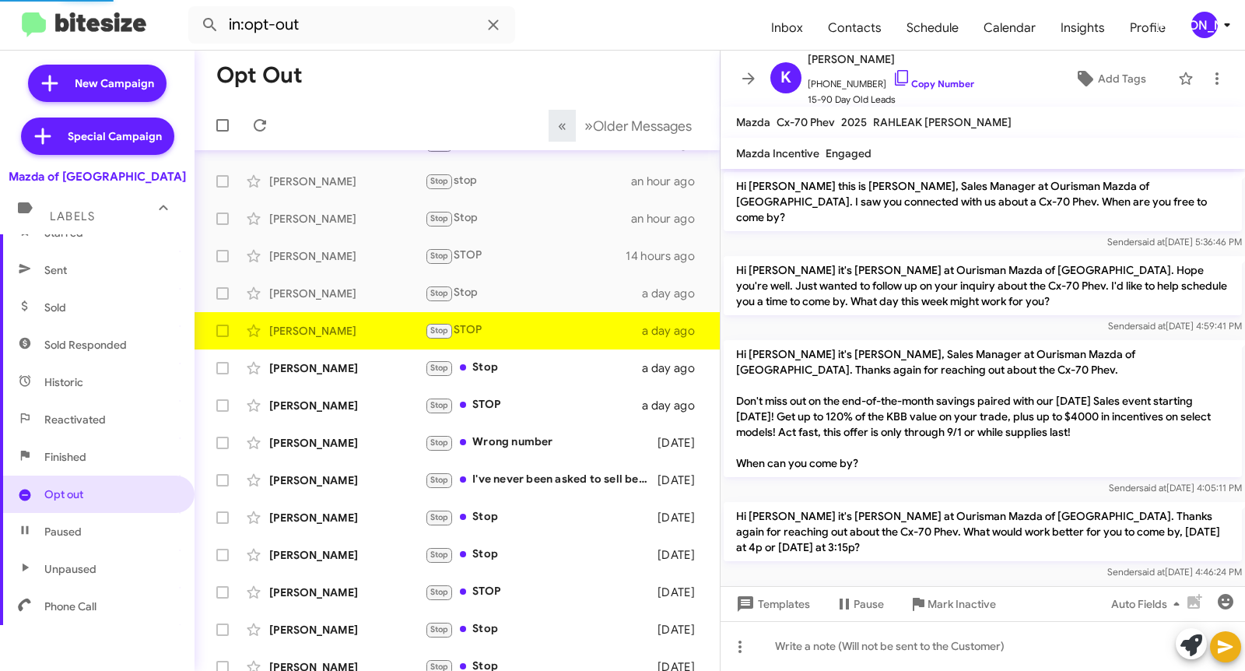
scroll to position [887, 0]
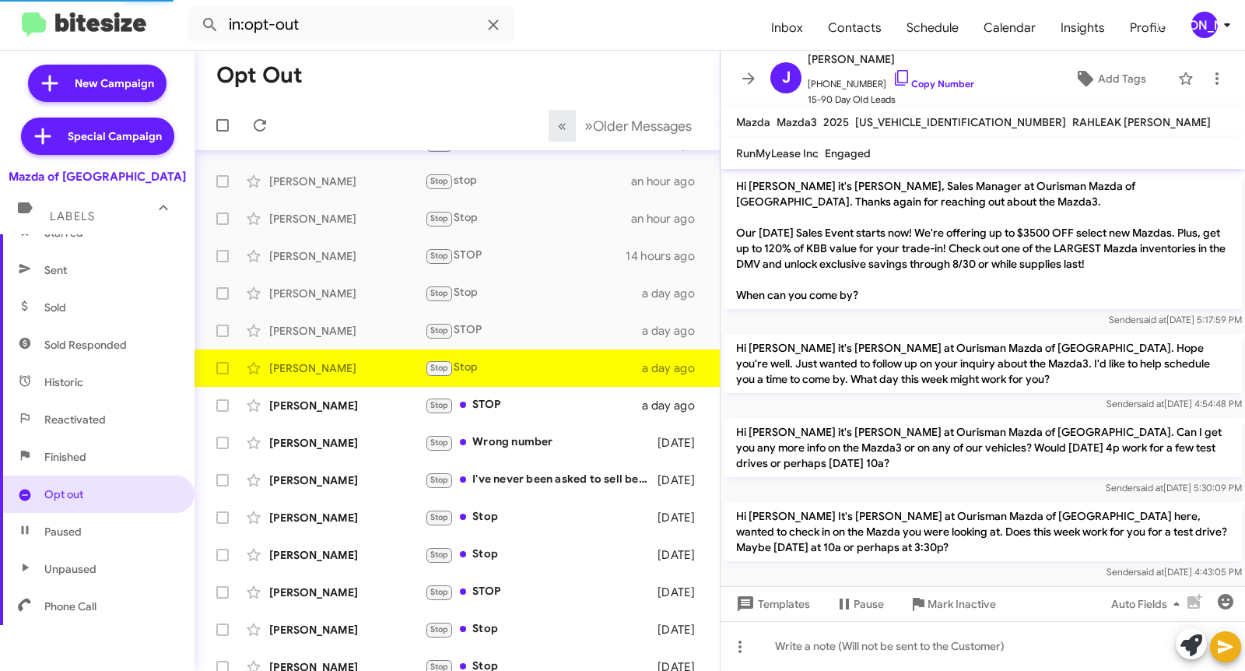
scroll to position [1172, 0]
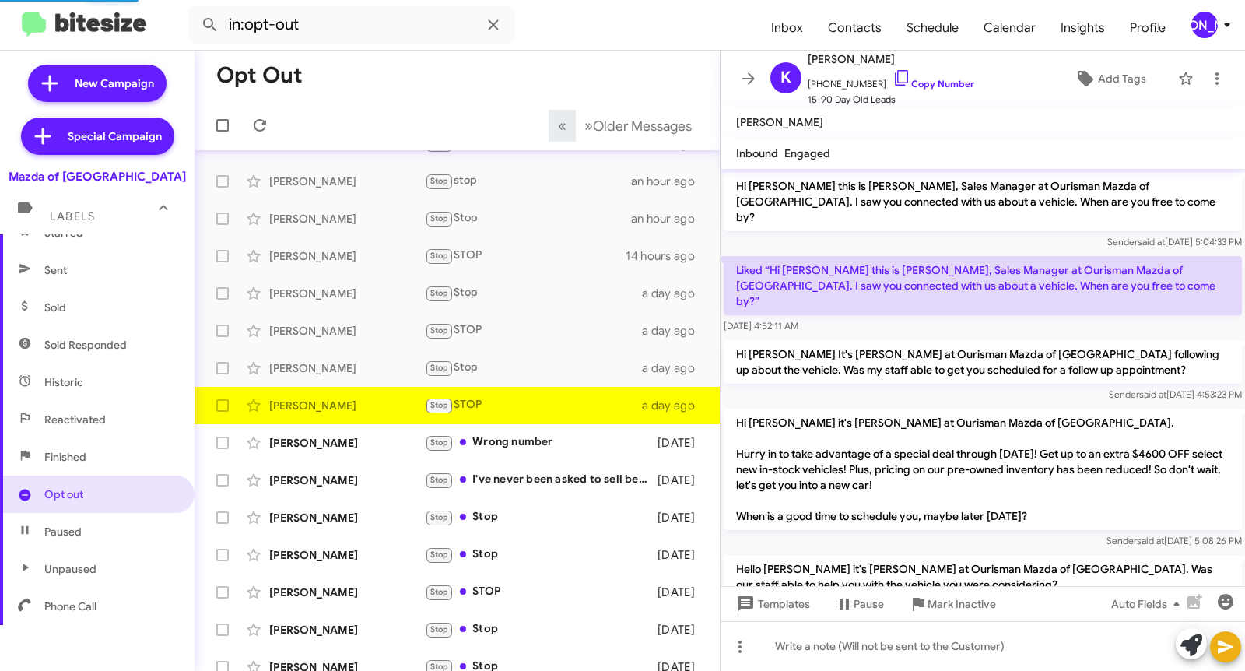
scroll to position [168, 0]
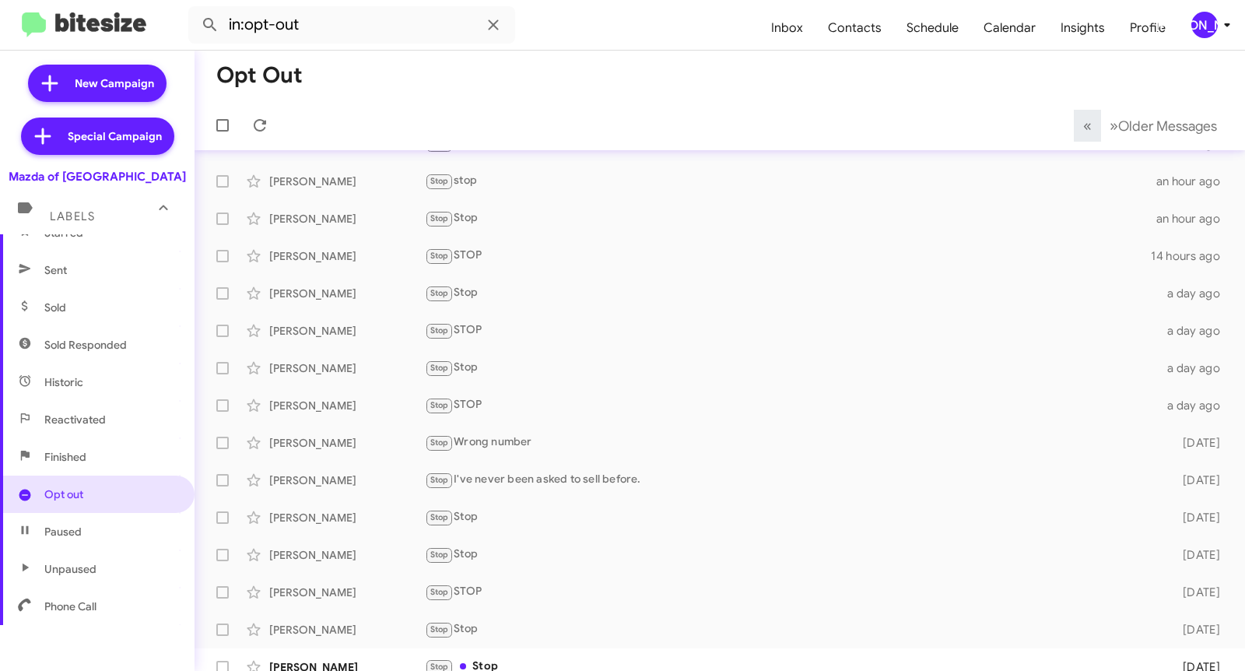
scroll to position [121, 0]
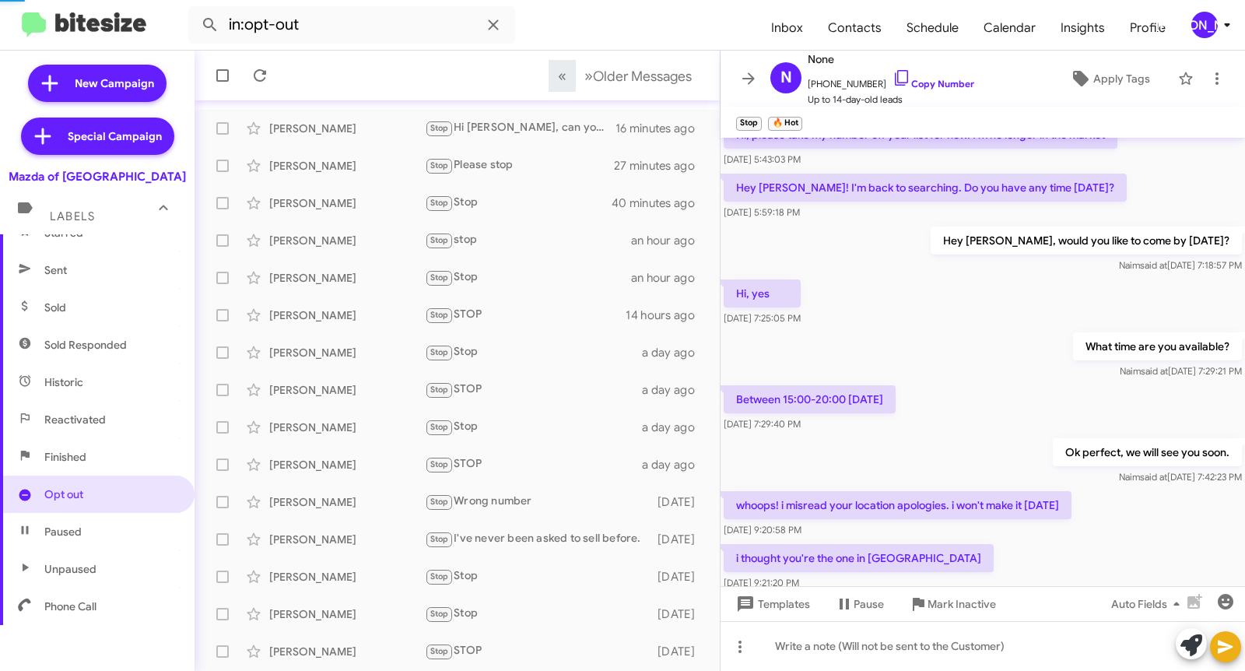
scroll to position [233, 0]
